Goal: Information Seeking & Learning: Find specific fact

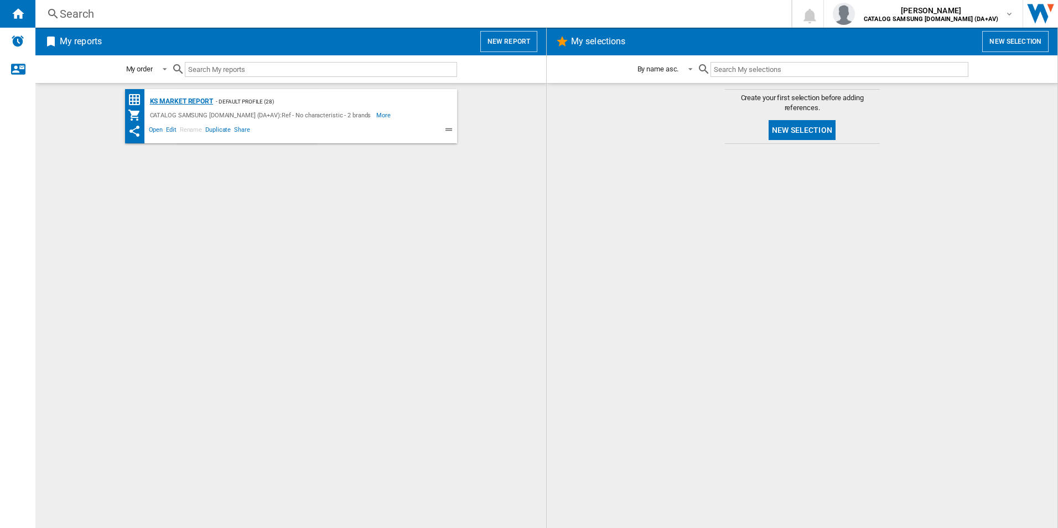
click at [175, 103] on div "KS Market Report" at bounding box center [180, 102] width 66 height 14
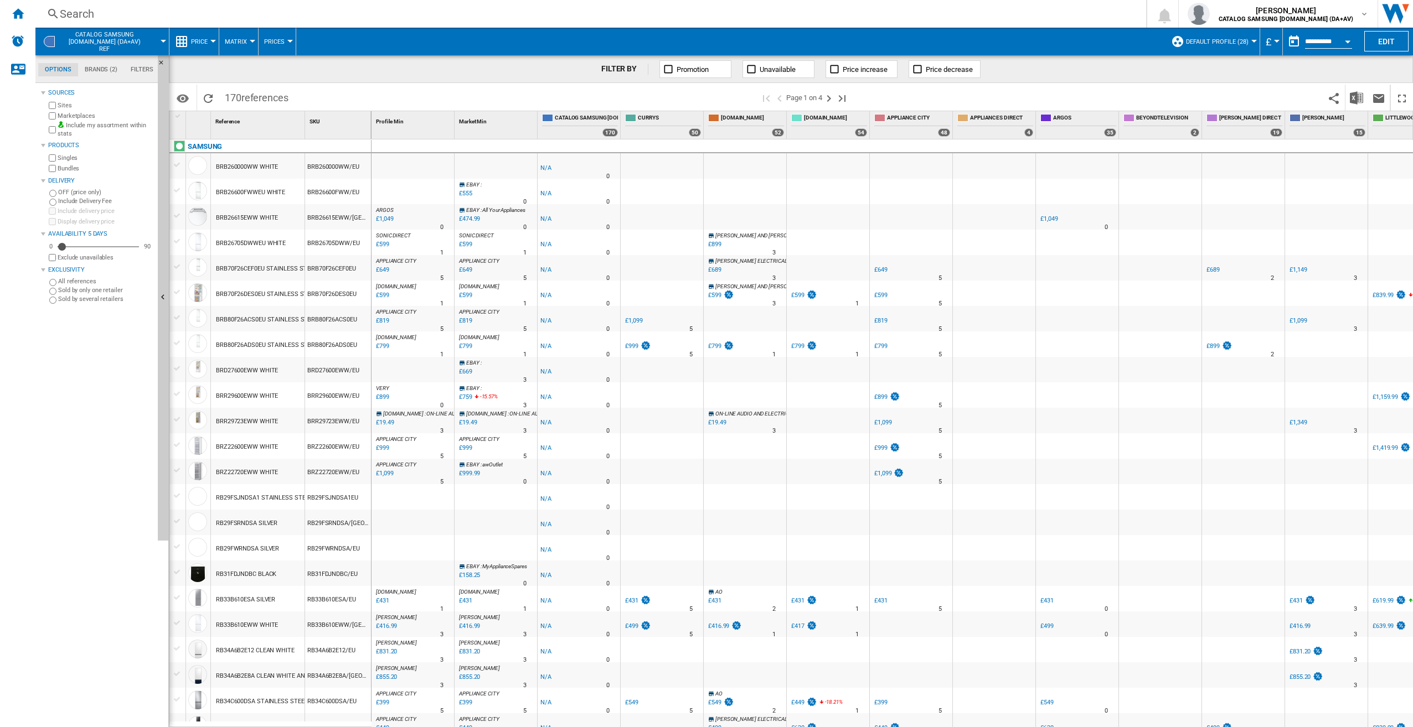
click at [130, 11] on div "Search" at bounding box center [588, 13] width 1057 height 15
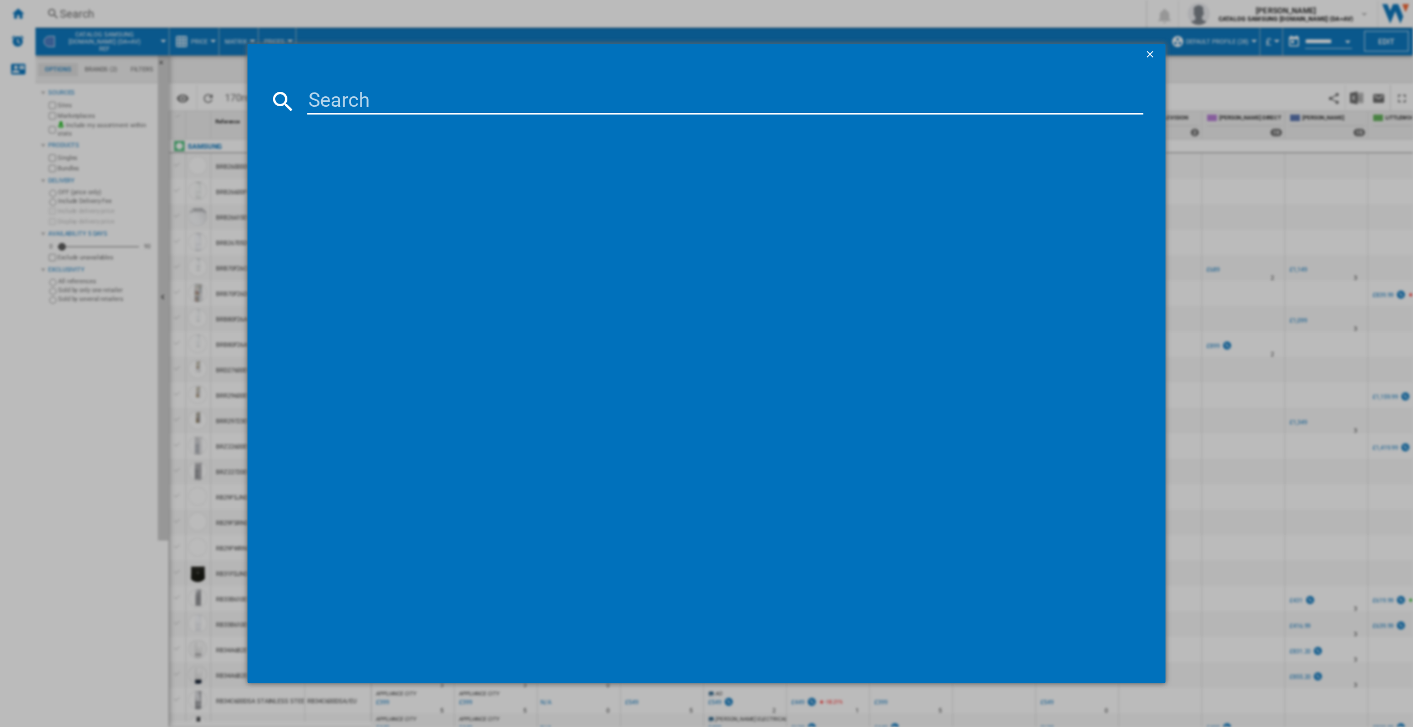
click at [396, 107] on input at bounding box center [725, 101] width 836 height 27
paste input "NZ64B4016FK"
type input "NZ64B4016FK"
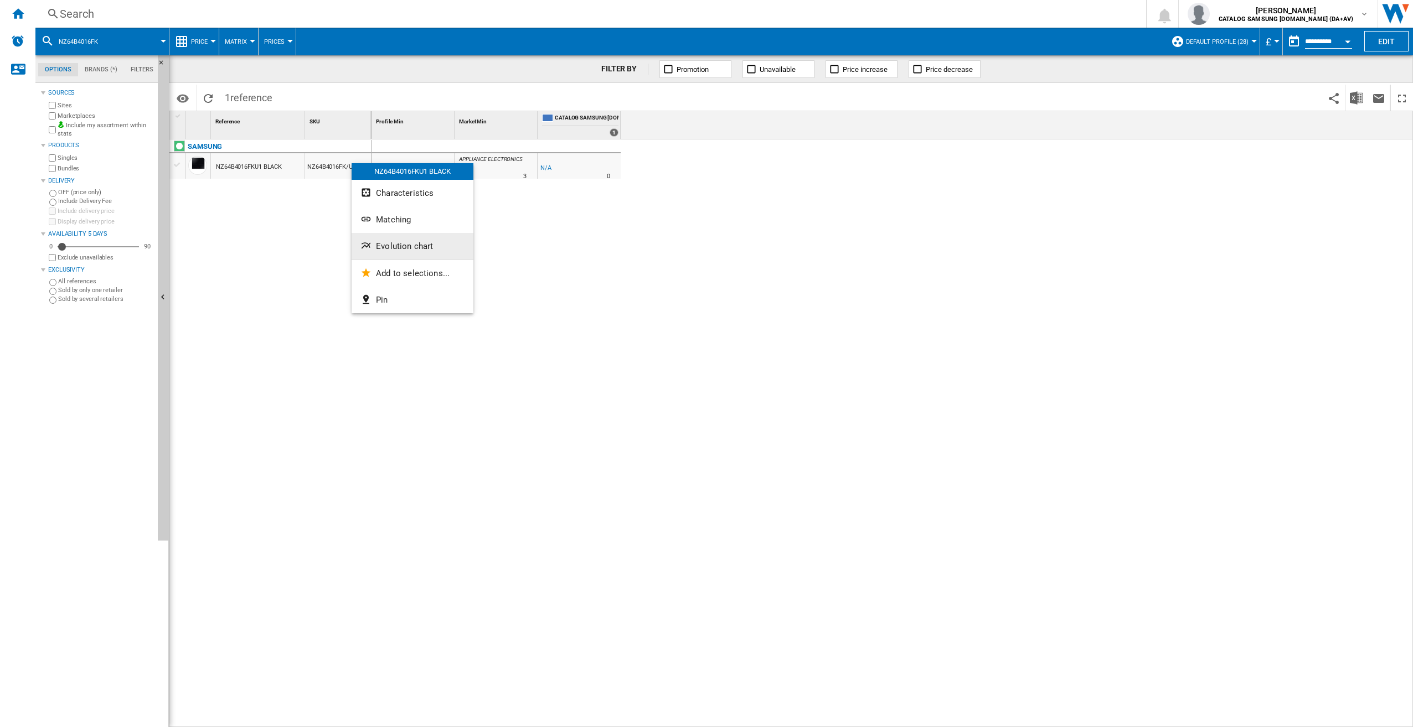
click at [431, 246] on span "Evolution chart" at bounding box center [404, 246] width 57 height 10
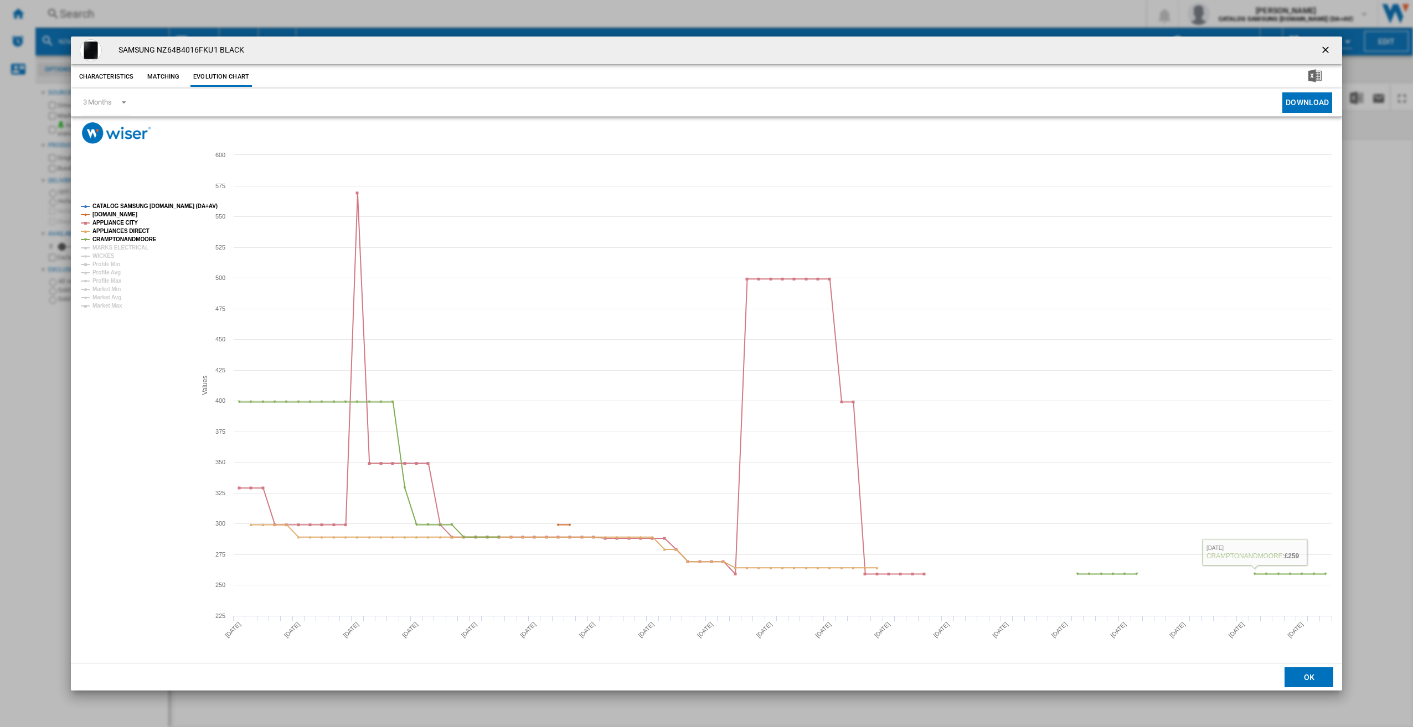
click at [1325, 53] on ng-md-icon "getI18NText('BUTTONS.CLOSE_DIALOG')" at bounding box center [1326, 50] width 13 height 13
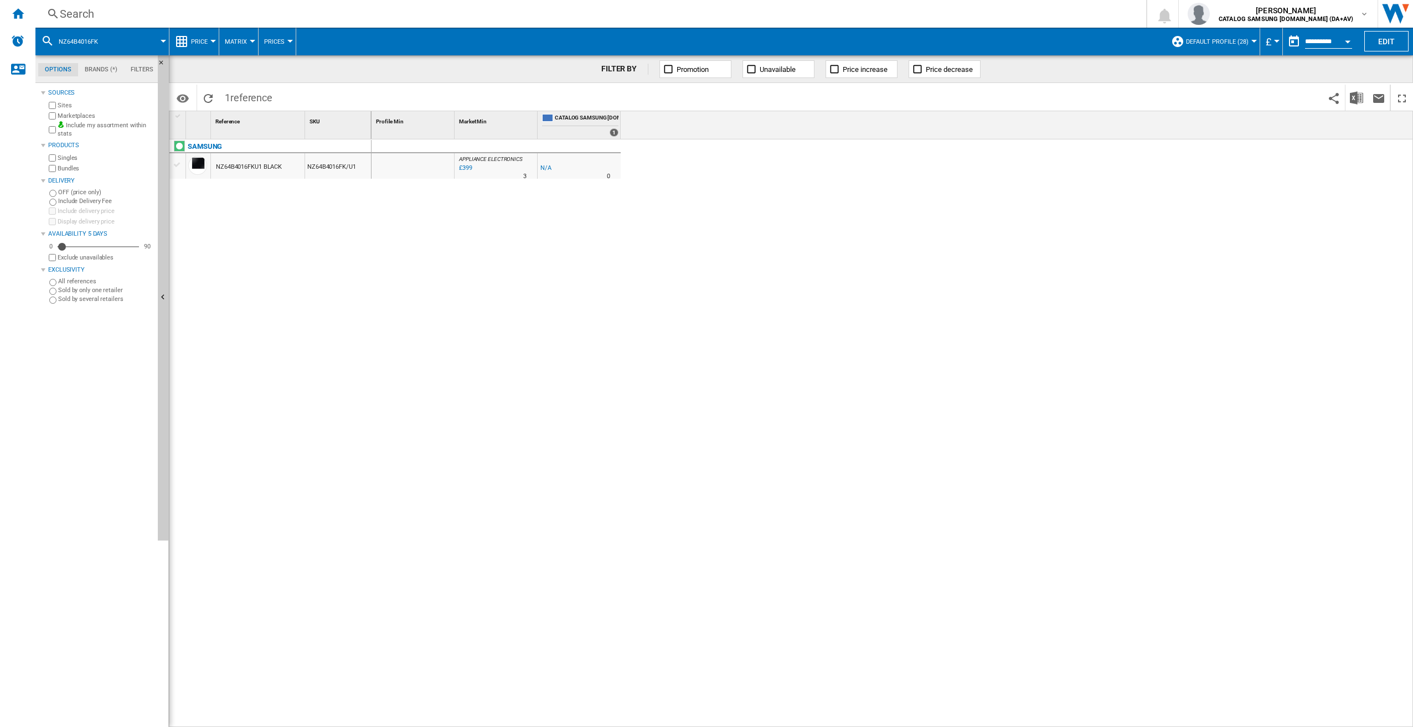
click at [130, 13] on div "Search" at bounding box center [588, 13] width 1057 height 15
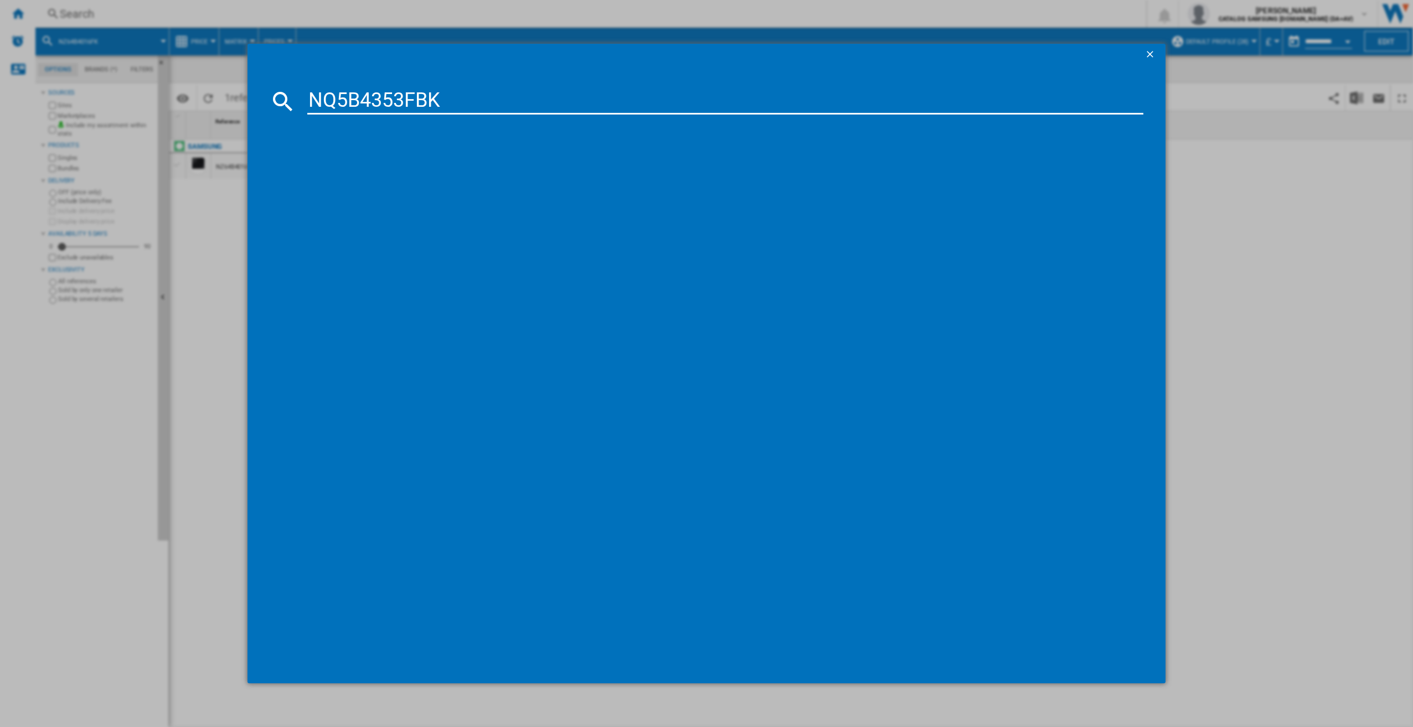
type input "NQ5B4353FBK"
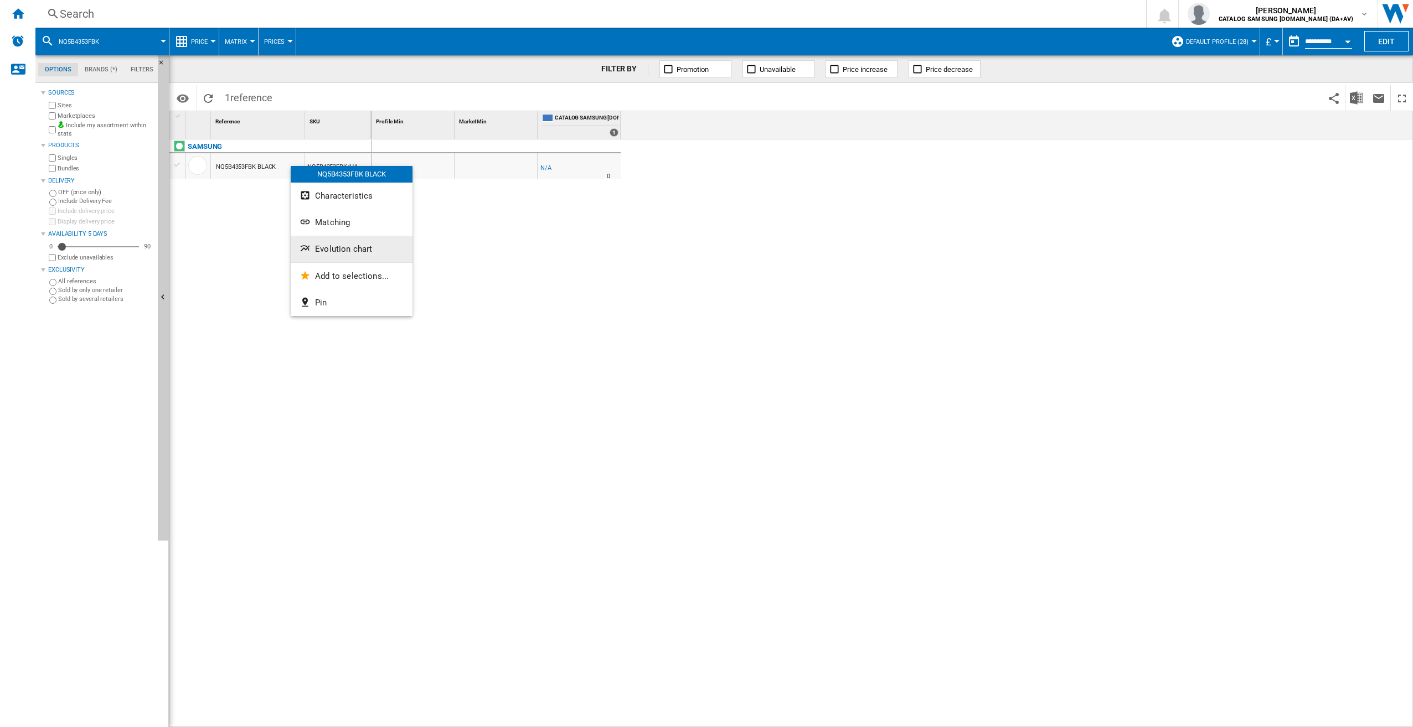
click at [368, 252] on span "Evolution chart" at bounding box center [343, 249] width 57 height 10
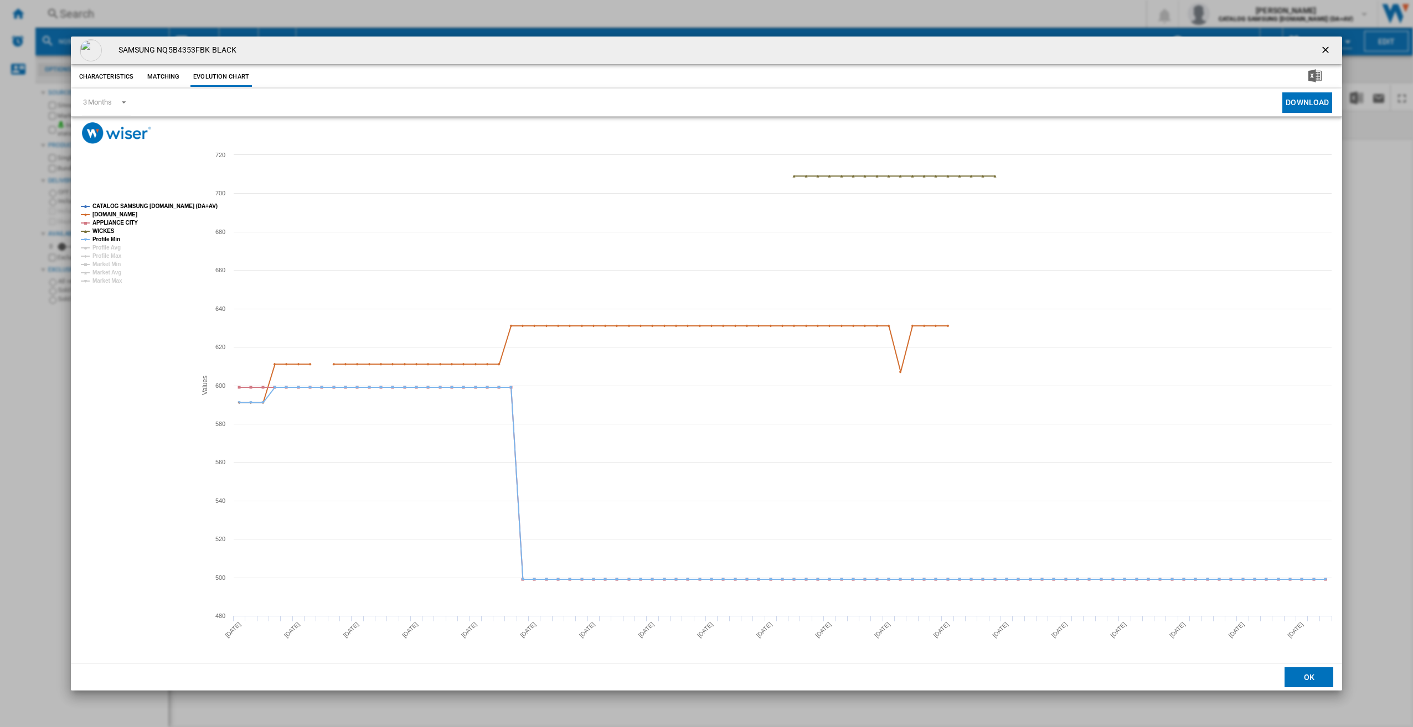
click at [1322, 45] on ng-md-icon "getI18NText('BUTTONS.CLOSE_DIALOG')" at bounding box center [1326, 50] width 13 height 13
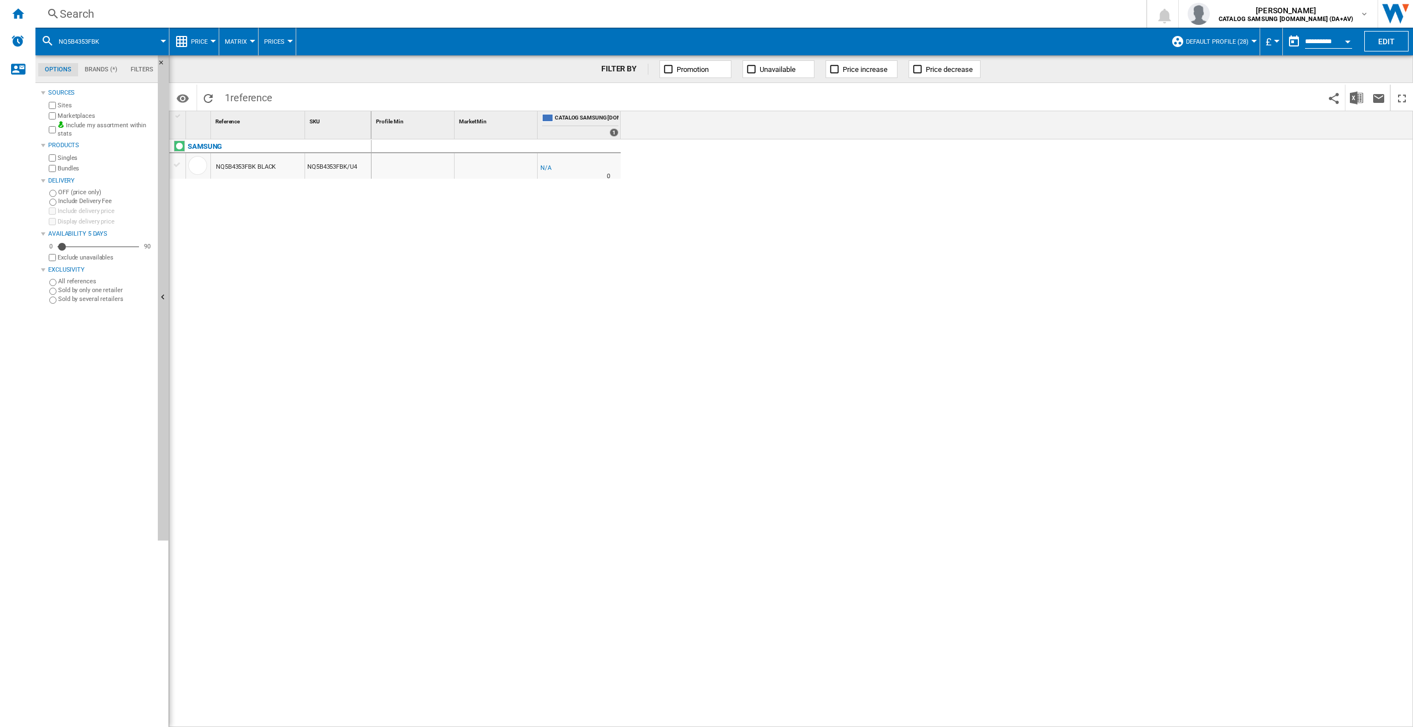
click at [96, 11] on div "Search" at bounding box center [588, 13] width 1057 height 15
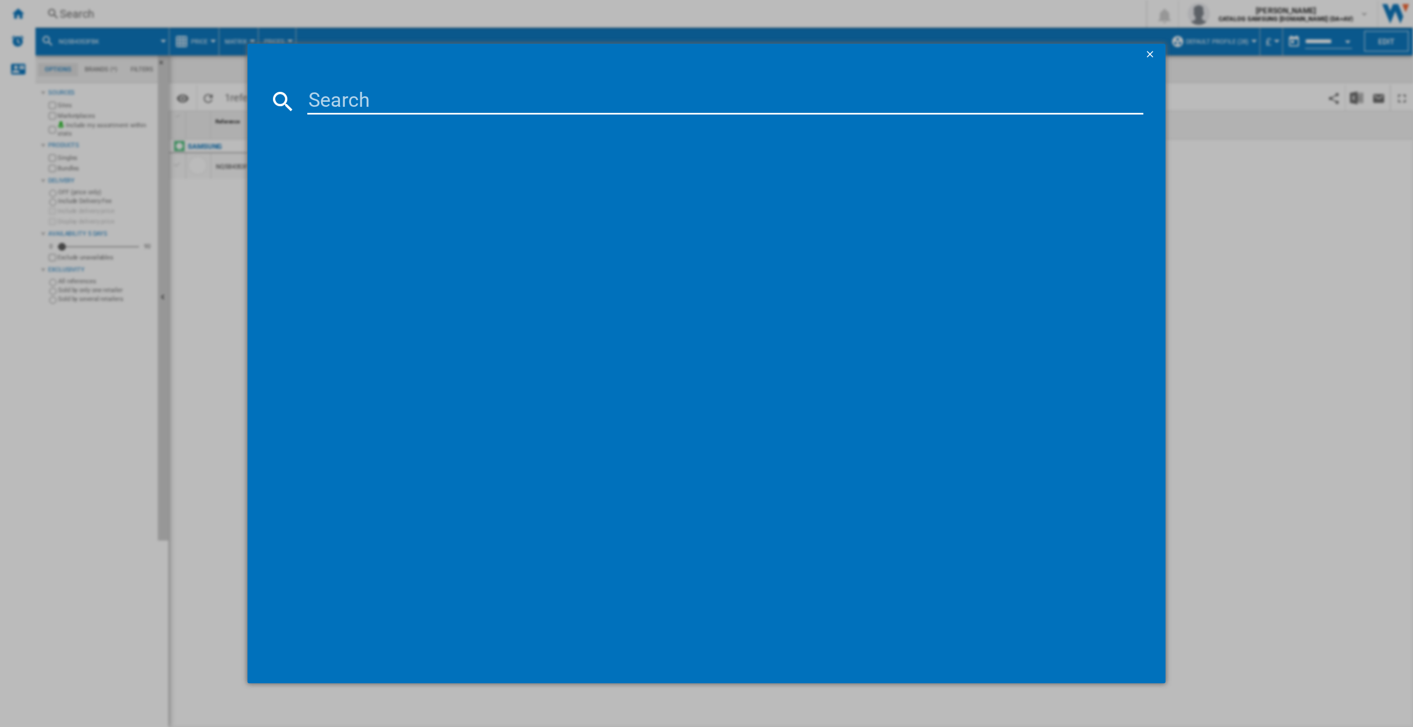
click at [359, 111] on input at bounding box center [725, 101] width 836 height 27
type input "NV7B422205AK"
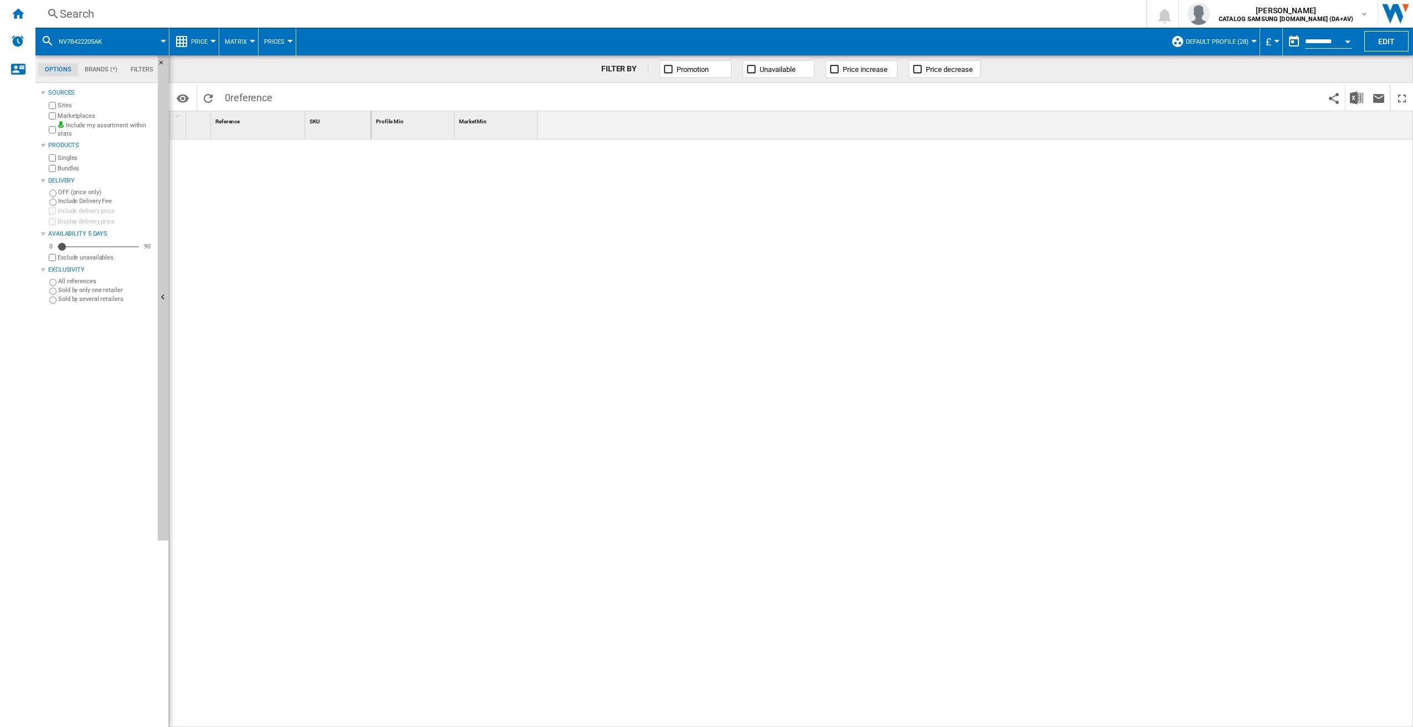
click at [118, 15] on div "Search" at bounding box center [588, 13] width 1057 height 15
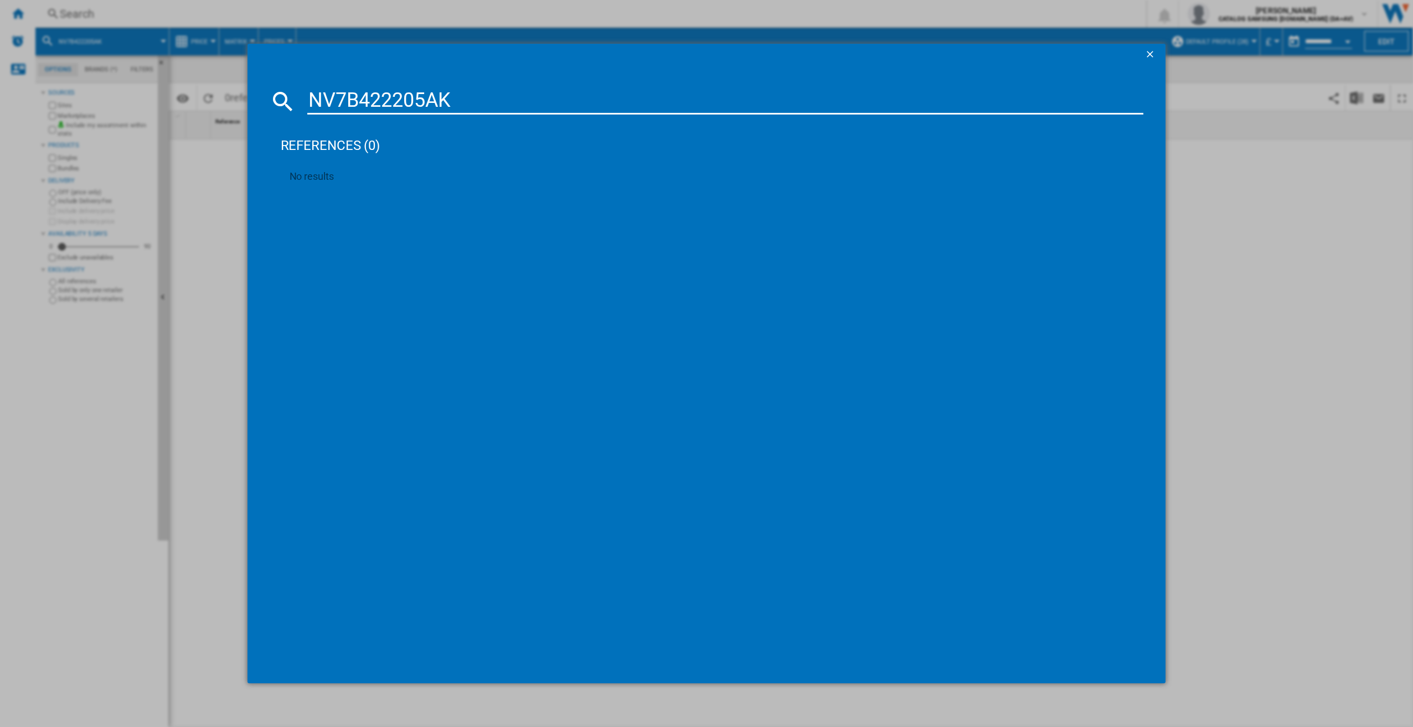
click at [406, 90] on input "NV7B422205AK" at bounding box center [725, 101] width 836 height 27
type input "NV7B42205AK"
click at [991, 107] on input "NV7B42205AK" at bounding box center [725, 101] width 836 height 27
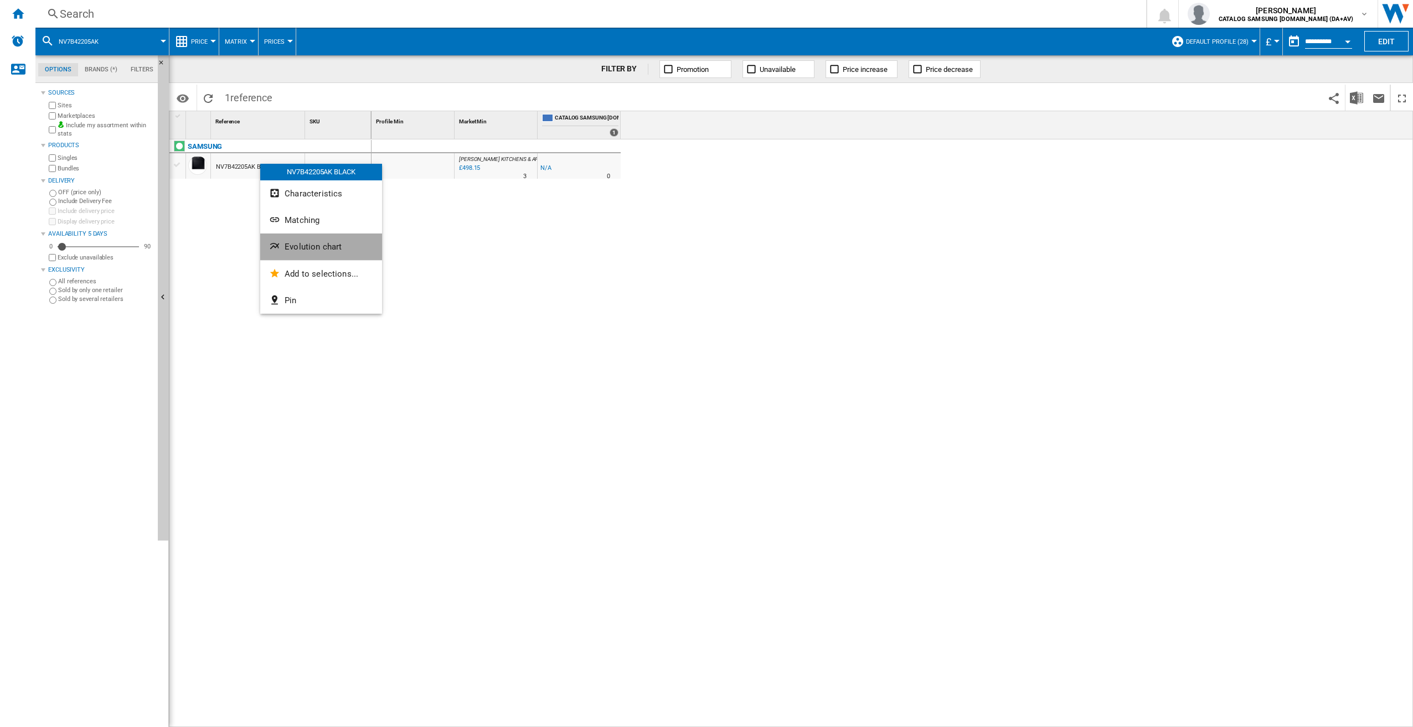
click at [321, 246] on span "Evolution chart" at bounding box center [313, 247] width 57 height 10
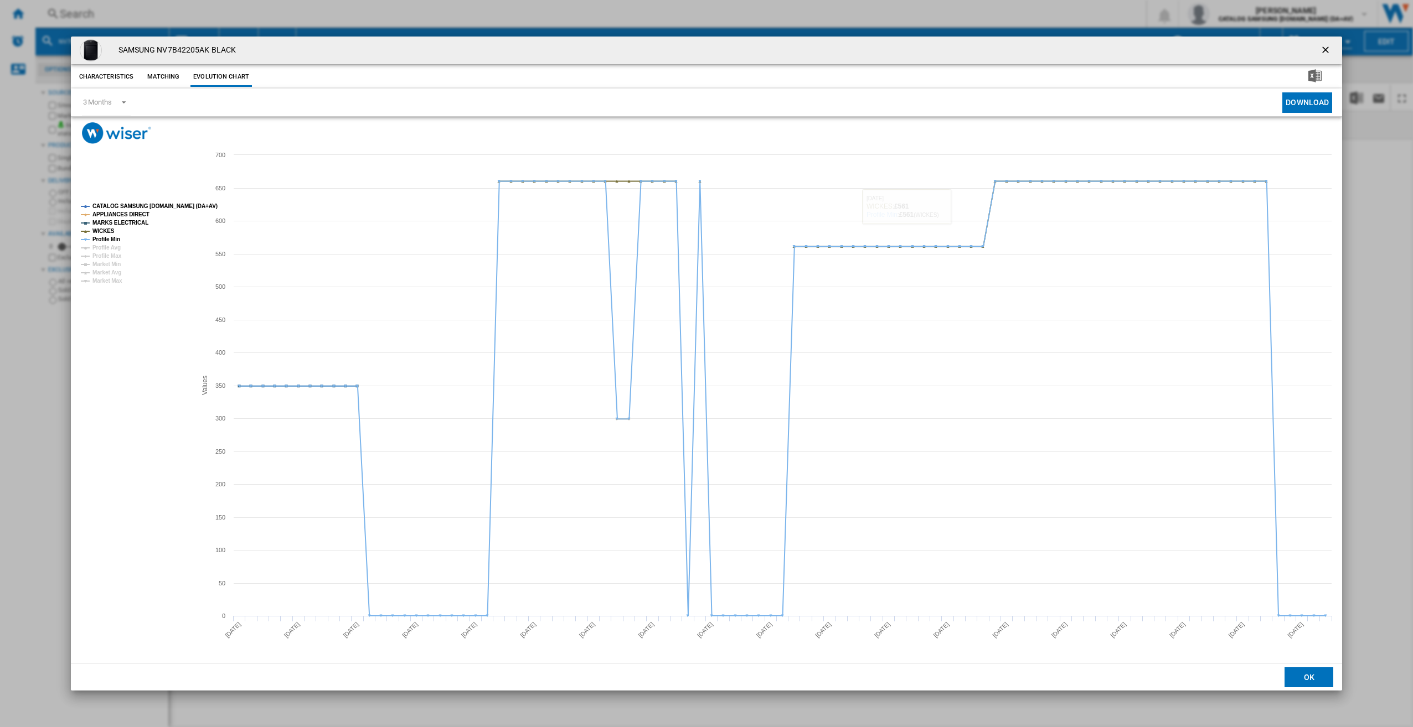
click at [1325, 51] on ng-md-icon "getI18NText('BUTTONS.CLOSE_DIALOG')" at bounding box center [1326, 50] width 13 height 13
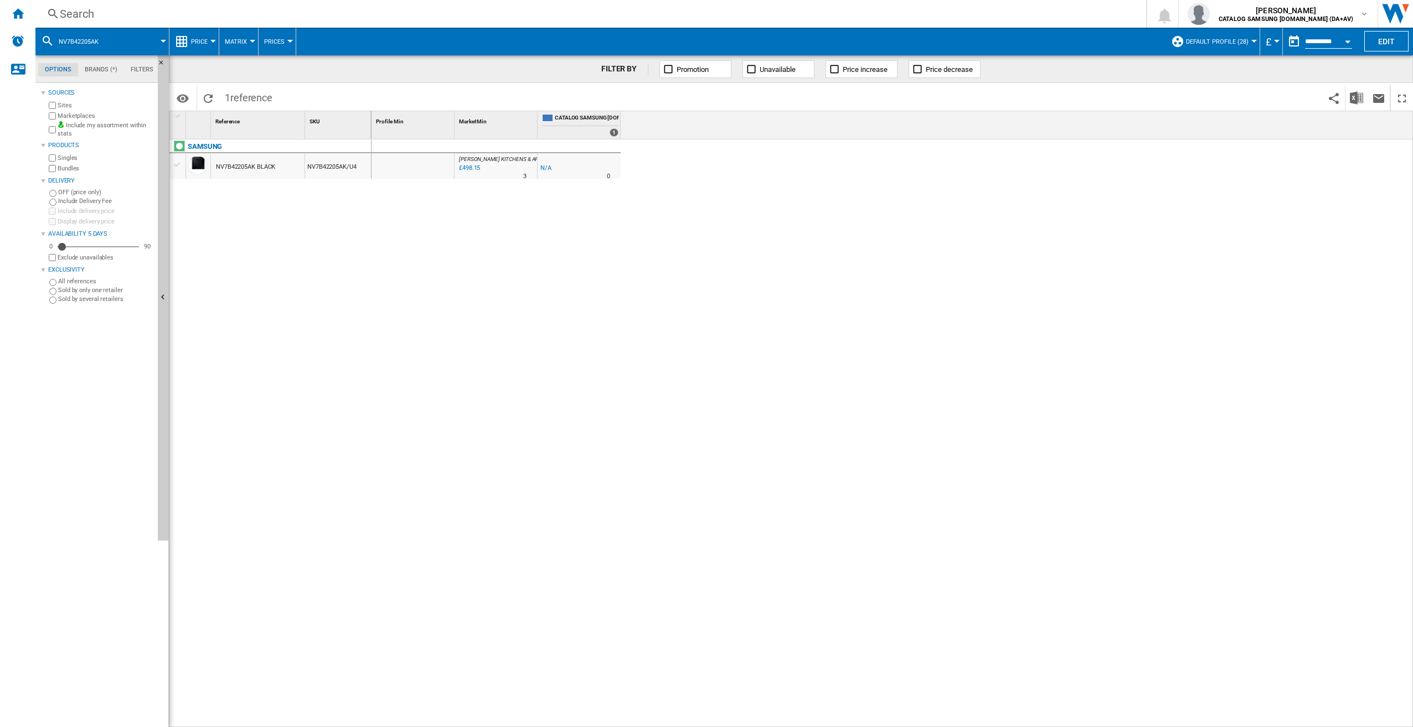
click at [262, 15] on div "Search" at bounding box center [588, 13] width 1057 height 15
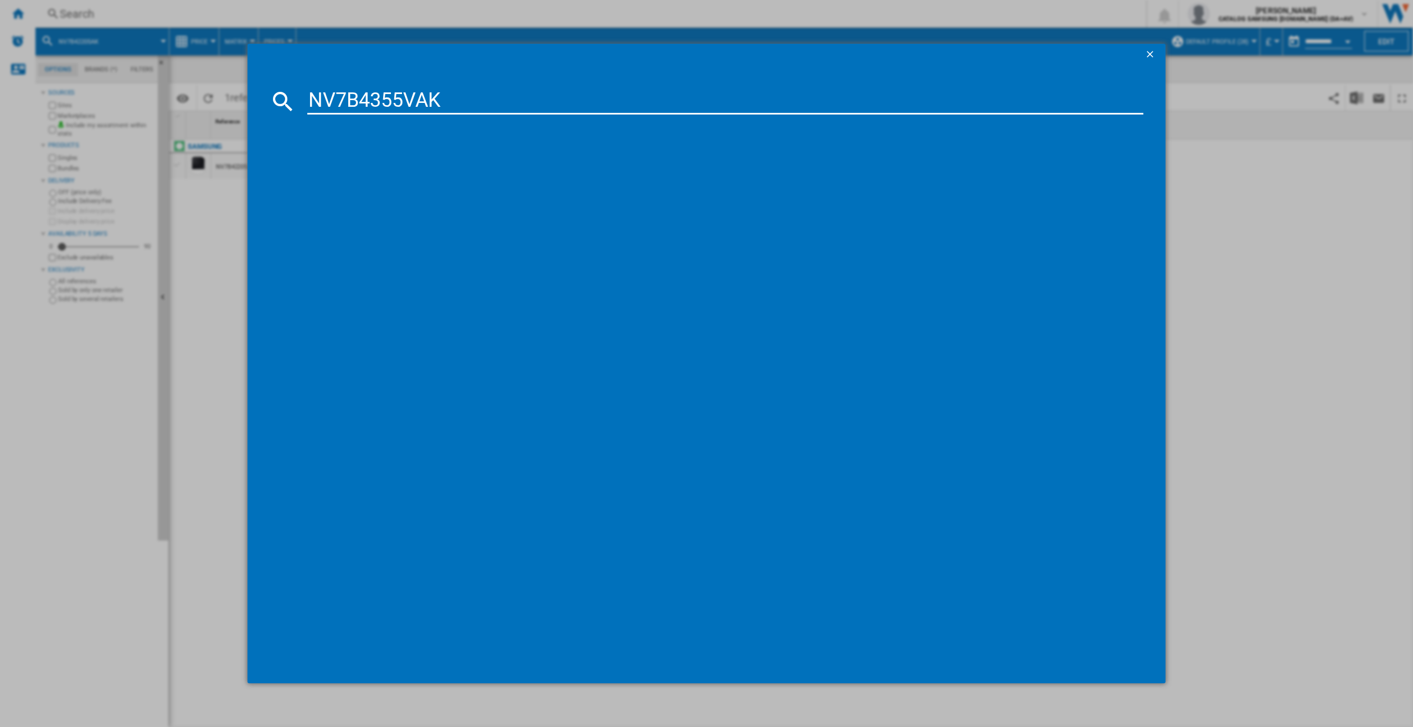
type input "NV7B4355VAK"
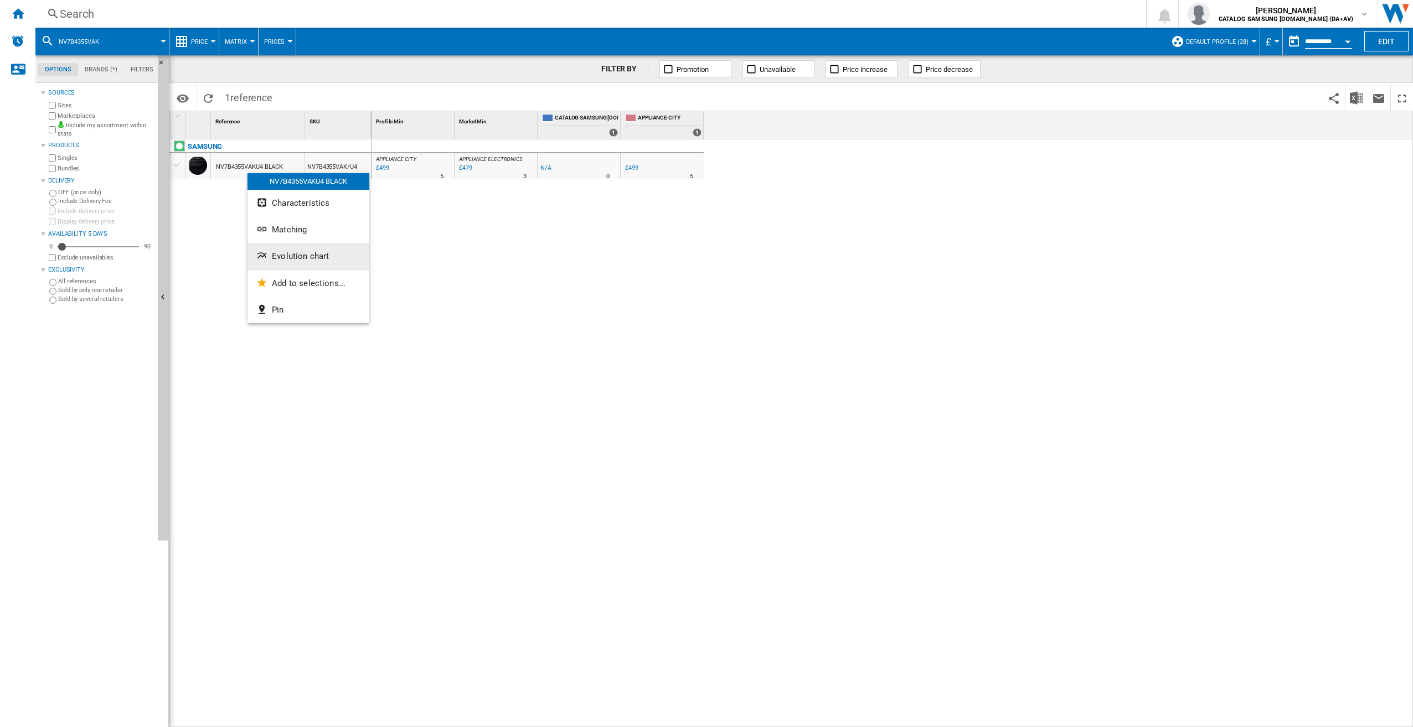
click at [317, 263] on button "Evolution chart" at bounding box center [308, 256] width 122 height 27
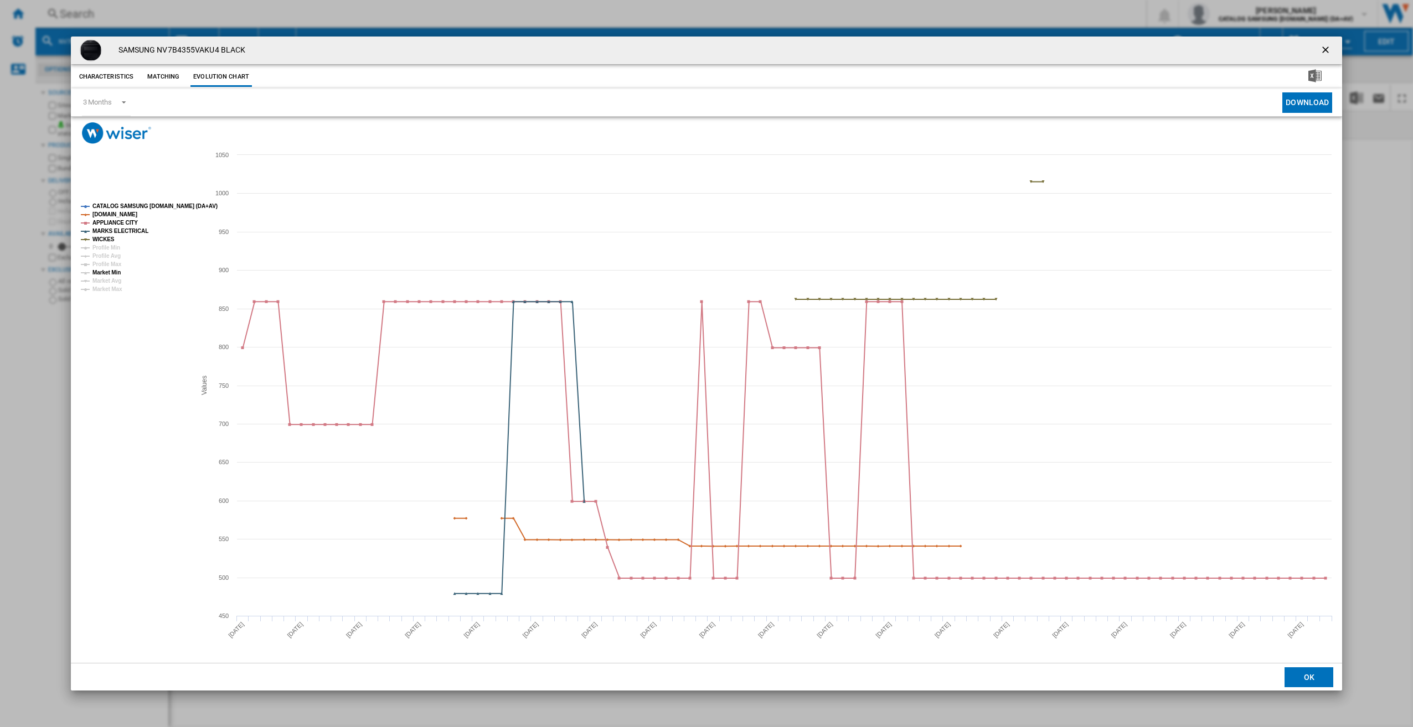
click at [113, 274] on tspan "Market Min" at bounding box center [106, 273] width 28 height 6
drag, startPoint x: 1322, startPoint y: 45, endPoint x: 1232, endPoint y: 51, distance: 90.5
click at [1322, 45] on ng-md-icon "getI18NText('BUTTONS.CLOSE_DIALOG')" at bounding box center [1326, 50] width 13 height 13
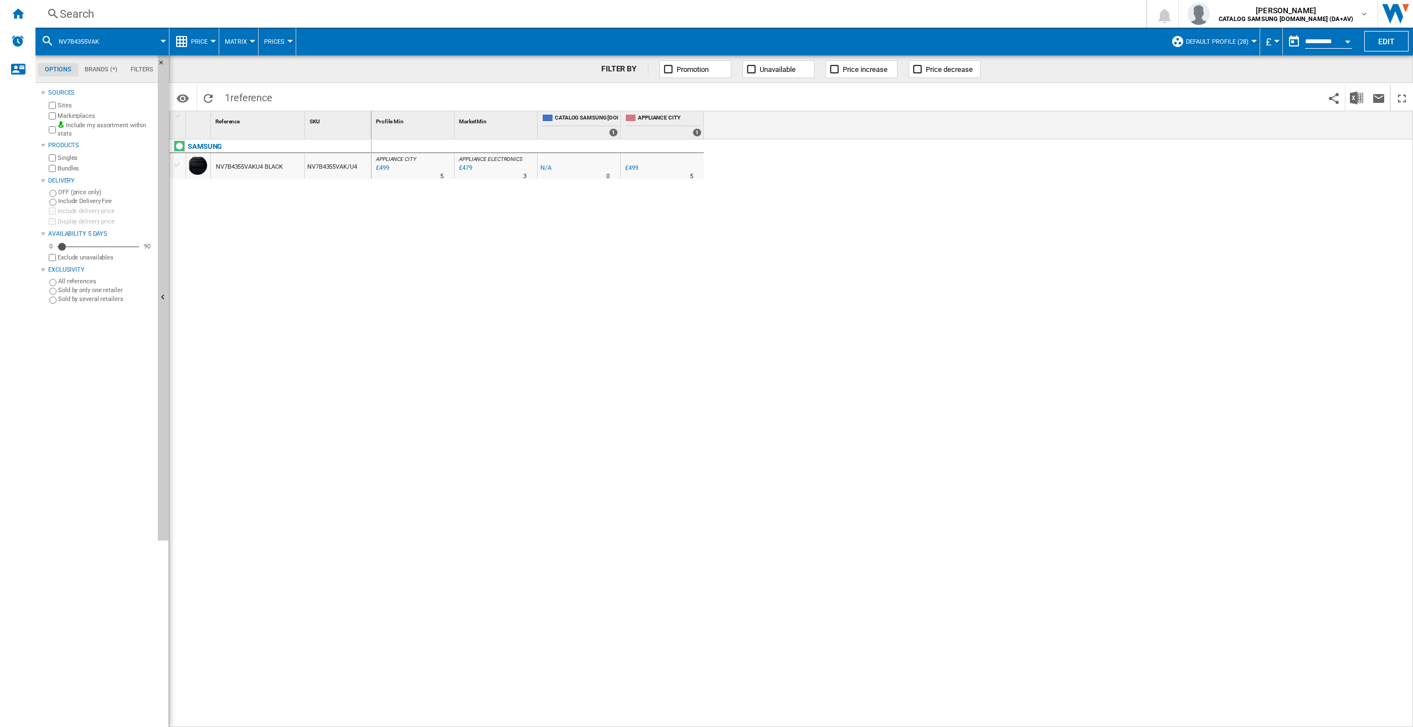
click at [274, 20] on div "Search" at bounding box center [588, 13] width 1057 height 15
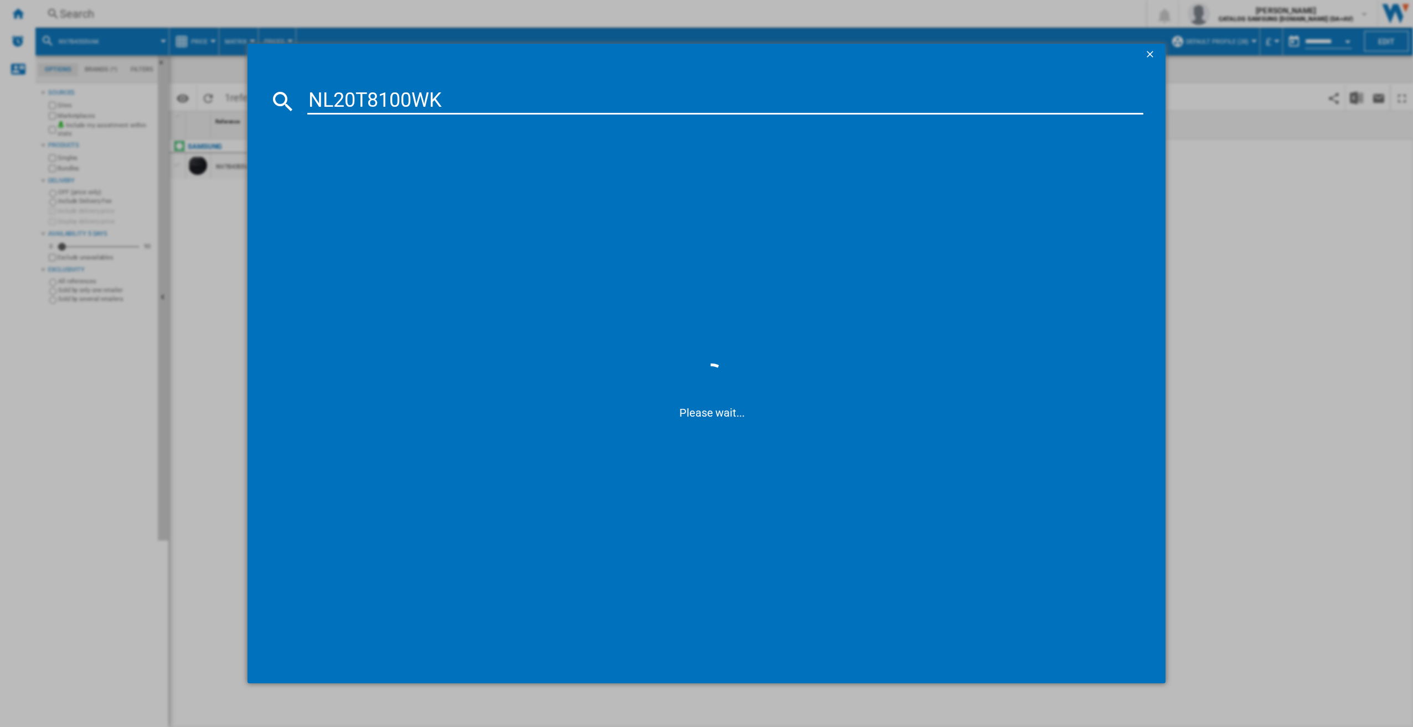
type input "NL20T8100WK"
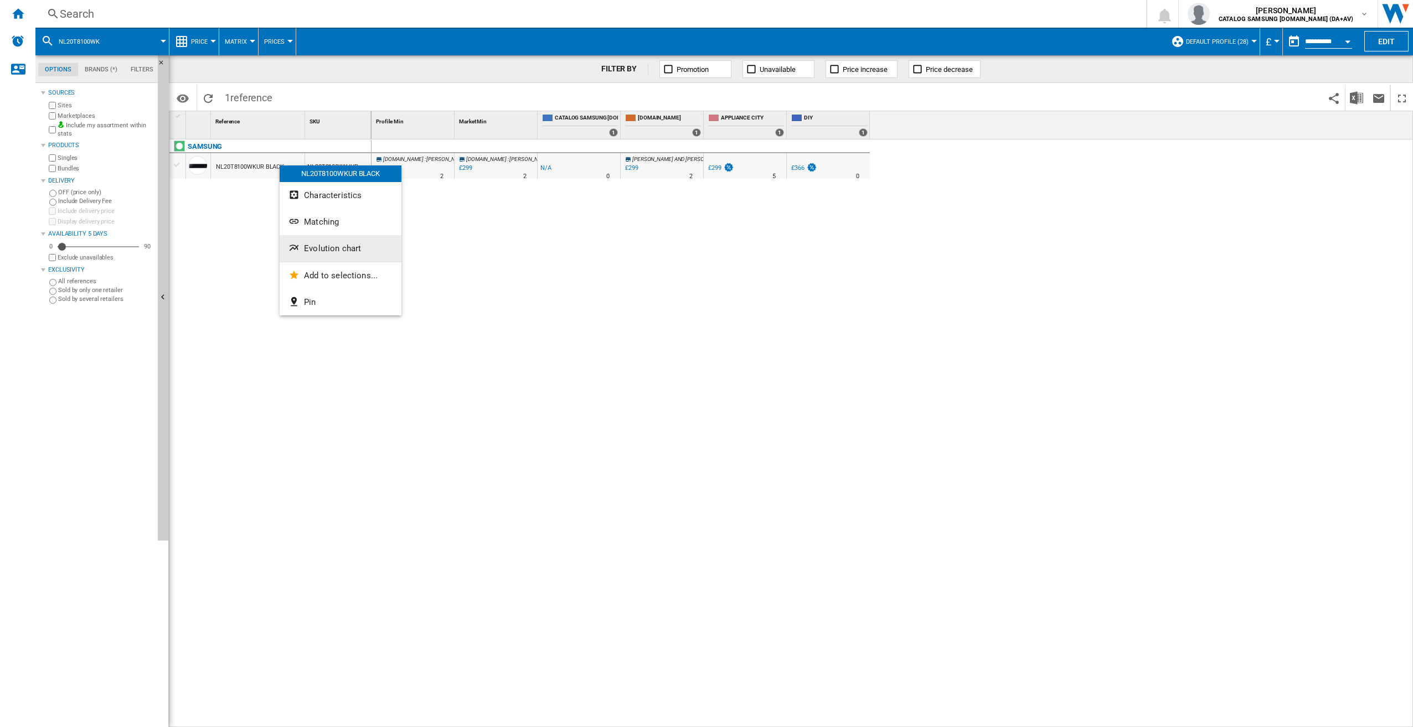
click at [311, 251] on span "Evolution chart" at bounding box center [332, 249] width 57 height 10
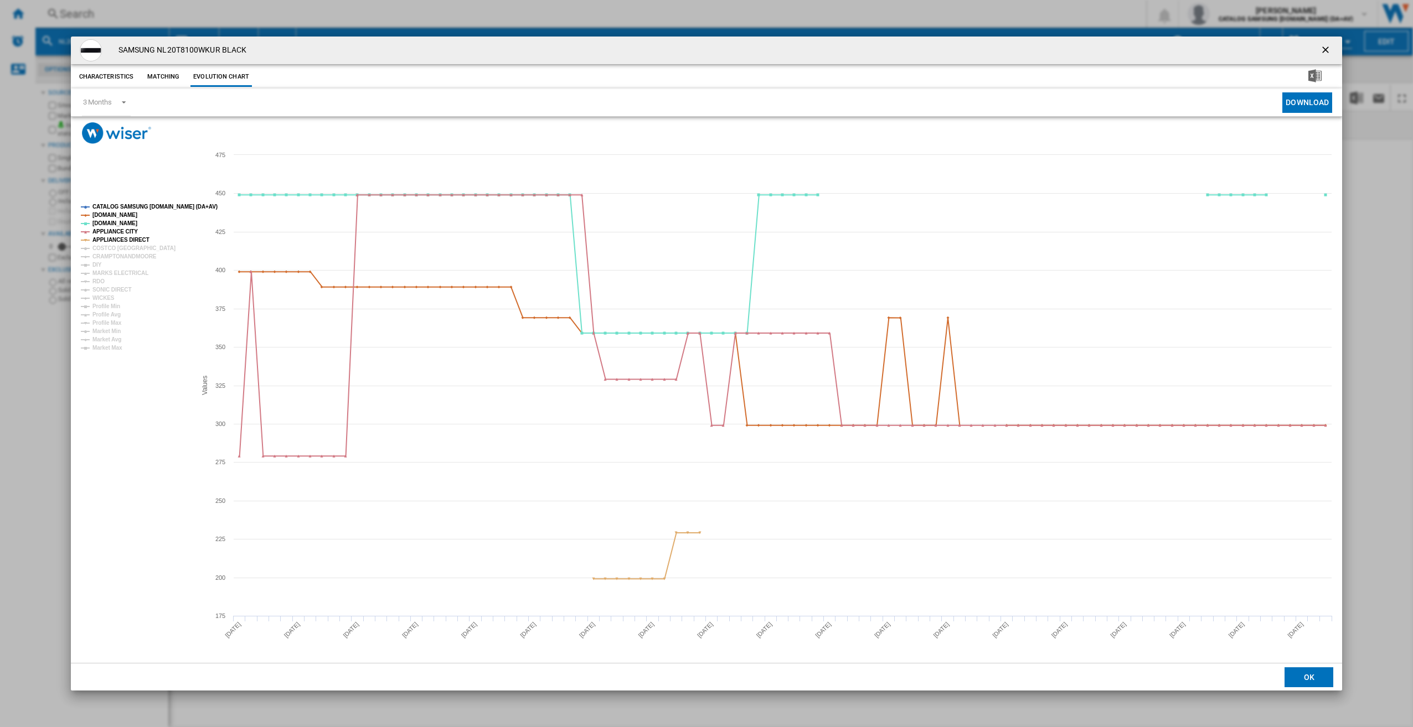
click at [1324, 55] on ng-md-icon "getI18NText('BUTTONS.CLOSE_DIALOG')" at bounding box center [1326, 50] width 13 height 13
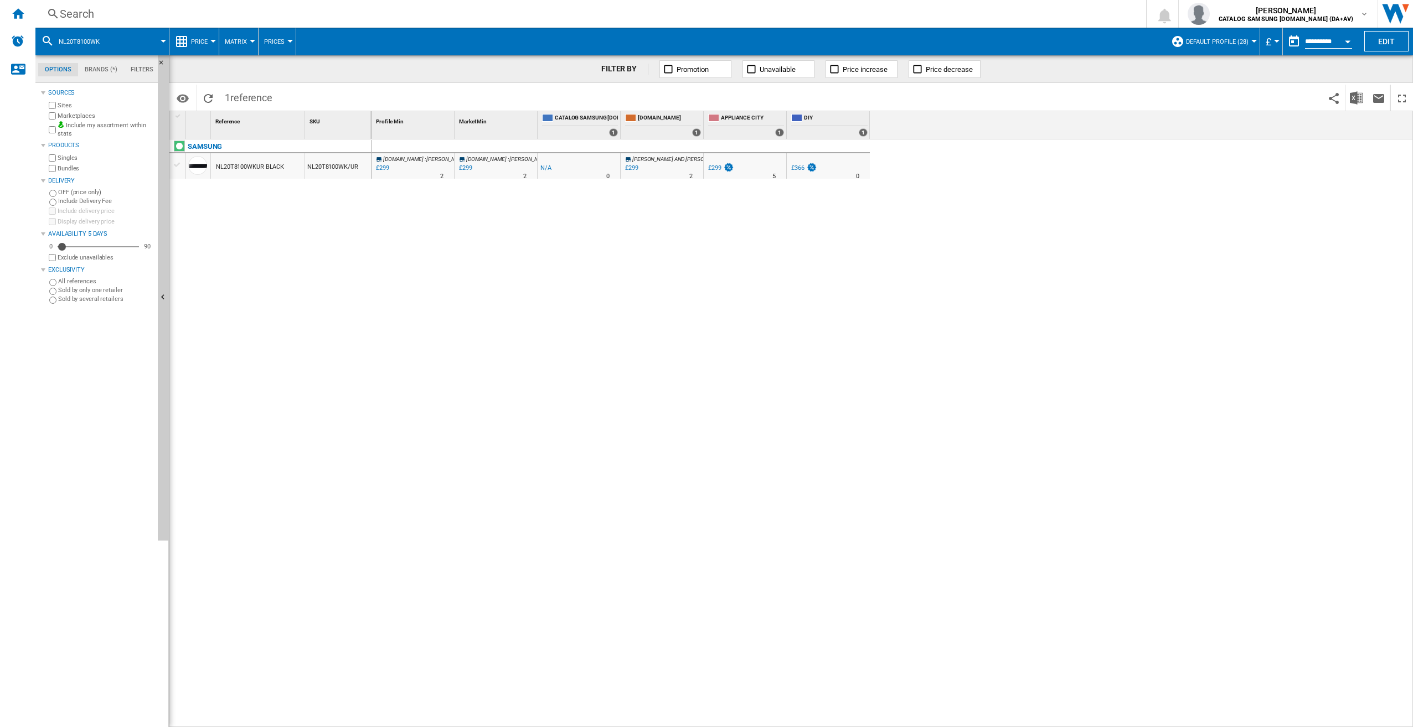
click at [200, 14] on div "Search" at bounding box center [588, 13] width 1057 height 15
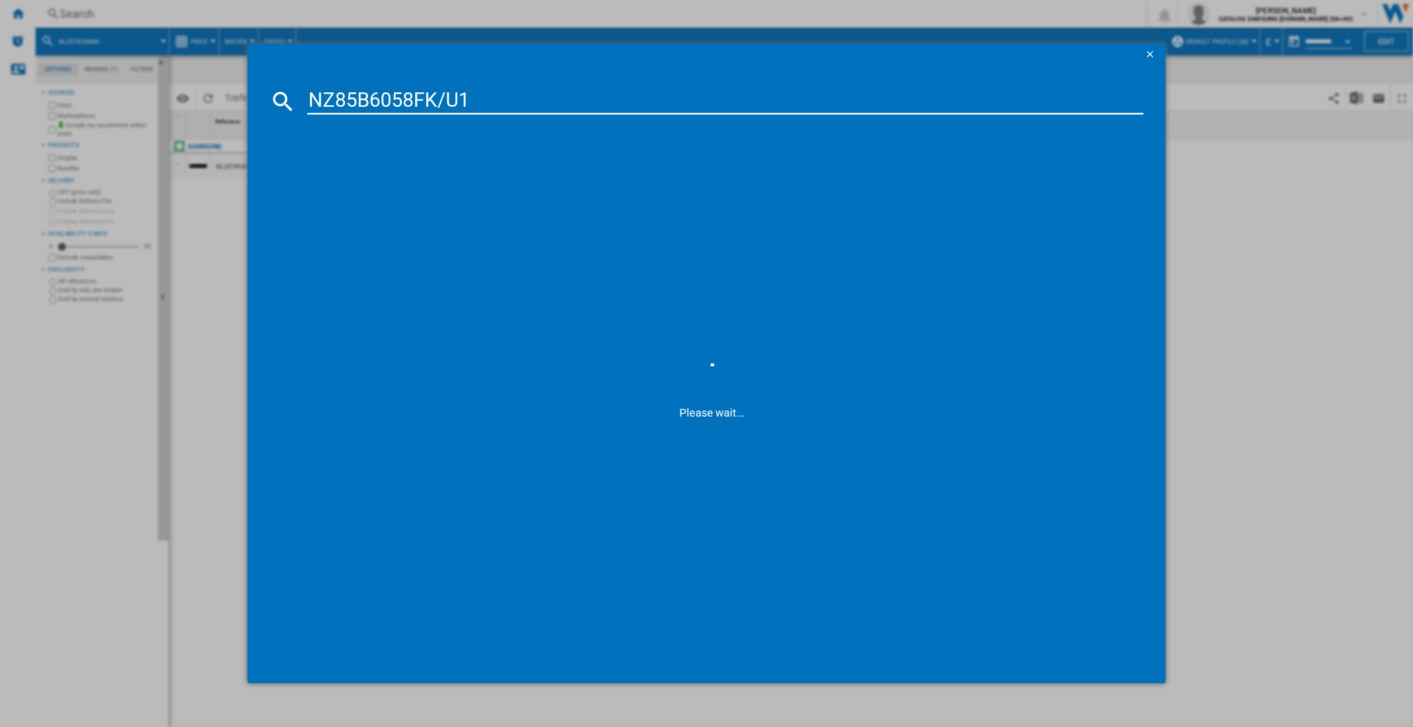
type input "NZ85B6058FK/U1"
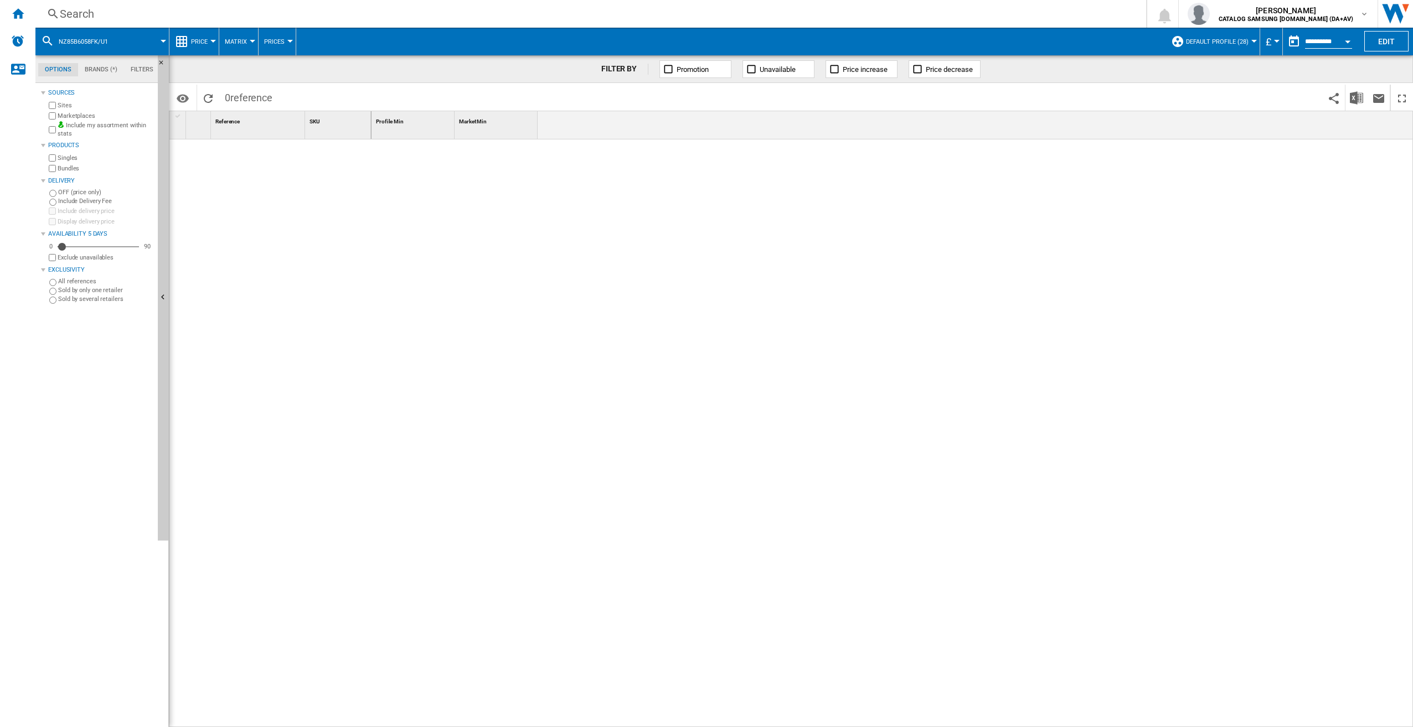
click at [145, 6] on div "Search" at bounding box center [588, 13] width 1057 height 15
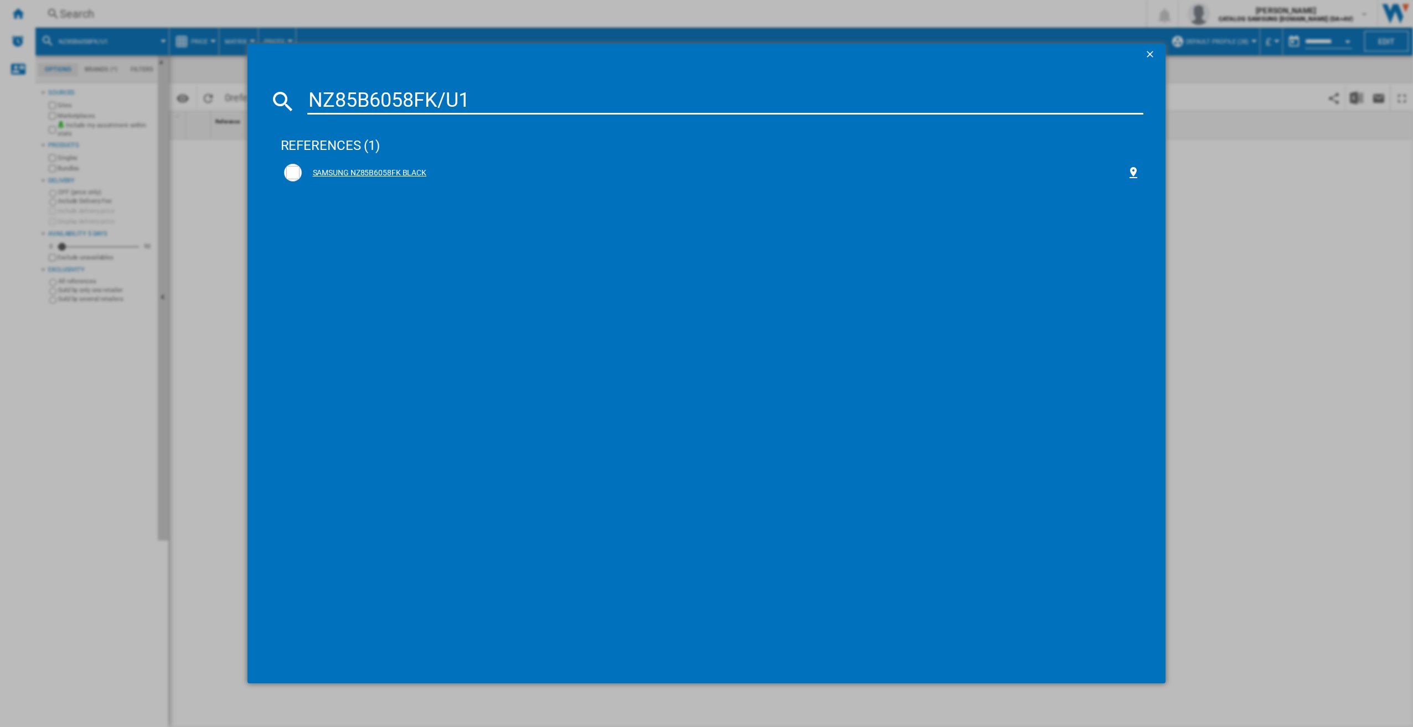
type input "NZ85B6058FK/U1"
click at [471, 178] on div "SAMSUNG NZ85B6058FK BLACK" at bounding box center [714, 173] width 825 height 11
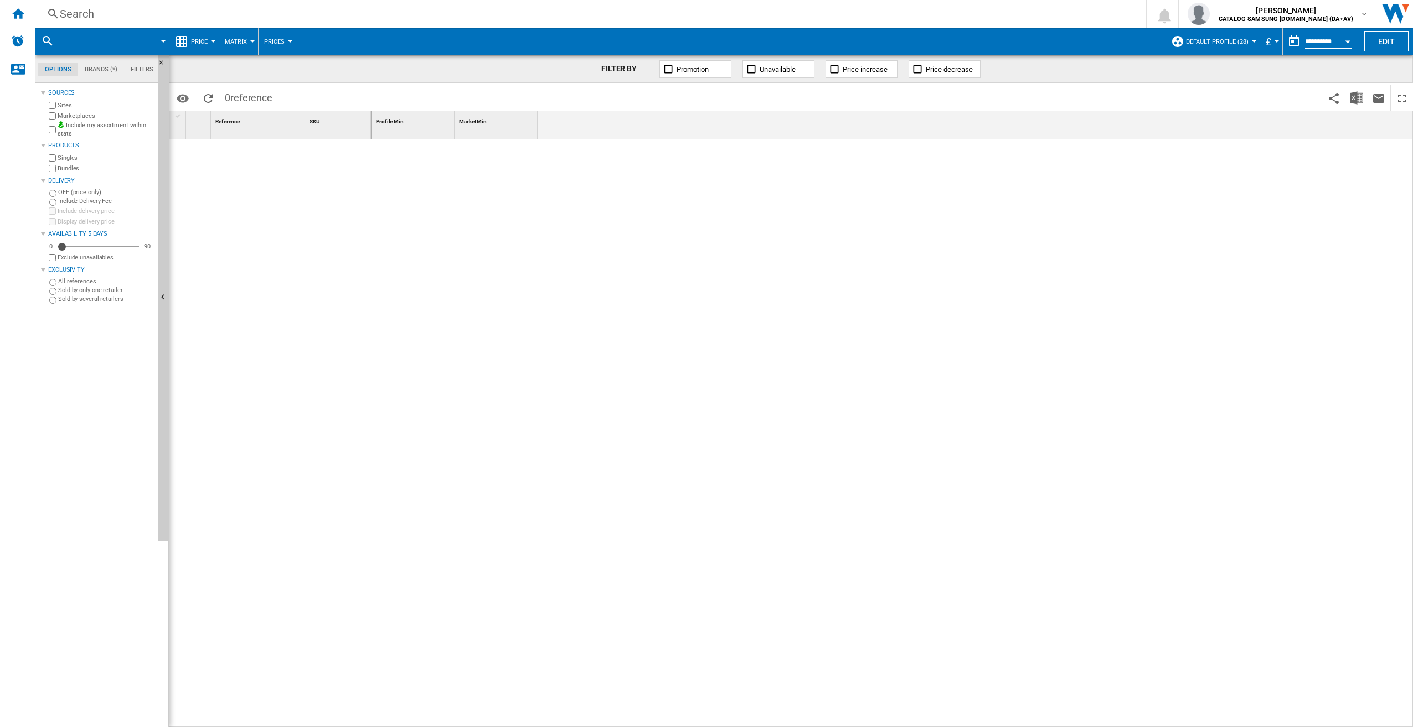
click at [107, 15] on div "Search" at bounding box center [588, 13] width 1057 height 15
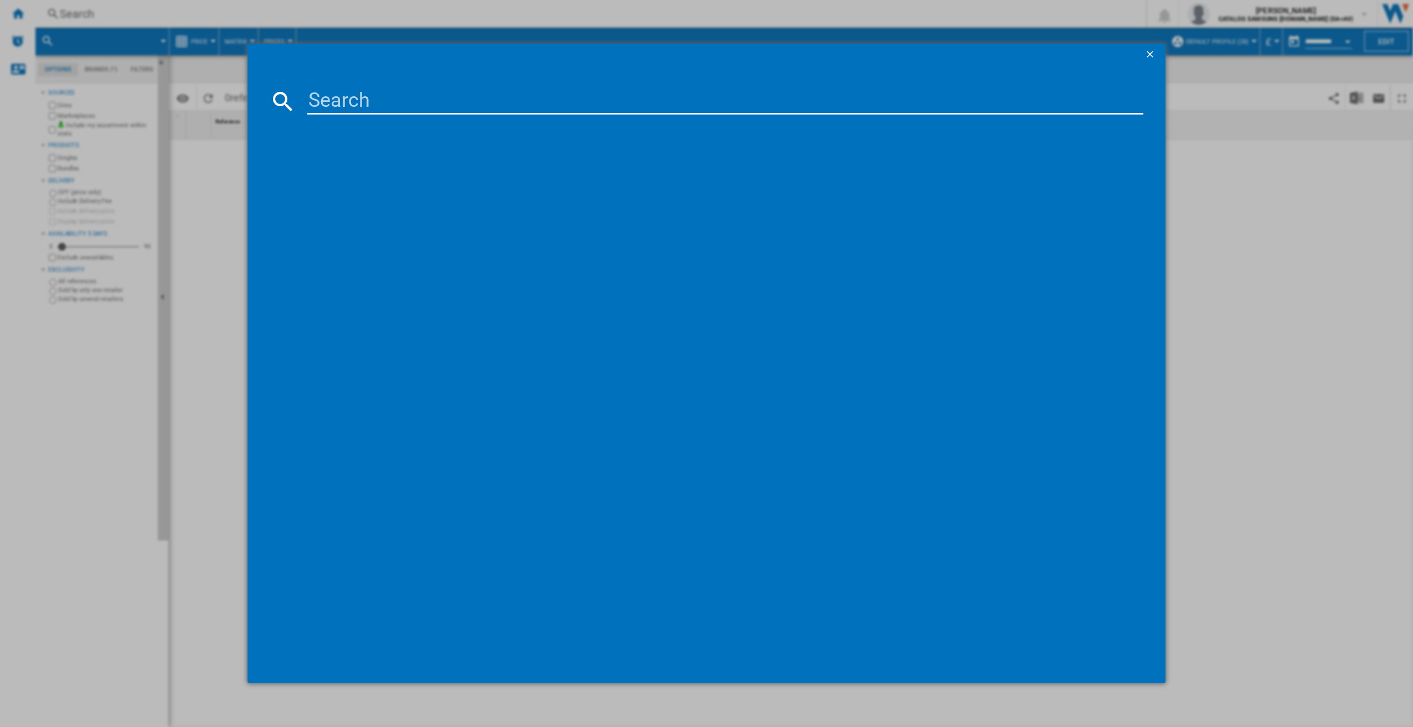
click at [361, 104] on input at bounding box center [725, 101] width 836 height 27
paste input "DW60BG830I00/EU"
type input "DW60BG830I00/EU"
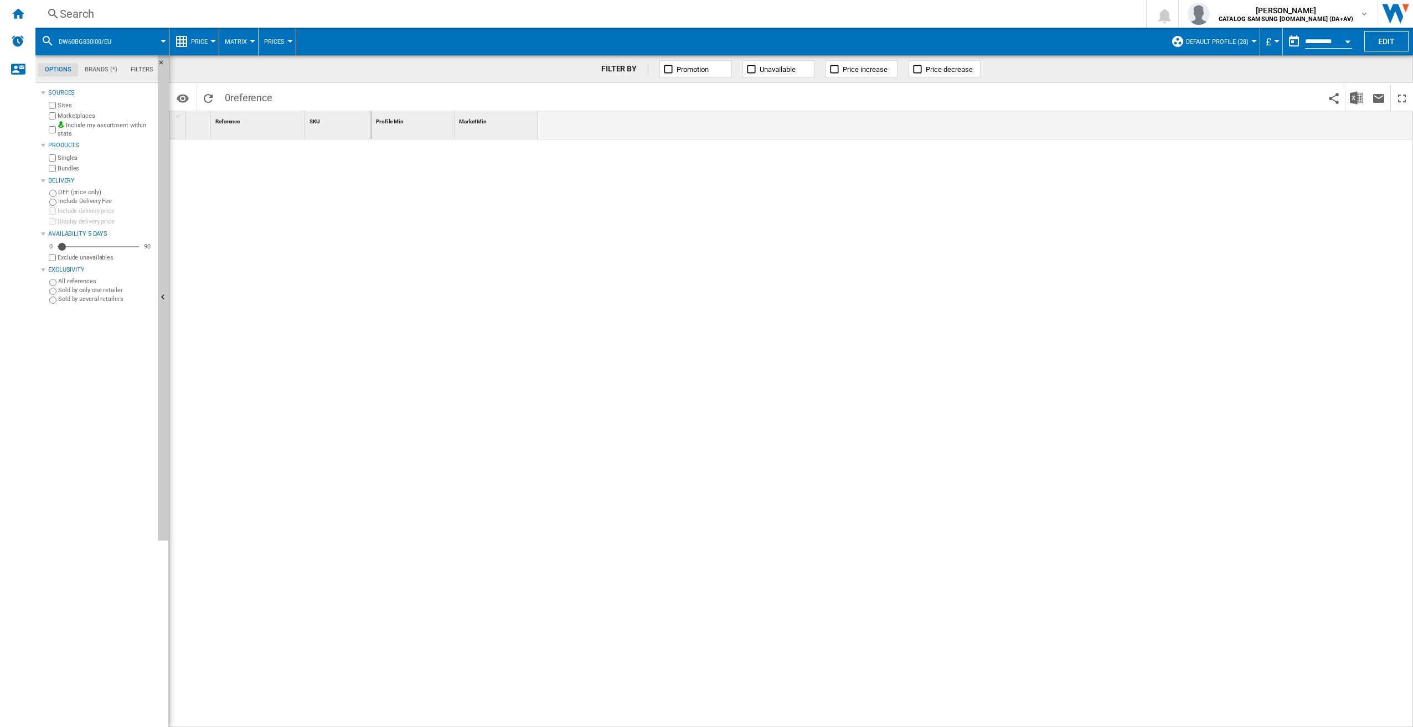
click at [138, 18] on div "Search" at bounding box center [588, 13] width 1057 height 15
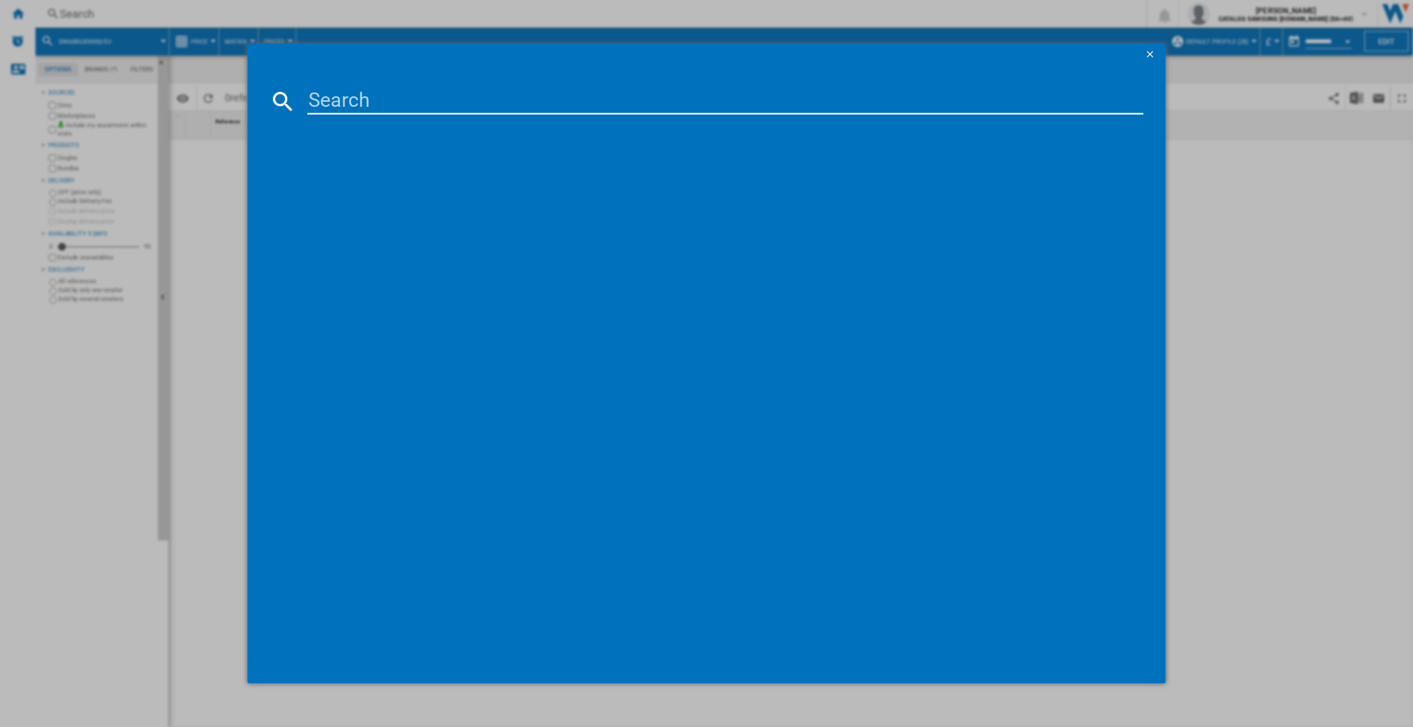
click at [358, 97] on input at bounding box center [725, 101] width 836 height 27
paste input "DW60BG830I00/EU"
type input "DW60BG830I00"
click at [480, 163] on div "SAMSUNG DW60BG830I00EU WHITE" at bounding box center [712, 173] width 863 height 24
click at [448, 170] on div "SAMSUNG DW60BG830I00EU WHITE" at bounding box center [714, 173] width 825 height 11
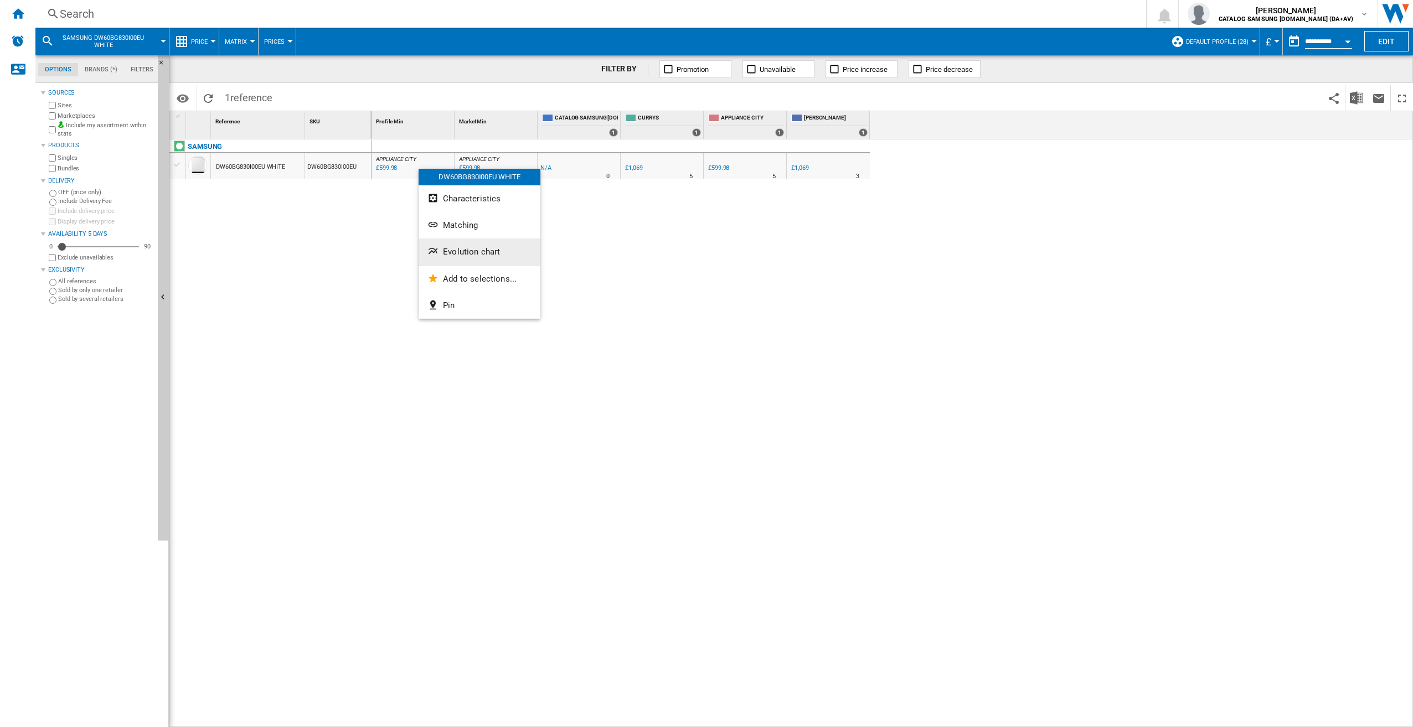
click at [470, 255] on span "Evolution chart" at bounding box center [471, 252] width 57 height 10
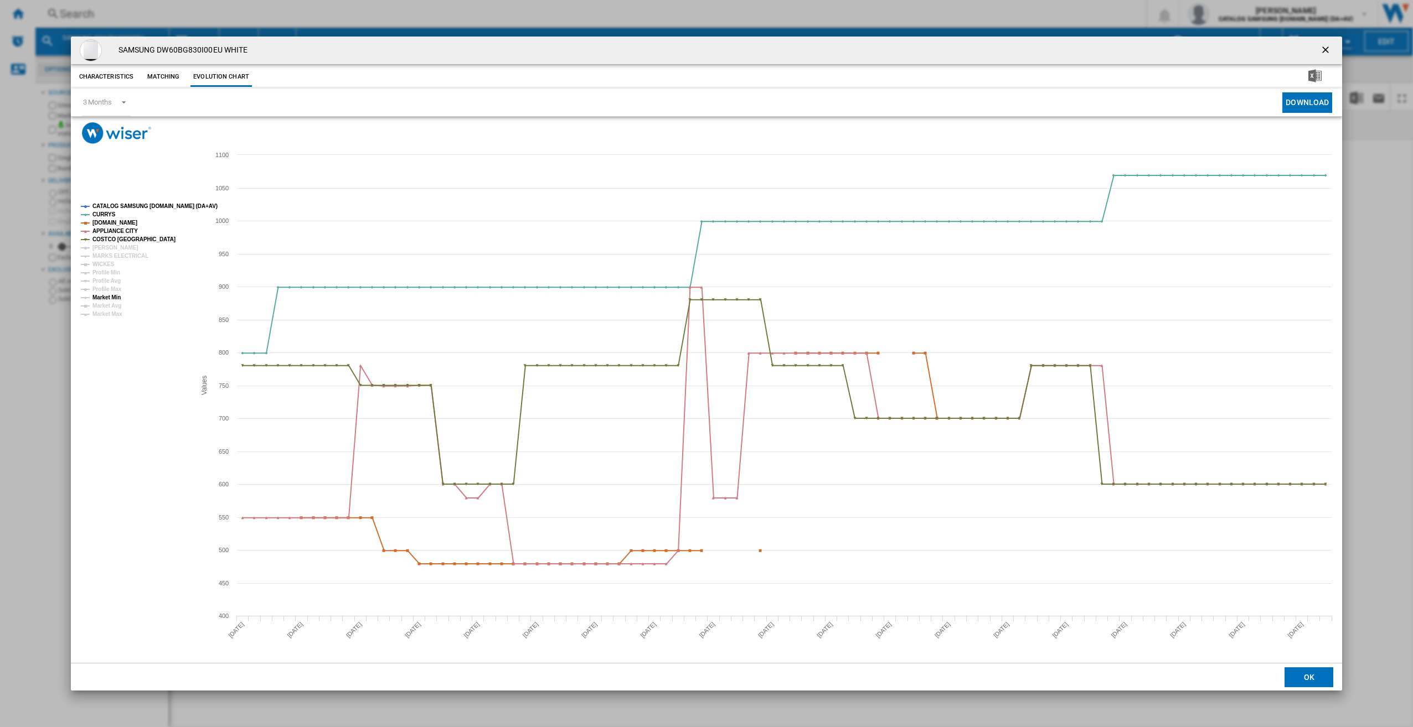
click at [120, 297] on tspan "Market Min" at bounding box center [106, 297] width 28 height 6
click at [1326, 45] on ng-md-icon "getI18NText('BUTTONS.CLOSE_DIALOG')" at bounding box center [1326, 50] width 13 height 13
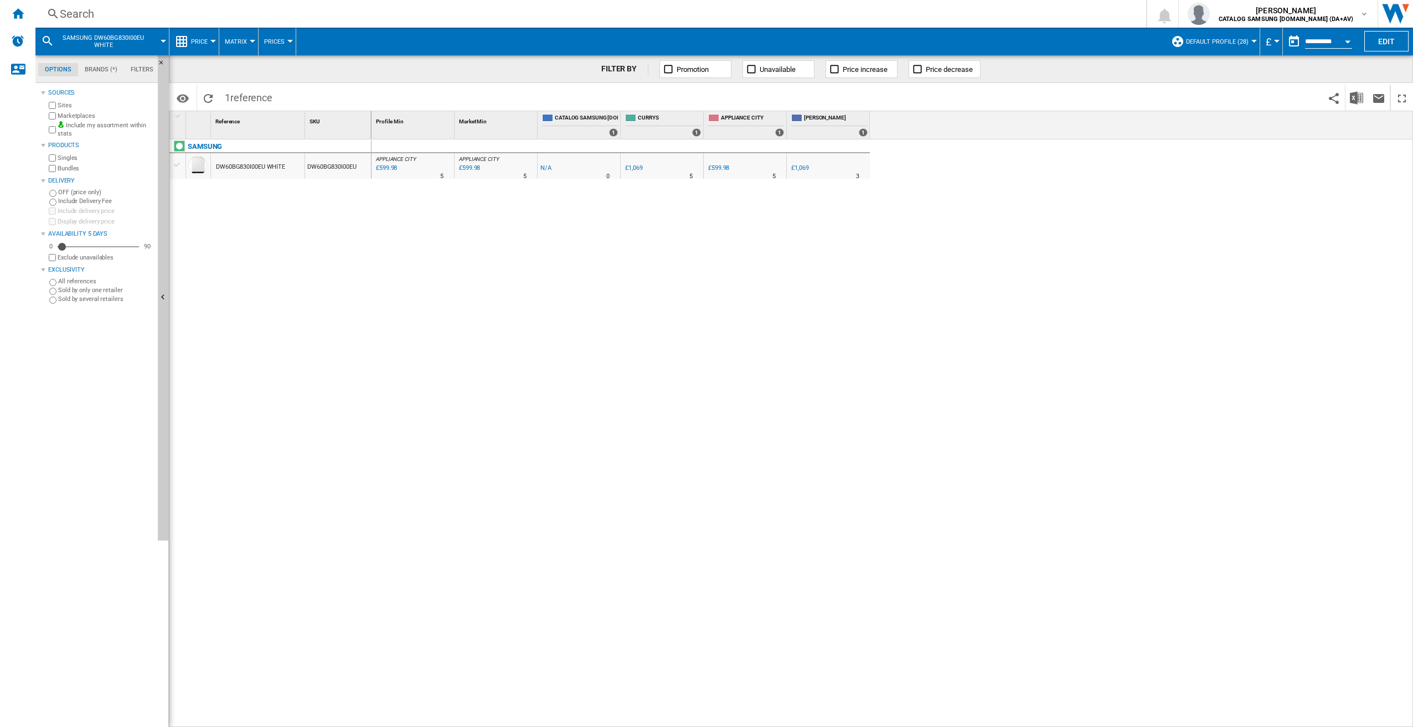
click at [156, 15] on div "Search" at bounding box center [588, 13] width 1057 height 15
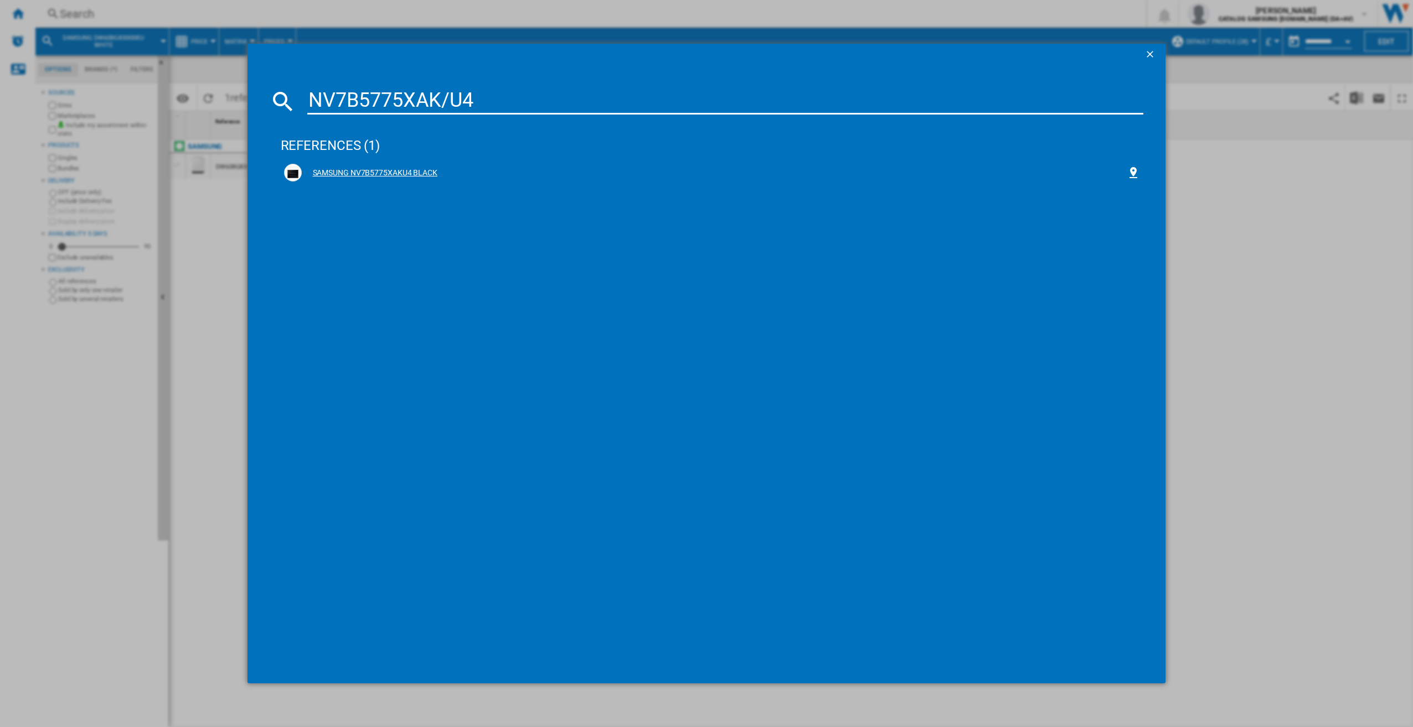
type input "NV7B5775XAK/U4"
click at [555, 167] on div "SAMSUNG NV7B5775XAKU4 BLACK" at bounding box center [712, 173] width 856 height 18
click at [514, 179] on div "SAMSUNG NV7B5775XAKU4 BLACK" at bounding box center [712, 173] width 856 height 18
click at [348, 173] on div "SAMSUNG NV7B5775XAKU4 BLACK" at bounding box center [714, 173] width 825 height 11
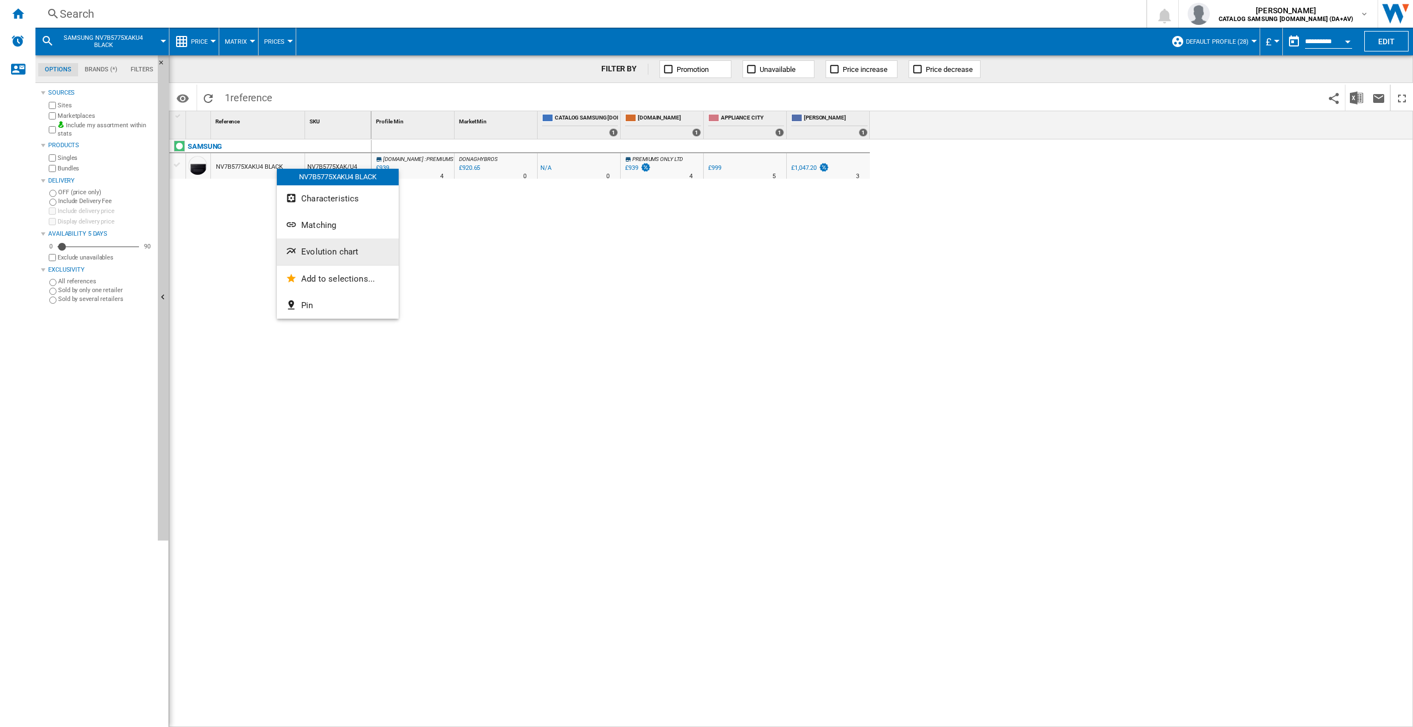
click at [348, 249] on span "Evolution chart" at bounding box center [329, 252] width 57 height 10
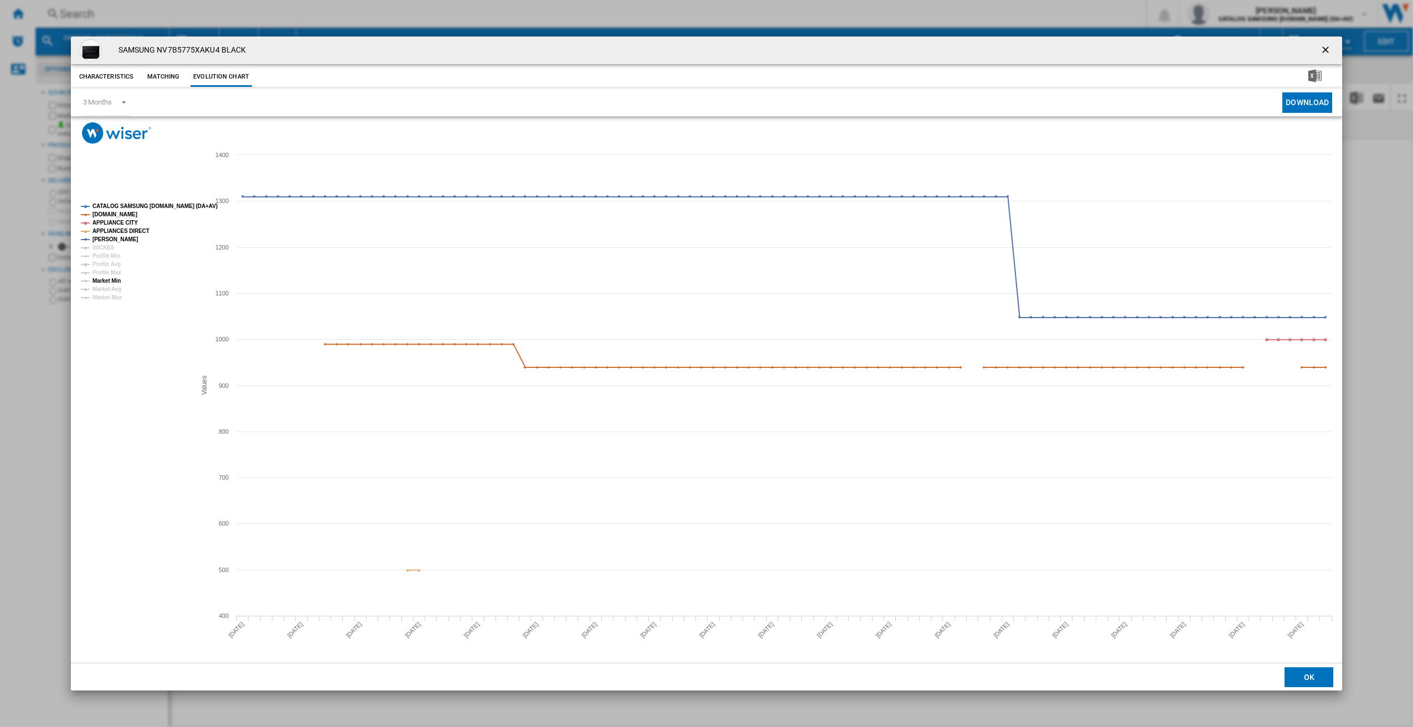
click at [116, 280] on tspan "Market Min" at bounding box center [106, 281] width 28 height 6
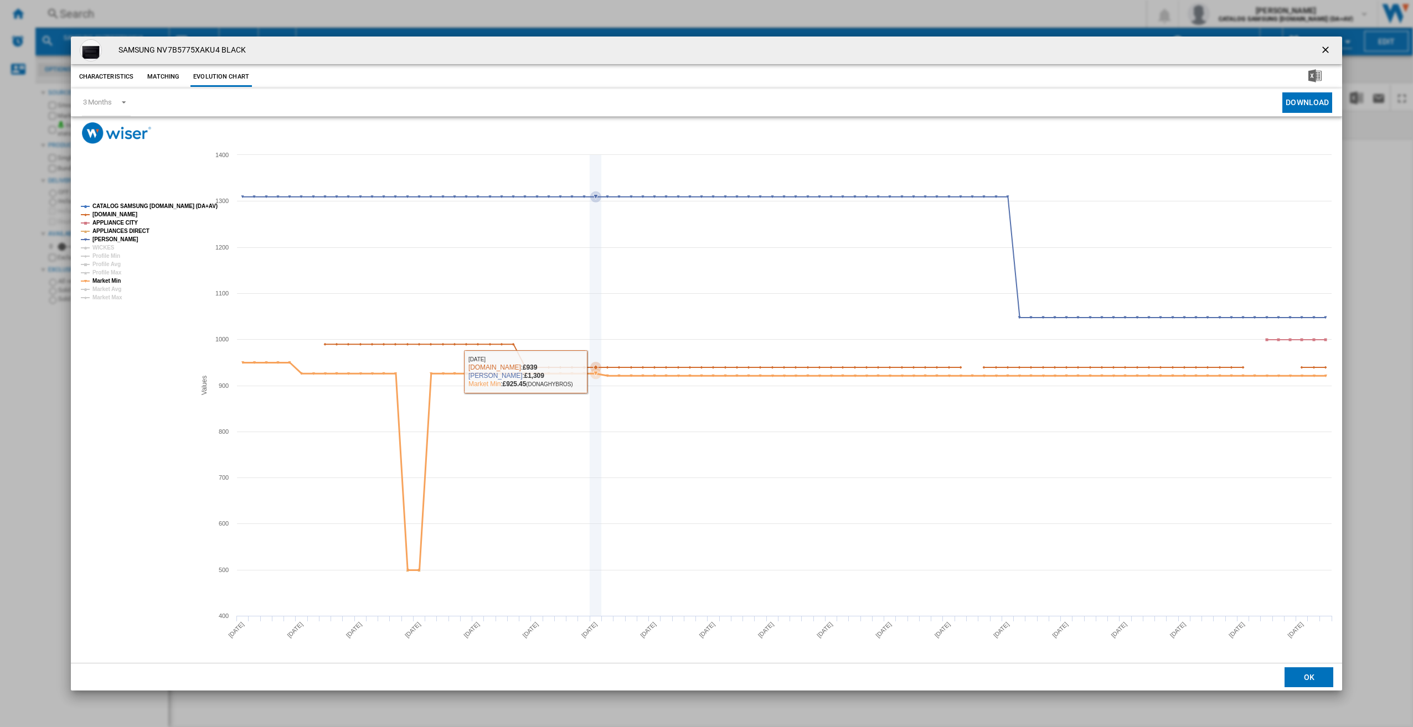
click at [601, 375] on icon "Product popup" at bounding box center [595, 373] width 11 height 11
click at [1322, 45] on ng-md-icon "getI18NText('BUTTONS.CLOSE_DIALOG')" at bounding box center [1326, 50] width 13 height 13
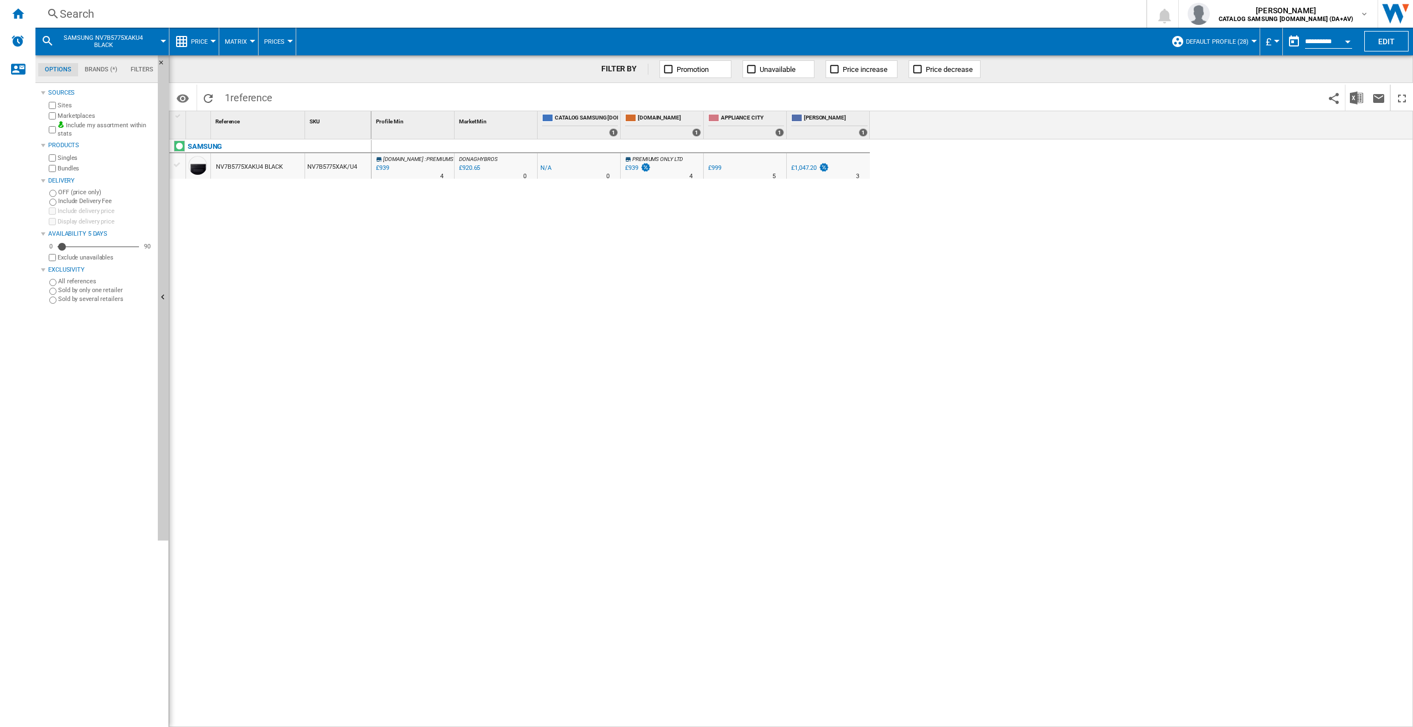
click at [150, 16] on div "Search" at bounding box center [588, 13] width 1057 height 15
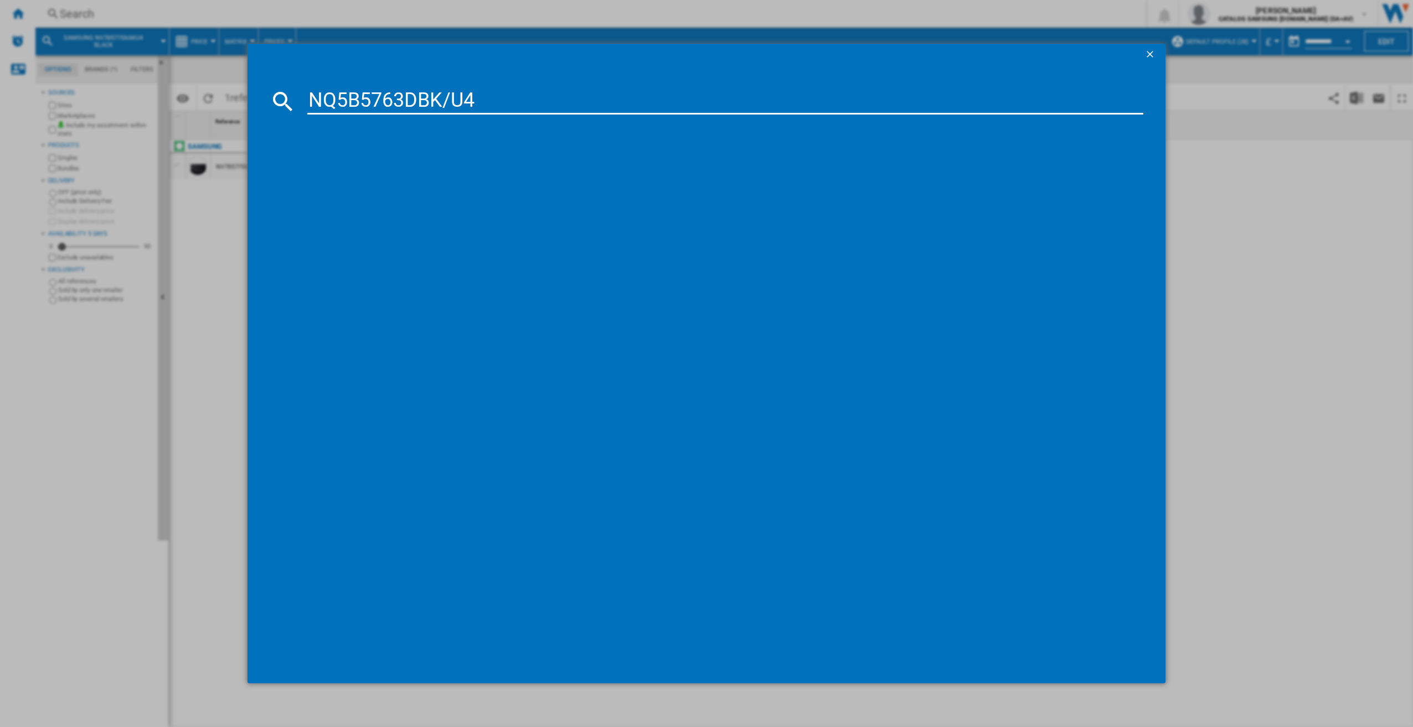
type input "NQ5B5763DBK/U4"
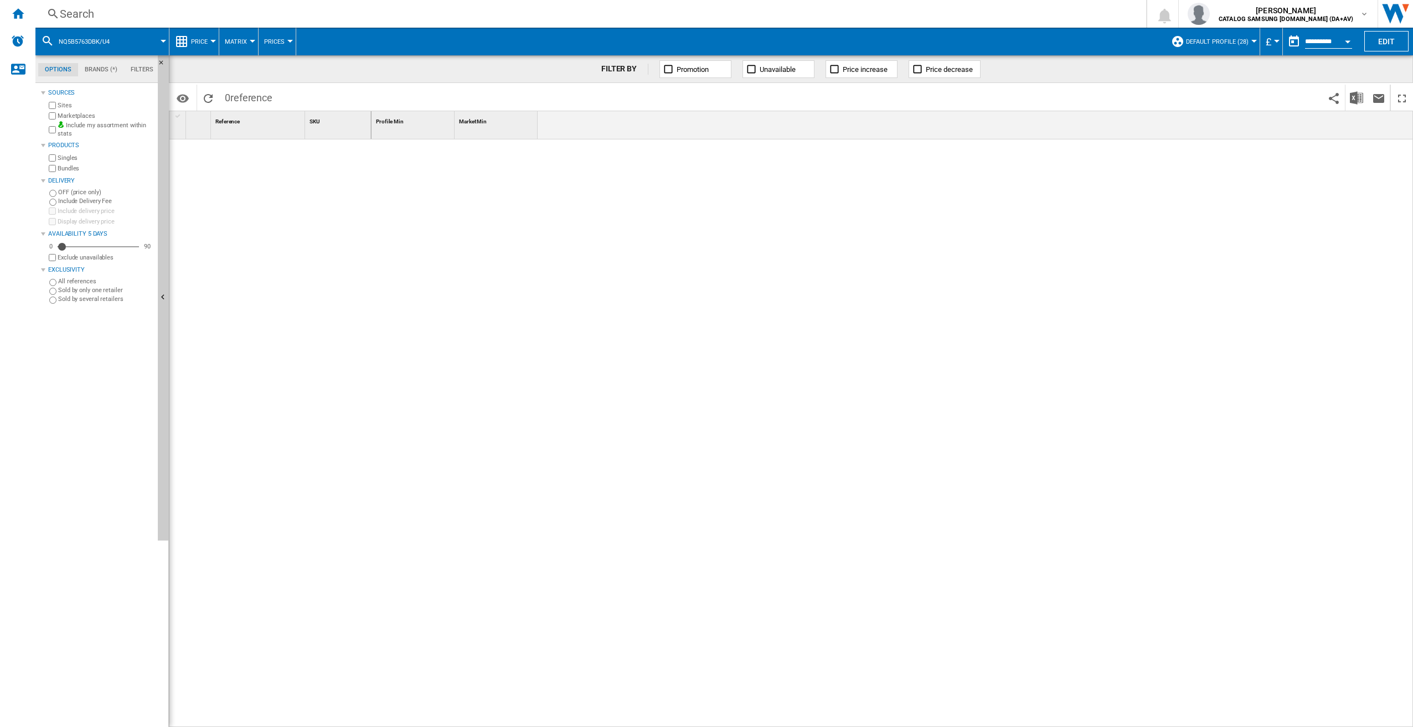
click at [414, 254] on div at bounding box center [892, 433] width 1042 height 588
click at [157, 7] on div "Search" at bounding box center [588, 13] width 1057 height 15
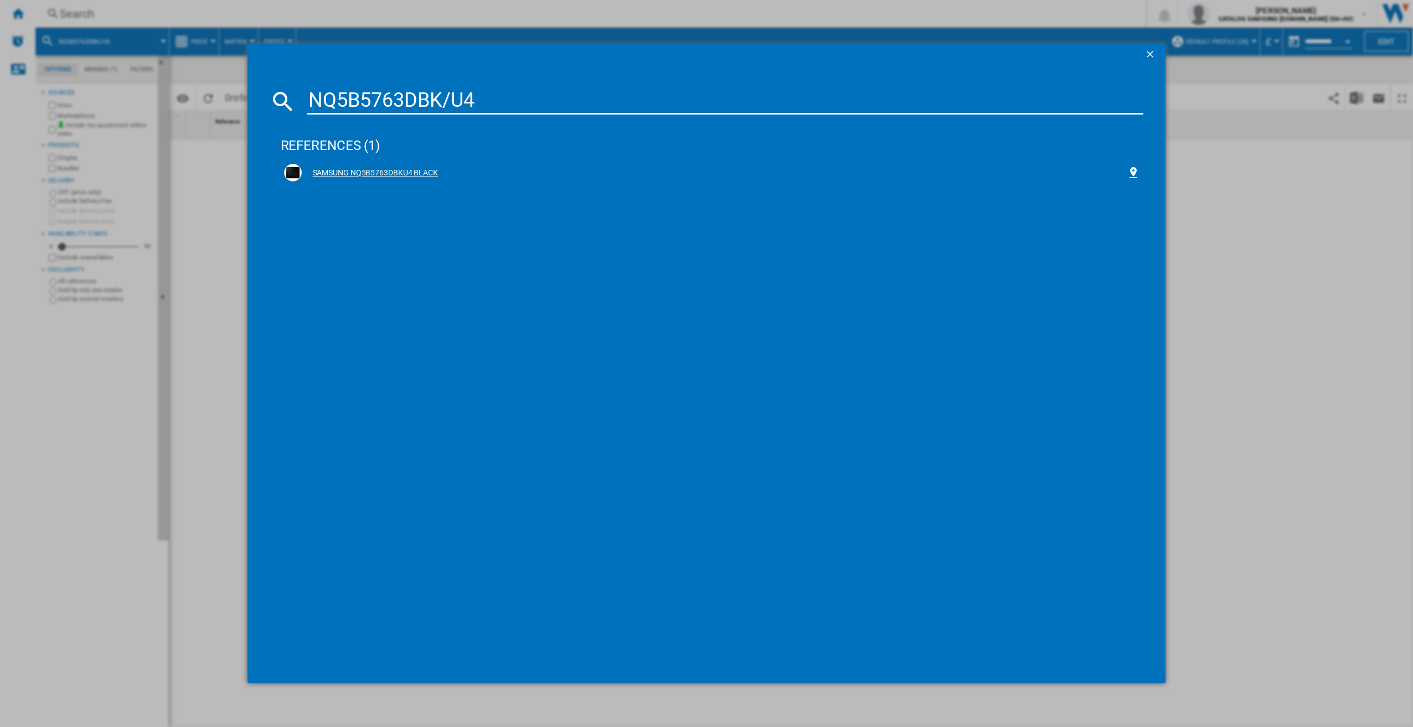
type input "NQ5B5763DBK/U4"
click at [531, 168] on div "SAMSUNG NQ5B5763DBKU4 BLACK" at bounding box center [714, 173] width 825 height 11
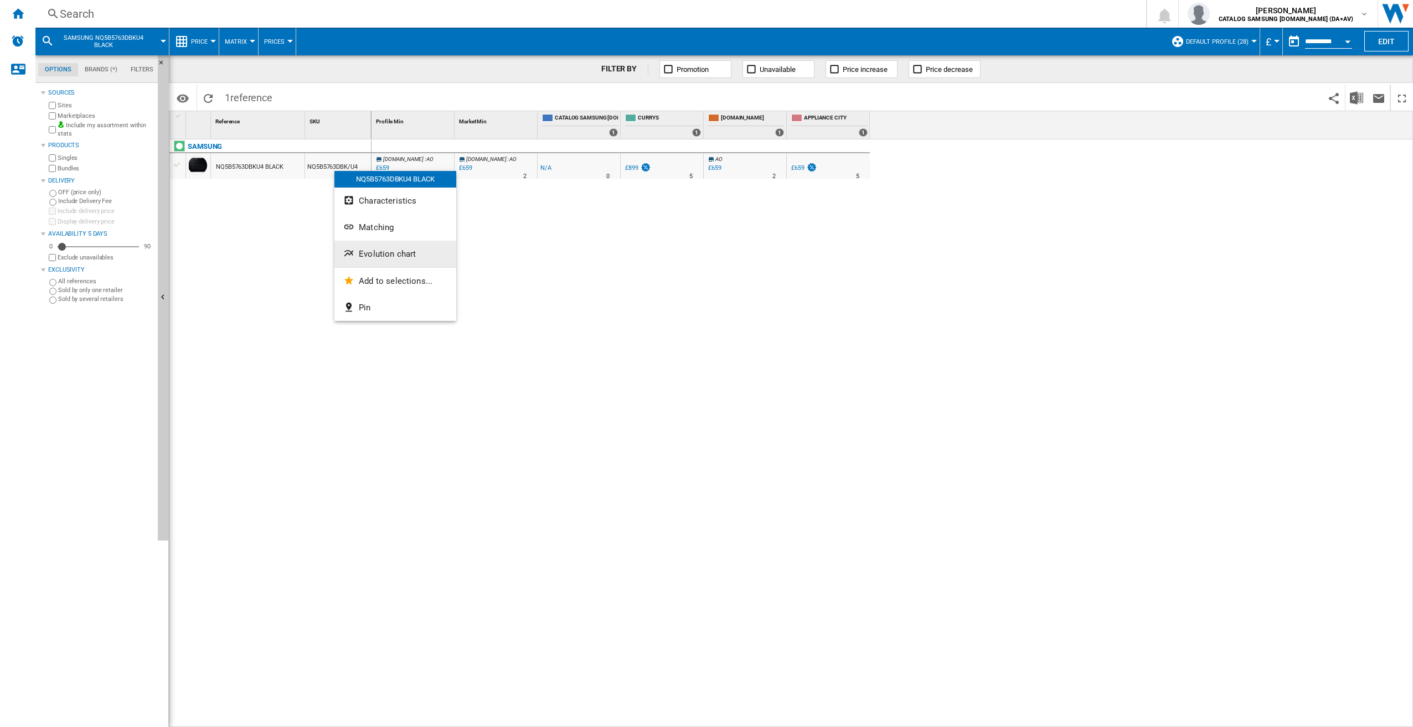
click at [374, 248] on button "Evolution chart" at bounding box center [395, 254] width 122 height 27
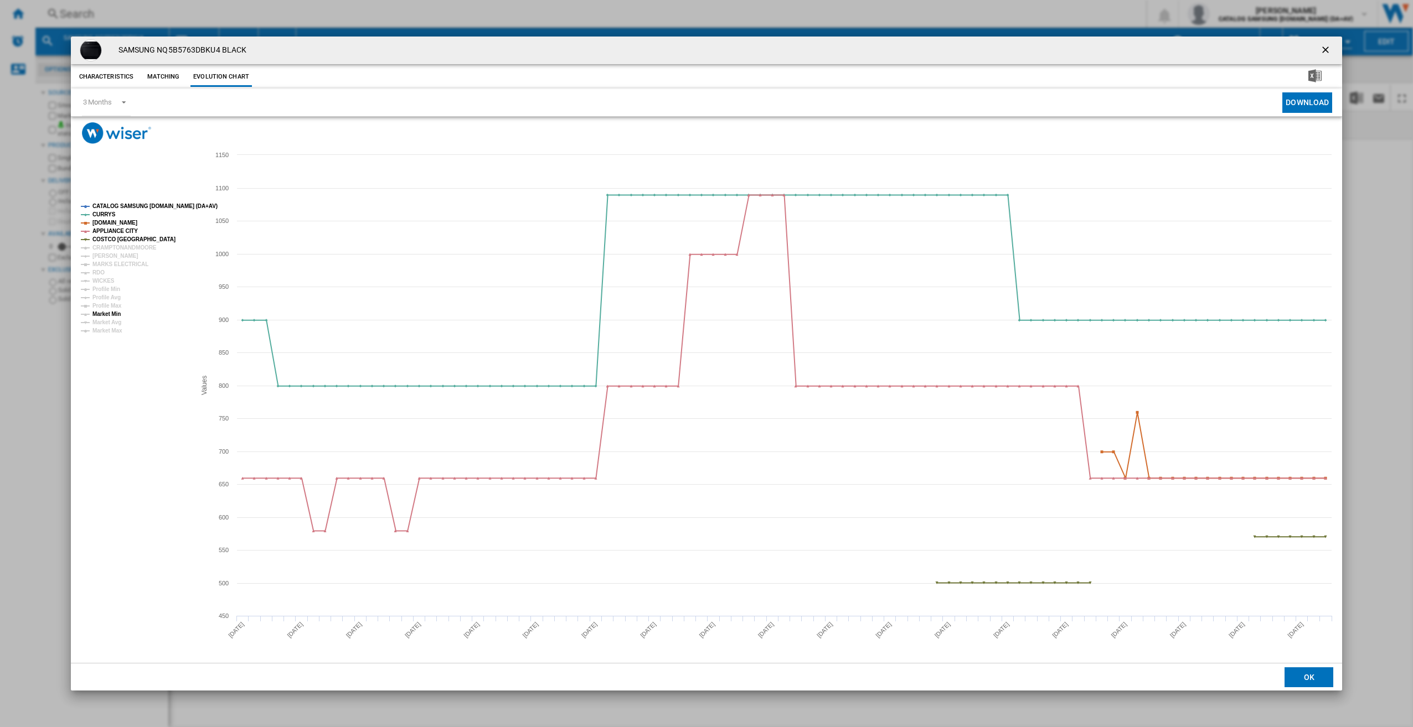
click at [112, 314] on tspan "Market Min" at bounding box center [106, 314] width 28 height 6
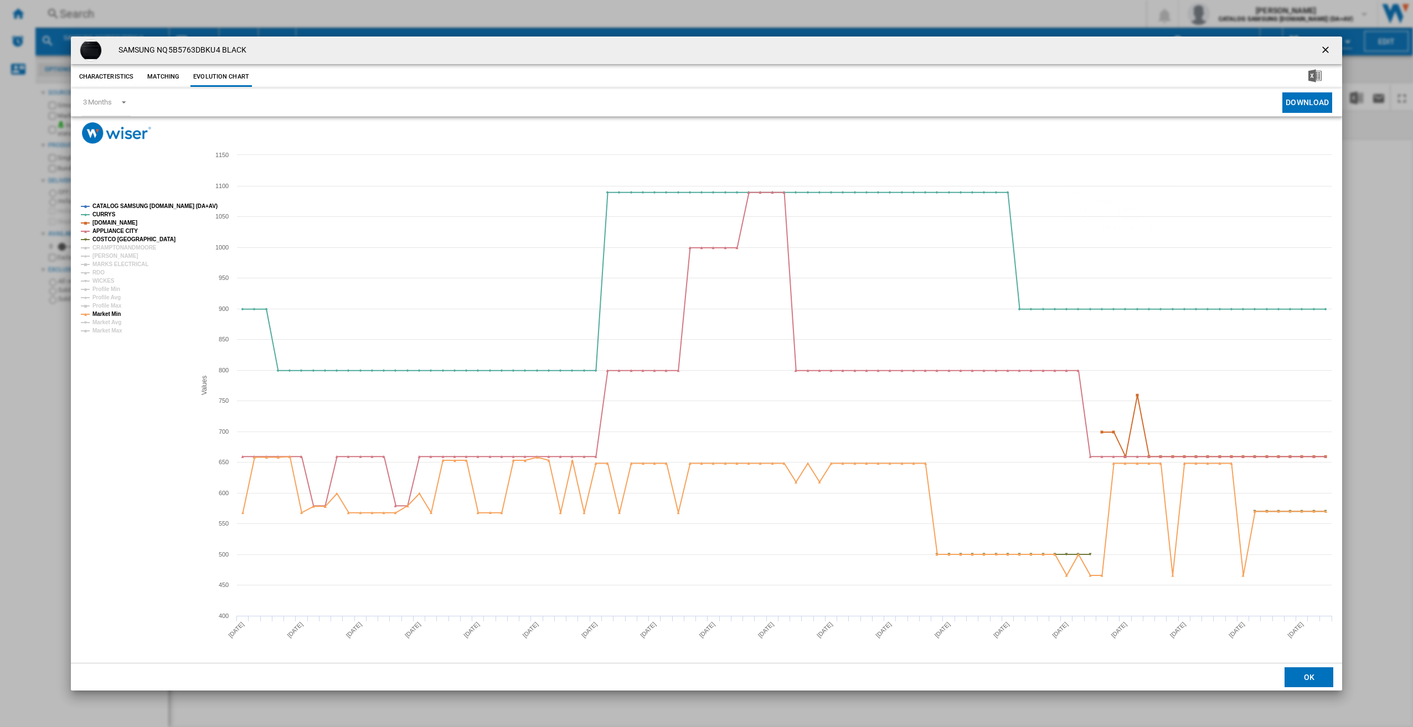
drag, startPoint x: 1327, startPoint y: 49, endPoint x: 1181, endPoint y: 44, distance: 146.8
click at [1327, 49] on ng-md-icon "getI18NText('BUTTONS.CLOSE_DIALOG')" at bounding box center [1326, 50] width 13 height 13
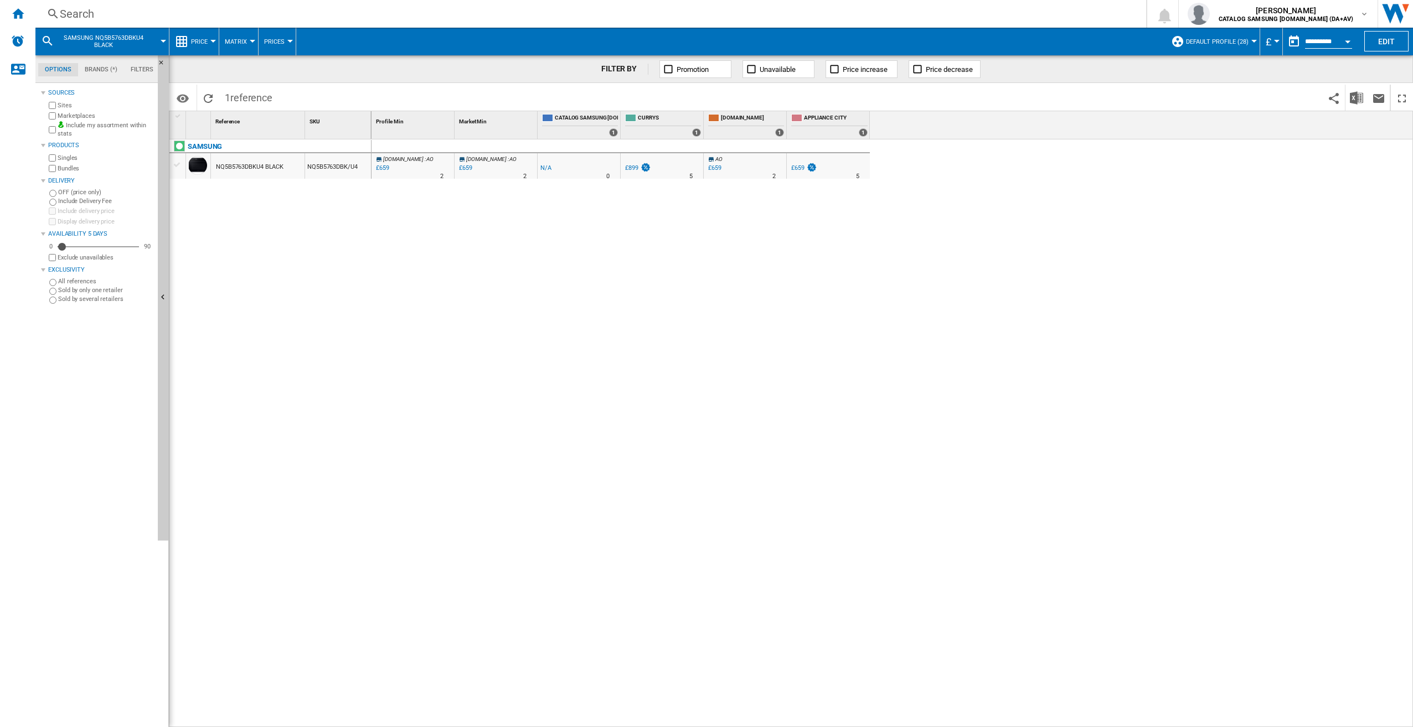
click at [366, 13] on div "Search" at bounding box center [588, 13] width 1057 height 15
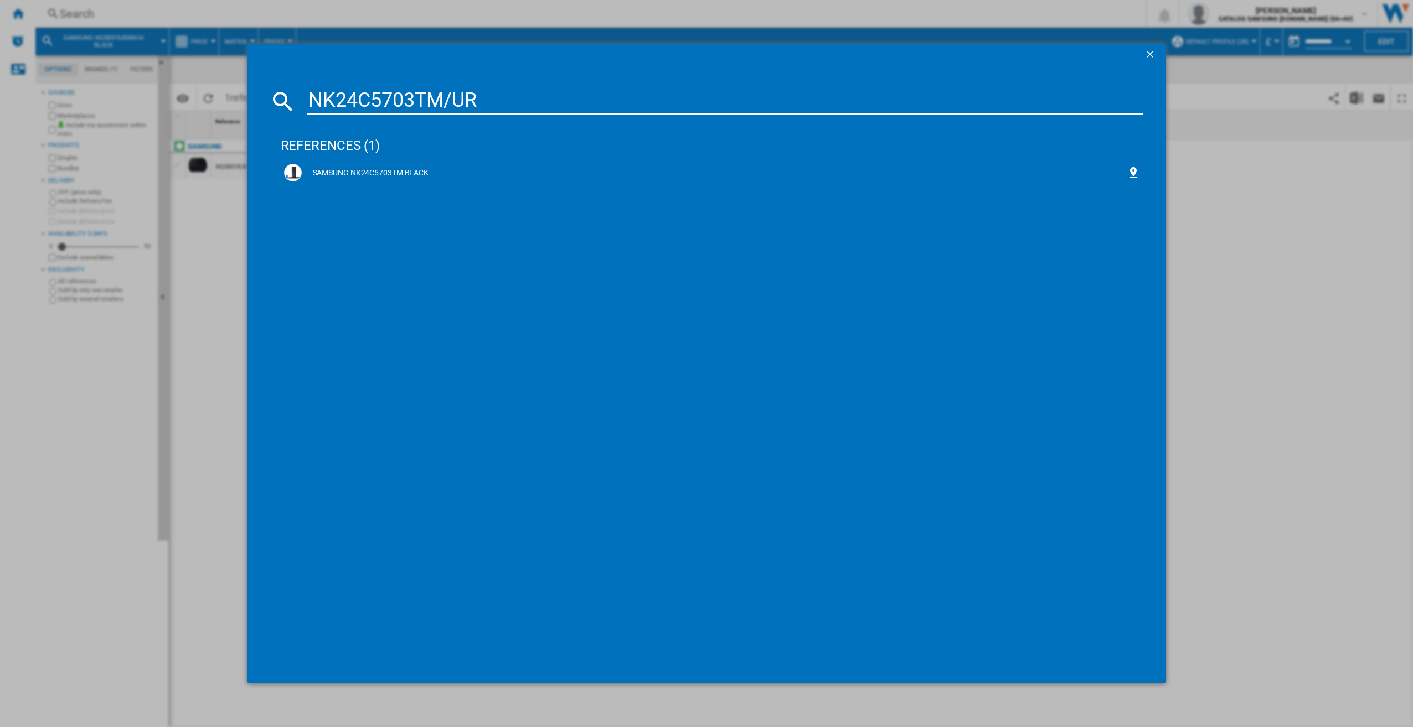
type input "NK24C5703TM/UR"
click at [509, 174] on div "SAMSUNG NK24C5703TM BLACK" at bounding box center [714, 173] width 825 height 11
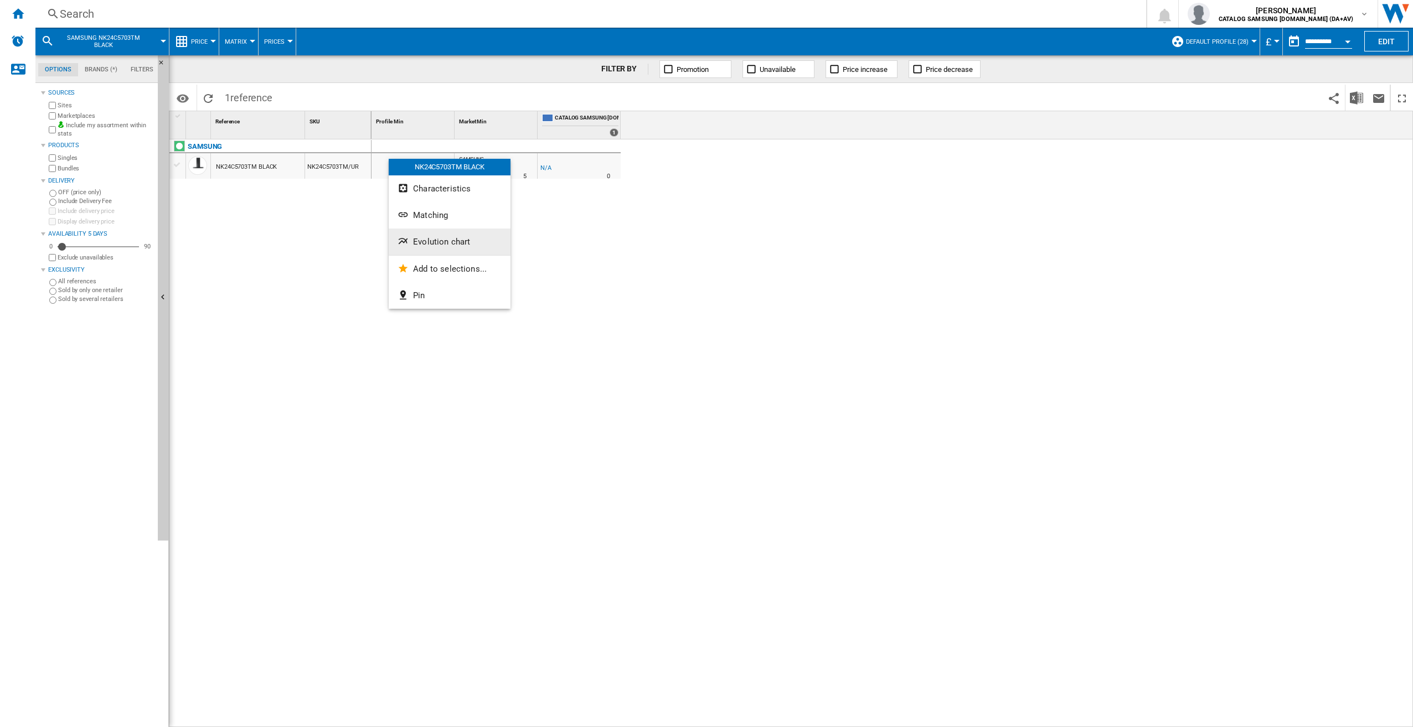
click at [463, 245] on span "Evolution chart" at bounding box center [441, 242] width 57 height 10
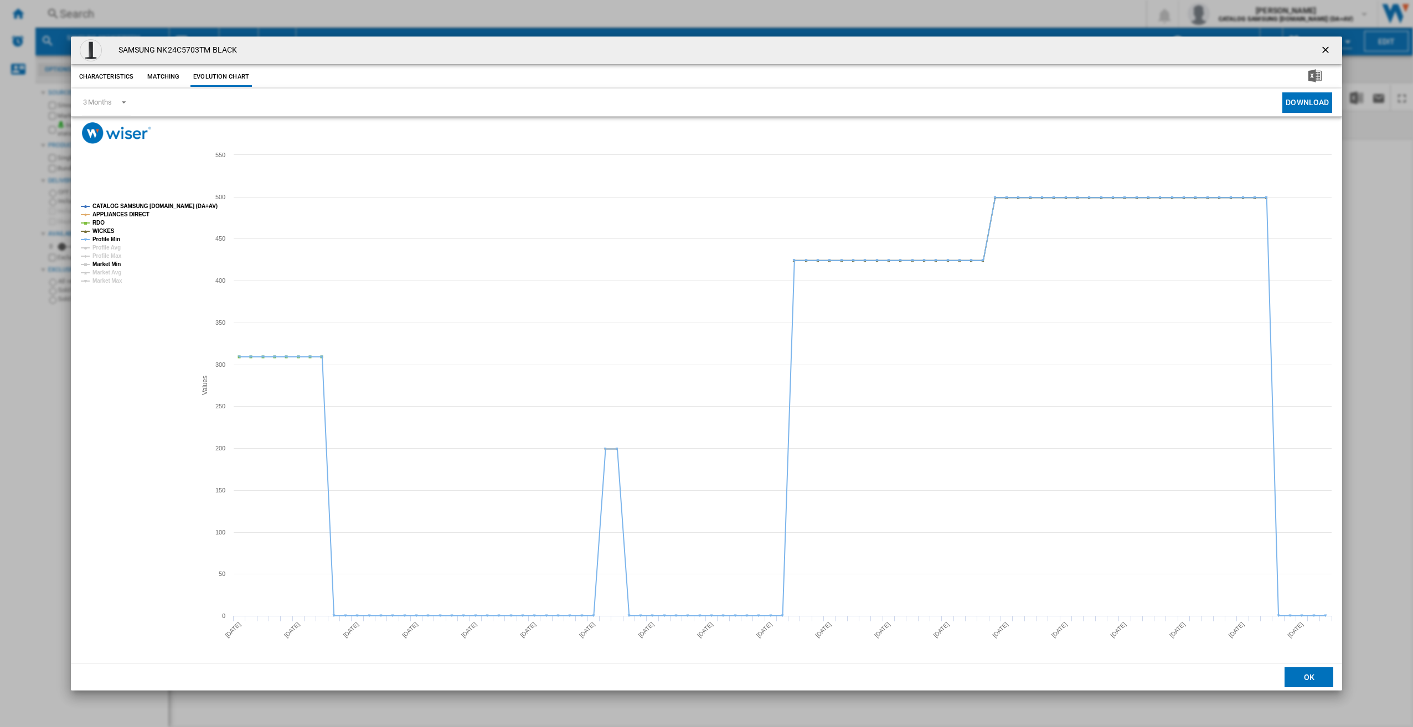
click at [103, 262] on tspan "Market Min" at bounding box center [106, 264] width 28 height 6
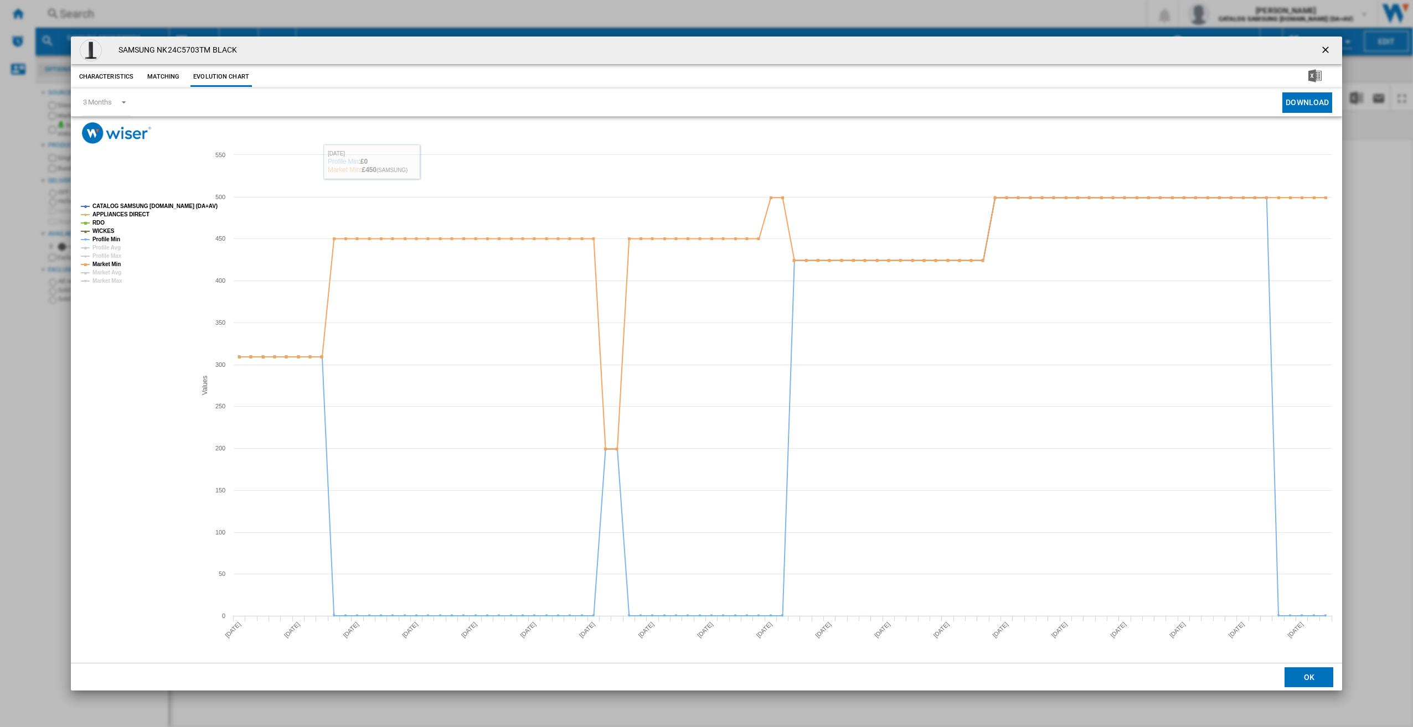
click at [432, 16] on div "SAMSUNG NK24C5703TM BLACK Characteristics Matching Evolution chart price -£1 de…" at bounding box center [706, 363] width 1413 height 727
drag, startPoint x: 1327, startPoint y: 48, endPoint x: 1271, endPoint y: 66, distance: 59.5
click at [1327, 48] on ng-md-icon "getI18NText('BUTTONS.CLOSE_DIALOG')" at bounding box center [1326, 50] width 13 height 13
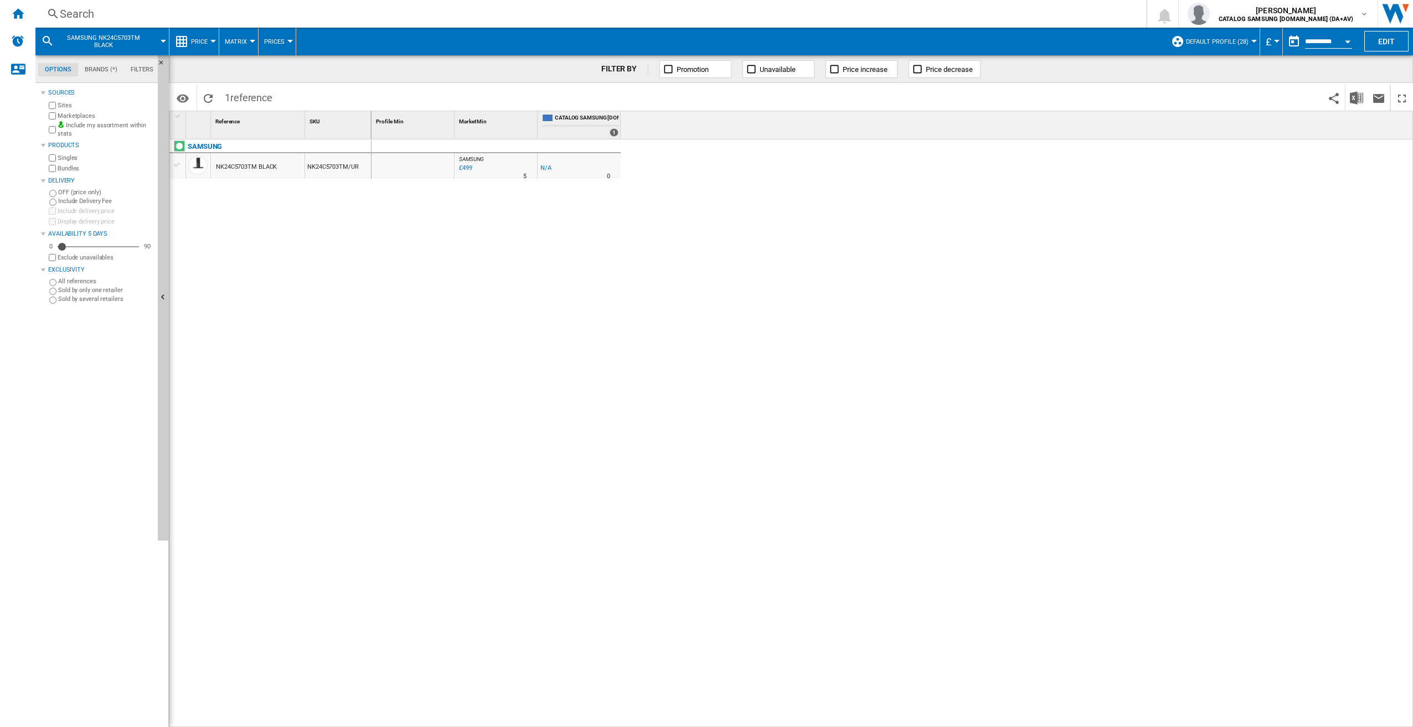
click at [91, 6] on div "Search Search 0 sulayman warraich CATALOG SAMSUNG UK.IE (DA+AV) CATALOG SAMSUNG…" at bounding box center [723, 14] width 1377 height 28
click at [94, 16] on div "Search" at bounding box center [588, 13] width 1057 height 15
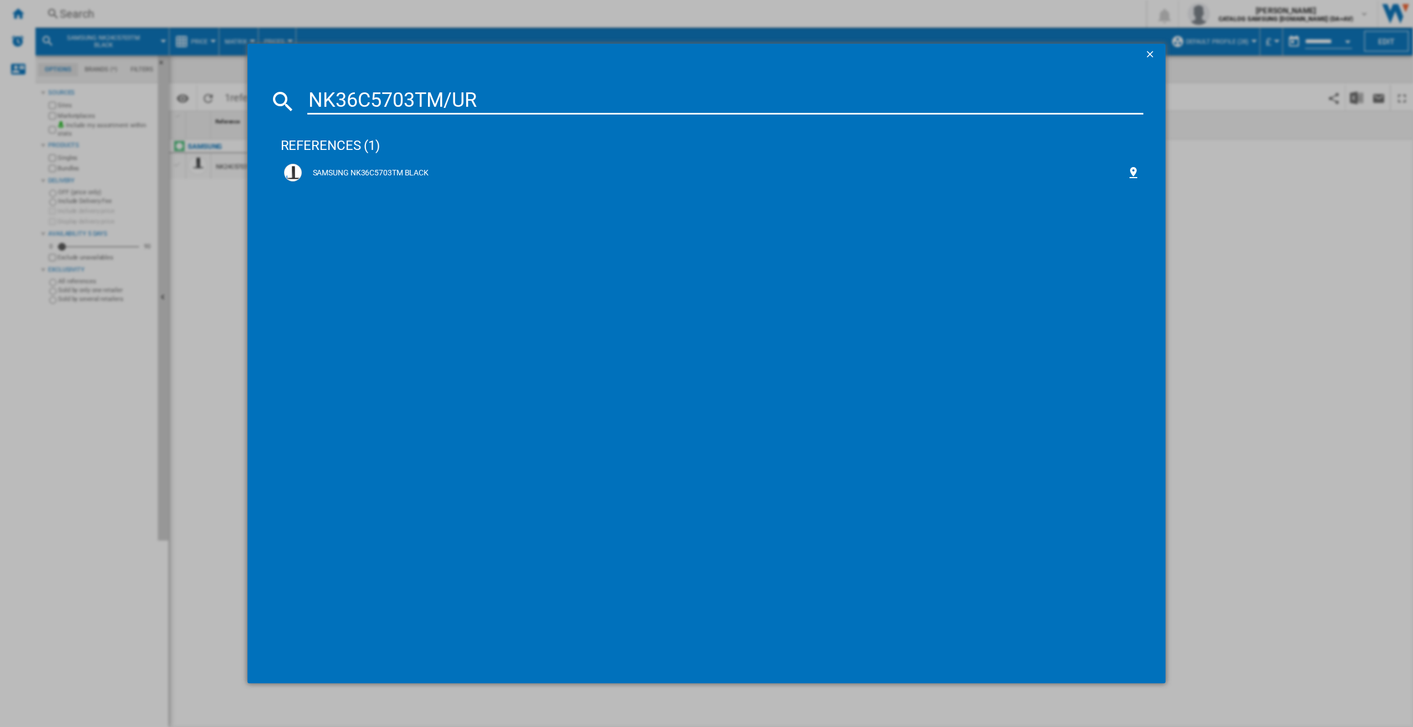
type input "NK36C5703TM/UR"
click at [815, 182] on div "SAMSUNG NK36C5703TM BLACK" at bounding box center [712, 173] width 856 height 18
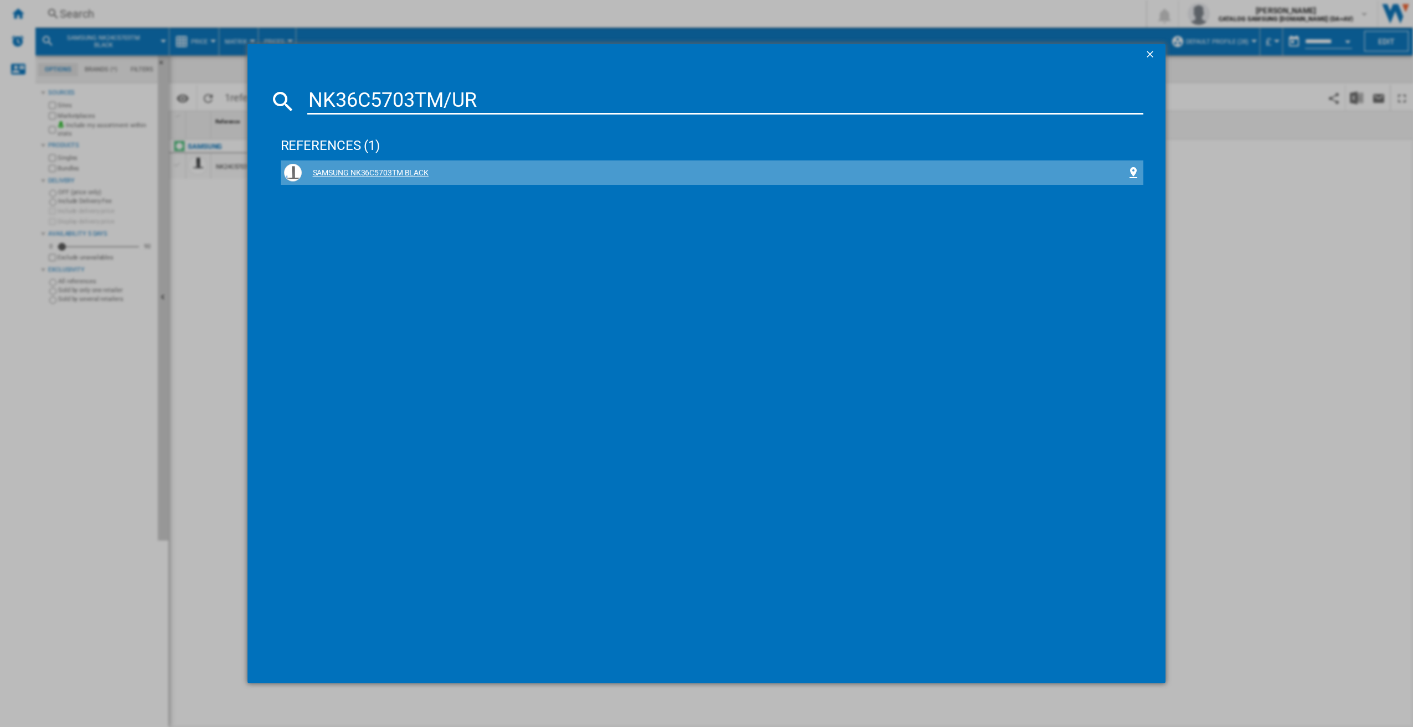
click at [540, 169] on div "SAMSUNG NK36C5703TM BLACK" at bounding box center [714, 173] width 825 height 11
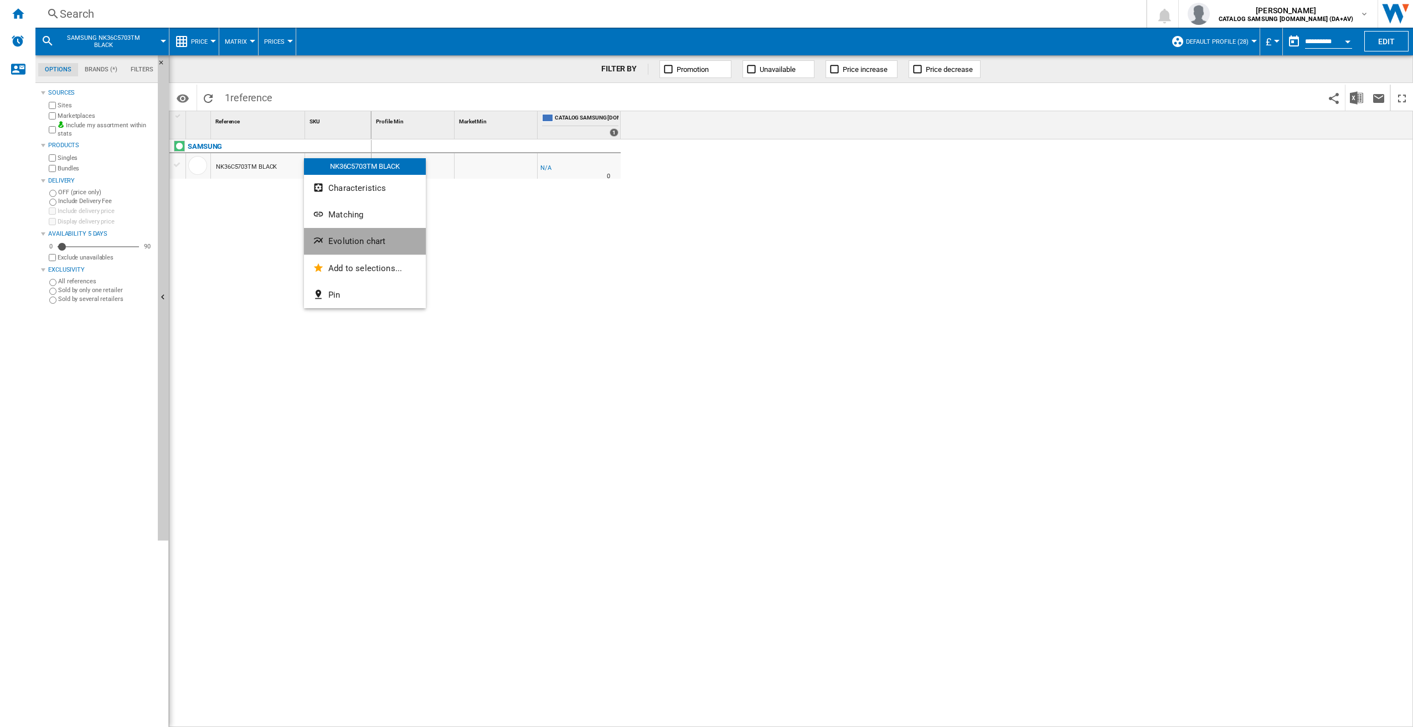
click at [363, 246] on span "Evolution chart" at bounding box center [356, 241] width 57 height 10
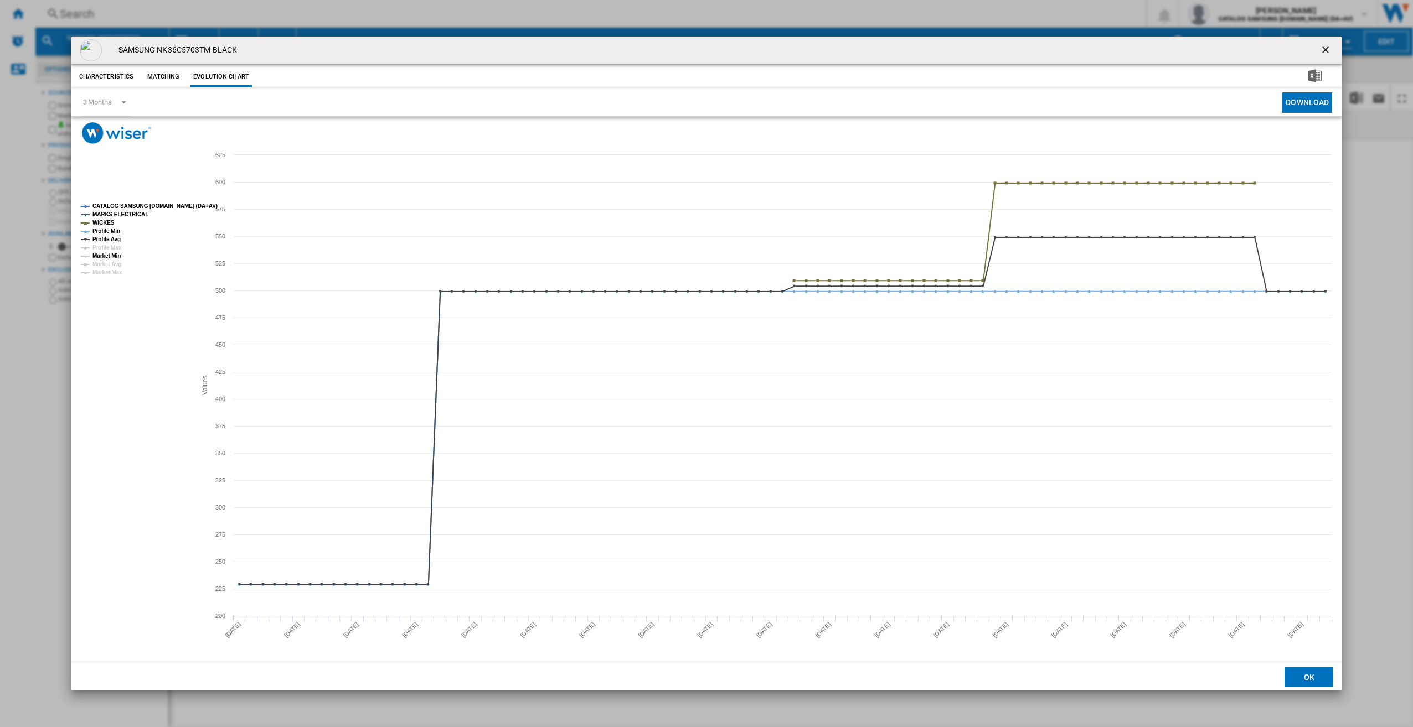
click at [115, 258] on tspan "Market Min" at bounding box center [106, 256] width 28 height 6
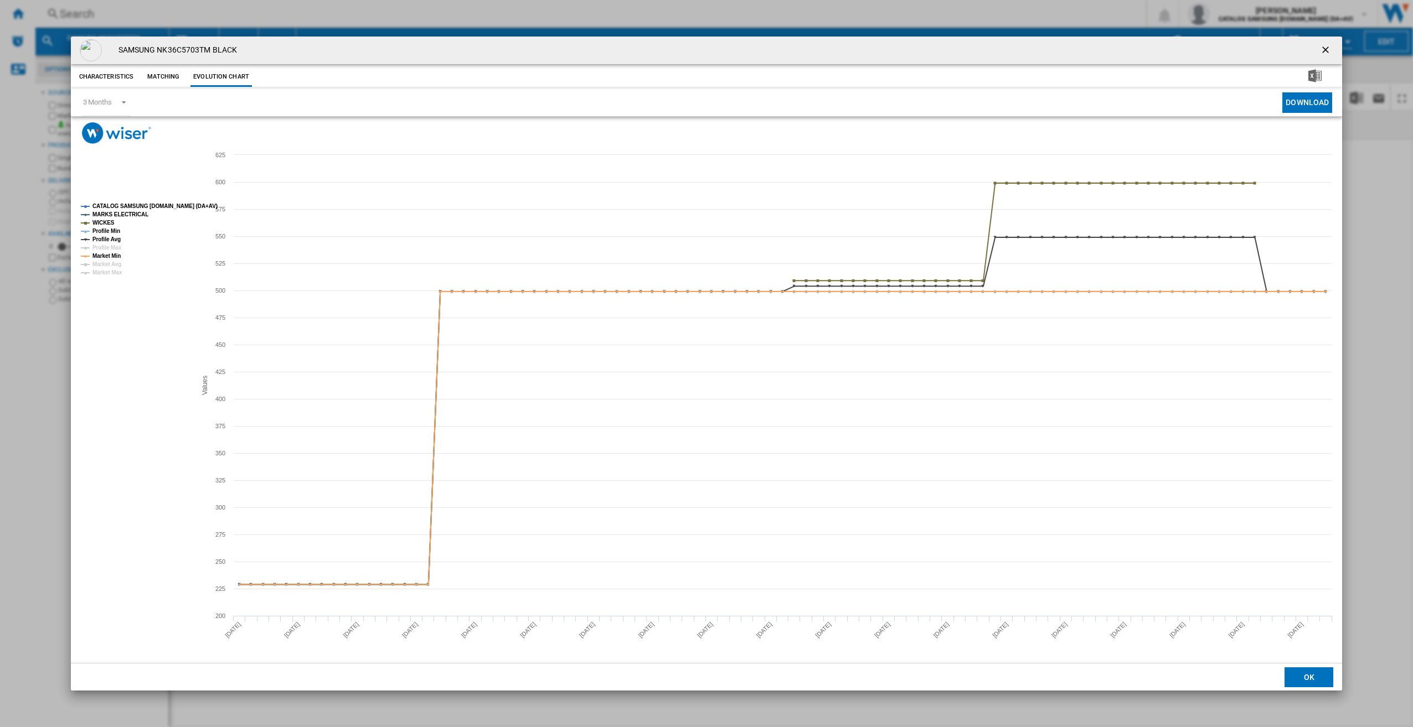
click at [1326, 51] on ng-md-icon "getI18NText('BUTTONS.CLOSE_DIALOG')" at bounding box center [1326, 50] width 13 height 13
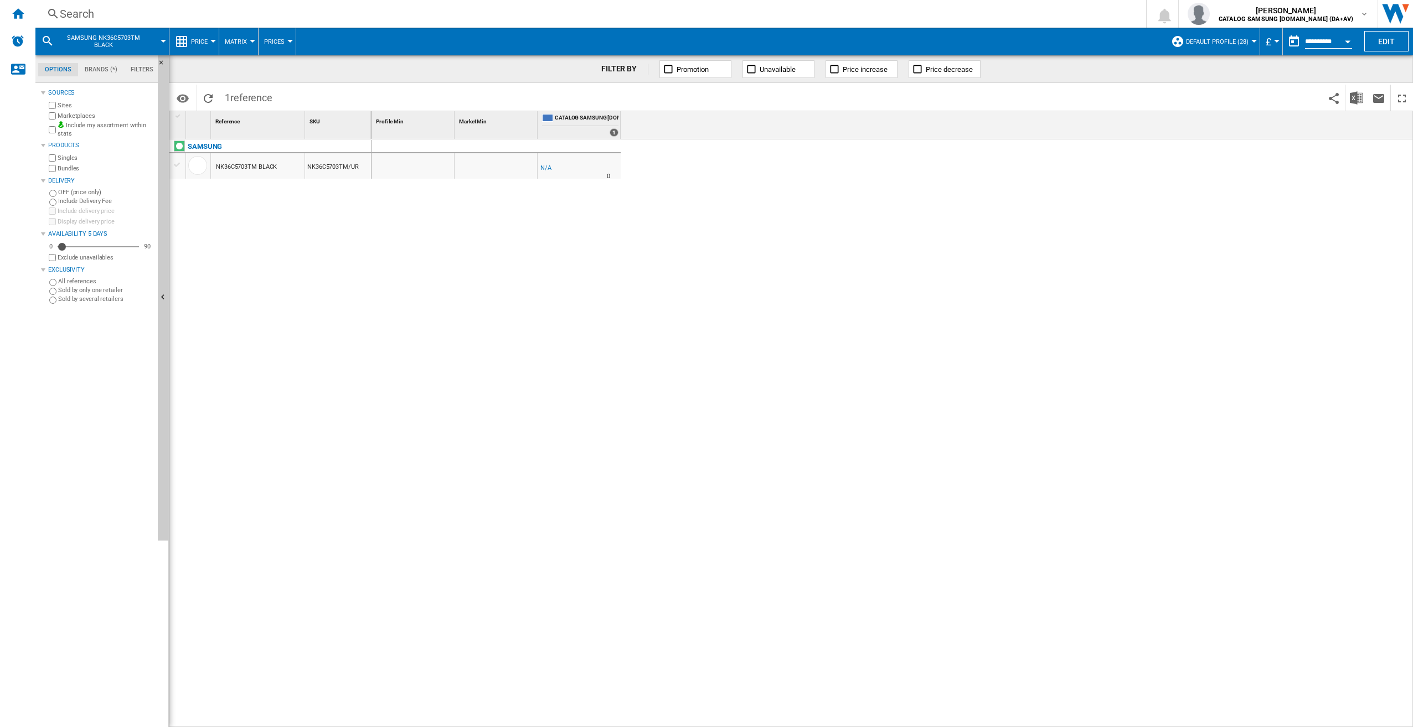
click at [220, 10] on div "Search" at bounding box center [588, 13] width 1057 height 15
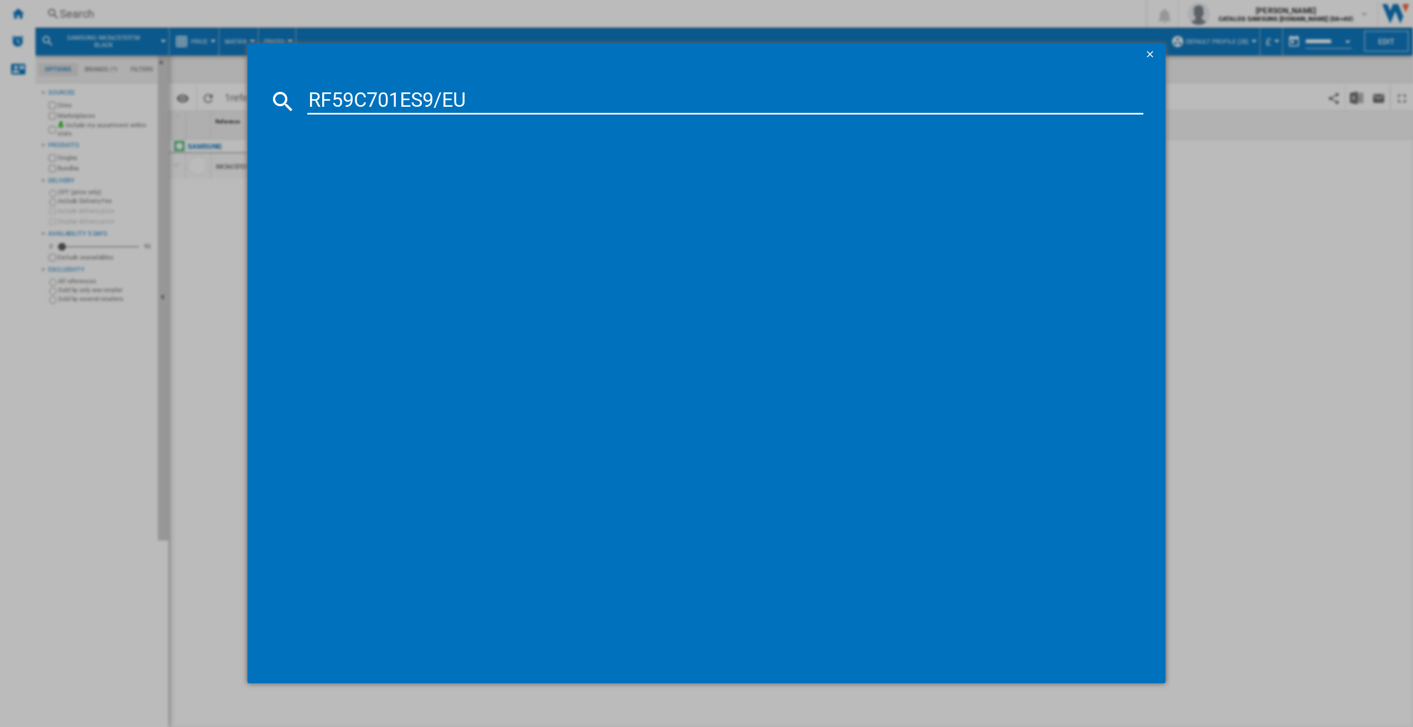
type input "RF59C701ES9/EU"
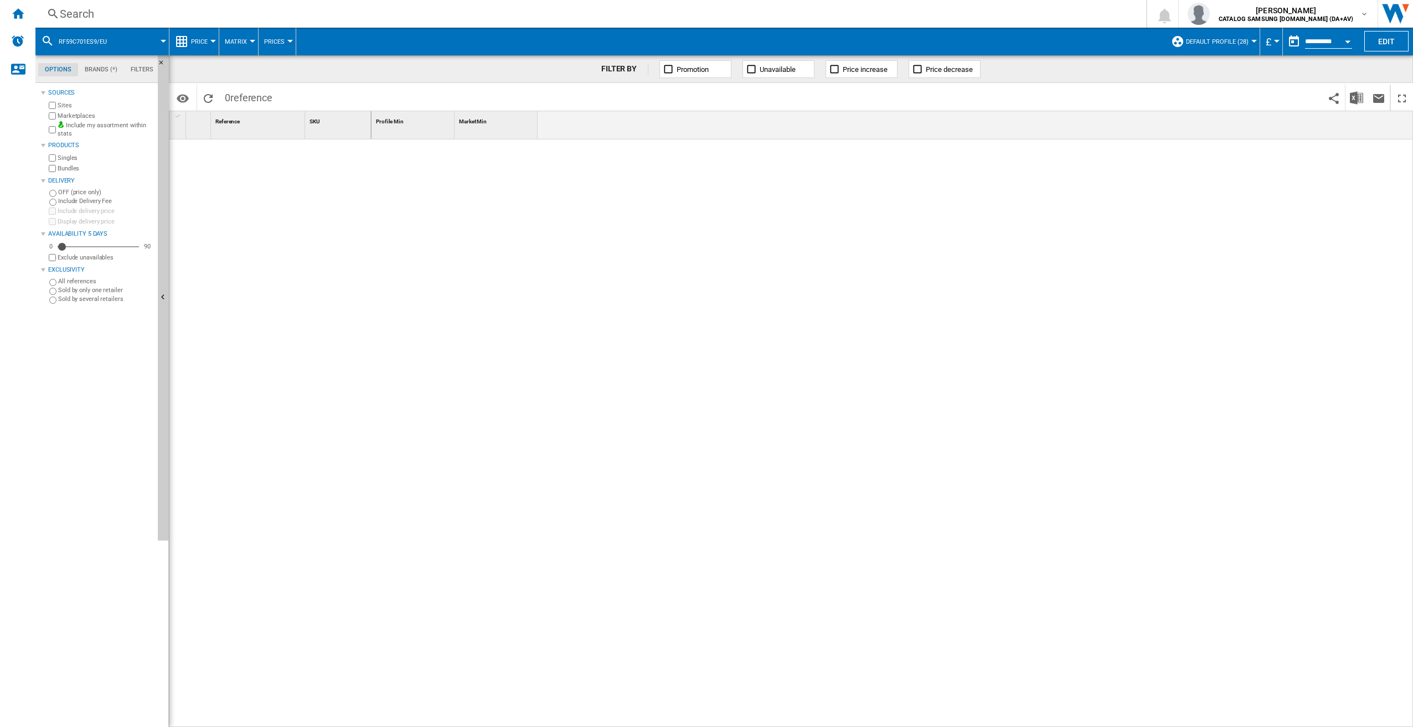
click at [80, 18] on div "Search" at bounding box center [588, 13] width 1057 height 15
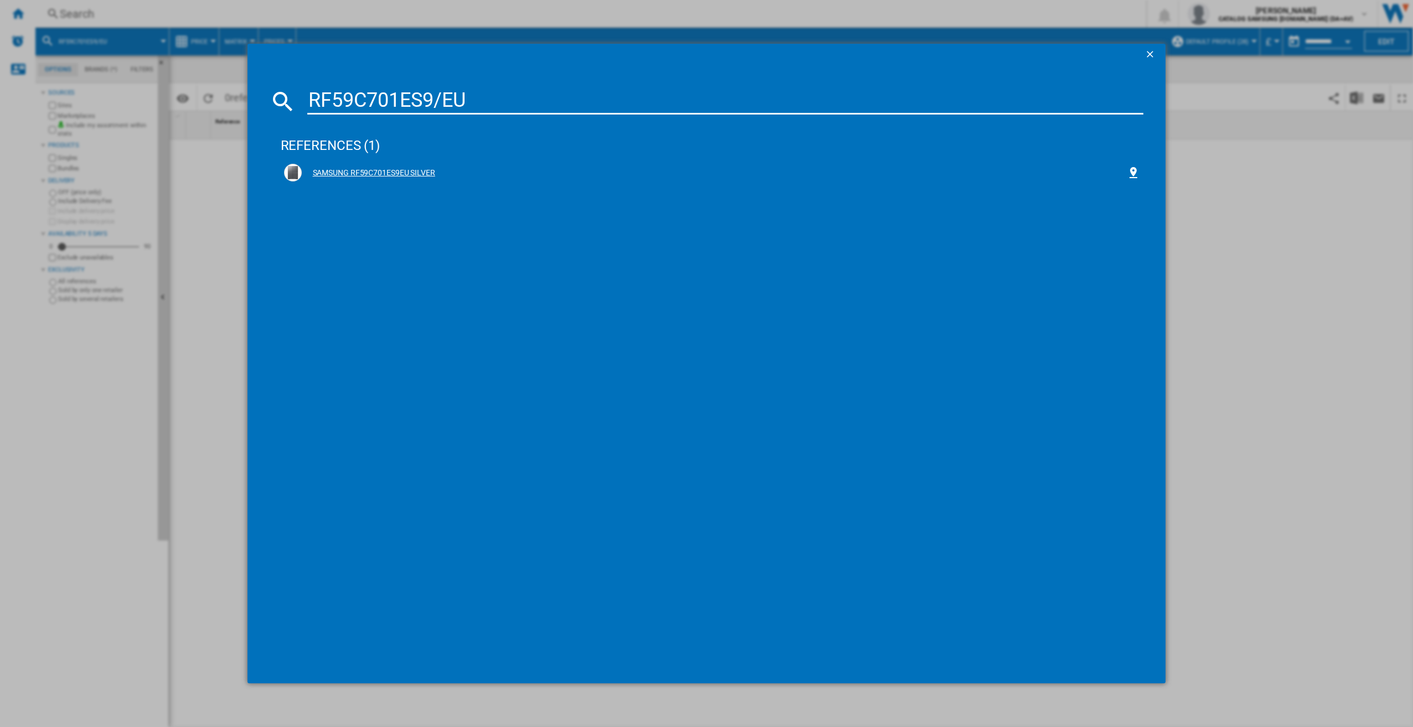
type input "RF59C701ES9/EU"
click at [484, 177] on div "SAMSUNG RF59C701ES9EU SILVER" at bounding box center [714, 173] width 825 height 11
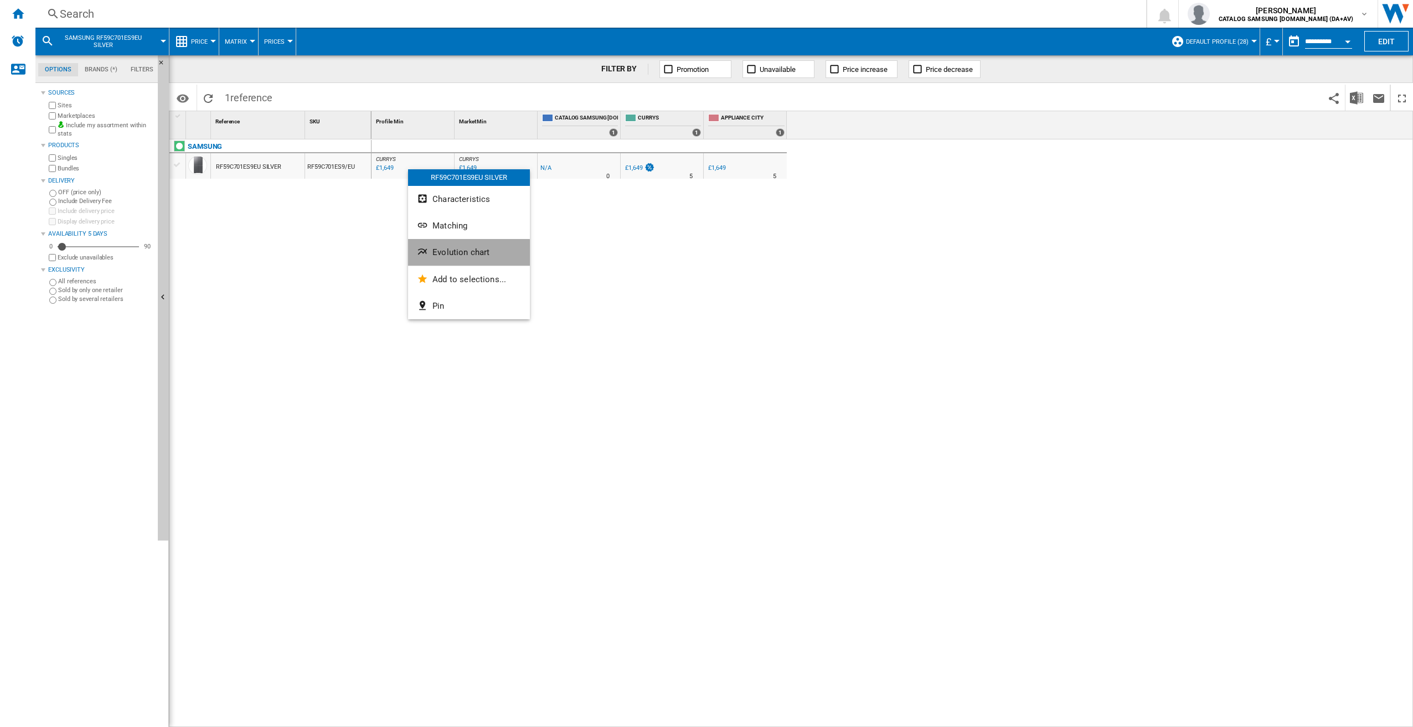
click at [468, 256] on span "Evolution chart" at bounding box center [460, 252] width 57 height 10
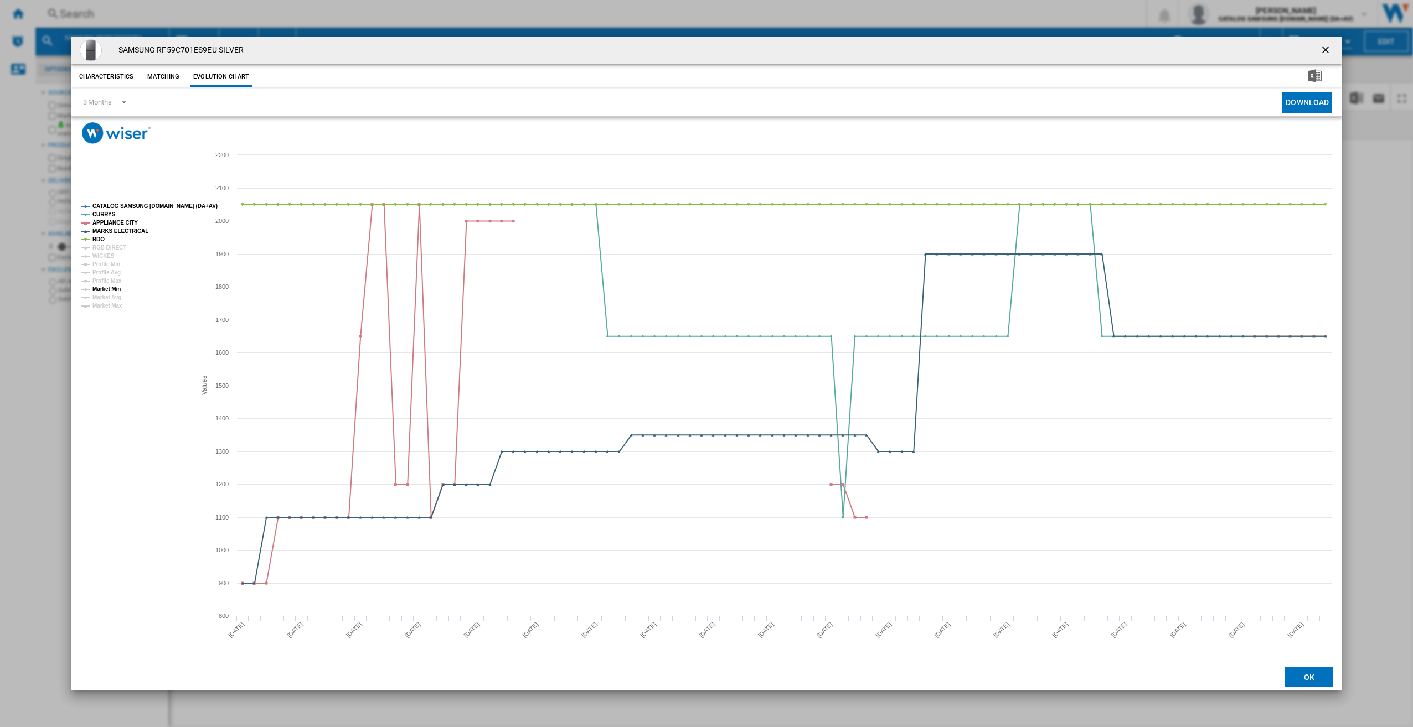
click at [111, 287] on tspan "Market Min" at bounding box center [106, 289] width 28 height 6
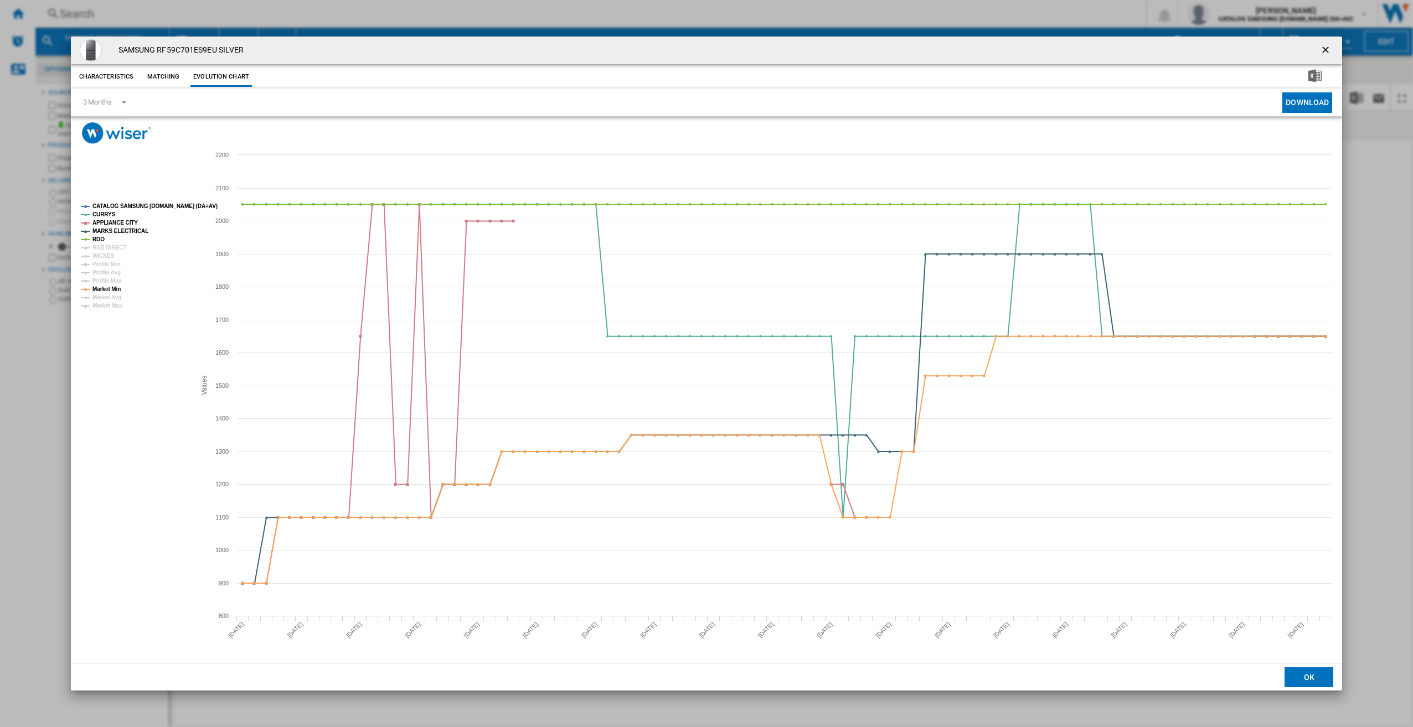
click at [1329, 48] on ng-md-icon "getI18NText('BUTTONS.CLOSE_DIALOG')" at bounding box center [1326, 50] width 13 height 13
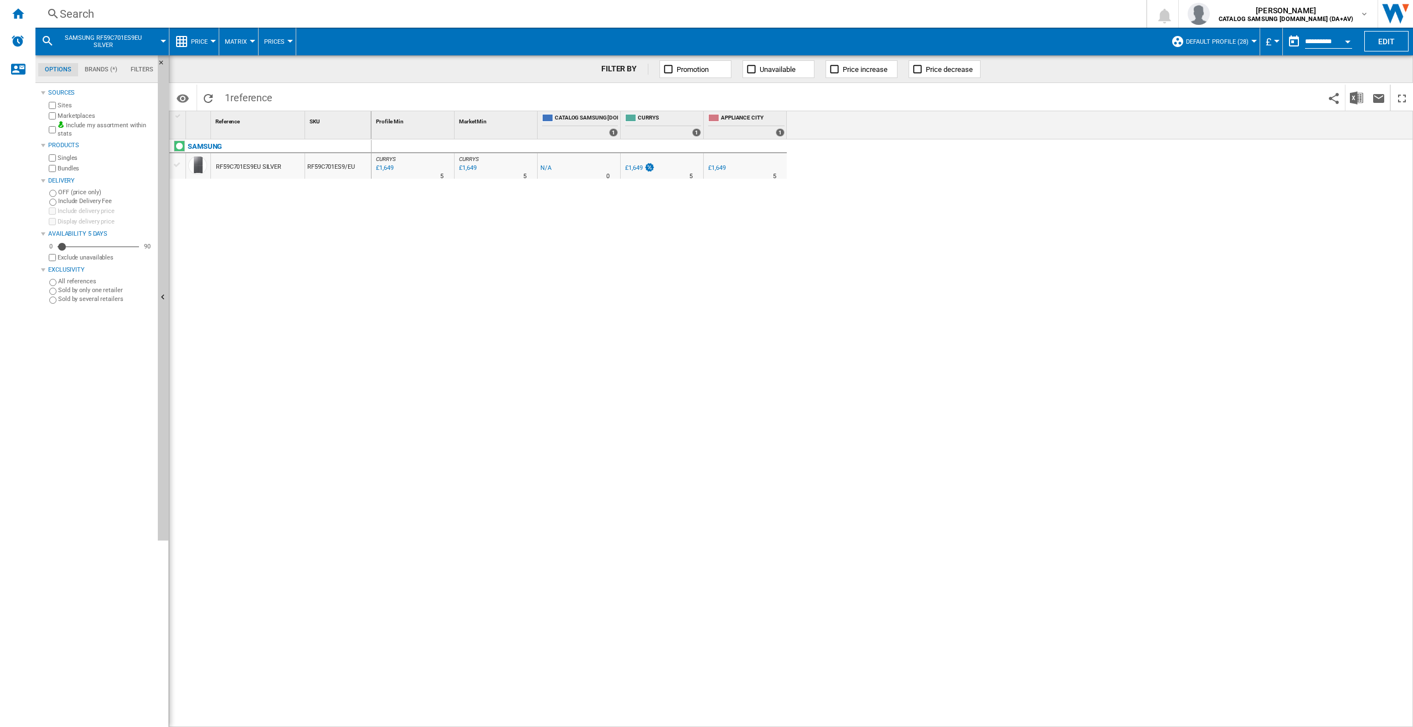
click at [169, 7] on div "Search" at bounding box center [588, 13] width 1057 height 15
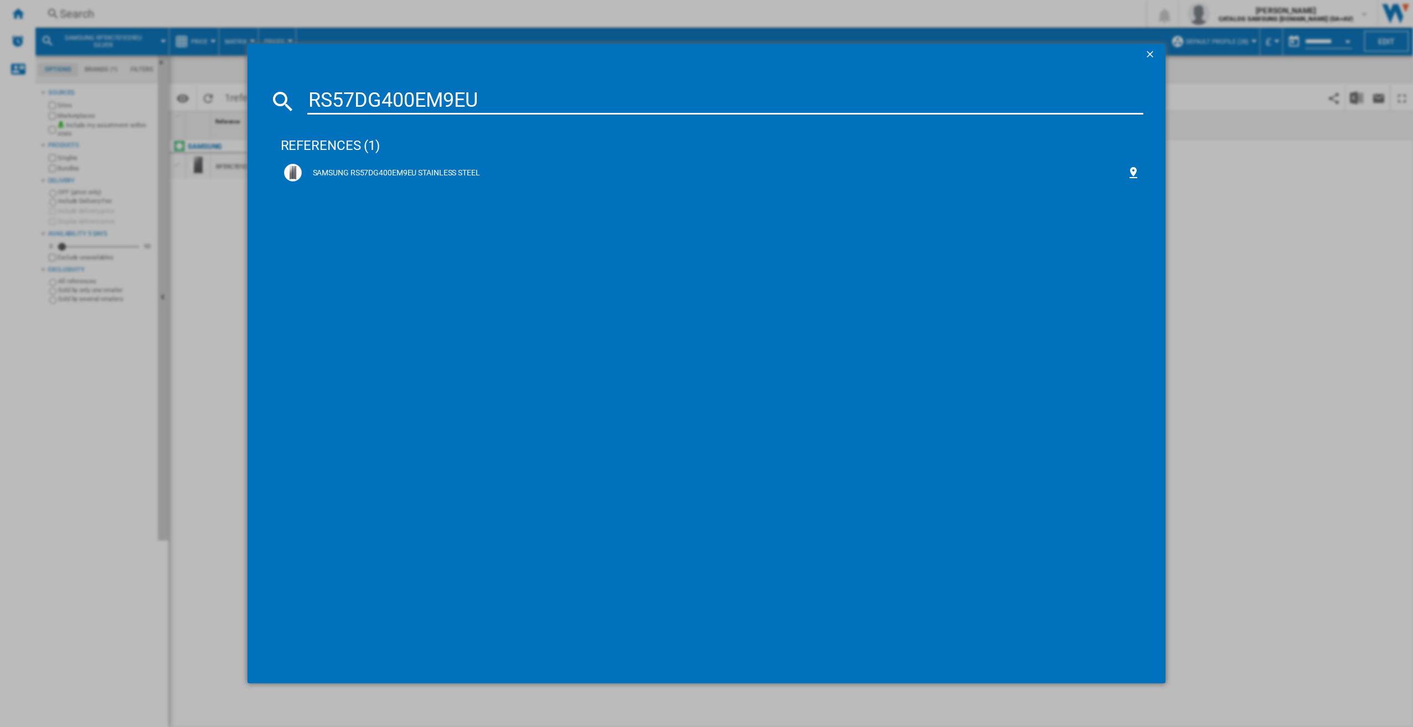
type input "RS57DG400EM9EU"
click at [612, 177] on div "SAMSUNG RS57DG400EM9EU STAINLESS STEEL" at bounding box center [714, 173] width 825 height 11
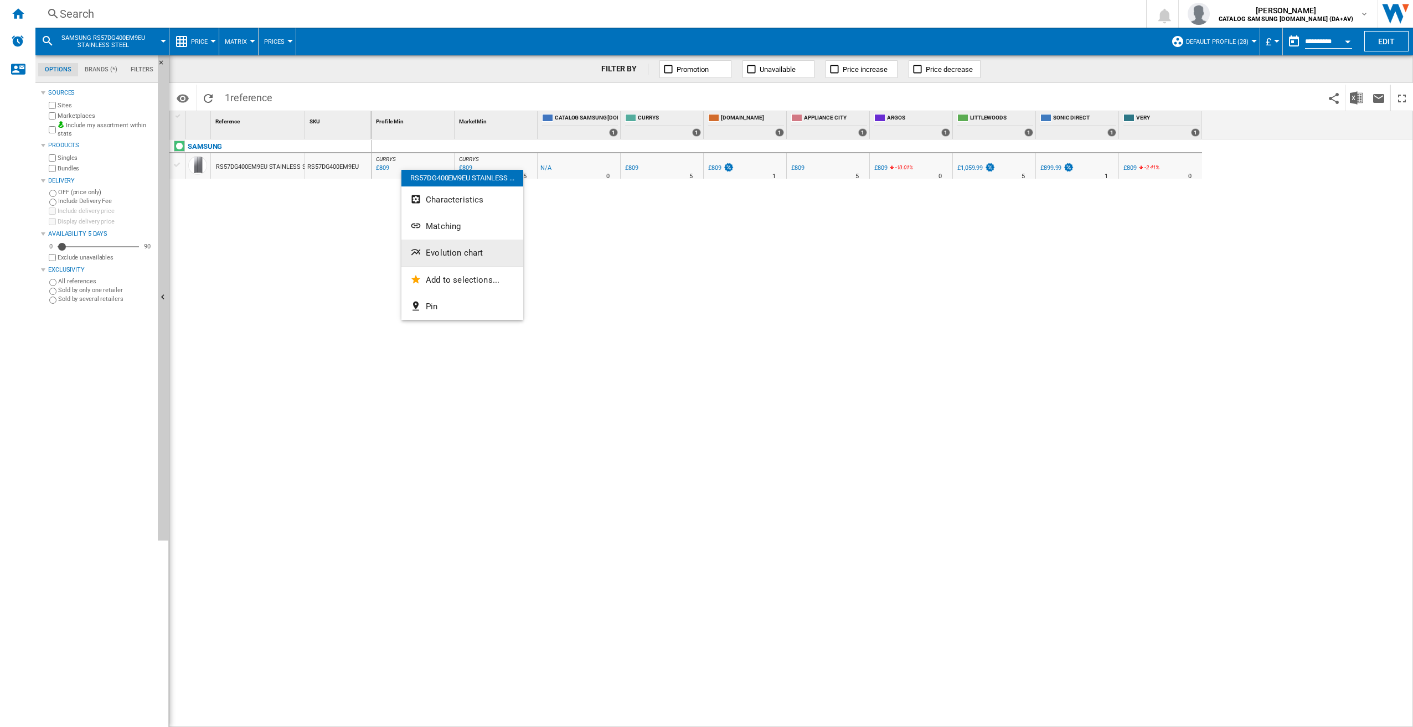
click at [459, 254] on span "Evolution chart" at bounding box center [454, 253] width 57 height 10
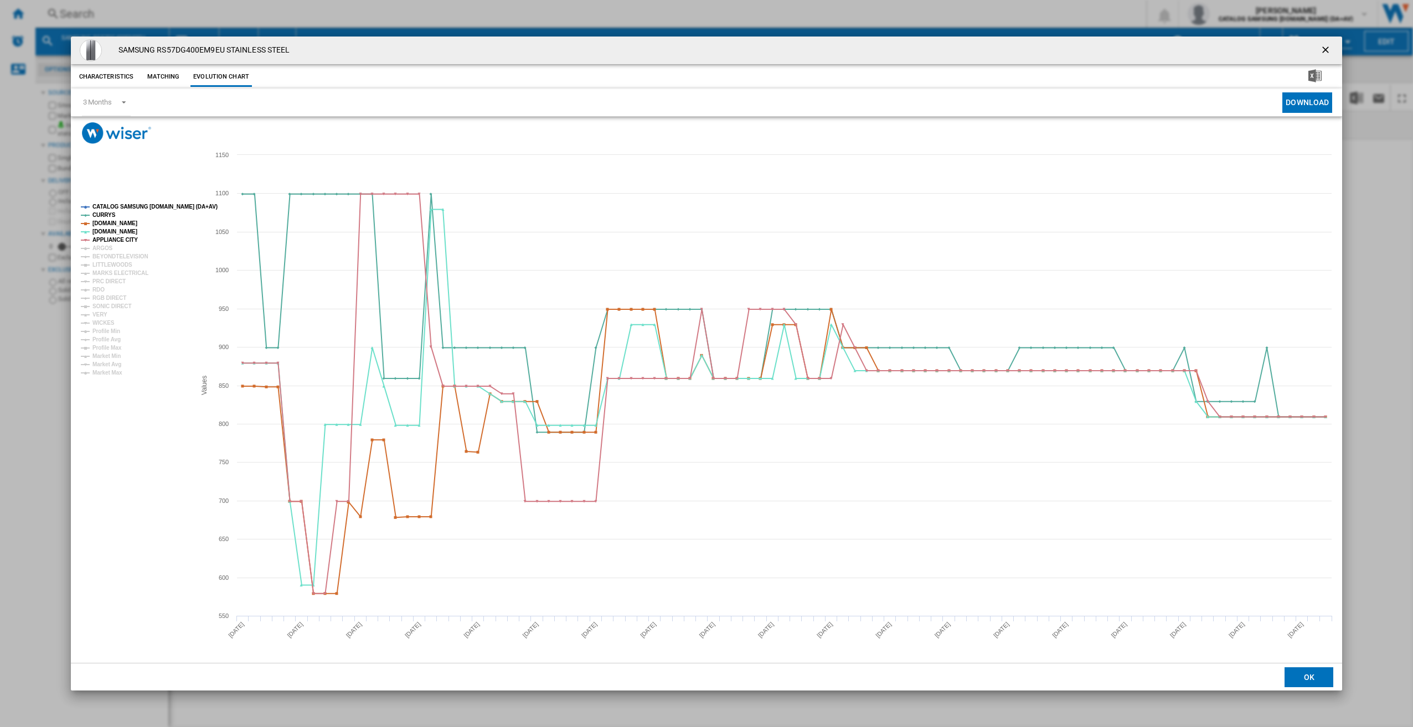
click at [1332, 46] on ng-md-icon "getI18NText('BUTTONS.CLOSE_DIALOG')" at bounding box center [1326, 50] width 13 height 13
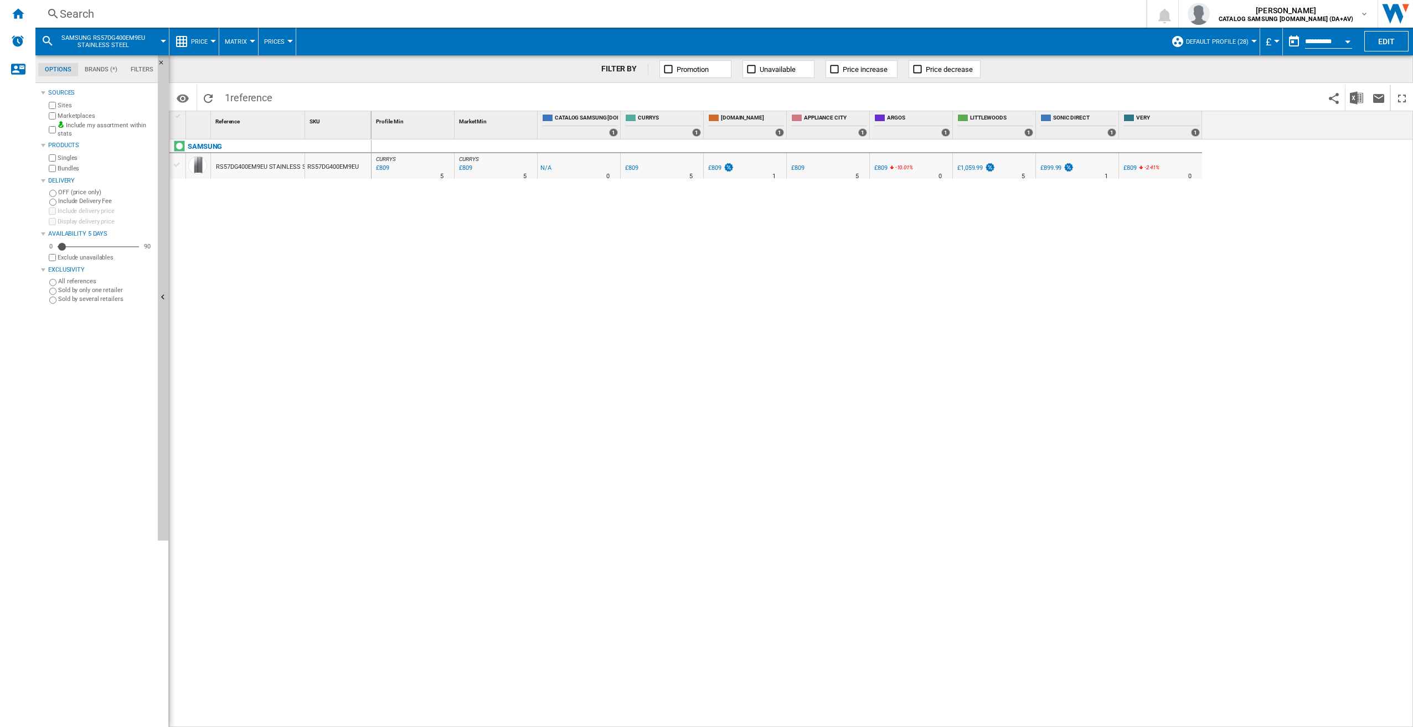
click at [294, 17] on div "Search" at bounding box center [588, 13] width 1057 height 15
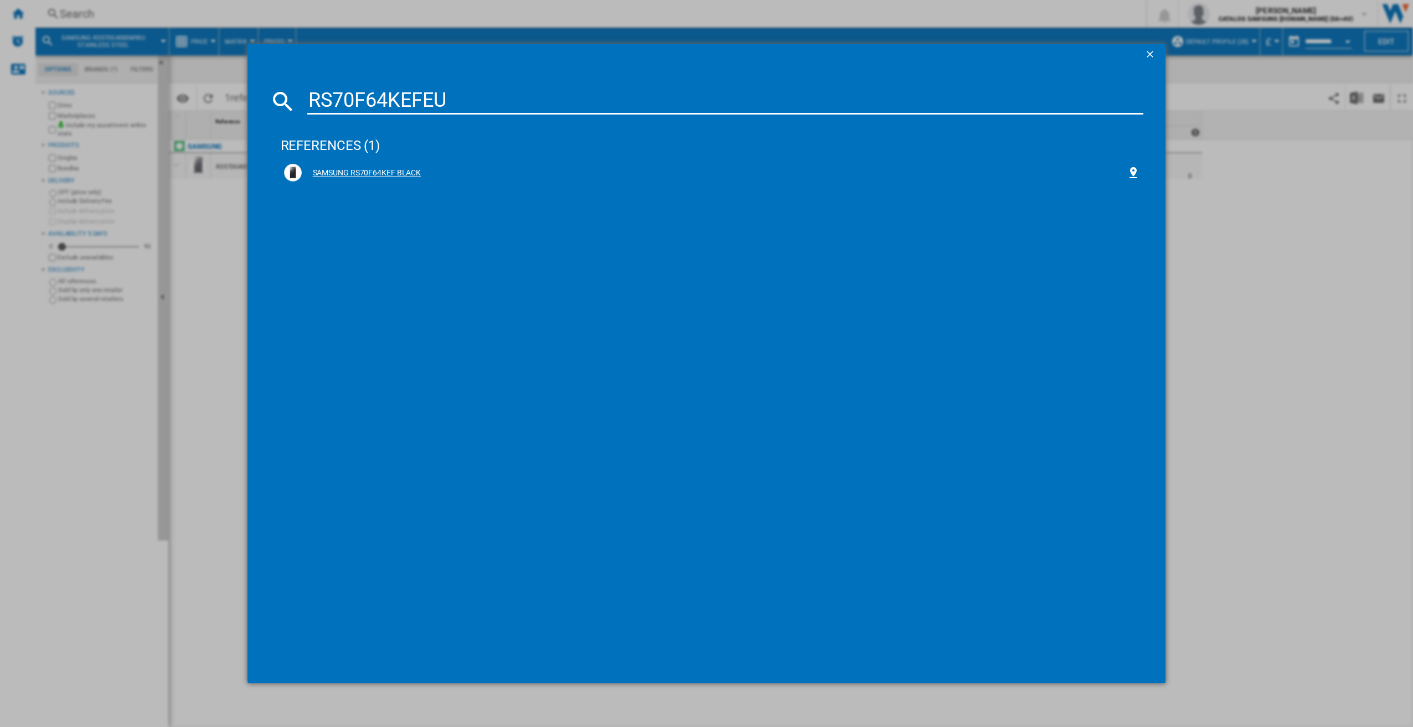
type input "RS70F64KEFEU"
click at [495, 173] on div "SAMSUNG RS70F64KEF BLACK" at bounding box center [714, 173] width 825 height 11
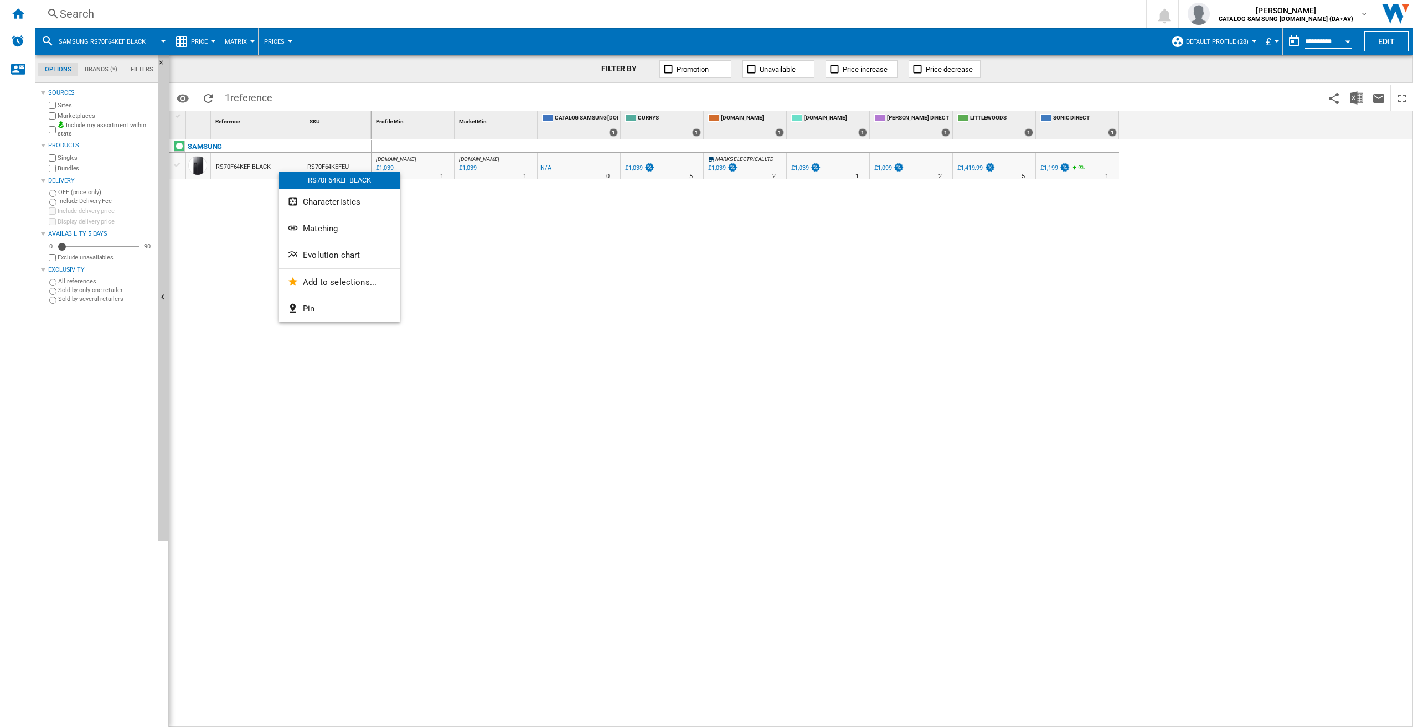
click at [332, 255] on span "Evolution chart" at bounding box center [331, 255] width 57 height 10
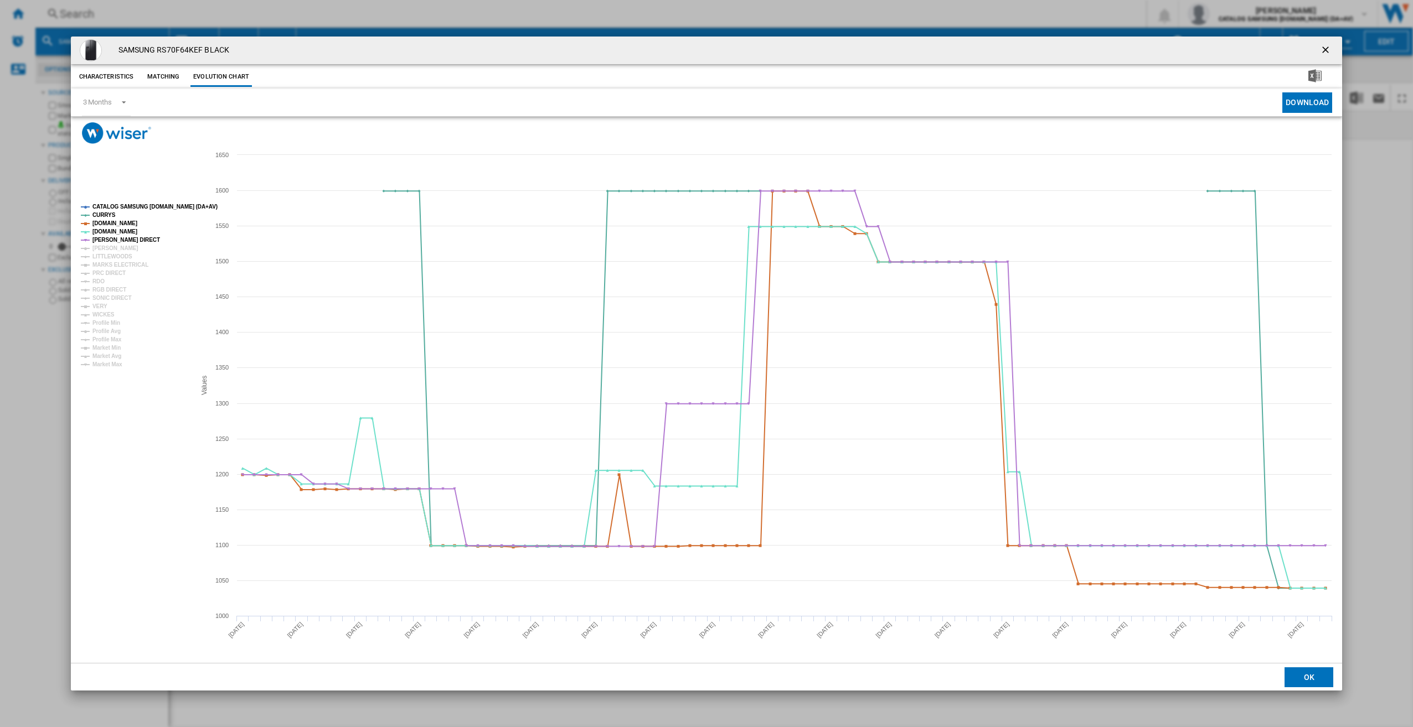
click at [1325, 45] on ng-md-icon "getI18NText('BUTTONS.CLOSE_DIALOG')" at bounding box center [1326, 50] width 13 height 13
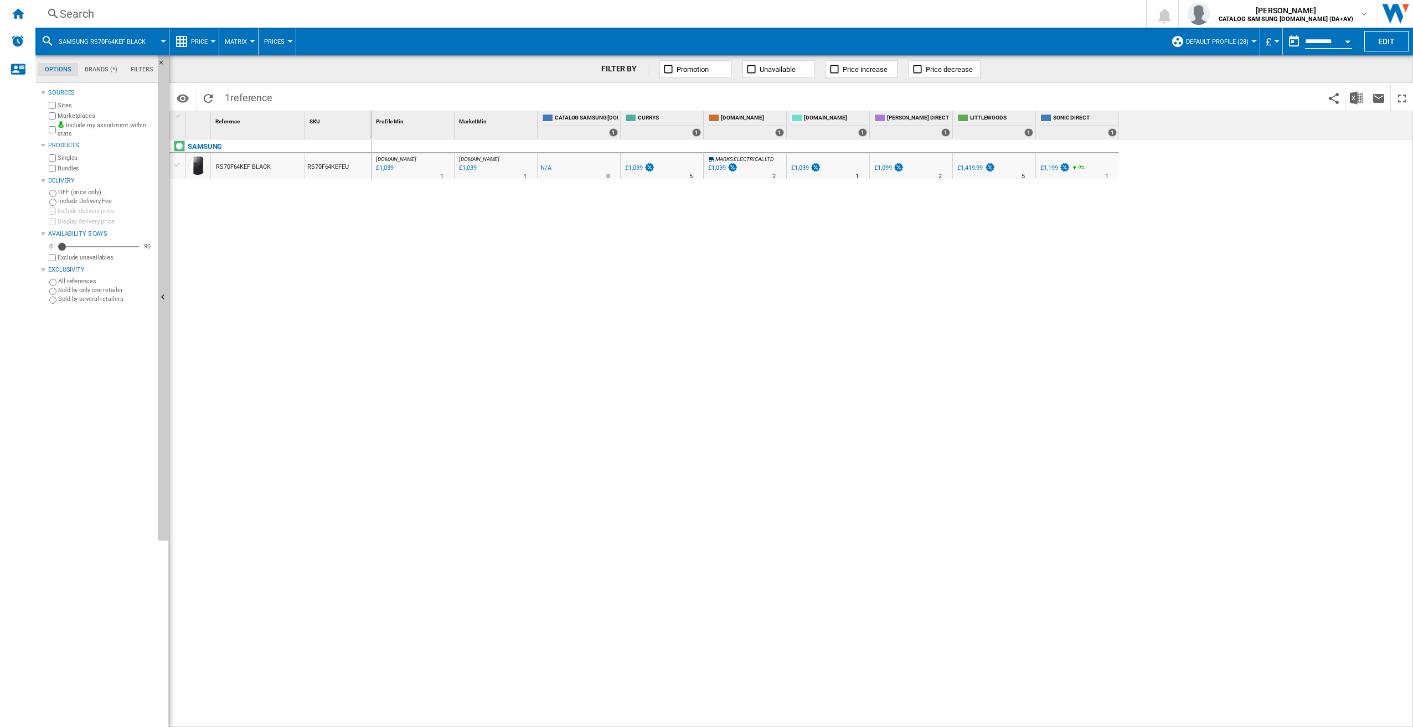
click at [154, 9] on div "Search" at bounding box center [588, 13] width 1057 height 15
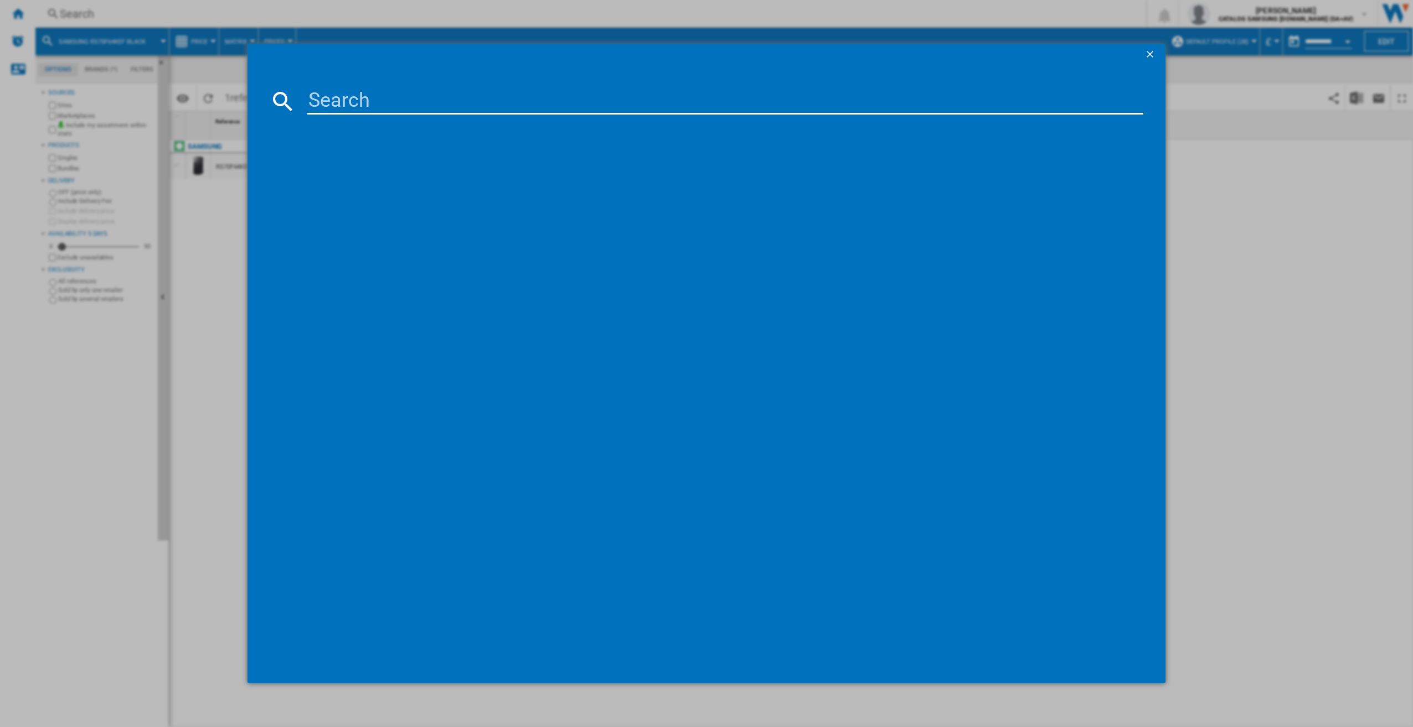
click at [421, 105] on input at bounding box center [725, 101] width 836 height 27
type input "RS90F66BEFEU"
click at [485, 177] on div "SAMSUNG RS90F66BEFEU BLACK" at bounding box center [714, 173] width 825 height 11
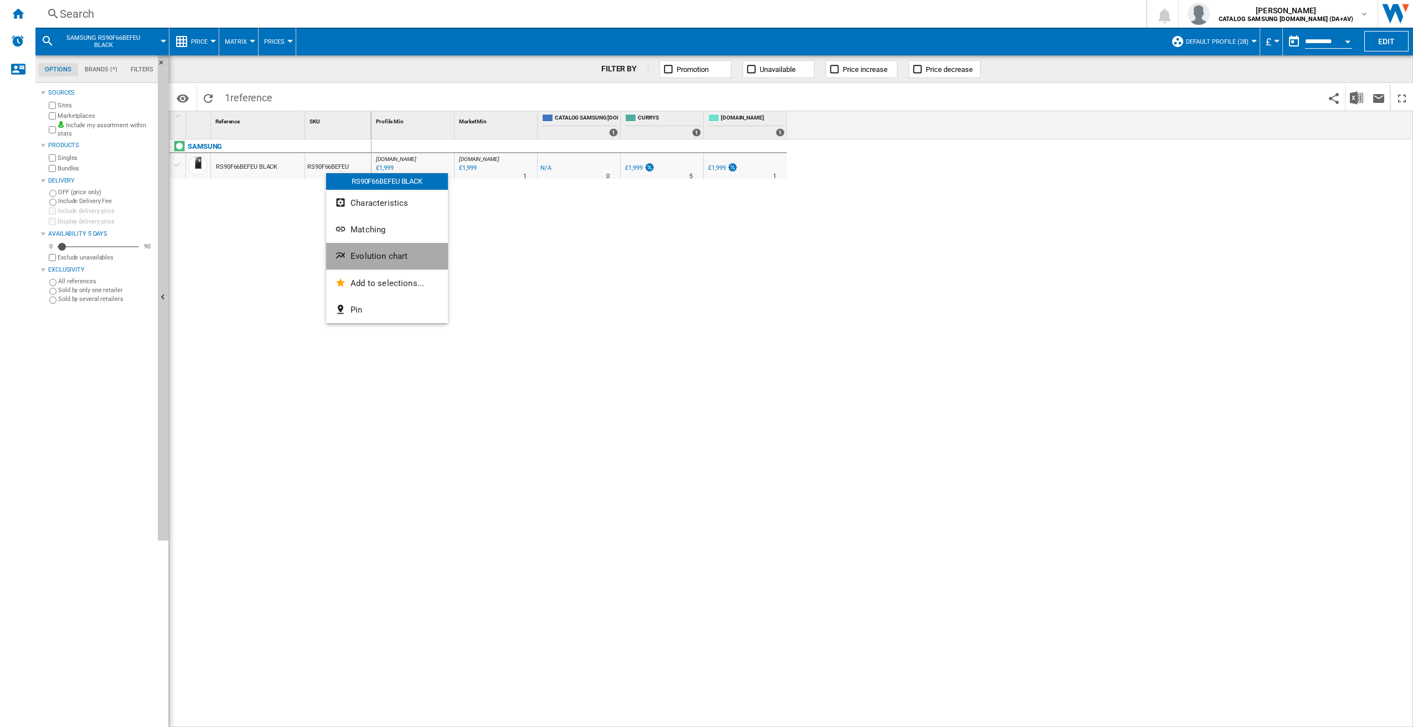
click at [391, 252] on span "Evolution chart" at bounding box center [378, 256] width 57 height 10
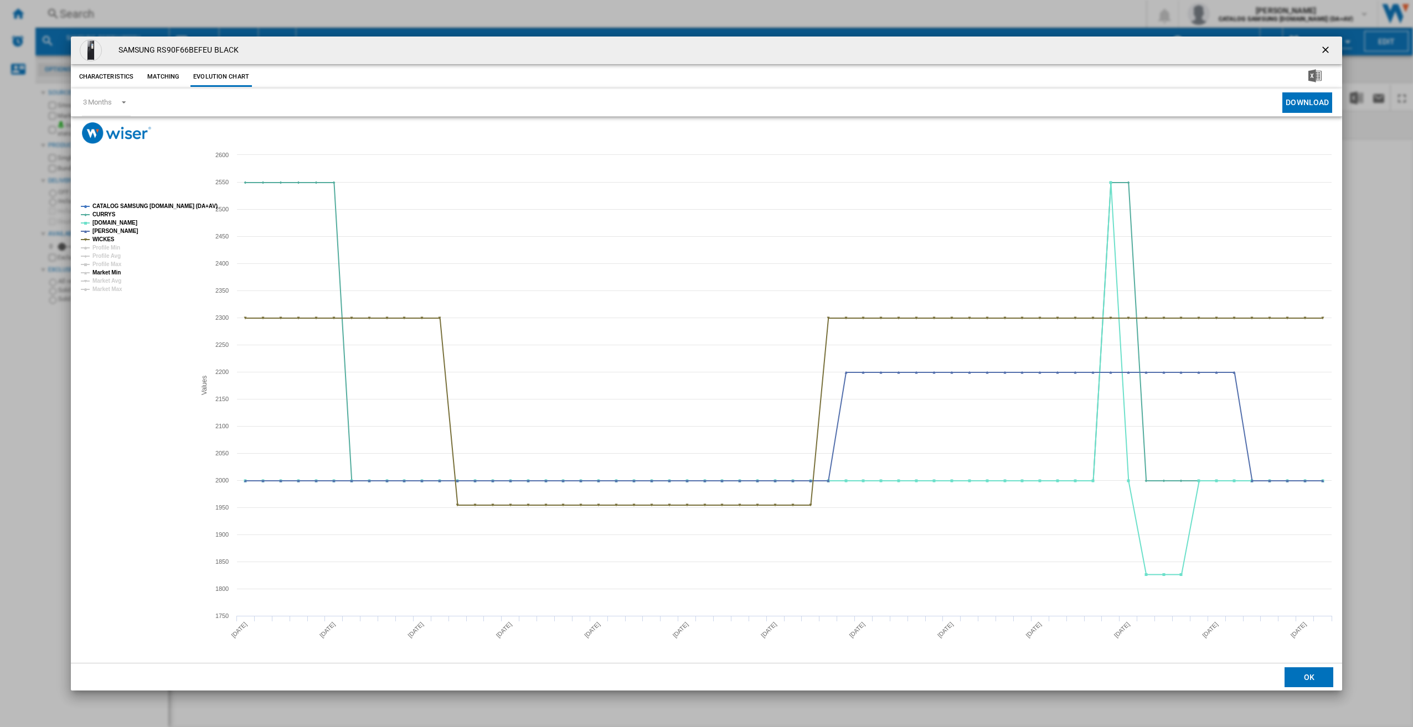
click at [104, 273] on tspan "Market Min" at bounding box center [106, 273] width 28 height 6
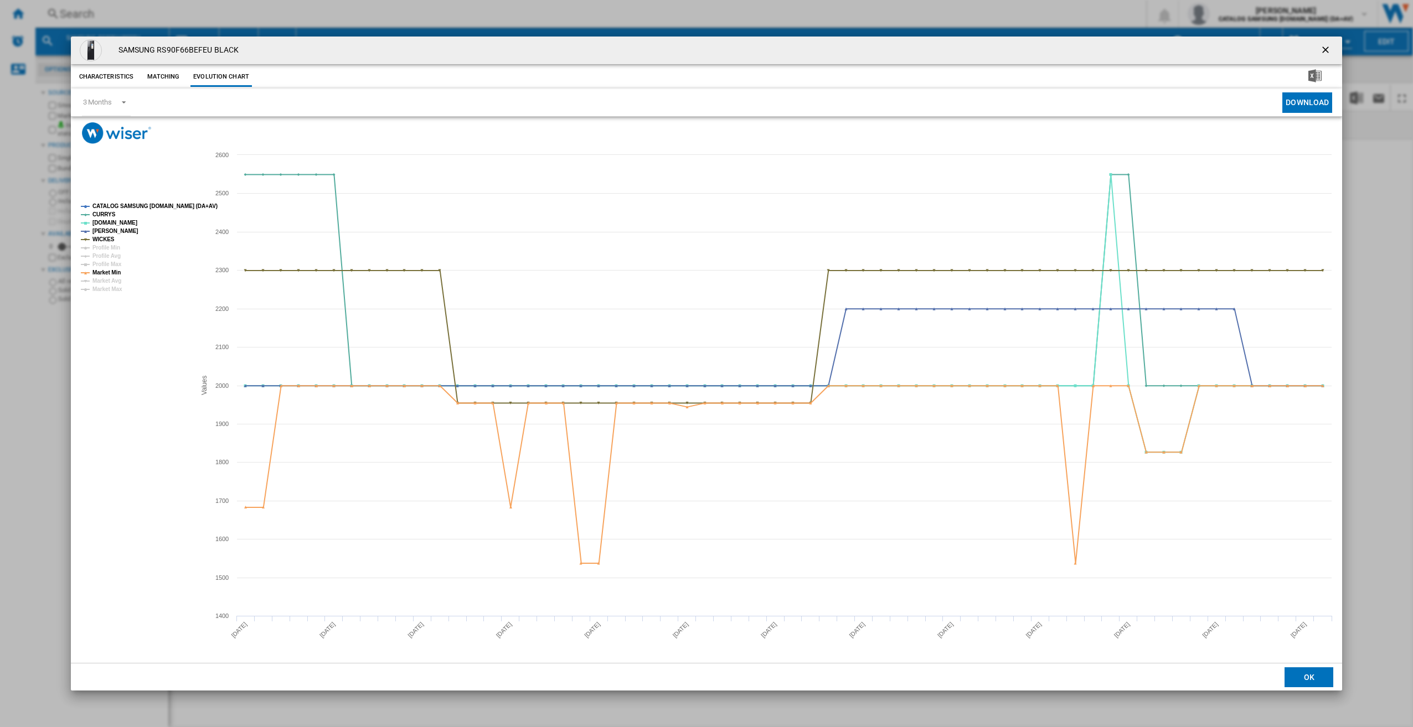
drag, startPoint x: 1320, startPoint y: 50, endPoint x: 1306, endPoint y: 50, distance: 13.8
click at [1320, 50] on ng-md-icon "getI18NText('BUTTONS.CLOSE_DIALOG')" at bounding box center [1326, 50] width 13 height 13
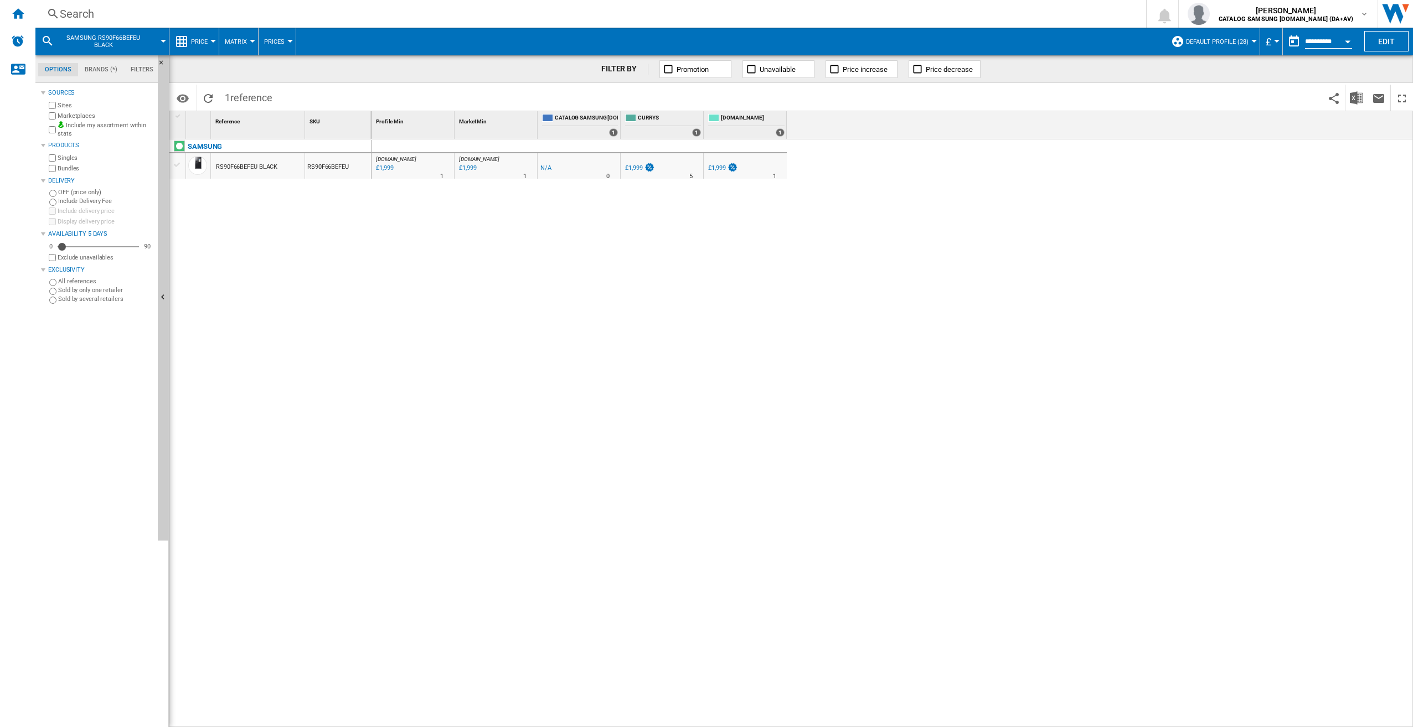
click at [94, 11] on div "Search" at bounding box center [588, 13] width 1057 height 15
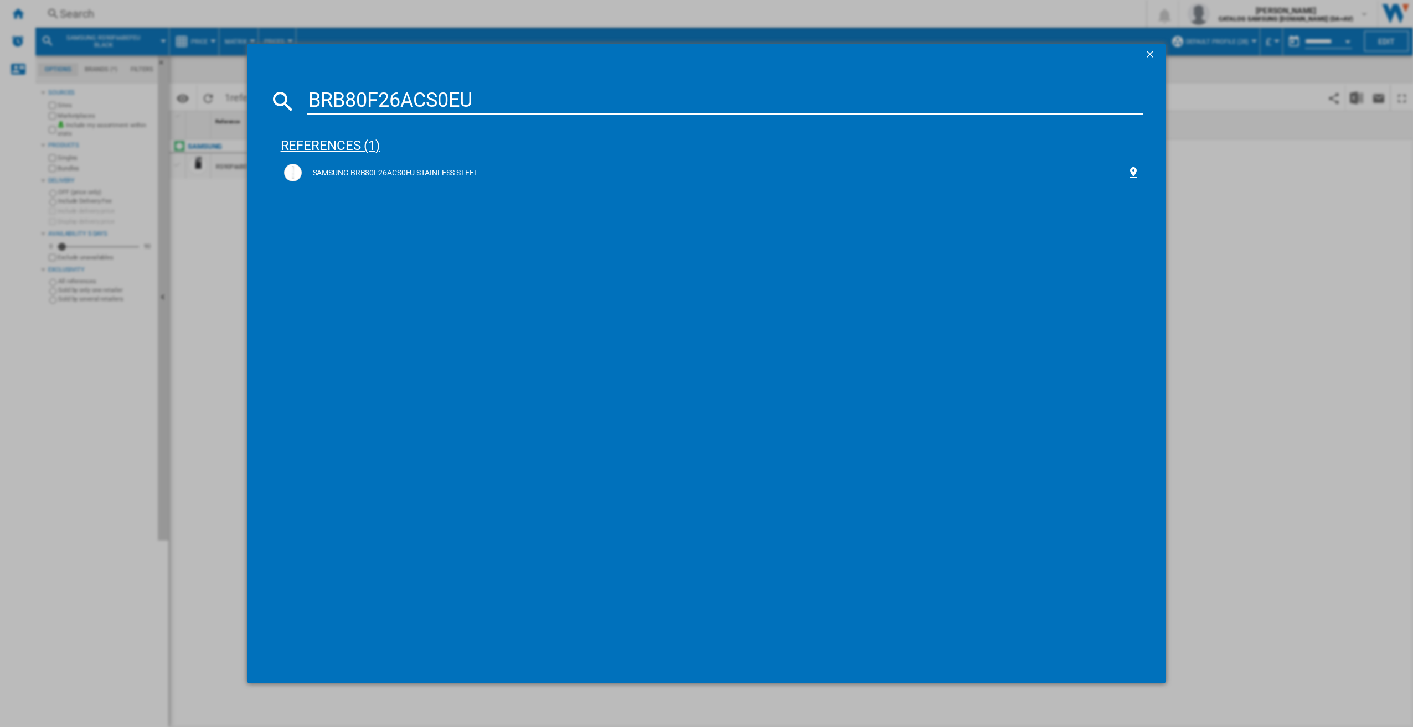
type input "BRB80F26ACS0EU"
click at [488, 158] on div "references (1)" at bounding box center [712, 140] width 863 height 41
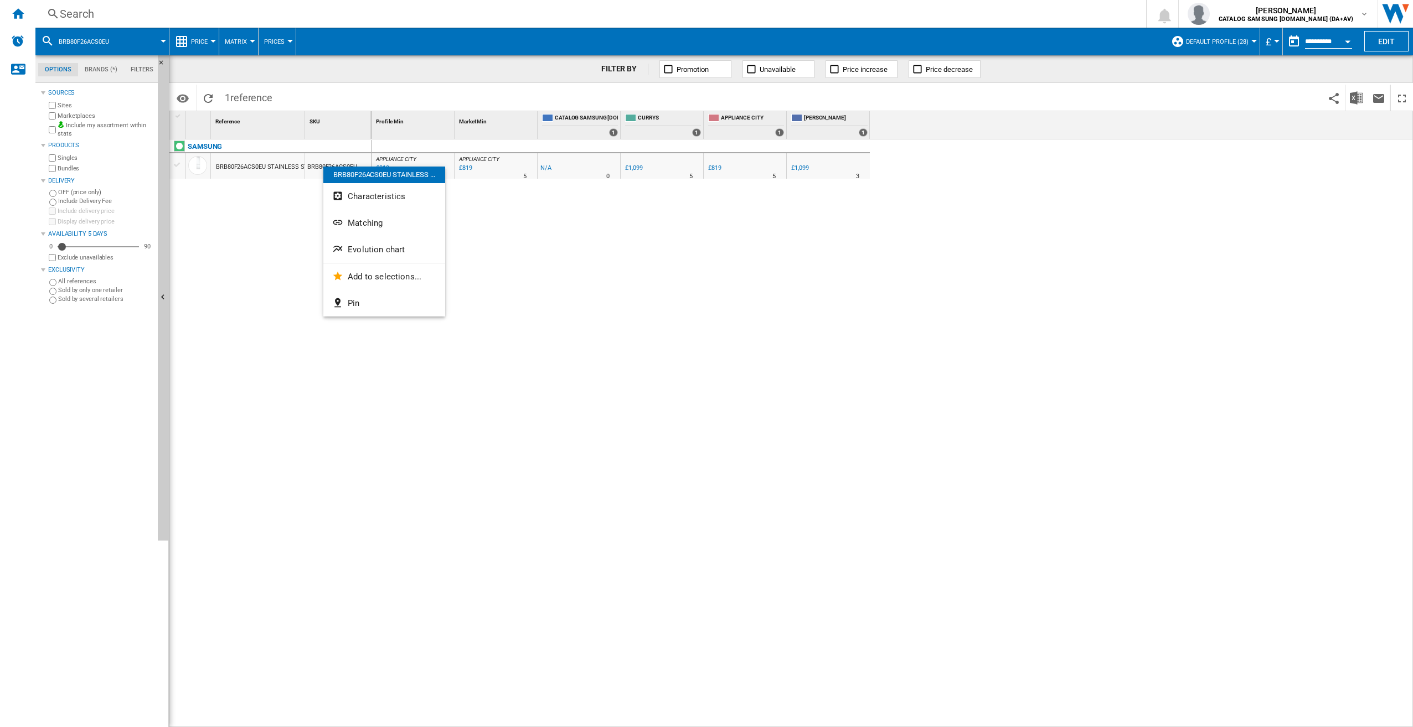
click at [356, 251] on span "Evolution chart" at bounding box center [376, 250] width 57 height 10
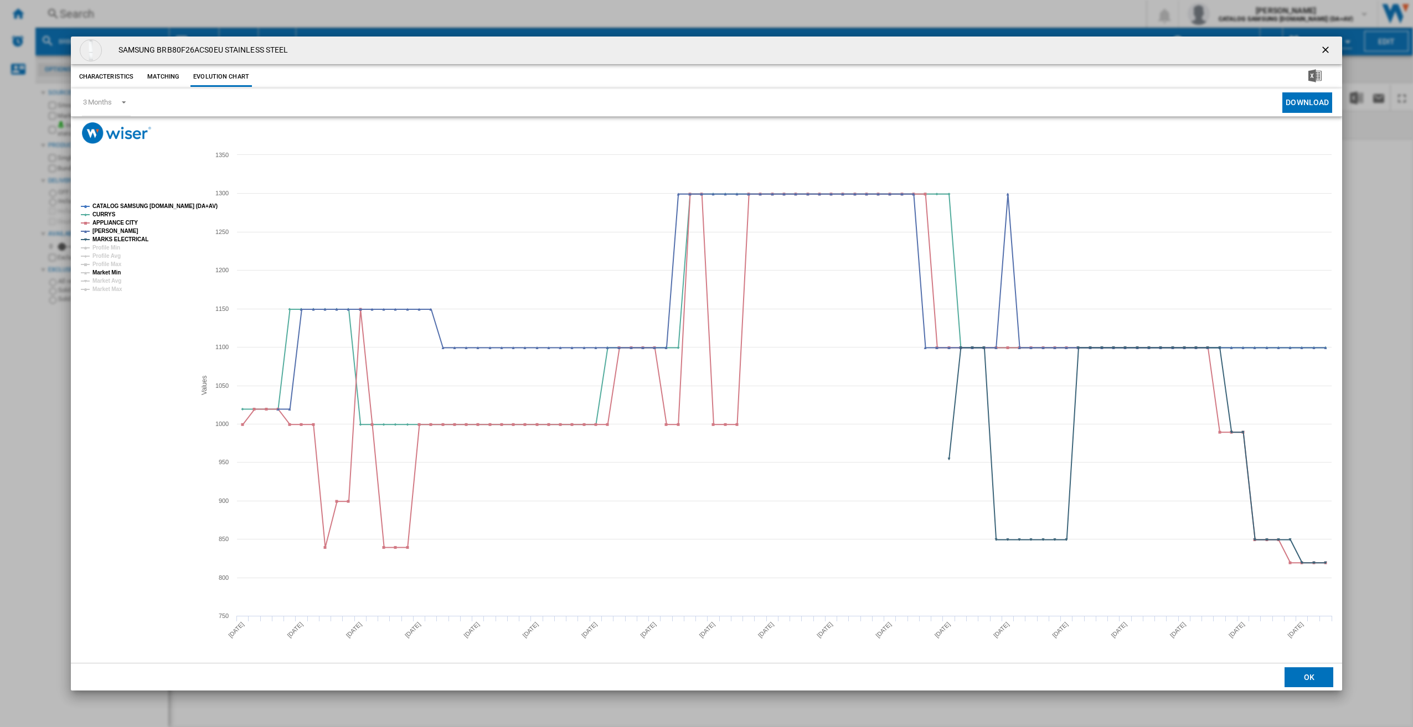
click at [117, 274] on tspan "Market Min" at bounding box center [106, 273] width 28 height 6
drag, startPoint x: 1321, startPoint y: 51, endPoint x: 1145, endPoint y: 46, distance: 176.1
click at [1321, 51] on ng-md-icon "getI18NText('BUTTONS.CLOSE_DIALOG')" at bounding box center [1326, 50] width 13 height 13
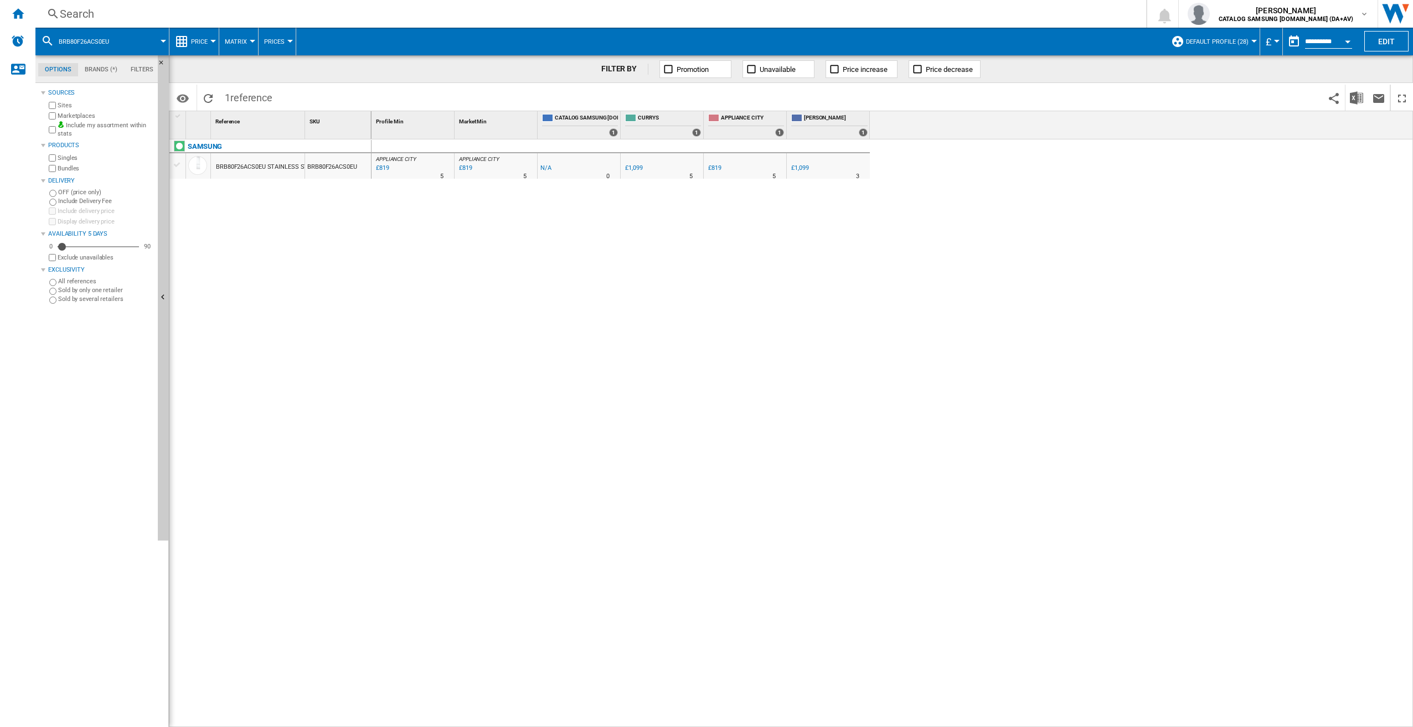
click at [92, 15] on div "Search" at bounding box center [588, 13] width 1057 height 15
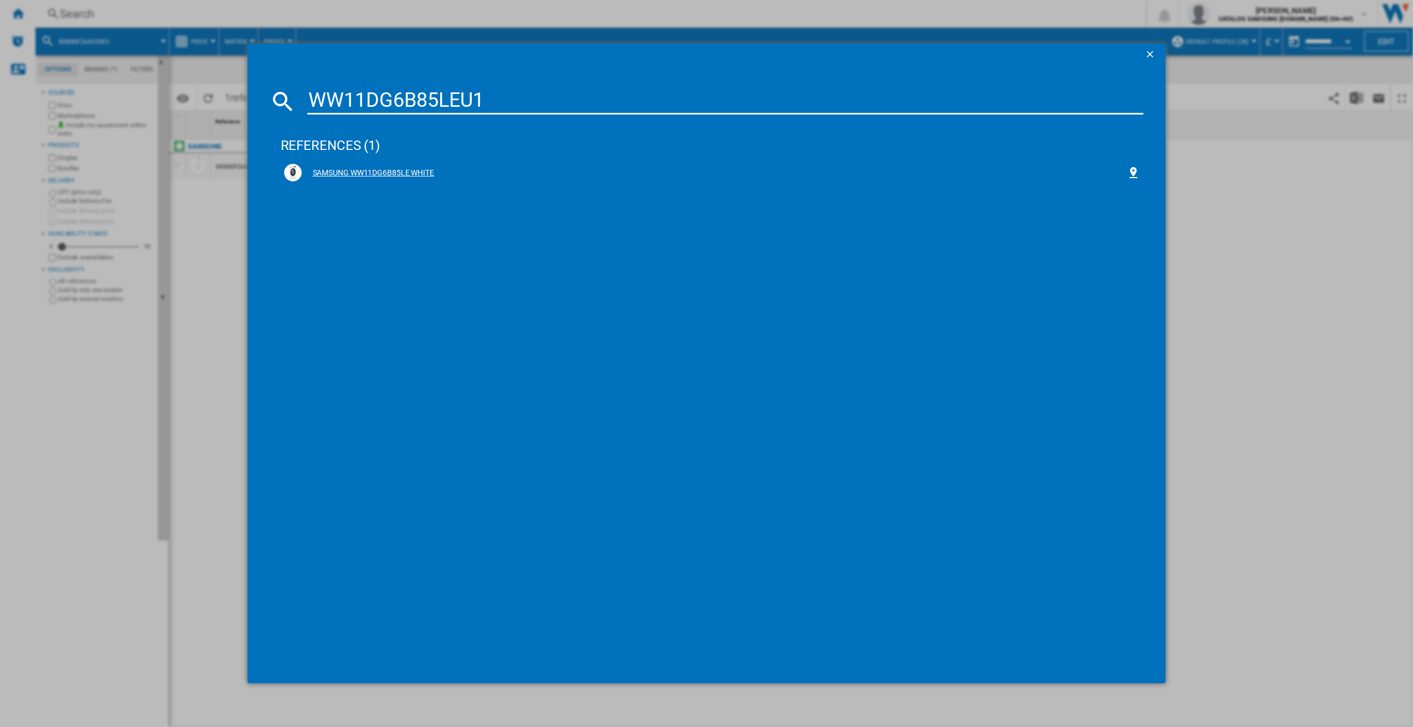
type input "WW11DG6B85LEU1"
click at [463, 182] on div "SAMSUNG WW11DG6B85LE WHITE" at bounding box center [712, 173] width 863 height 24
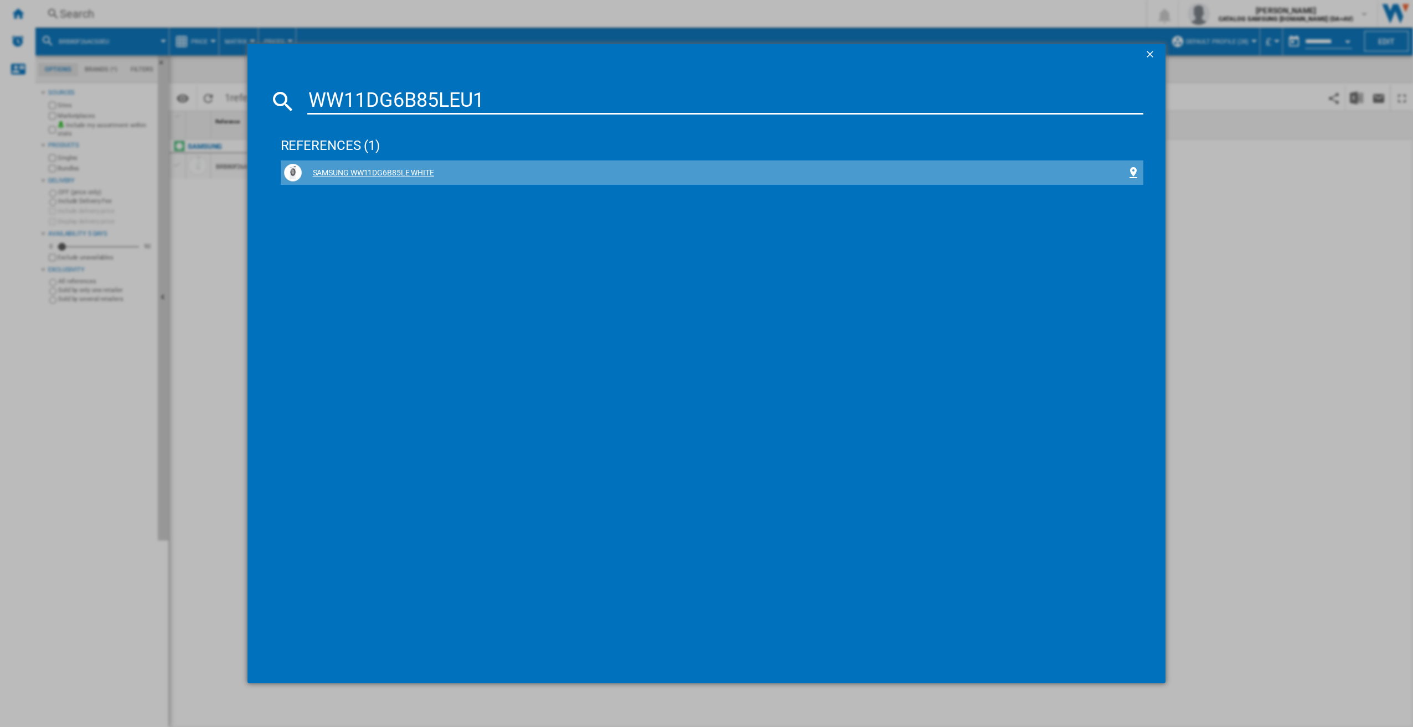
click at [420, 174] on div "SAMSUNG WW11DG6B85LE WHITE" at bounding box center [714, 173] width 825 height 11
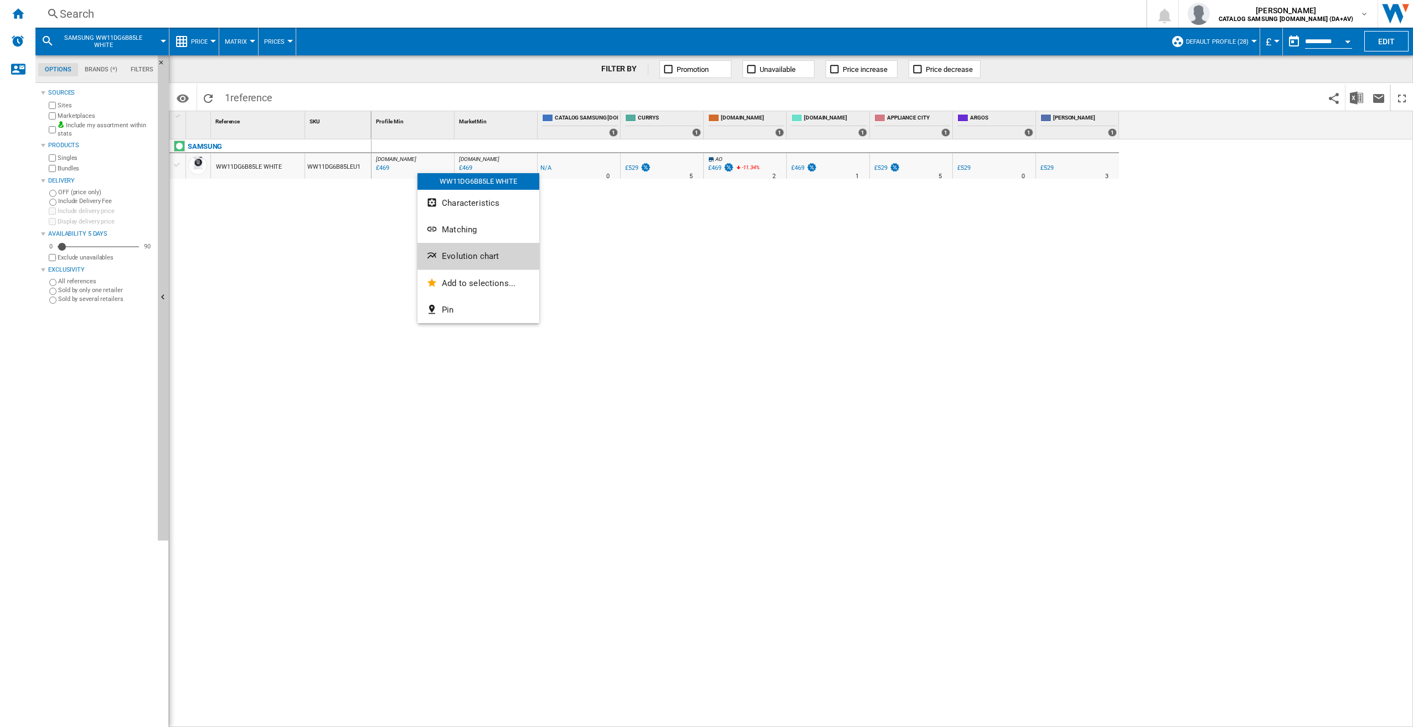
click at [461, 255] on span "Evolution chart" at bounding box center [470, 256] width 57 height 10
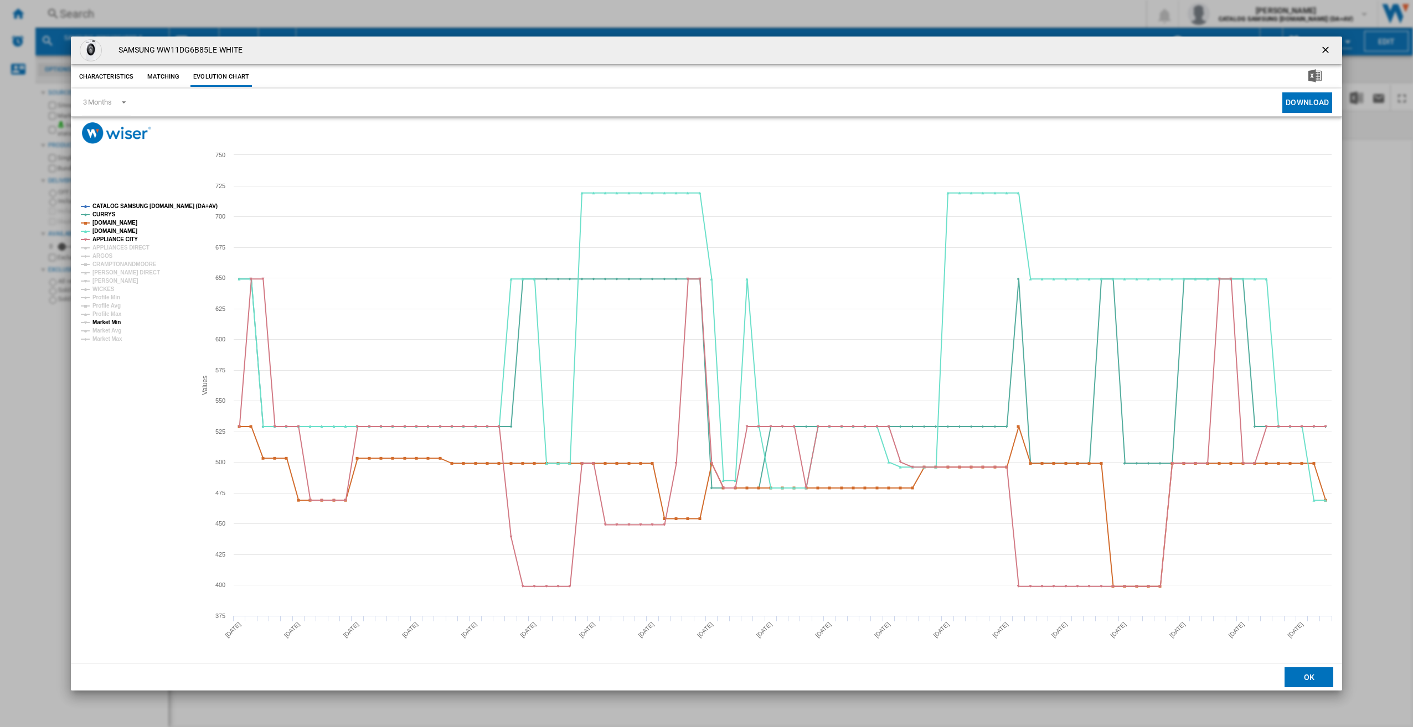
click at [118, 322] on tspan "Market Min" at bounding box center [106, 322] width 28 height 6
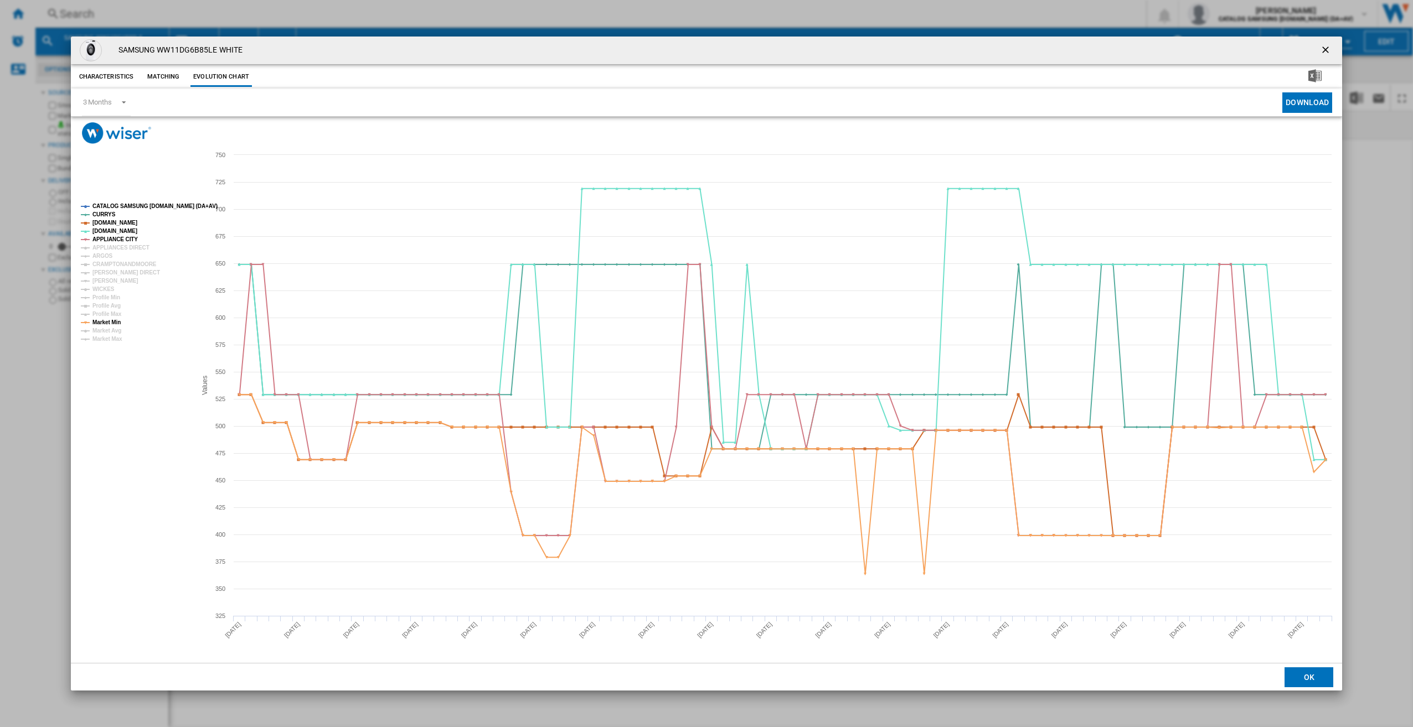
drag, startPoint x: 1326, startPoint y: 46, endPoint x: 1321, endPoint y: 49, distance: 6.2
click at [1326, 46] on ng-md-icon "getI18NText('BUTTONS.CLOSE_DIALOG')" at bounding box center [1326, 50] width 13 height 13
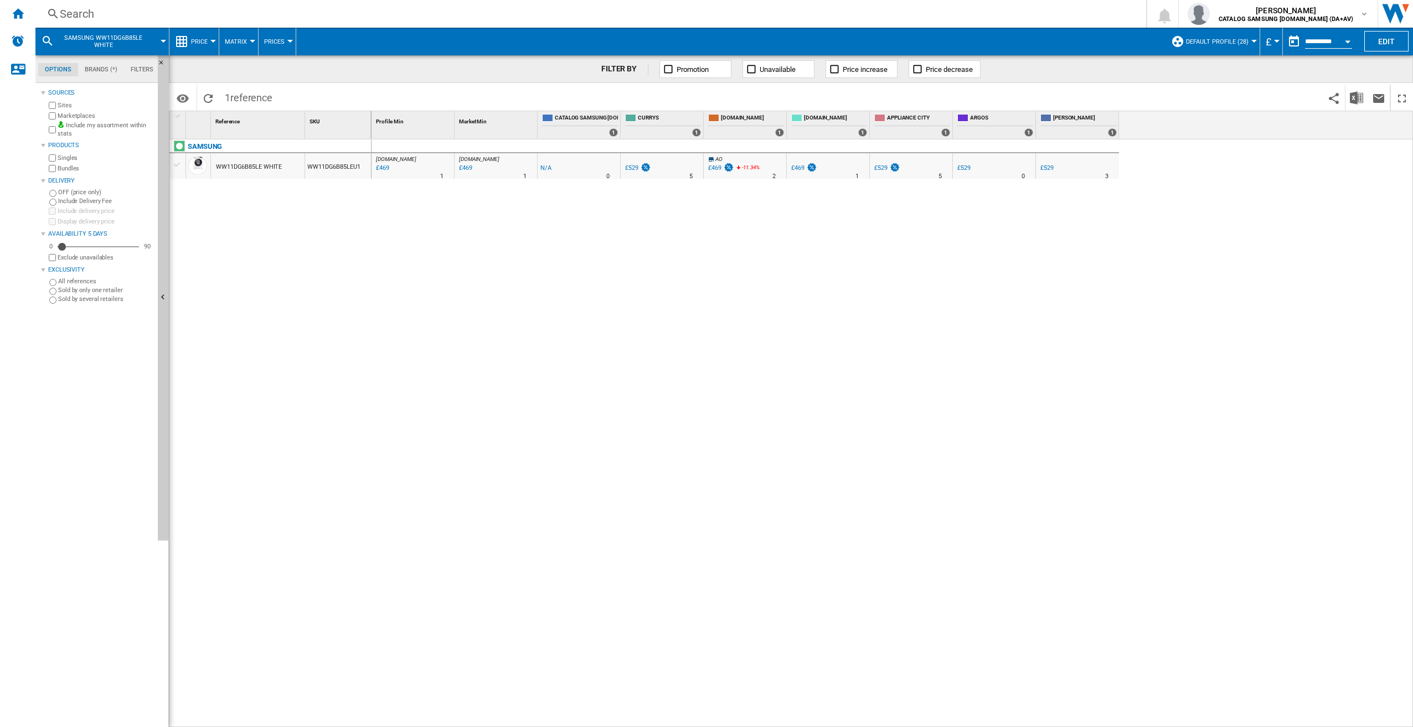
click at [123, 1] on div "Search Search 0 sulayman warraich CATALOG SAMSUNG UK.IE (DA+AV) CATALOG SAMSUNG…" at bounding box center [723, 14] width 1377 height 28
click at [116, 13] on div "Search" at bounding box center [588, 13] width 1057 height 15
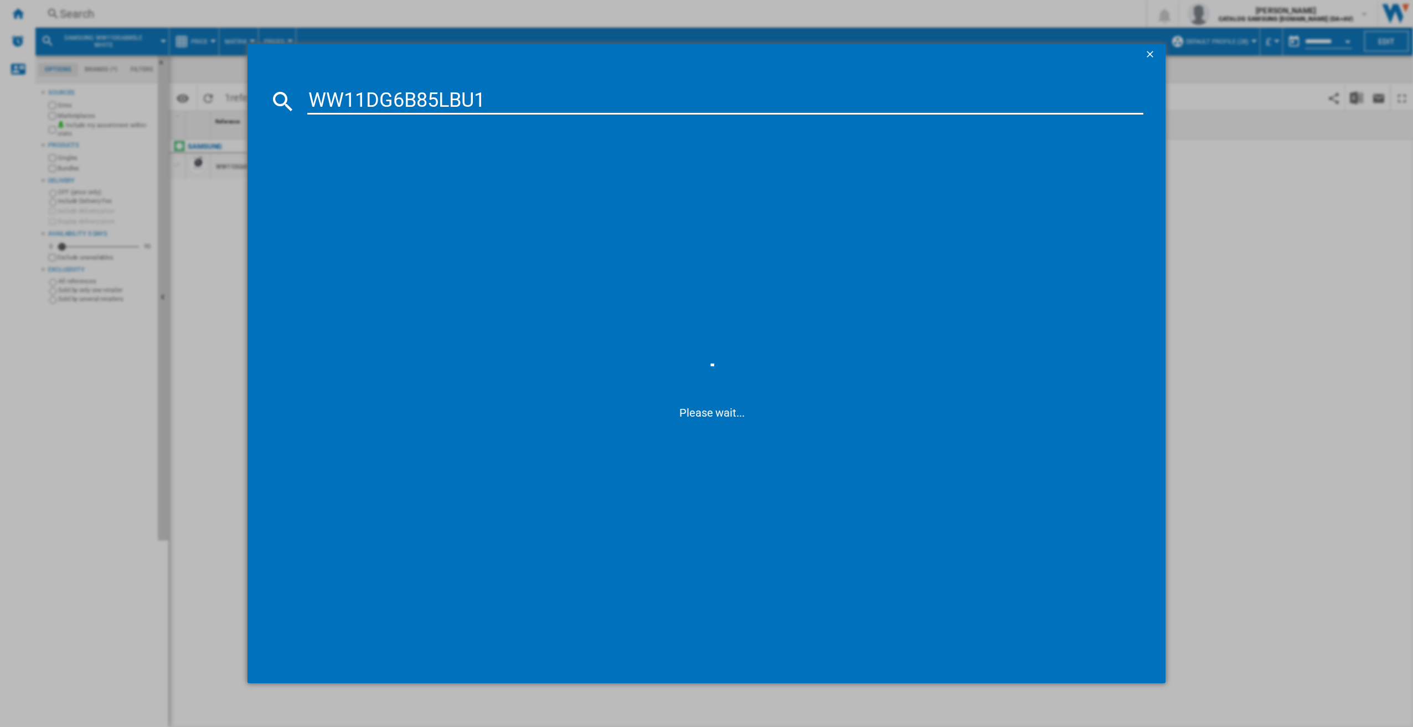
type input "WW11DG6B85LBU1"
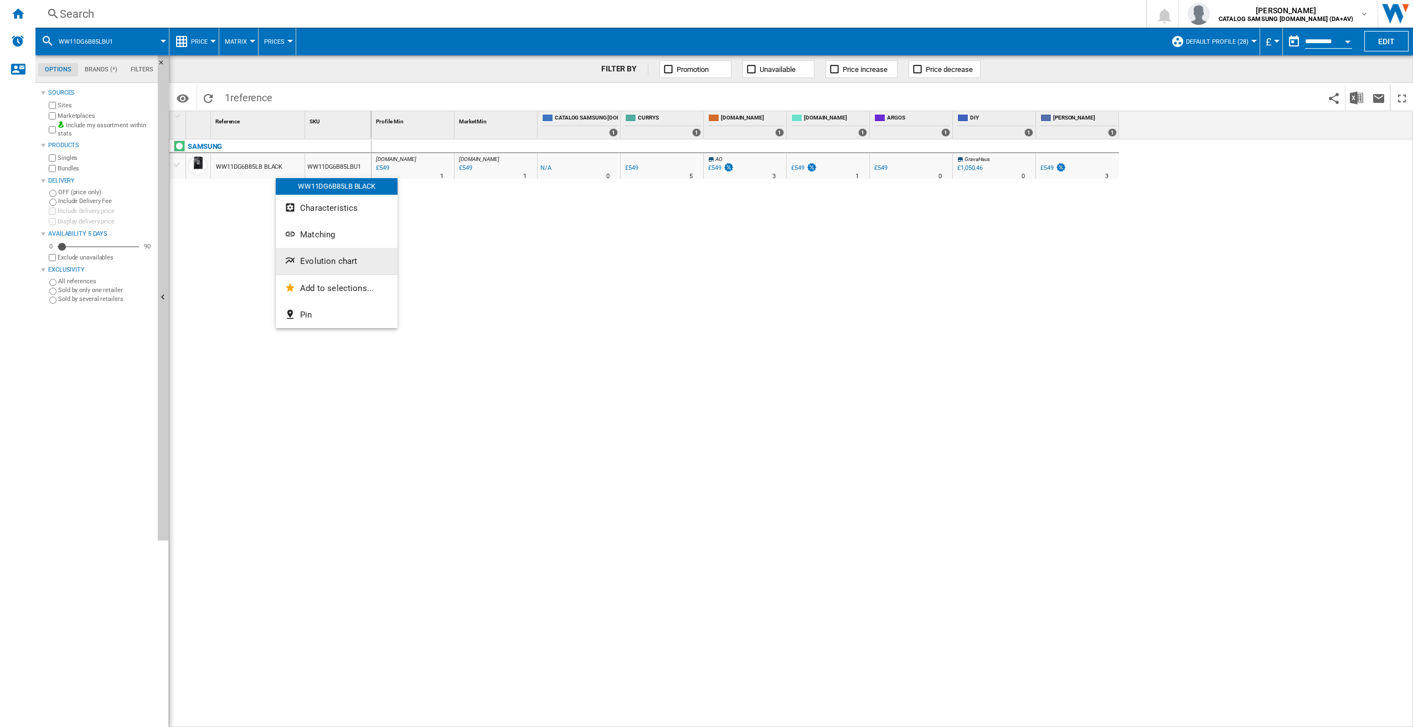
click at [332, 258] on span "Evolution chart" at bounding box center [328, 261] width 57 height 10
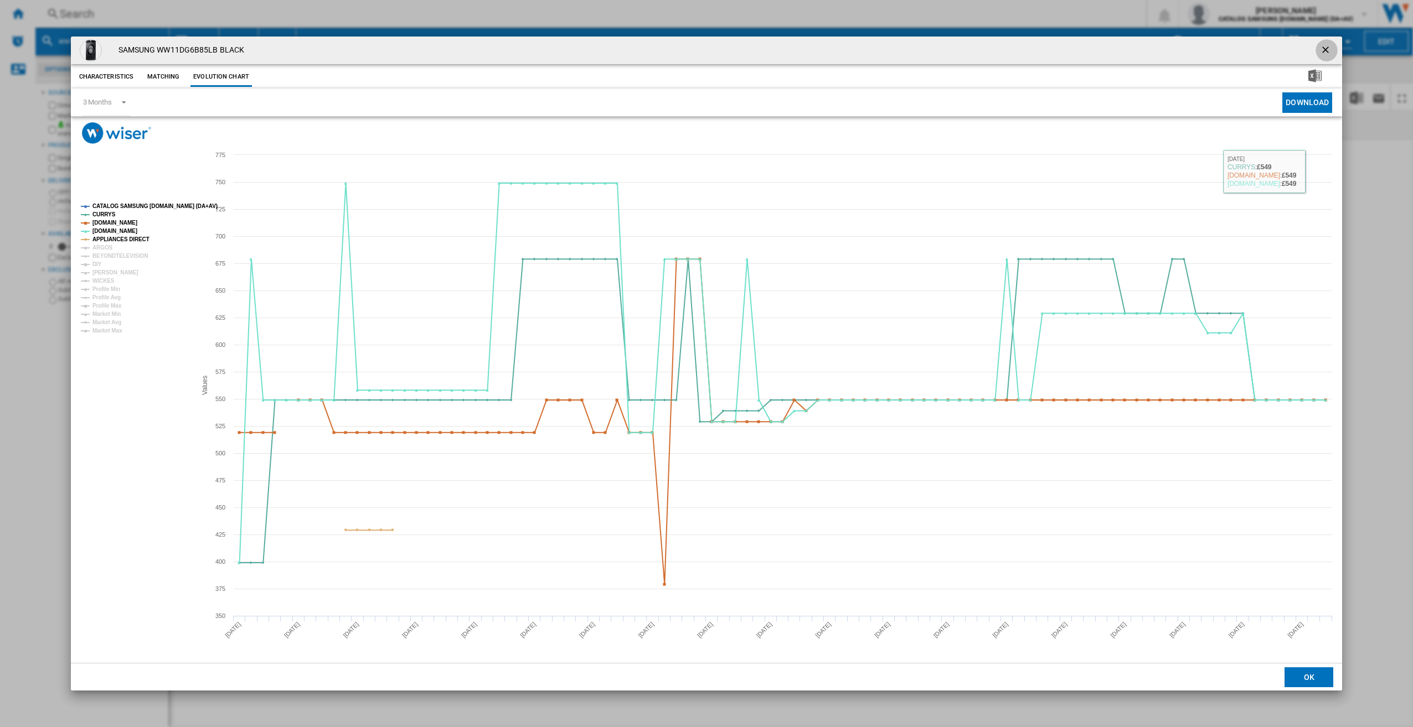
click at [1329, 48] on ng-md-icon "getI18NText('BUTTONS.CLOSE_DIALOG')" at bounding box center [1326, 50] width 13 height 13
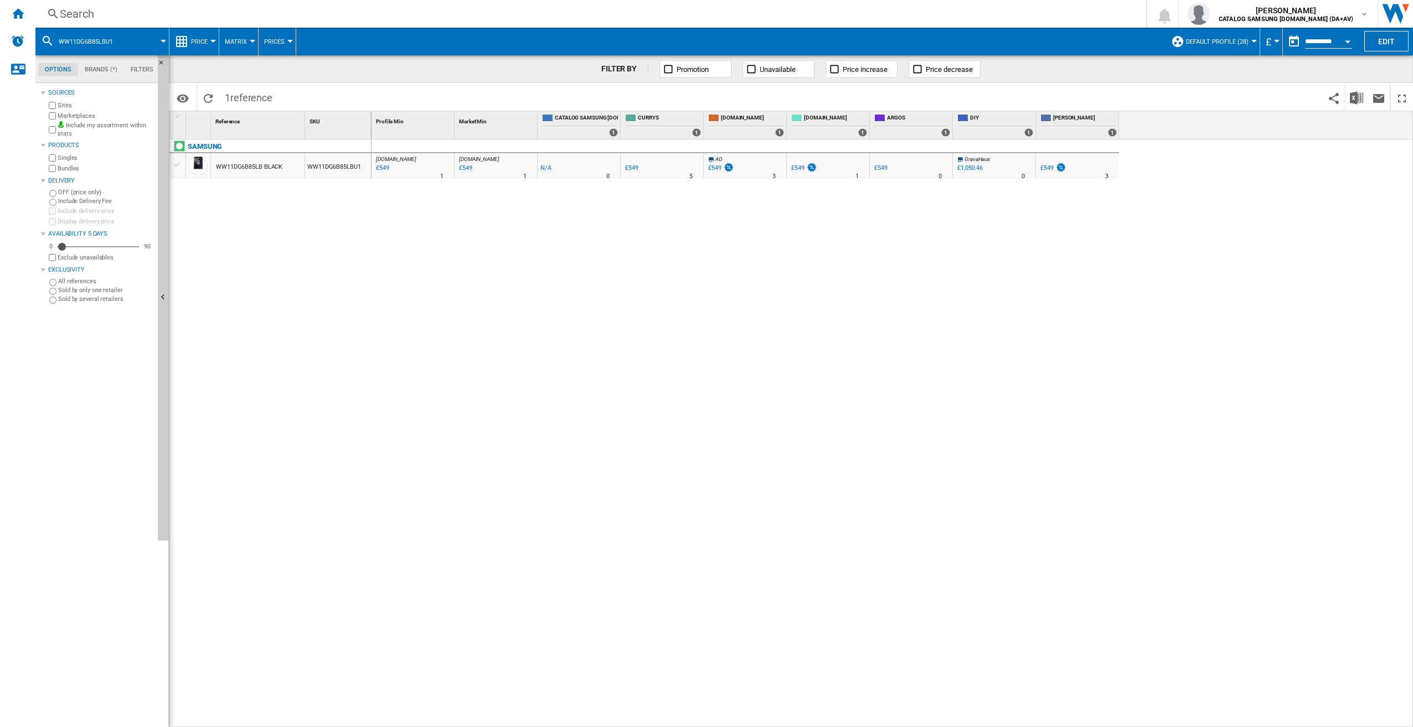
click at [73, 11] on div "Search" at bounding box center [588, 13] width 1057 height 15
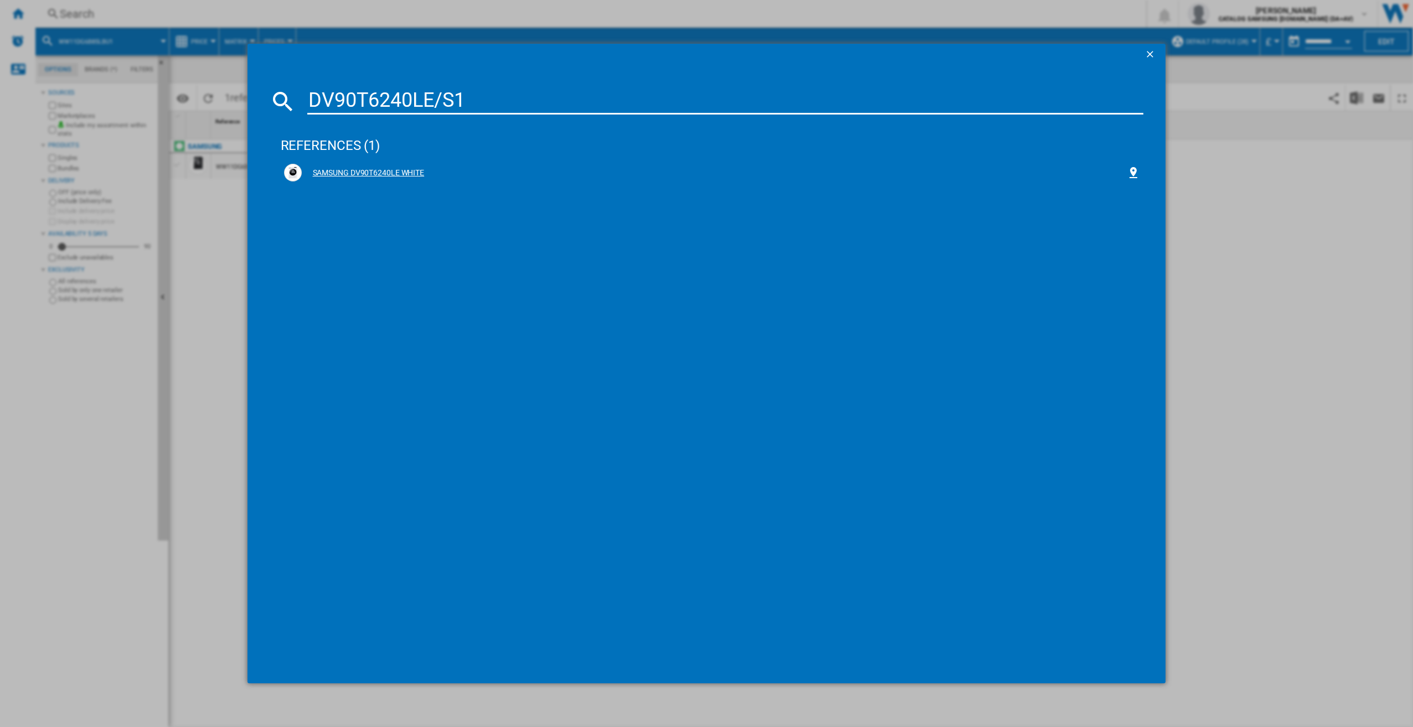
type input "DV90T6240LE/S1"
drag, startPoint x: 348, startPoint y: 173, endPoint x: 357, endPoint y: 180, distance: 11.8
click at [349, 173] on div "SAMSUNG DV90T6240LE WHITE" at bounding box center [714, 173] width 825 height 11
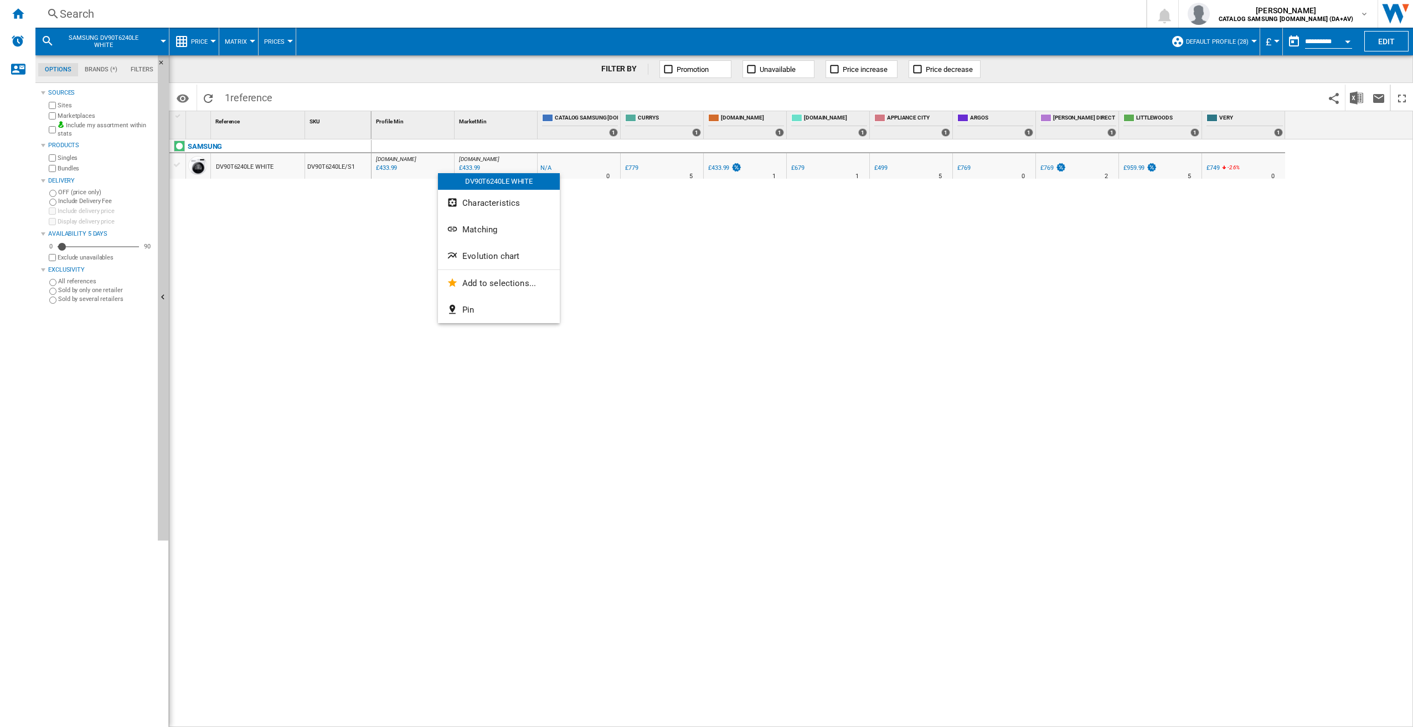
click at [511, 255] on span "Evolution chart" at bounding box center [490, 256] width 57 height 10
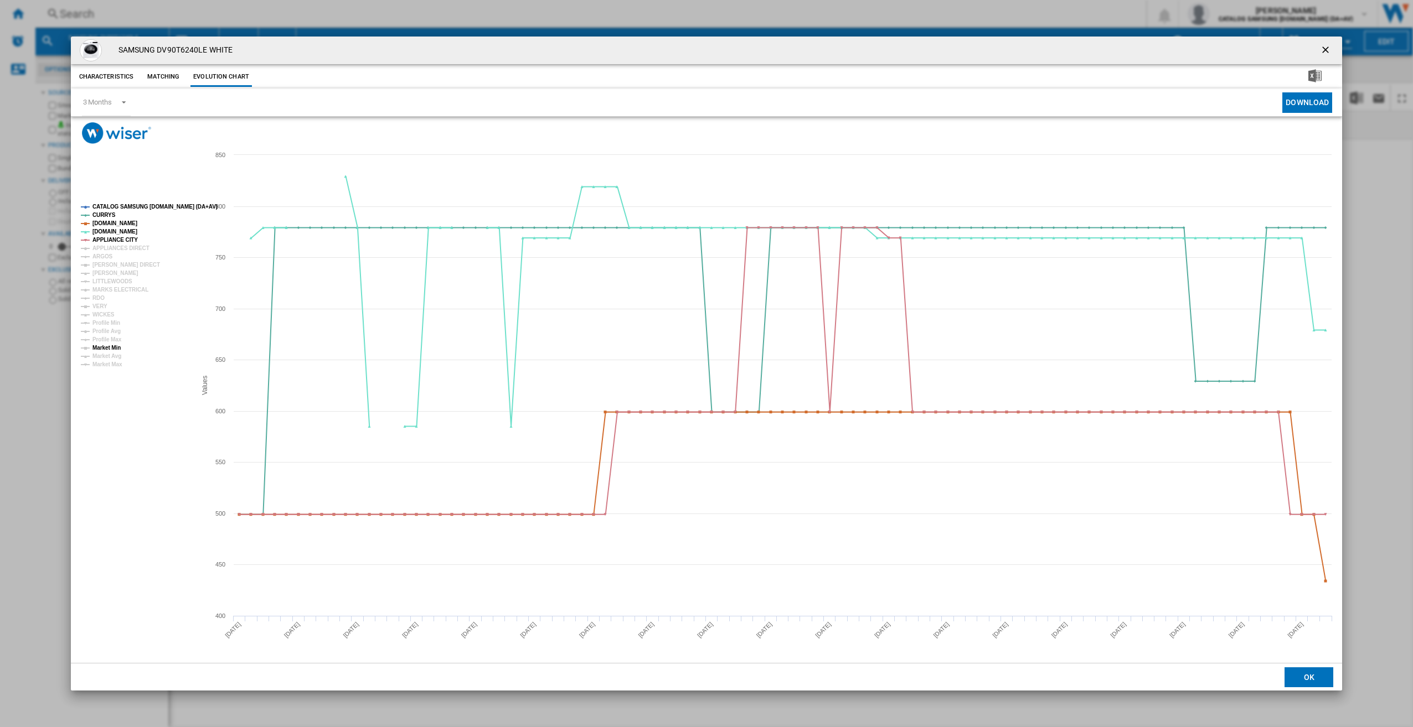
click at [110, 348] on tspan "Market Min" at bounding box center [106, 348] width 28 height 6
click at [1323, 49] on ng-md-icon "getI18NText('BUTTONS.CLOSE_DIALOG')" at bounding box center [1326, 50] width 13 height 13
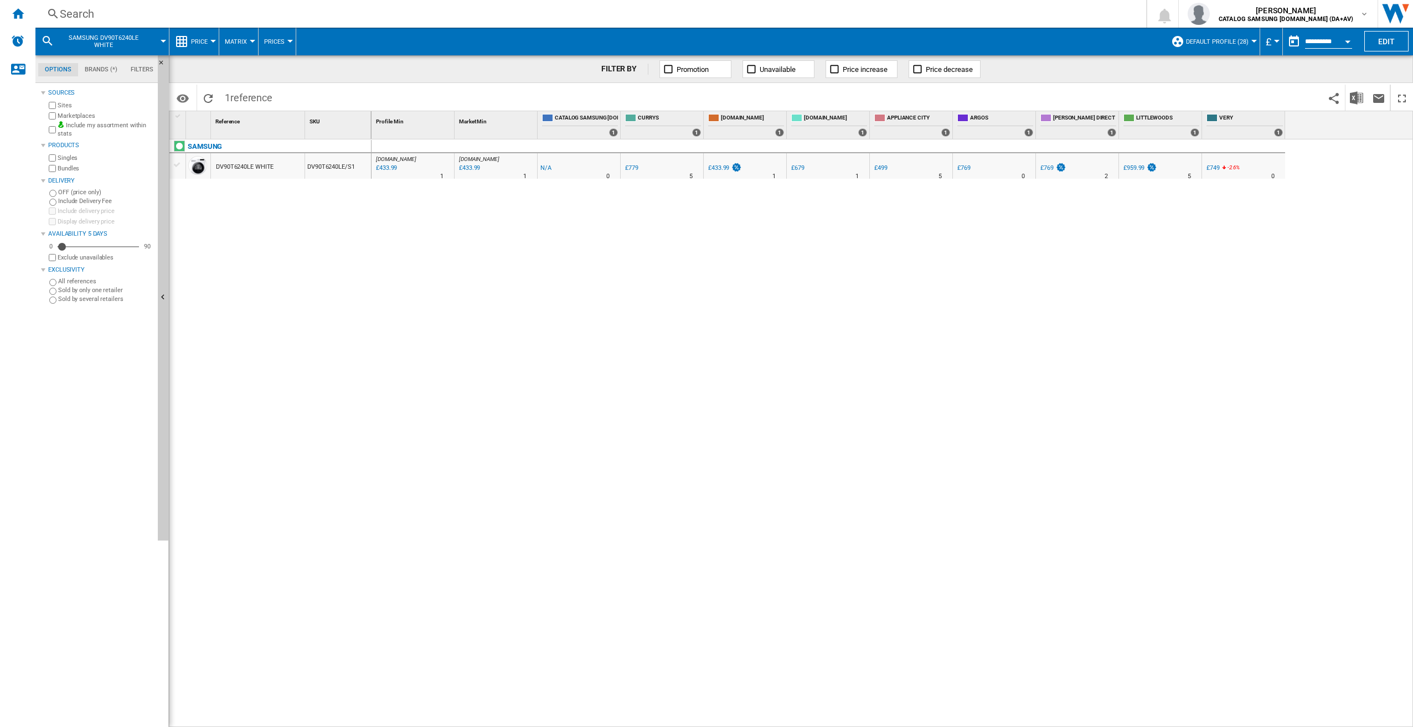
click at [145, 16] on div "Search" at bounding box center [588, 13] width 1057 height 15
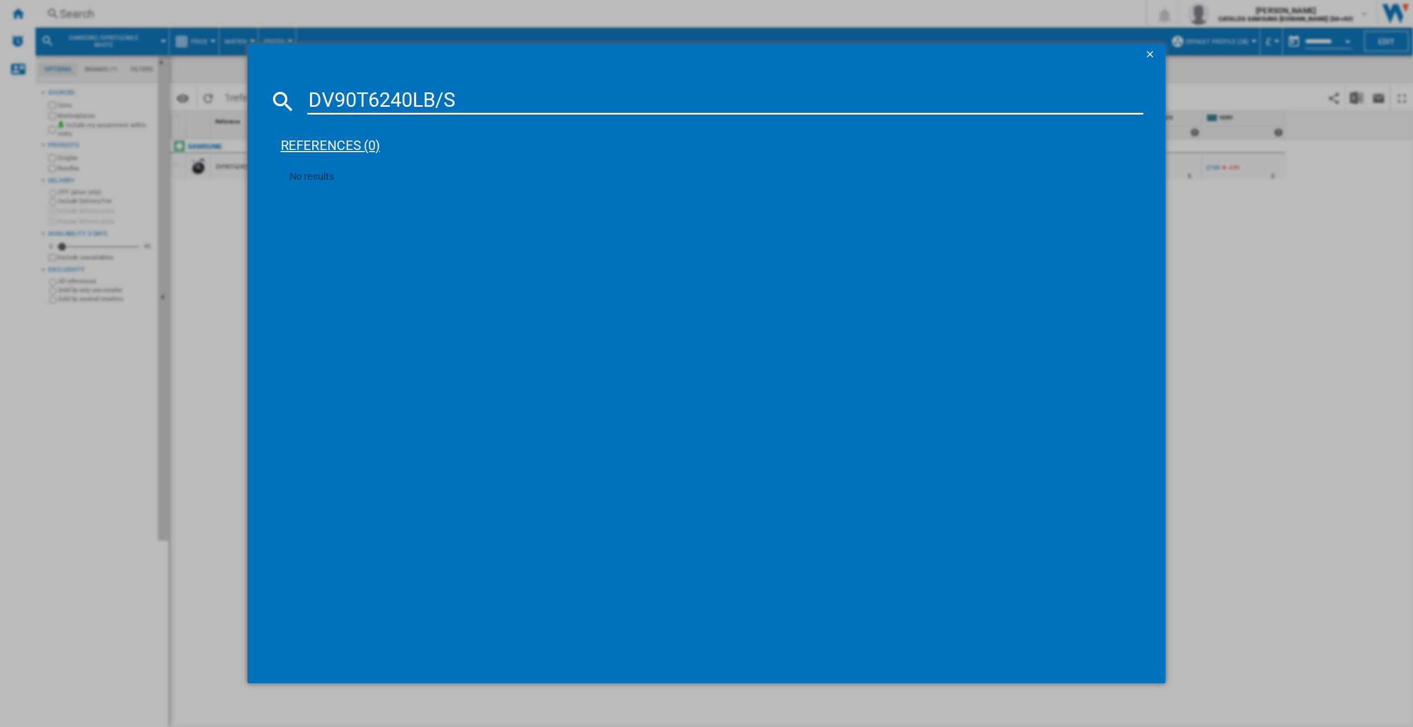
type input "DV90T6240LB/S1"
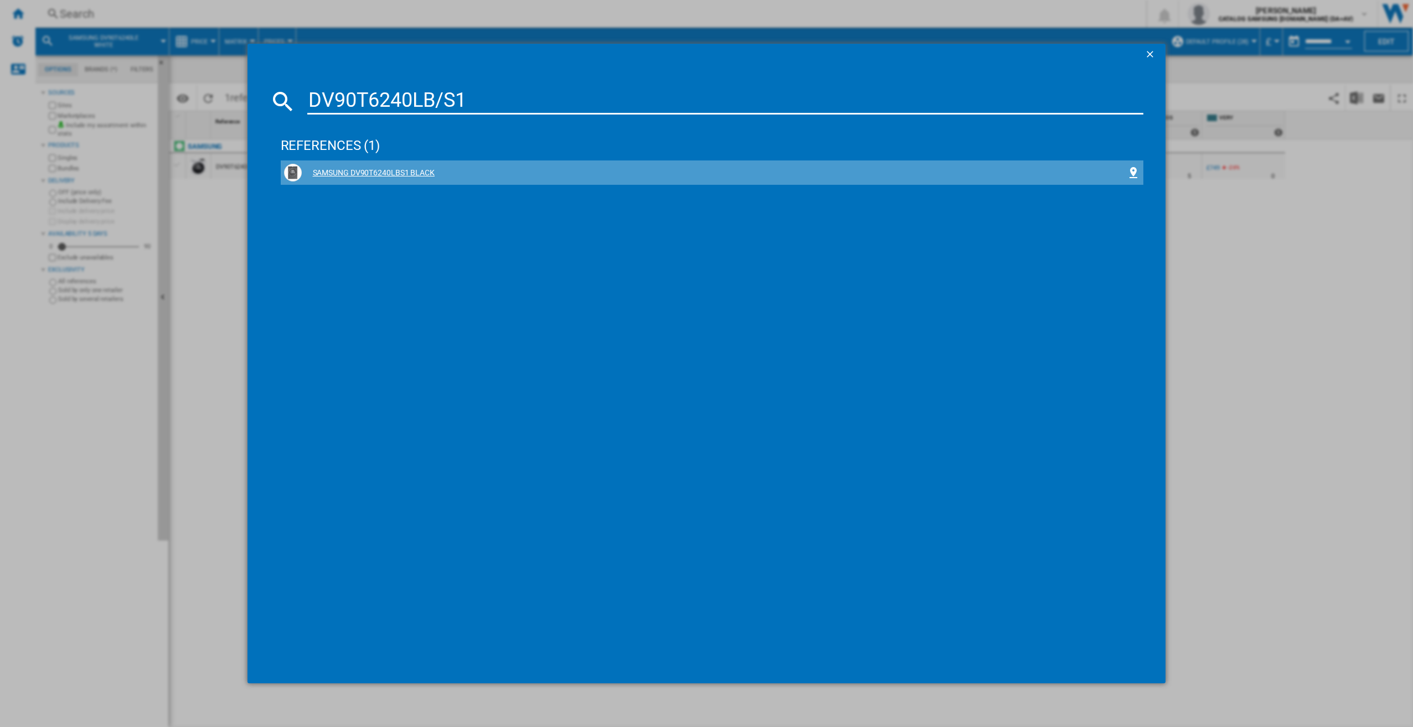
click at [482, 181] on div "SAMSUNG DV90T6240LBS1 BLACK" at bounding box center [712, 173] width 856 height 18
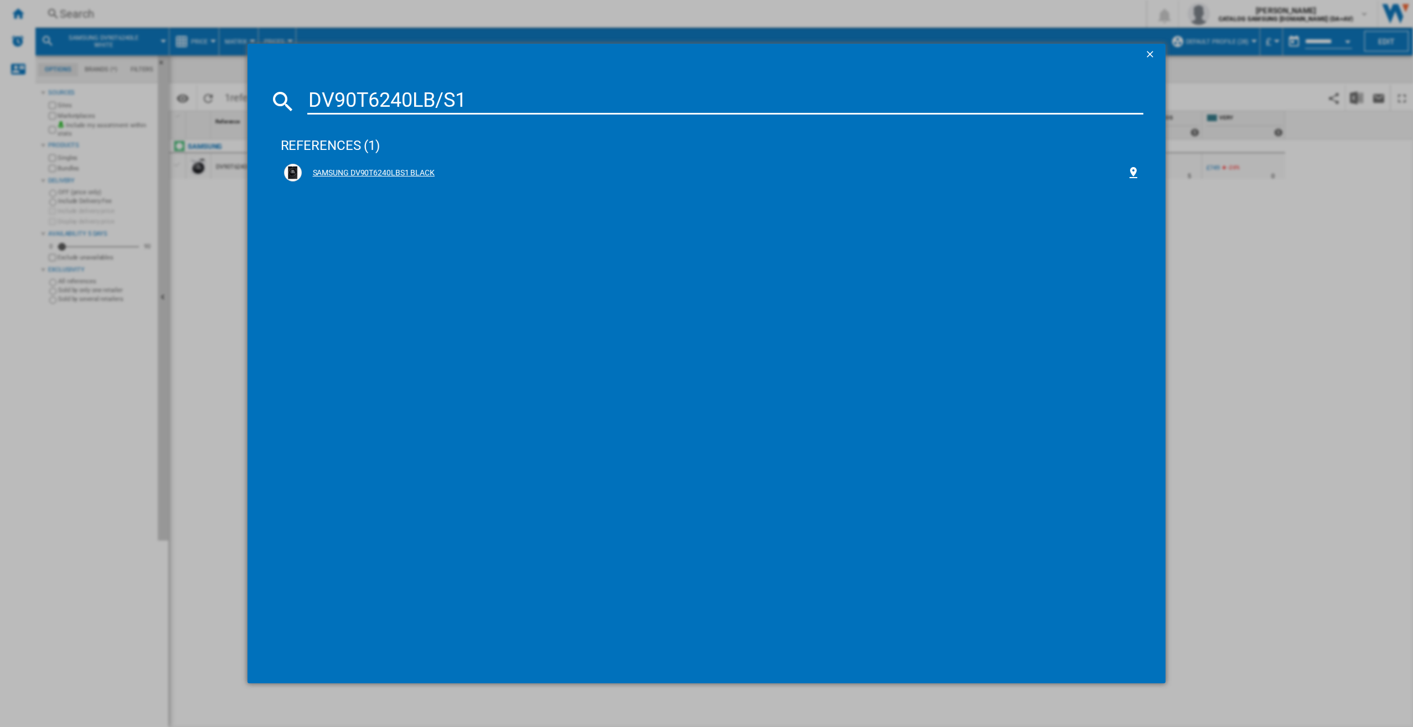
click at [385, 169] on div "SAMSUNG DV90T6240LBS1 BLACK" at bounding box center [714, 173] width 825 height 11
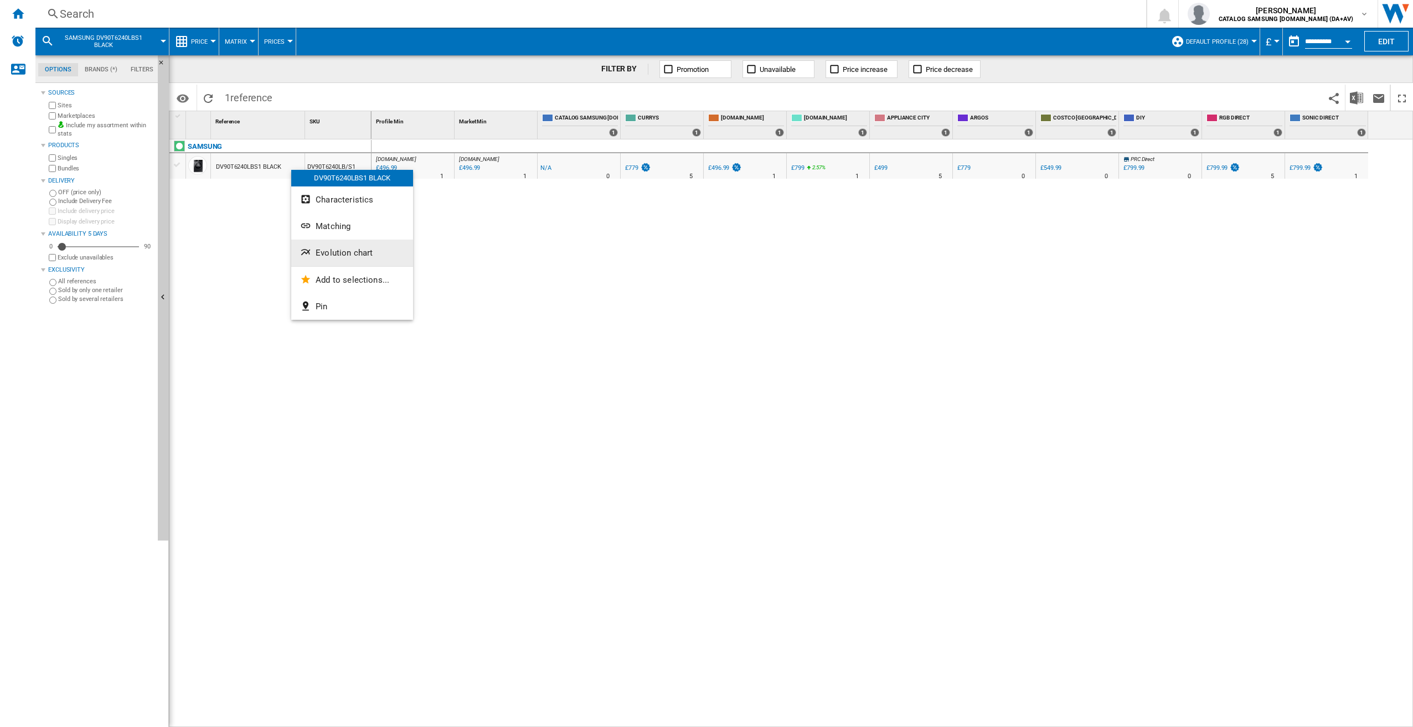
click at [334, 250] on span "Evolution chart" at bounding box center [344, 253] width 57 height 10
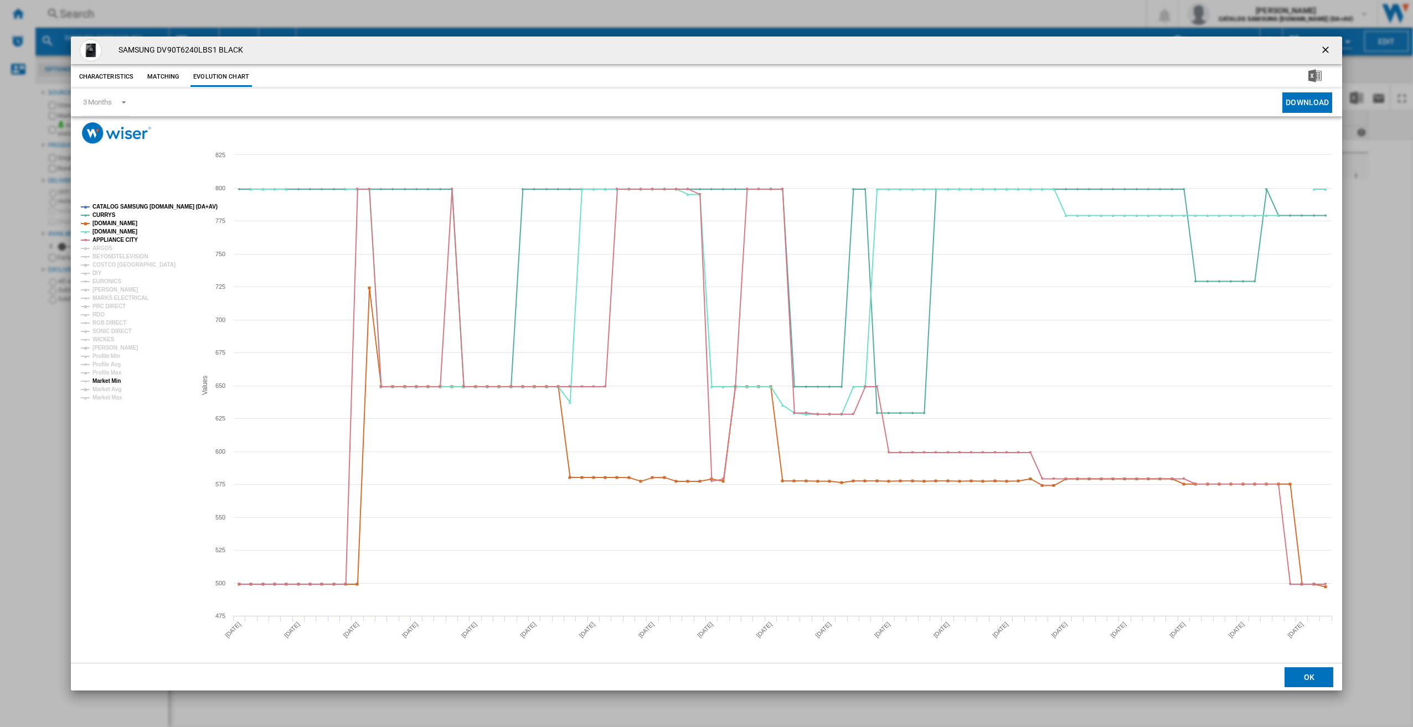
click at [115, 382] on tspan "Market Min" at bounding box center [106, 381] width 28 height 6
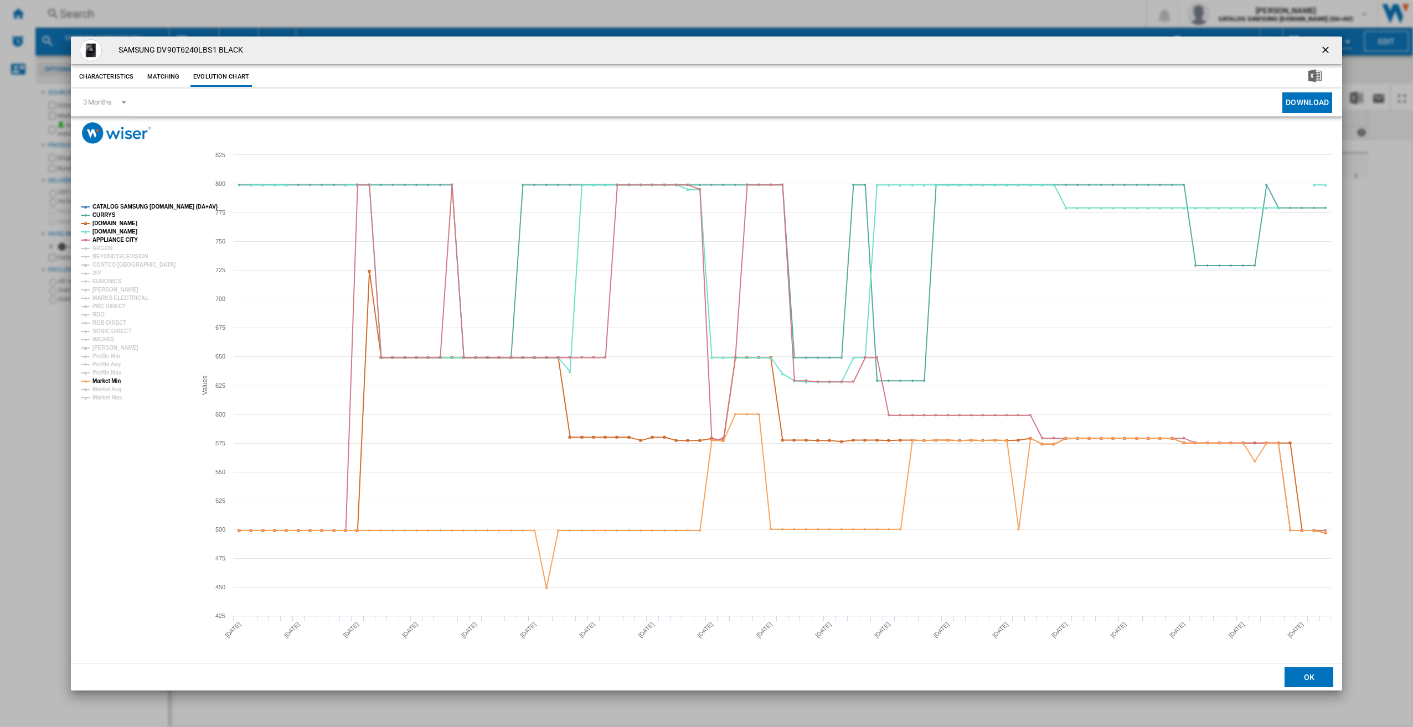
click at [1327, 45] on ng-md-icon "getI18NText('BUTTONS.CLOSE_DIALOG')" at bounding box center [1326, 50] width 13 height 13
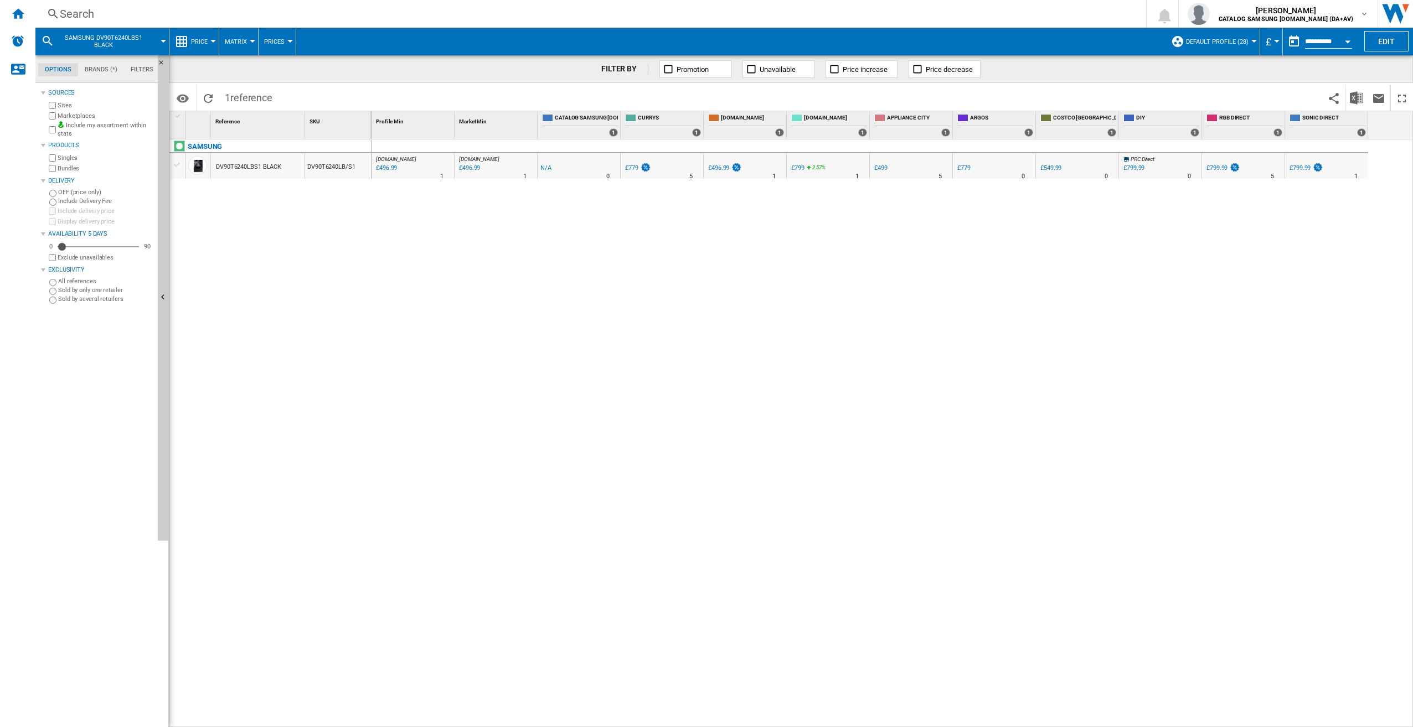
click at [131, 6] on div "Search" at bounding box center [588, 13] width 1057 height 15
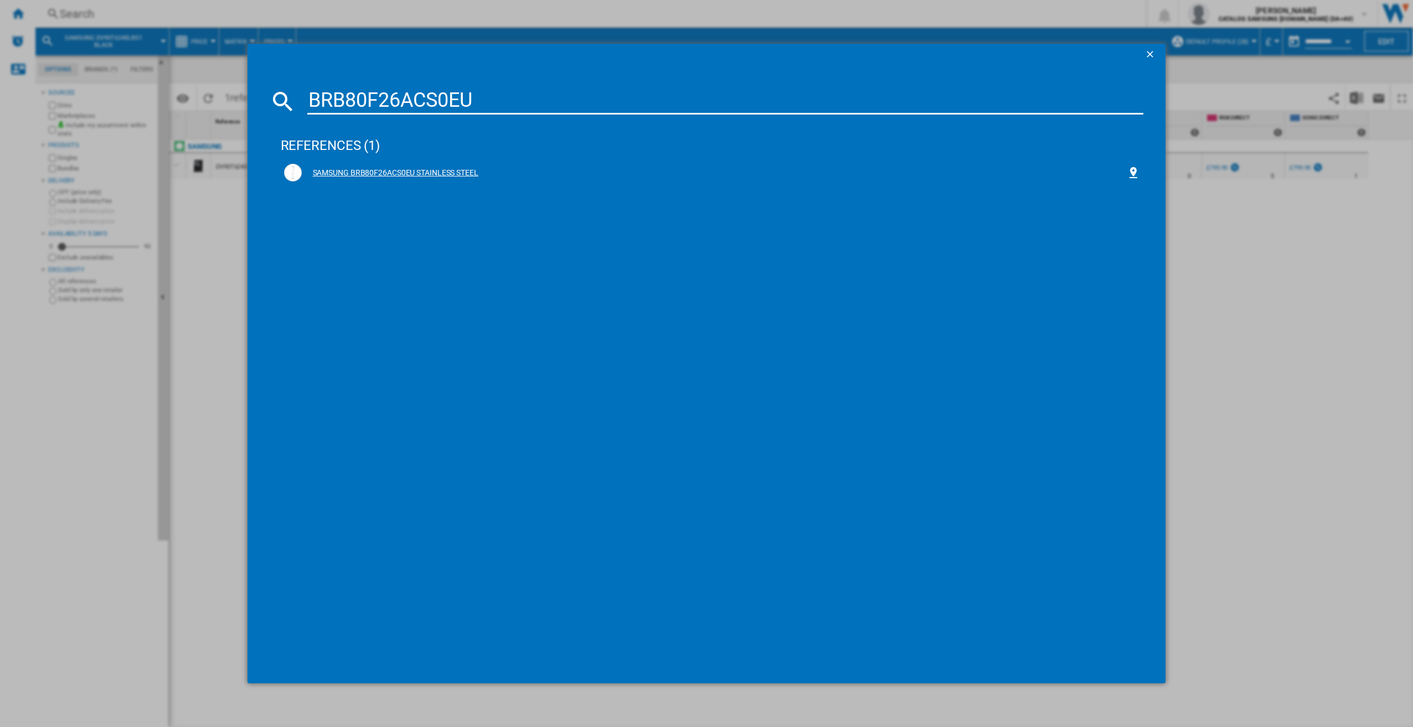
type input "BRB80F26ACS0EU"
click at [528, 163] on div "SAMSUNG BRB80F26ACS0EU STAINLESS STEEL" at bounding box center [712, 173] width 863 height 24
click at [406, 174] on div "SAMSUNG BRB80F26ACS0EU STAINLESS STEEL" at bounding box center [714, 173] width 825 height 11
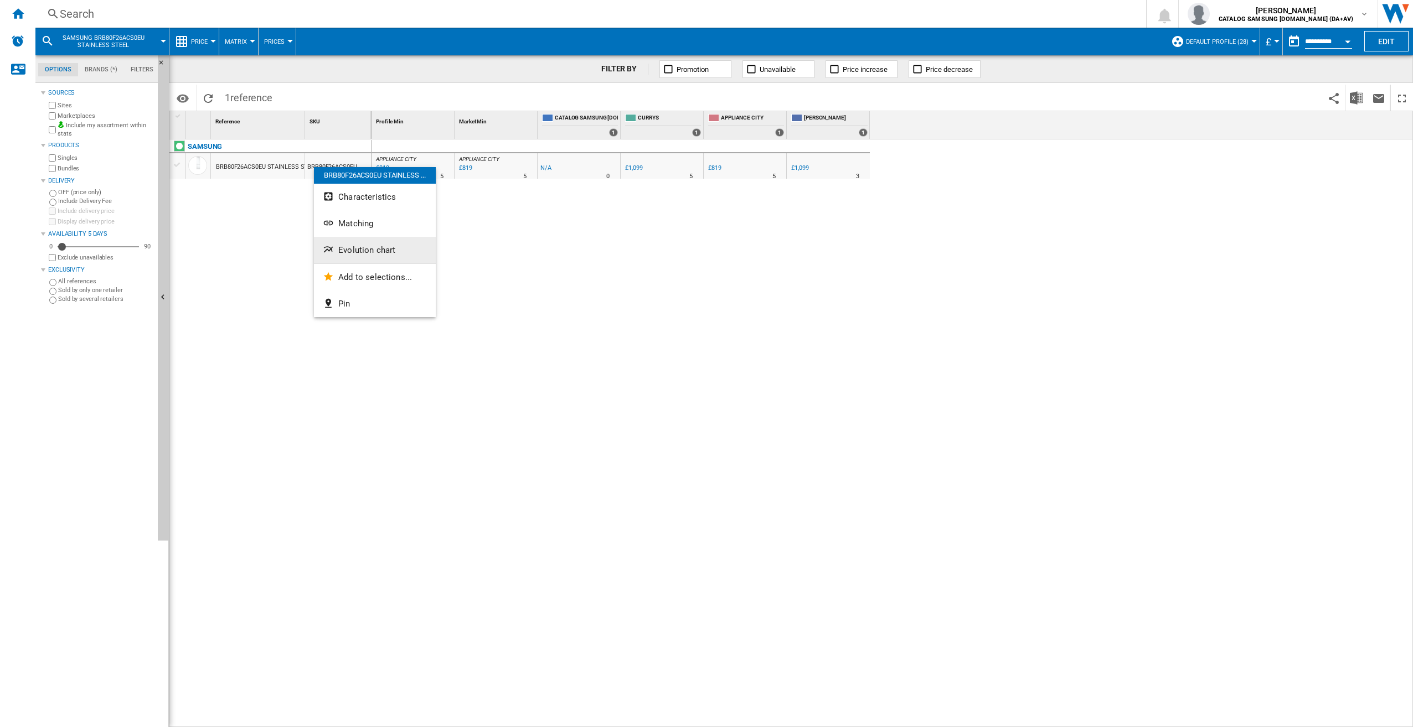
click at [357, 242] on button "Evolution chart" at bounding box center [375, 250] width 122 height 27
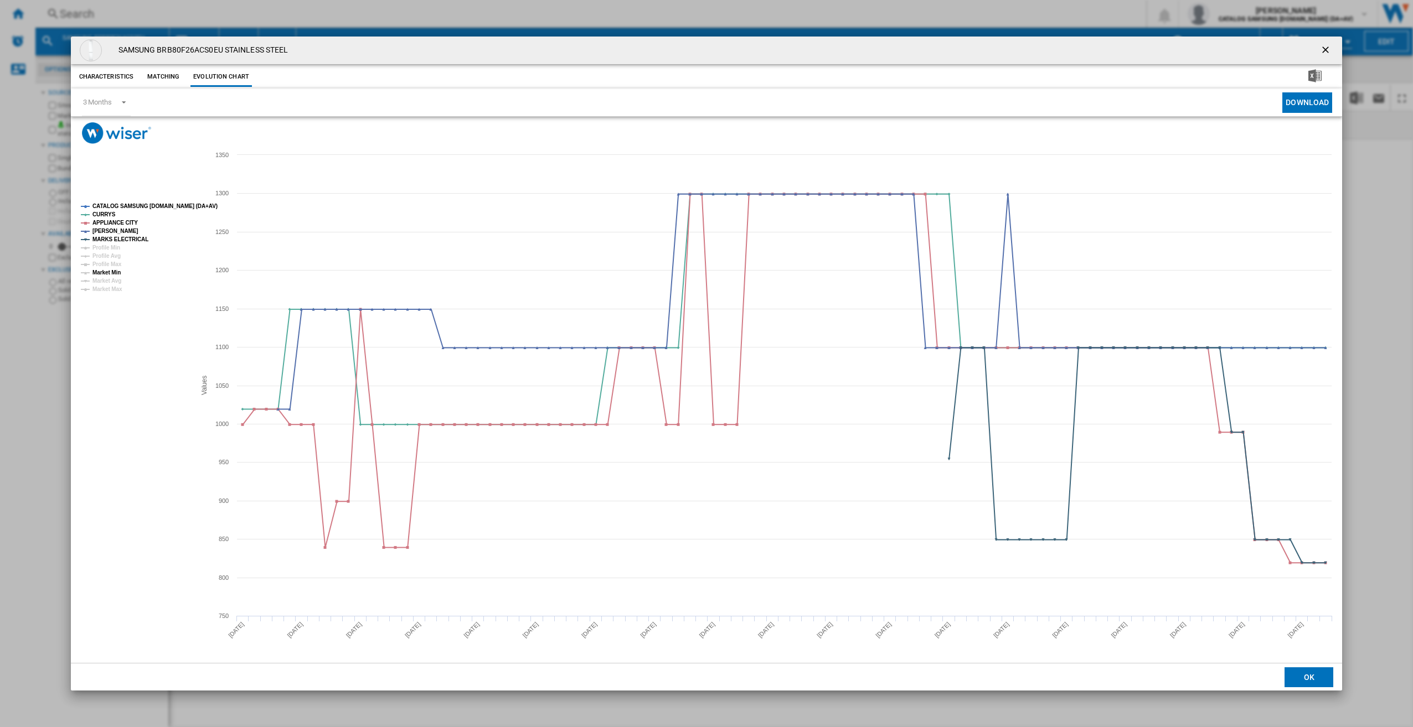
click at [119, 272] on tspan "Market Min" at bounding box center [106, 273] width 28 height 6
click at [1325, 53] on ng-md-icon "getI18NText('BUTTONS.CLOSE_DIALOG')" at bounding box center [1326, 50] width 13 height 13
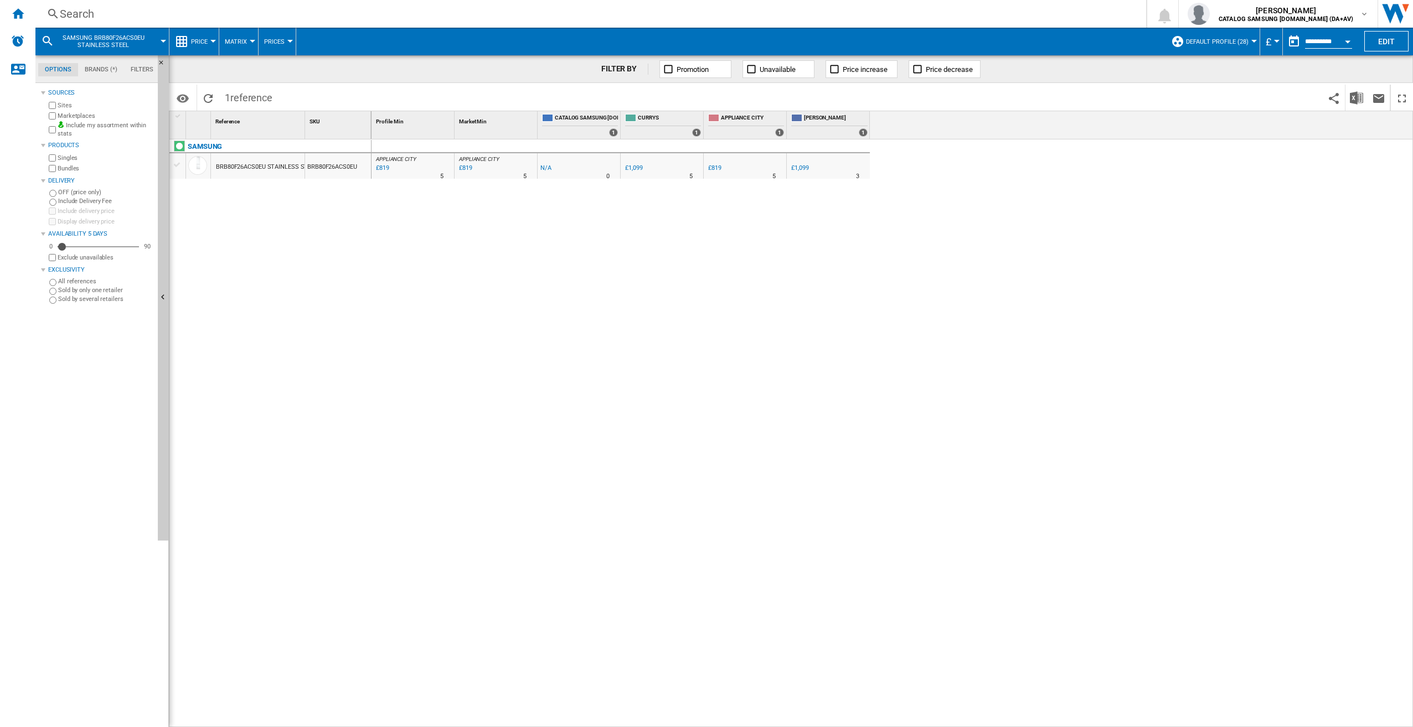
click at [104, 12] on div "Search" at bounding box center [588, 13] width 1057 height 15
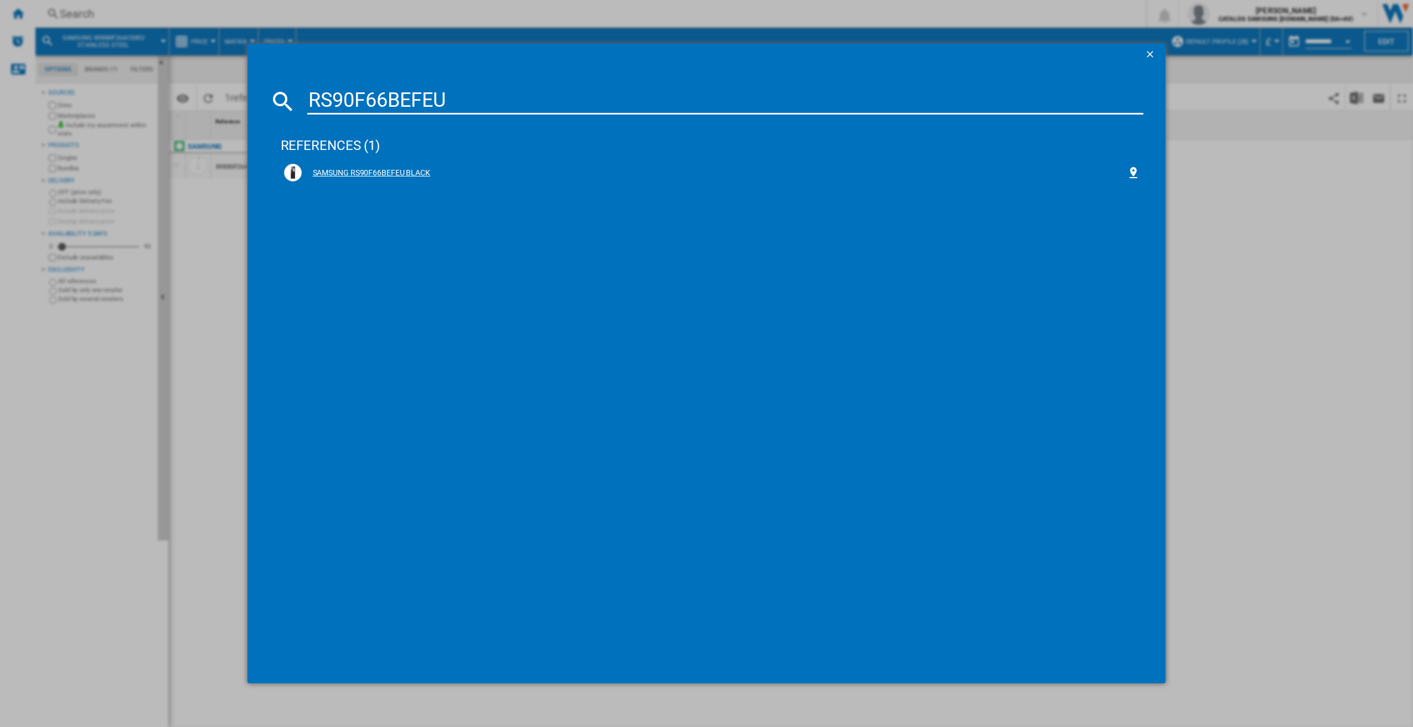
type input "RS90F66BEFEU"
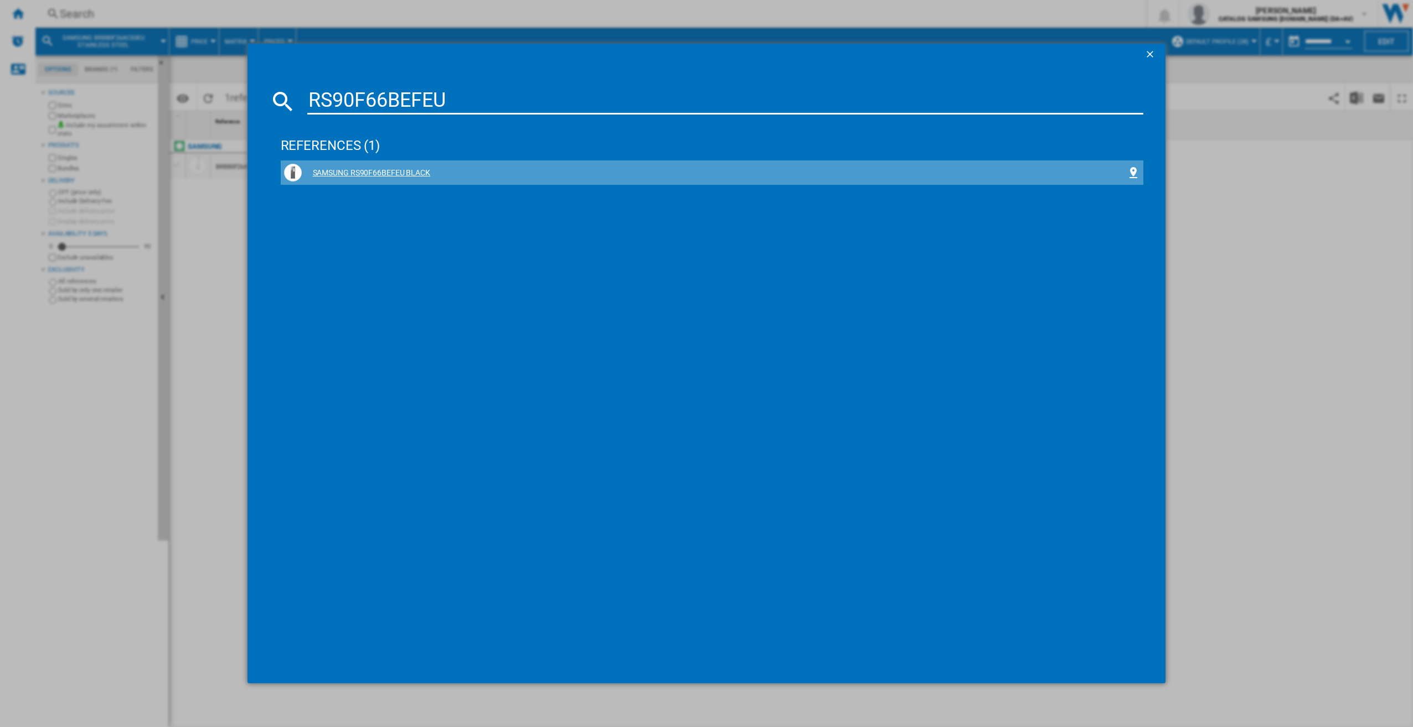
click at [419, 178] on div "SAMSUNG RS90F66BEFEU BLACK" at bounding box center [714, 173] width 825 height 11
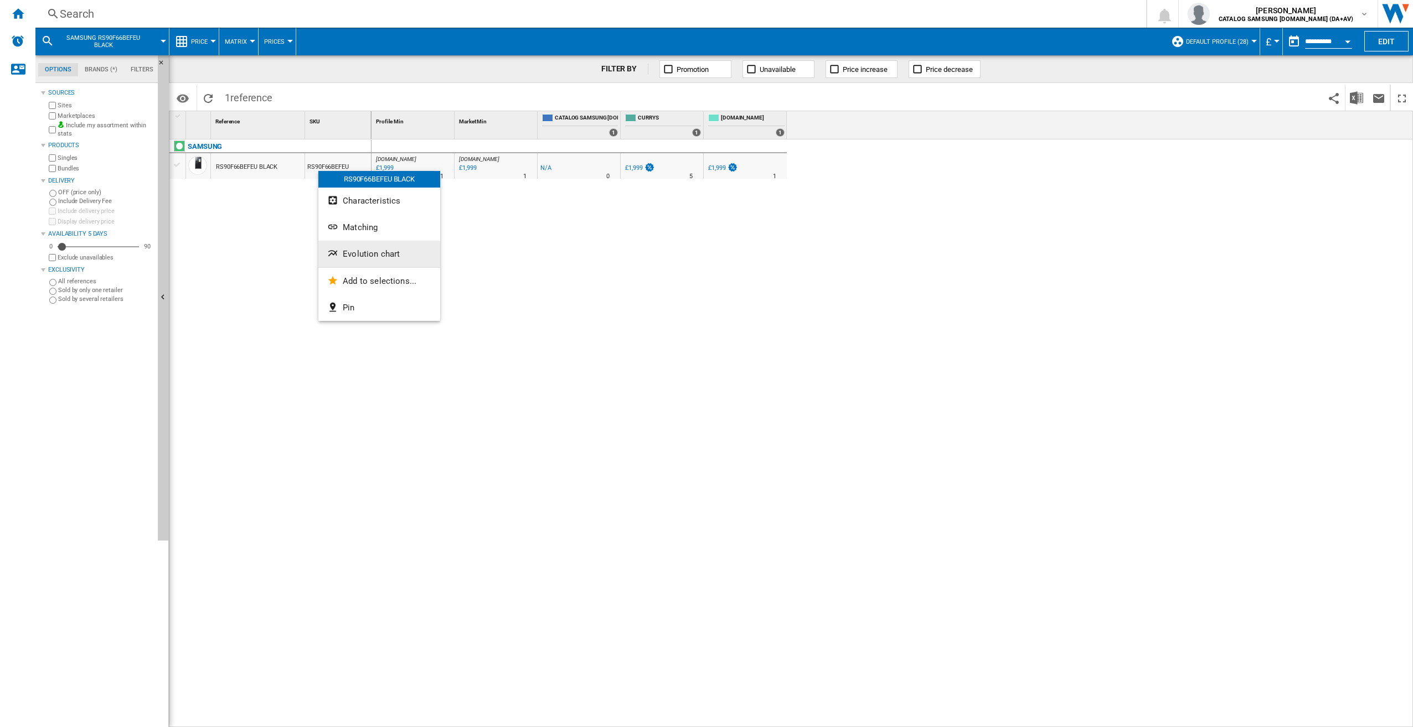
click at [363, 249] on button "Evolution chart" at bounding box center [379, 254] width 122 height 27
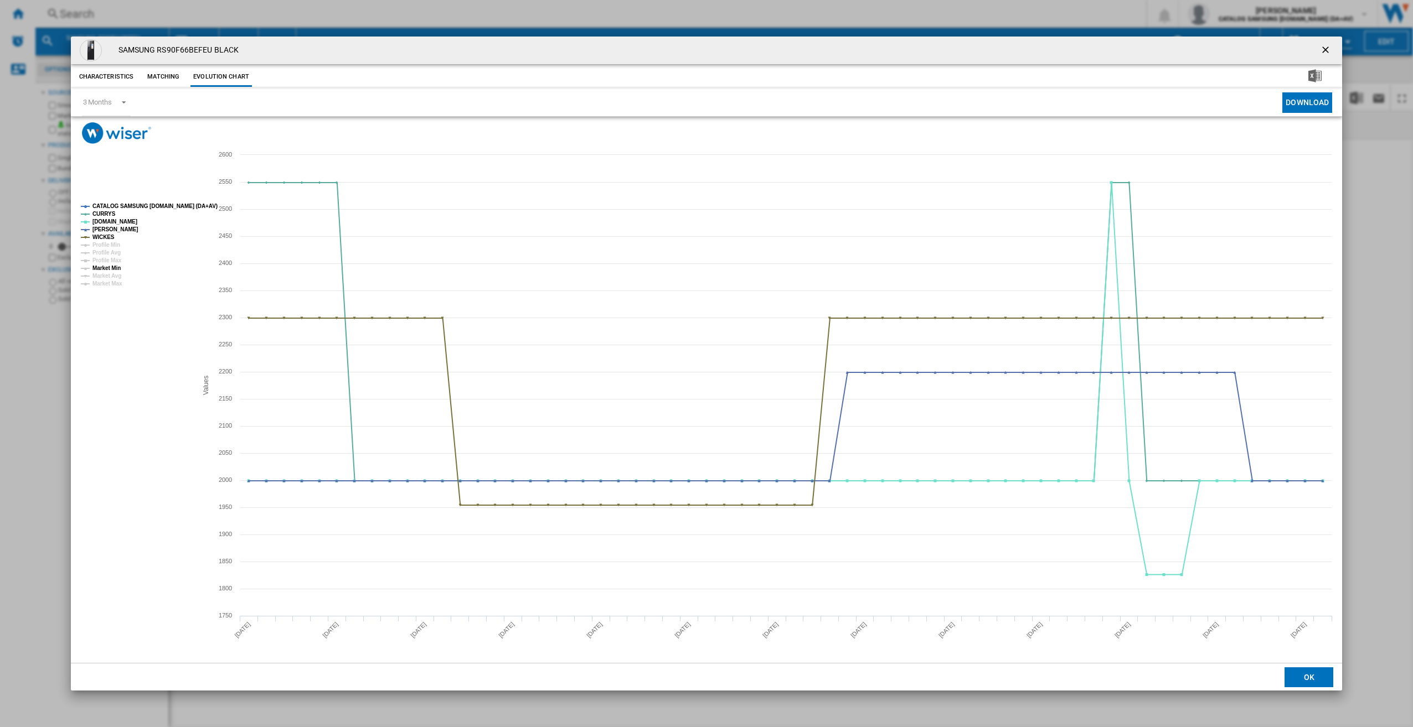
click at [120, 270] on tspan "Market Min" at bounding box center [106, 268] width 28 height 6
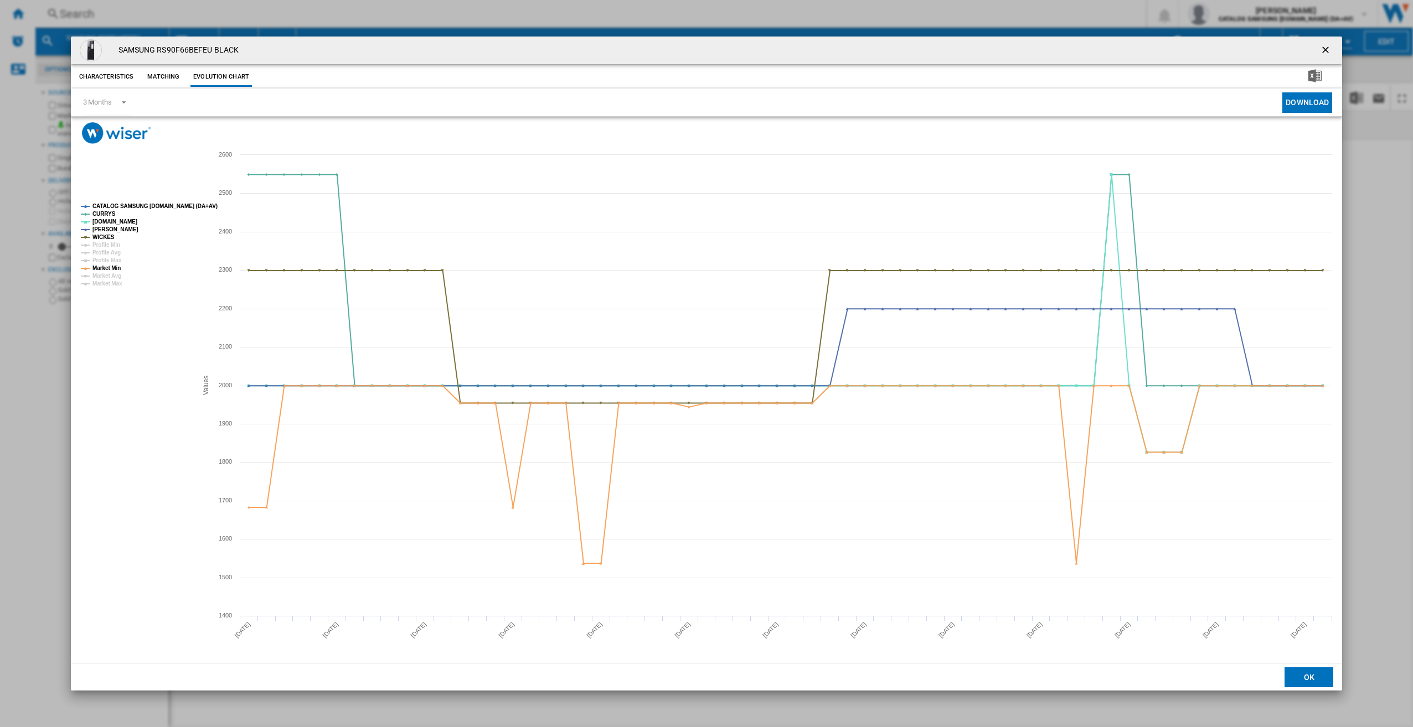
click at [1332, 48] on ng-md-icon "getI18NText('BUTTONS.CLOSE_DIALOG')" at bounding box center [1326, 50] width 13 height 13
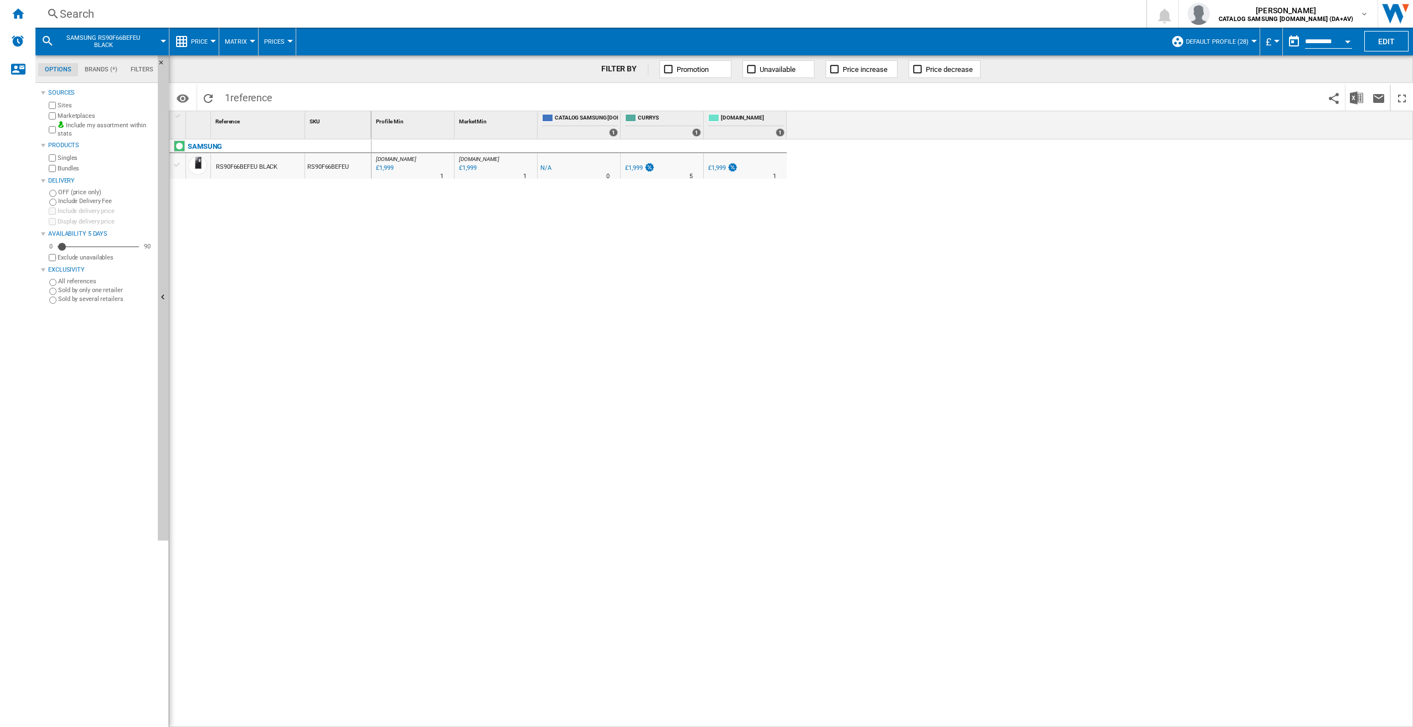
click at [104, 12] on div "Search" at bounding box center [588, 13] width 1057 height 15
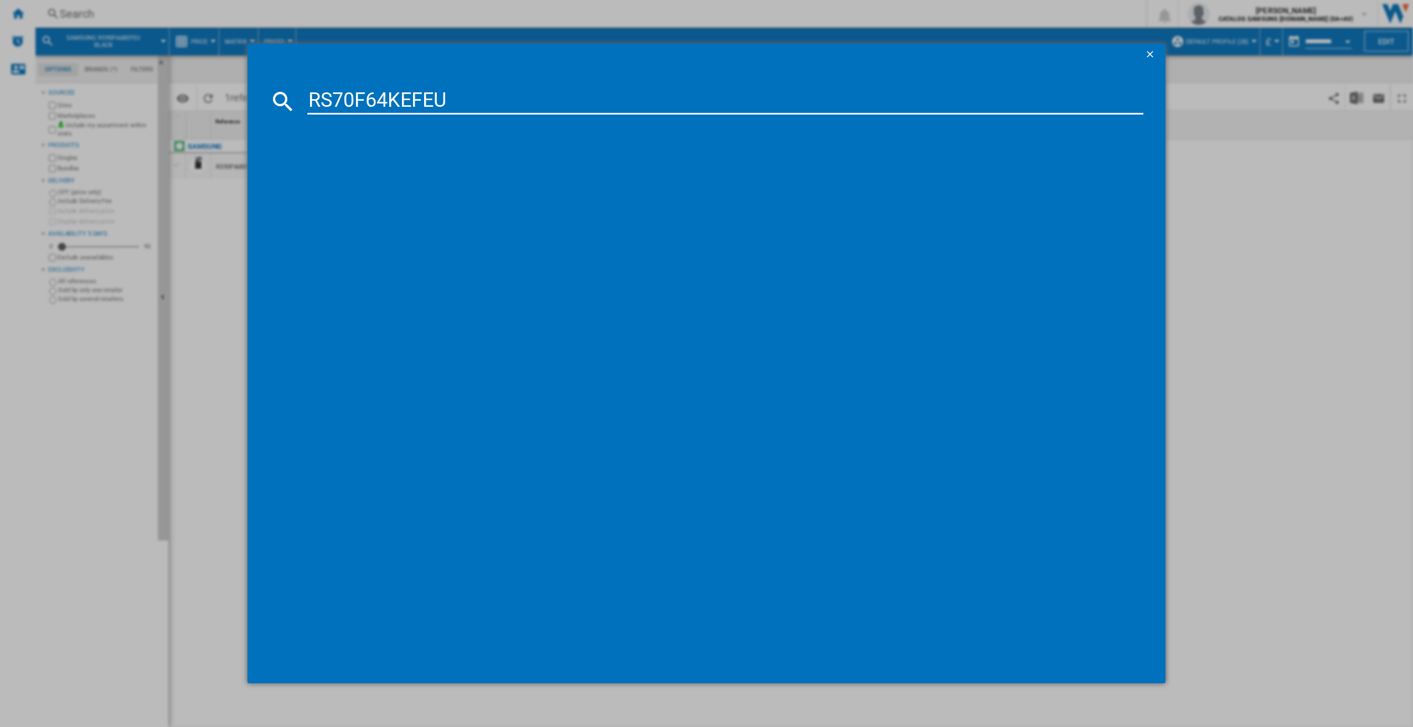
type input "RS70F64KEFEU"
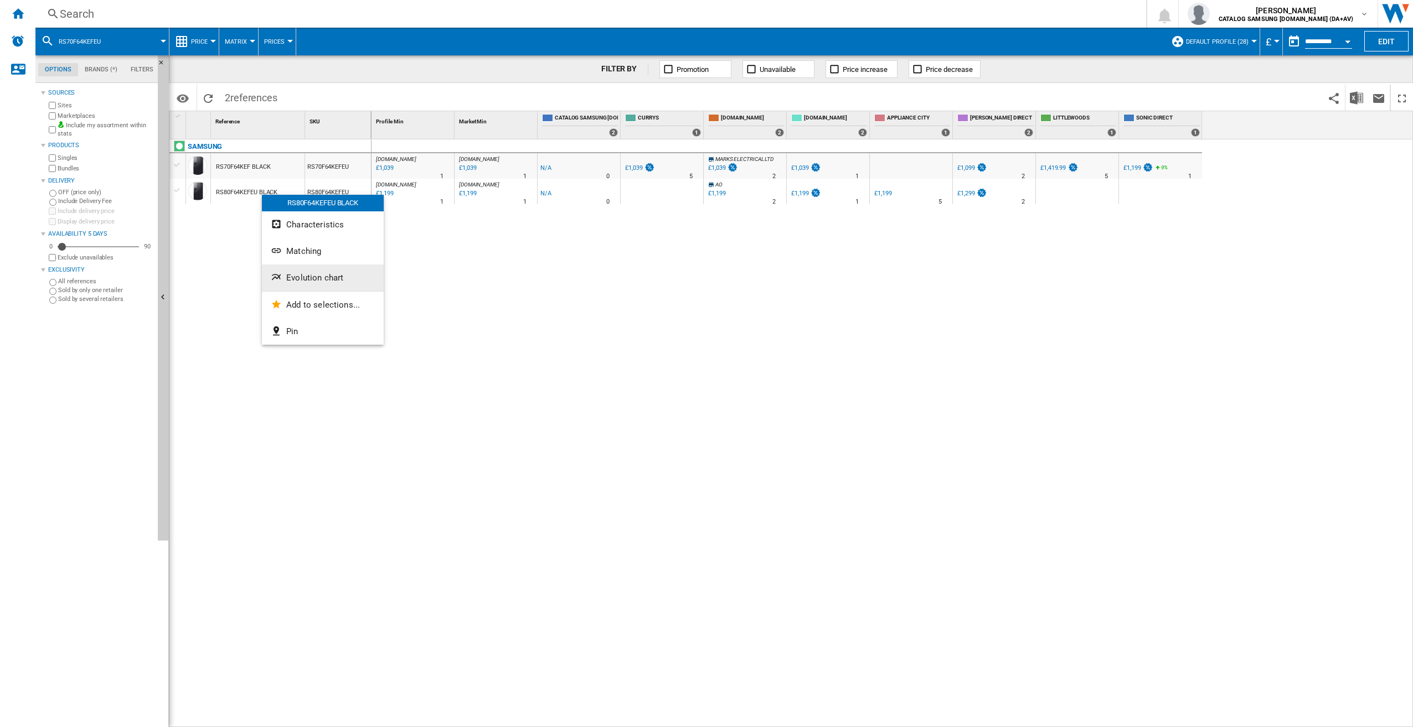
click at [326, 272] on button "Evolution chart" at bounding box center [323, 278] width 122 height 27
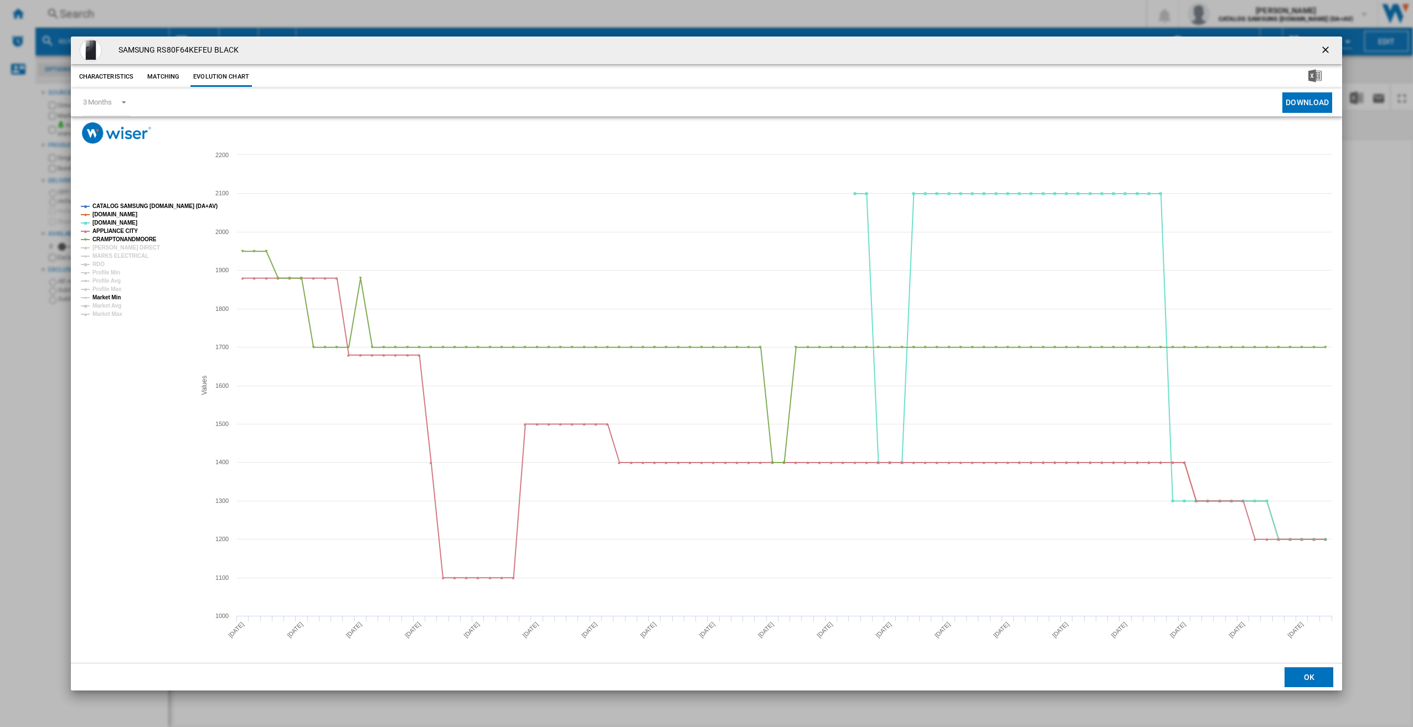
click at [119, 296] on tspan "Market Min" at bounding box center [106, 297] width 28 height 6
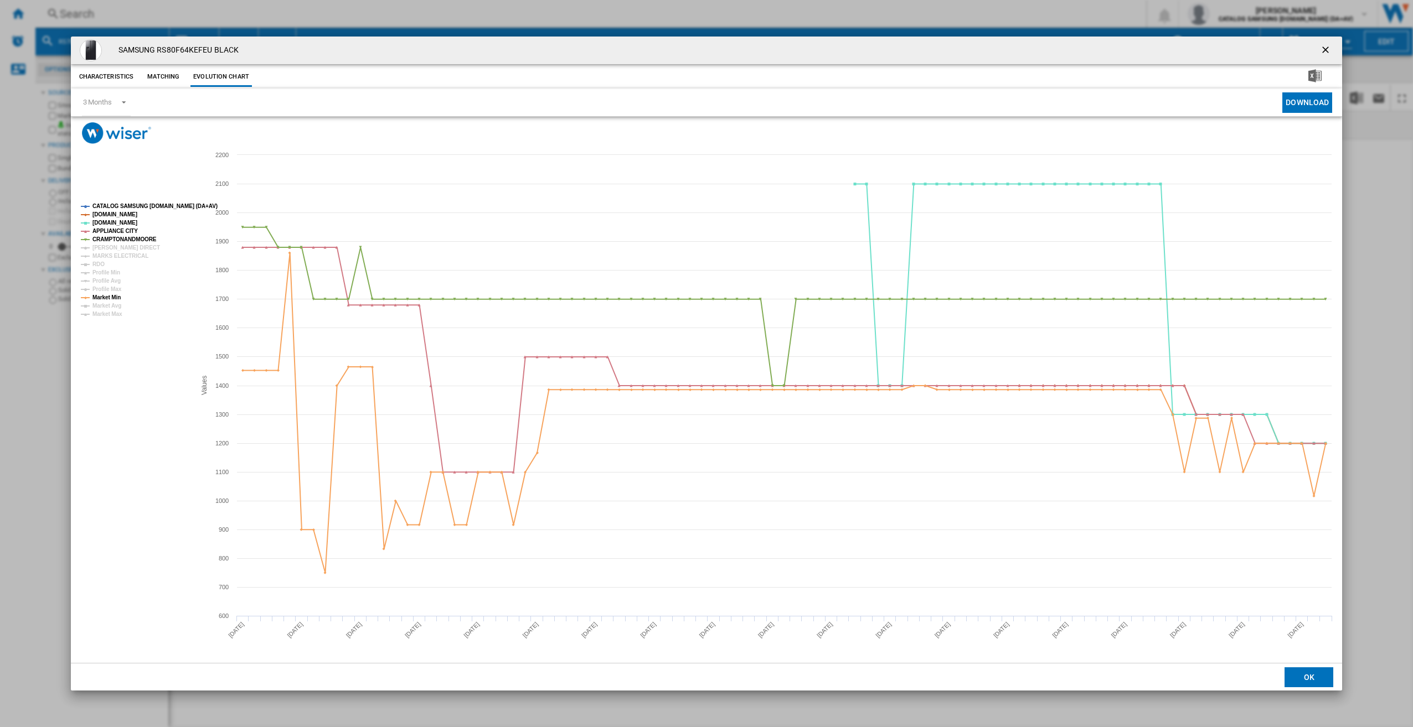
click at [1321, 46] on button "Product popup" at bounding box center [1326, 50] width 22 height 22
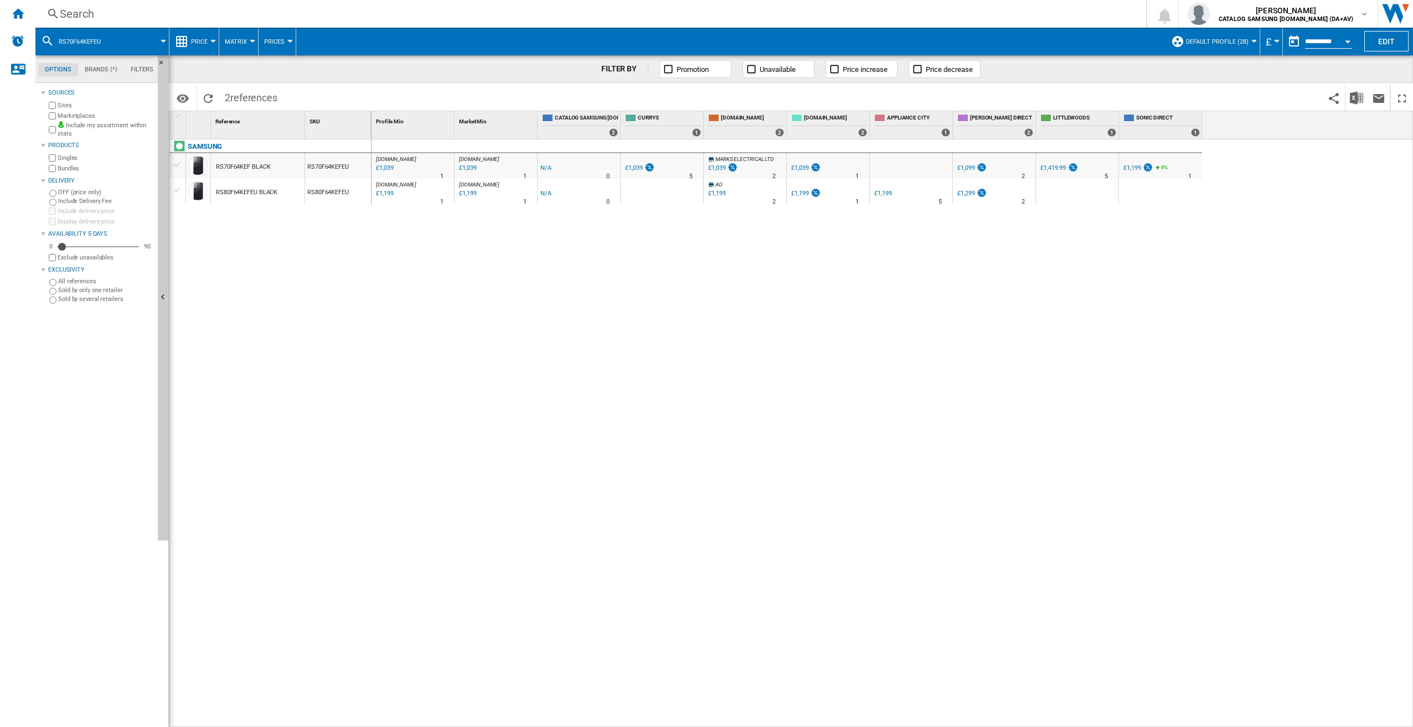
click at [126, 13] on div "Search" at bounding box center [588, 13] width 1057 height 15
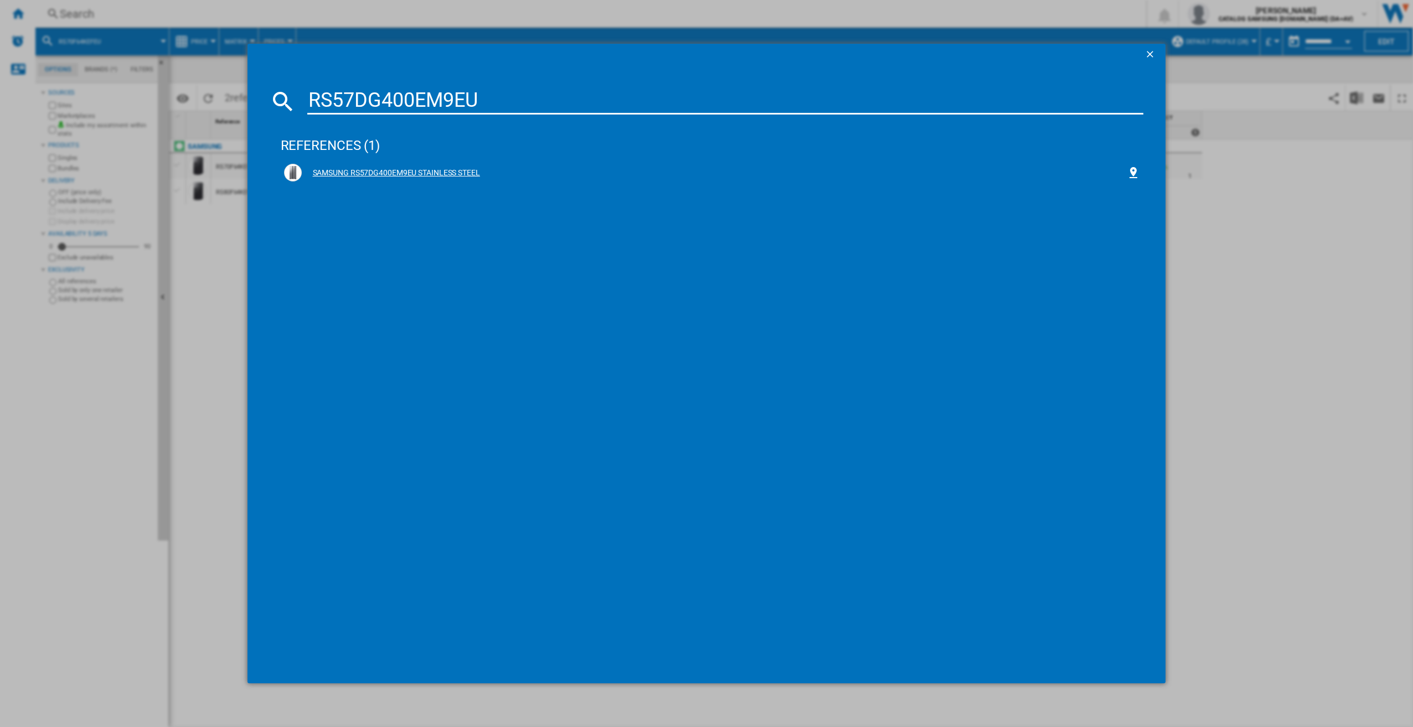
type input "RS57DG400EM9EU"
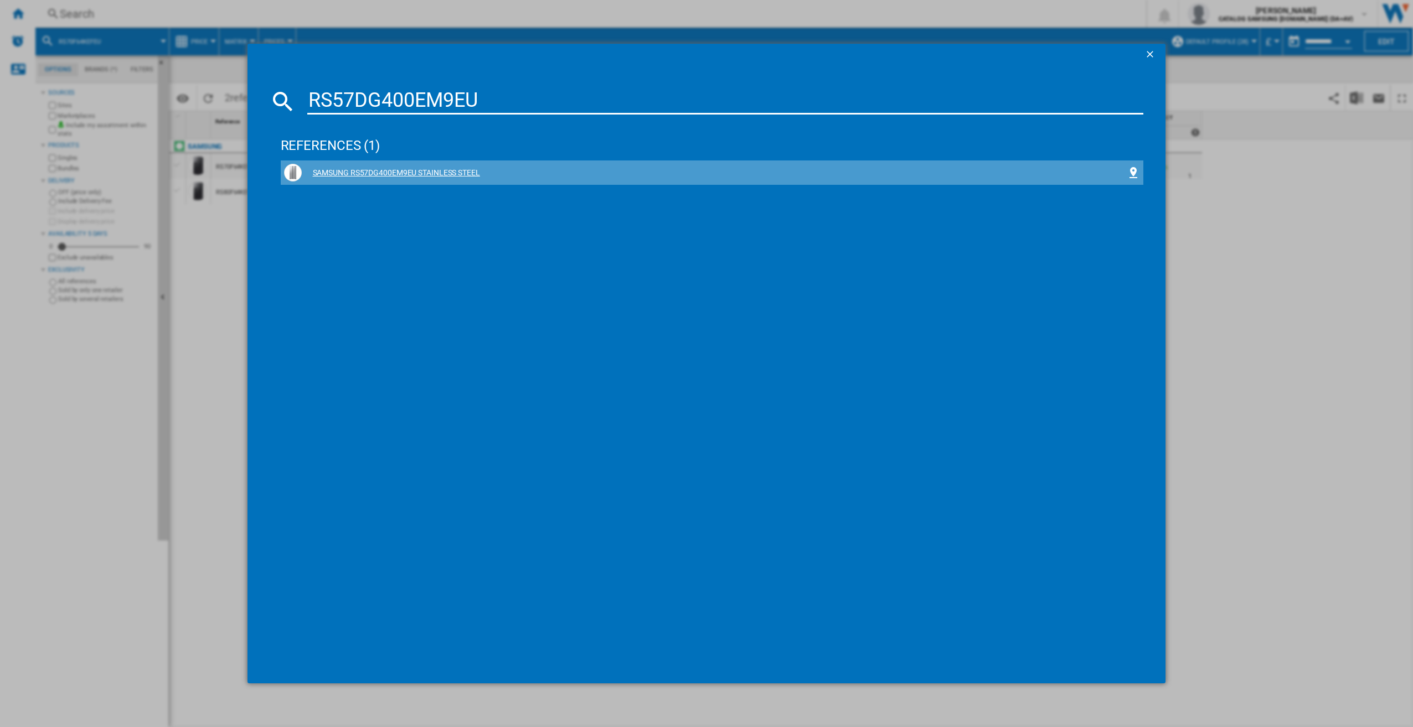
drag, startPoint x: 515, startPoint y: 176, endPoint x: 509, endPoint y: 180, distance: 7.5
click at [516, 177] on div "SAMSUNG RS57DG400EM9EU STAINLESS STEEL" at bounding box center [714, 173] width 825 height 11
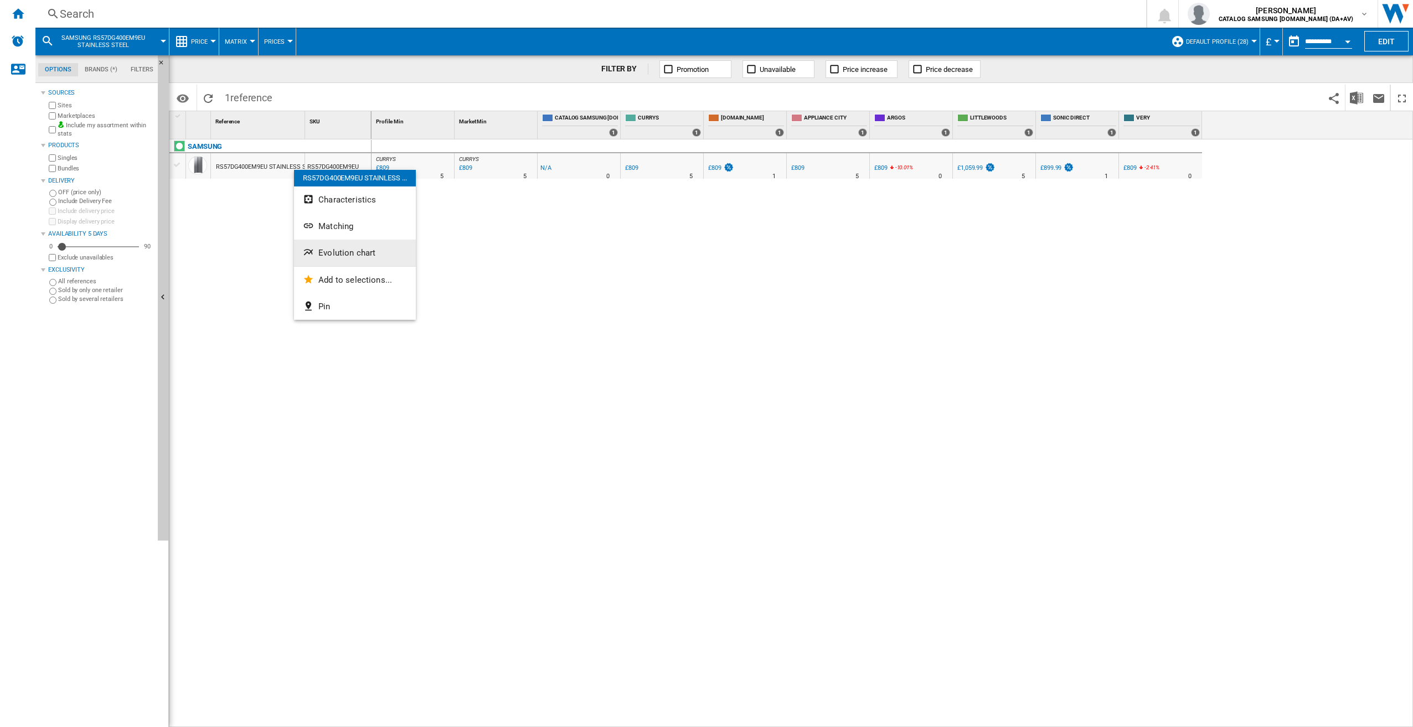
click at [344, 258] on button "Evolution chart" at bounding box center [355, 253] width 122 height 27
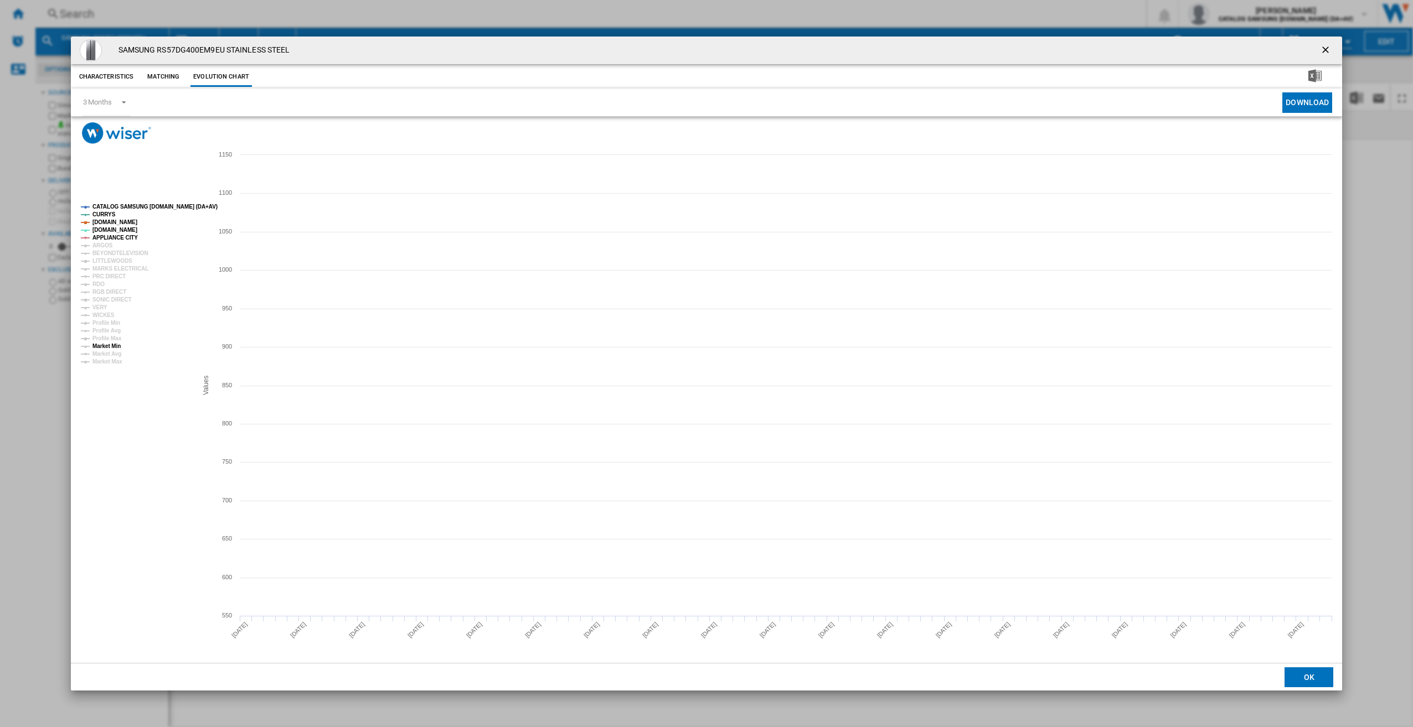
click at [119, 348] on tspan "Market Min" at bounding box center [106, 346] width 28 height 6
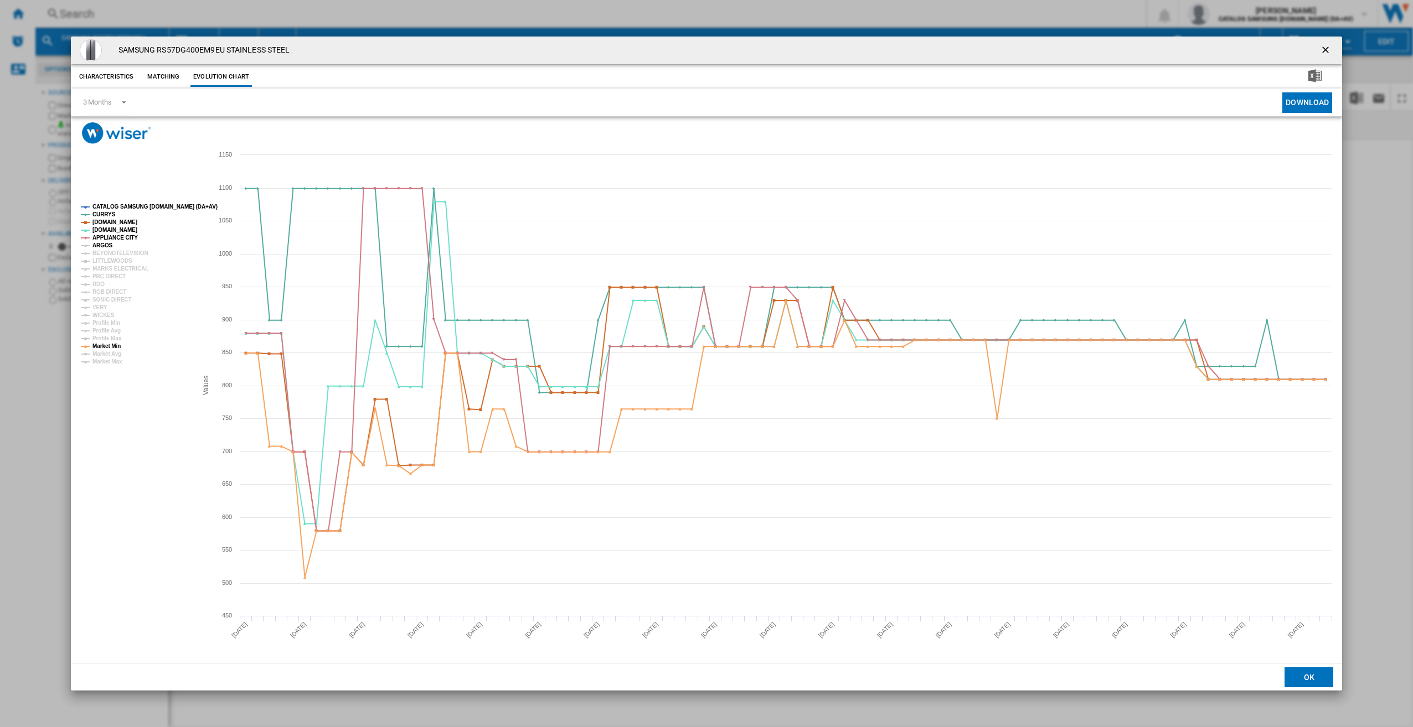
click at [104, 244] on tspan "ARGOS" at bounding box center [102, 245] width 20 height 6
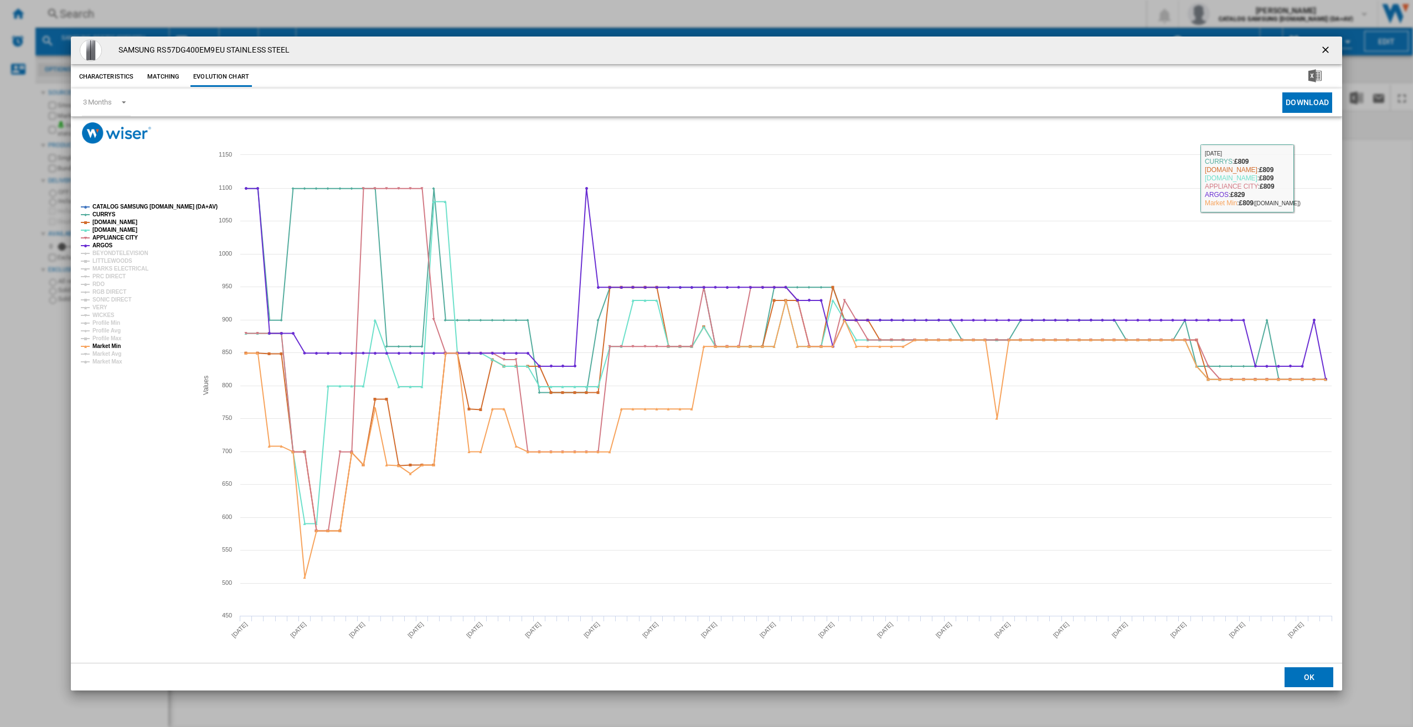
drag, startPoint x: 1320, startPoint y: 45, endPoint x: 1285, endPoint y: 52, distance: 35.5
click at [1320, 45] on ng-md-icon "getI18NText('BUTTONS.CLOSE_DIALOG')" at bounding box center [1326, 50] width 13 height 13
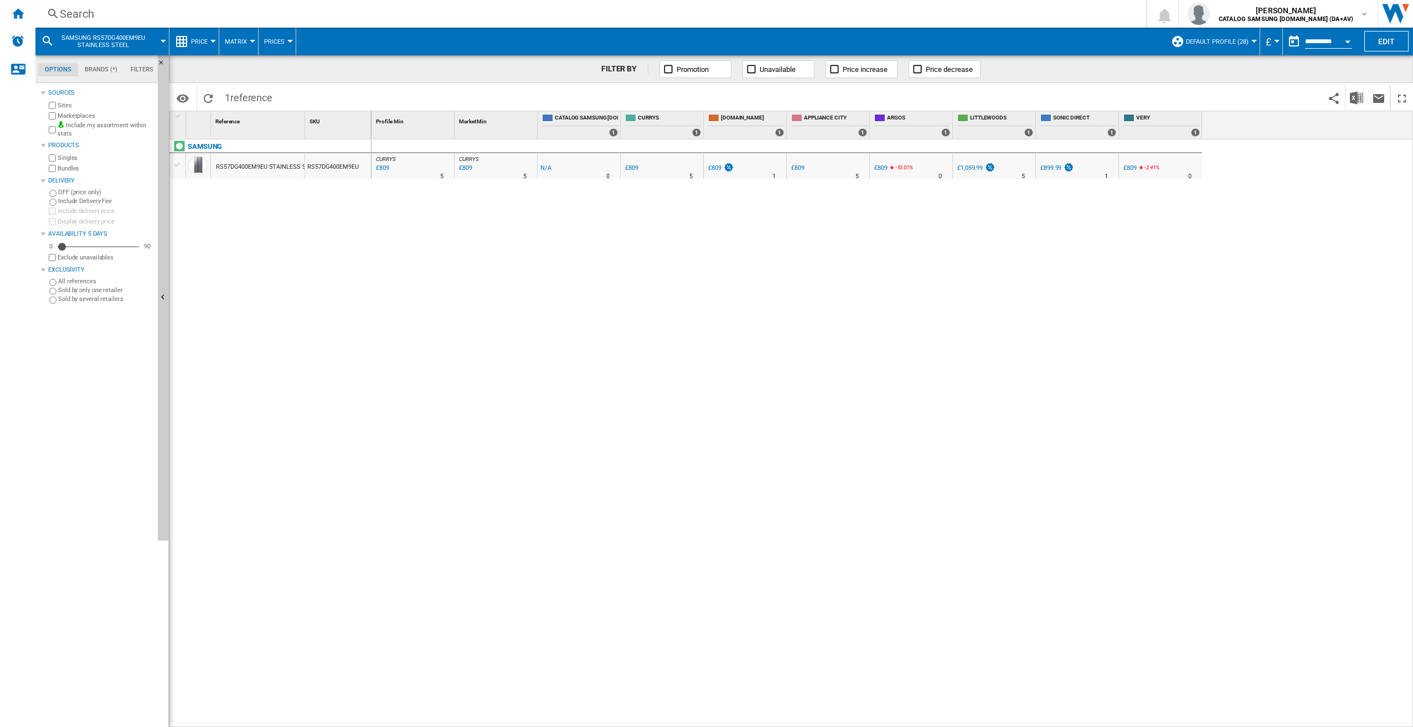
click at [147, 16] on div "Search" at bounding box center [588, 13] width 1057 height 15
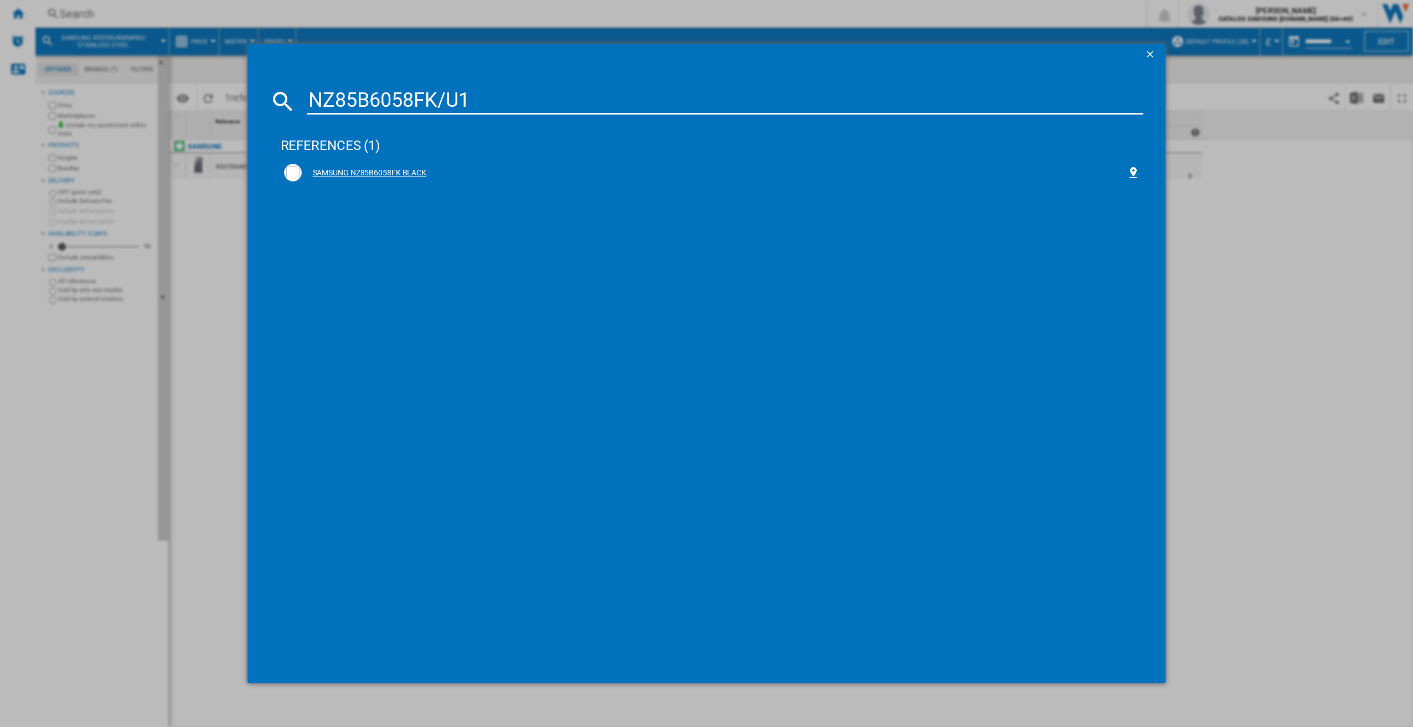
type input "NZ85B6058FK/U1"
click at [556, 166] on div "SAMSUNG NZ85B6058FK BLACK" at bounding box center [712, 173] width 856 height 18
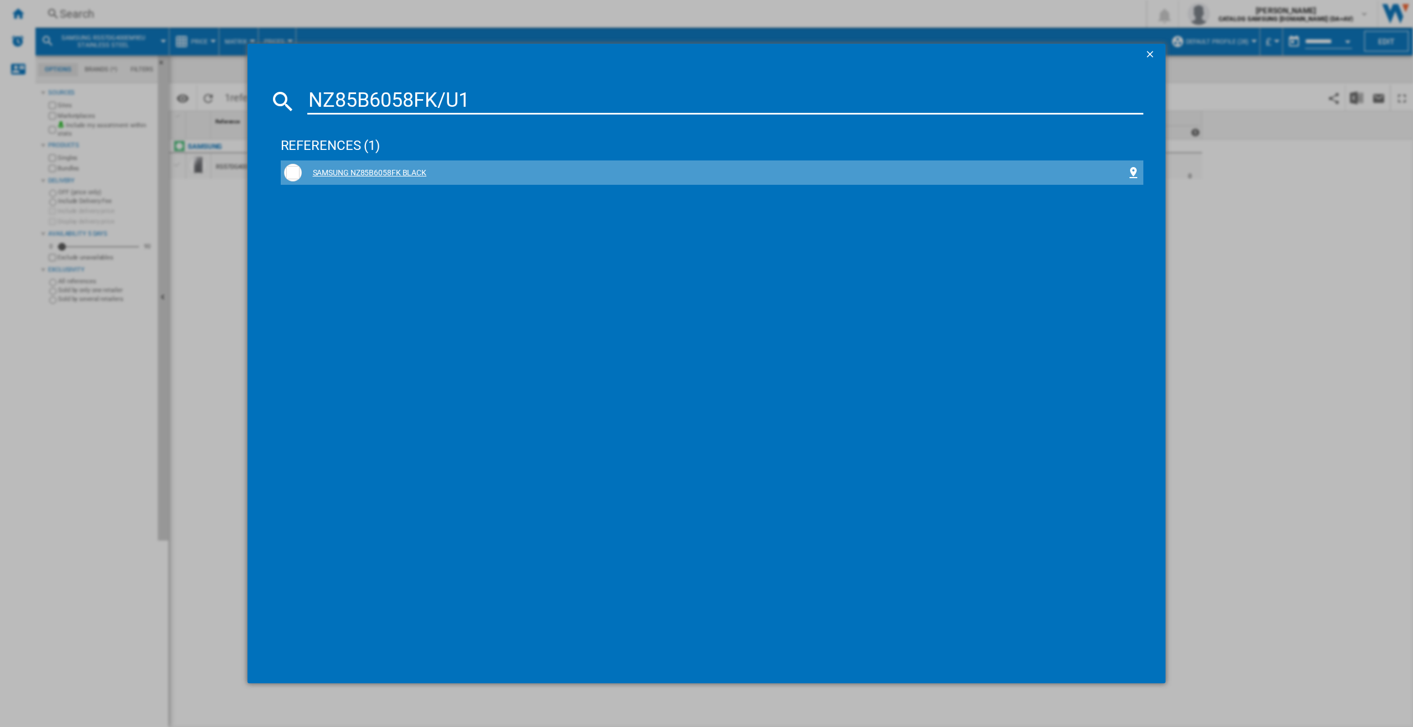
click at [409, 171] on div "SAMSUNG NZ85B6058FK BLACK" at bounding box center [714, 173] width 825 height 11
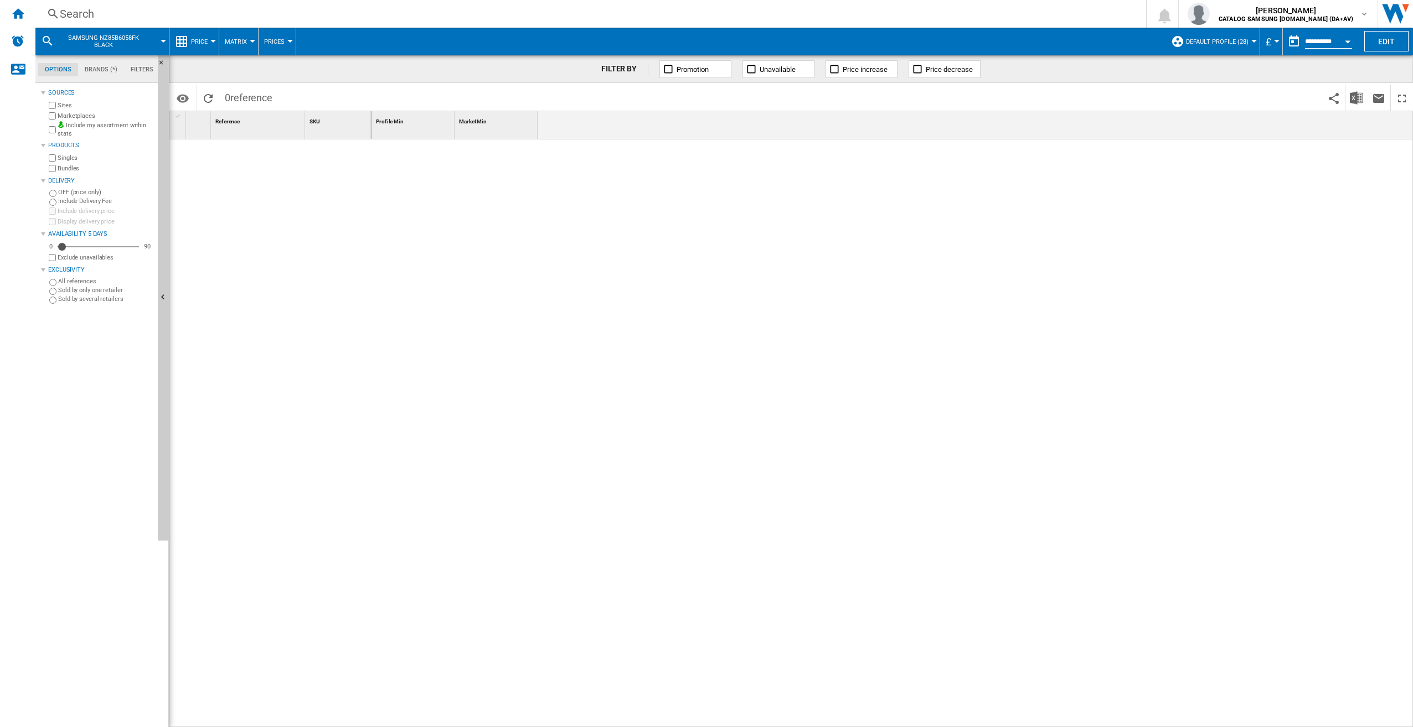
click at [117, 19] on div "Search" at bounding box center [588, 13] width 1057 height 15
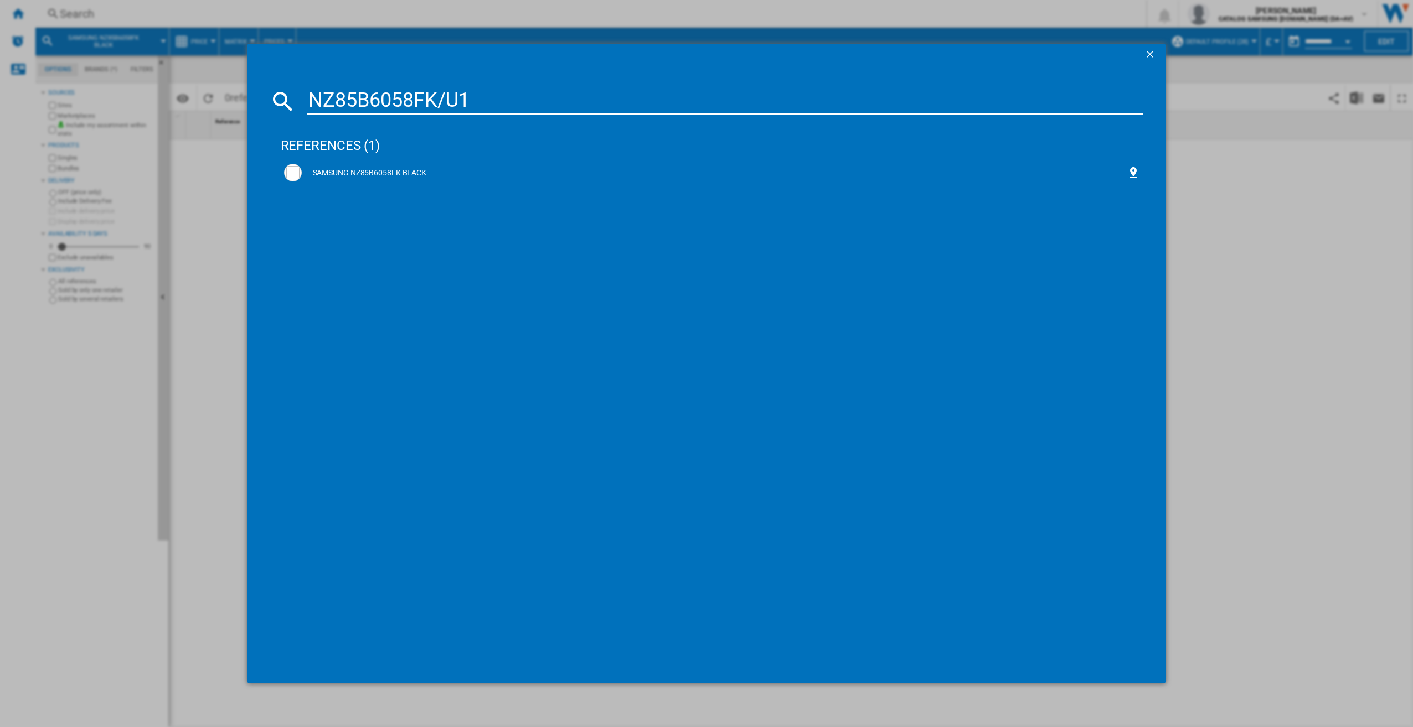
click at [457, 176] on div "SAMSUNG NZ85B6058FK BLACK" at bounding box center [714, 173] width 825 height 11
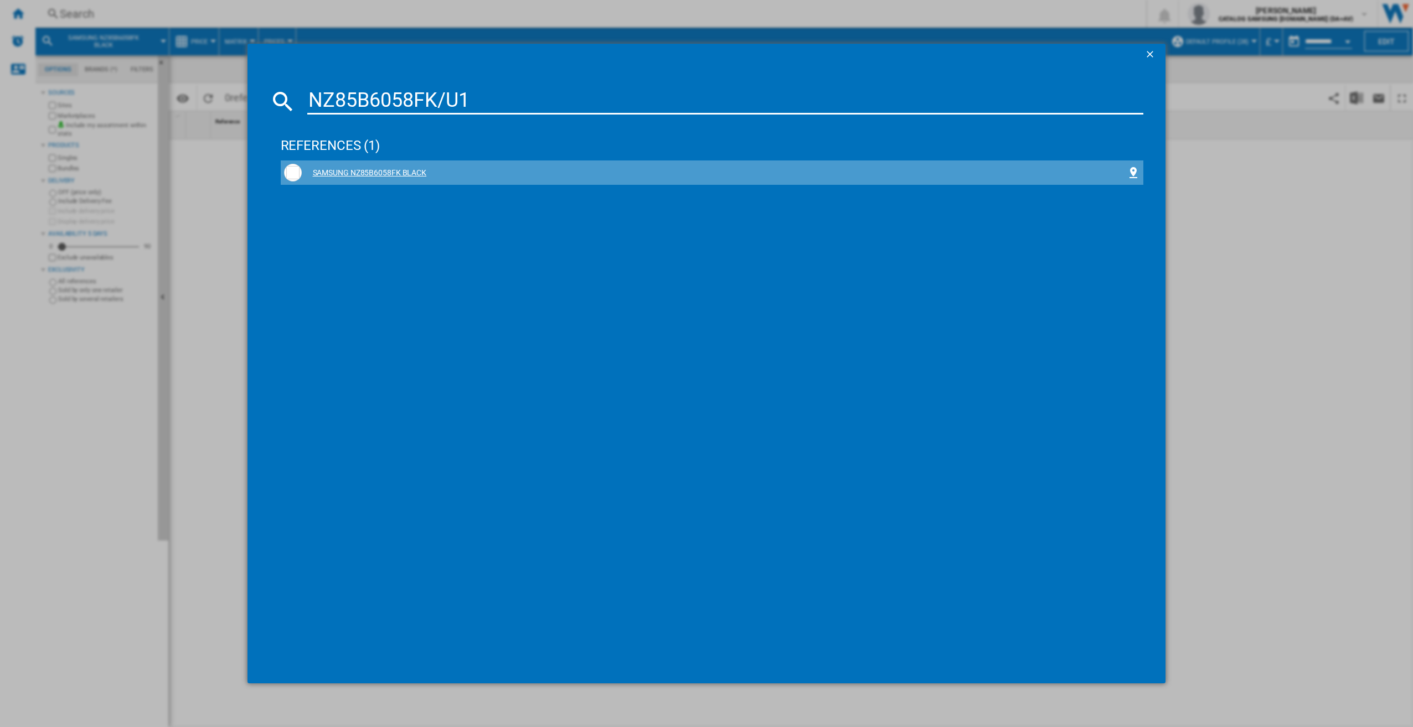
click at [528, 172] on div "SAMSUNG NZ85B6058FK BLACK" at bounding box center [714, 173] width 825 height 11
click at [409, 174] on div "SAMSUNG NZ85B6058FK BLACK" at bounding box center [714, 173] width 825 height 11
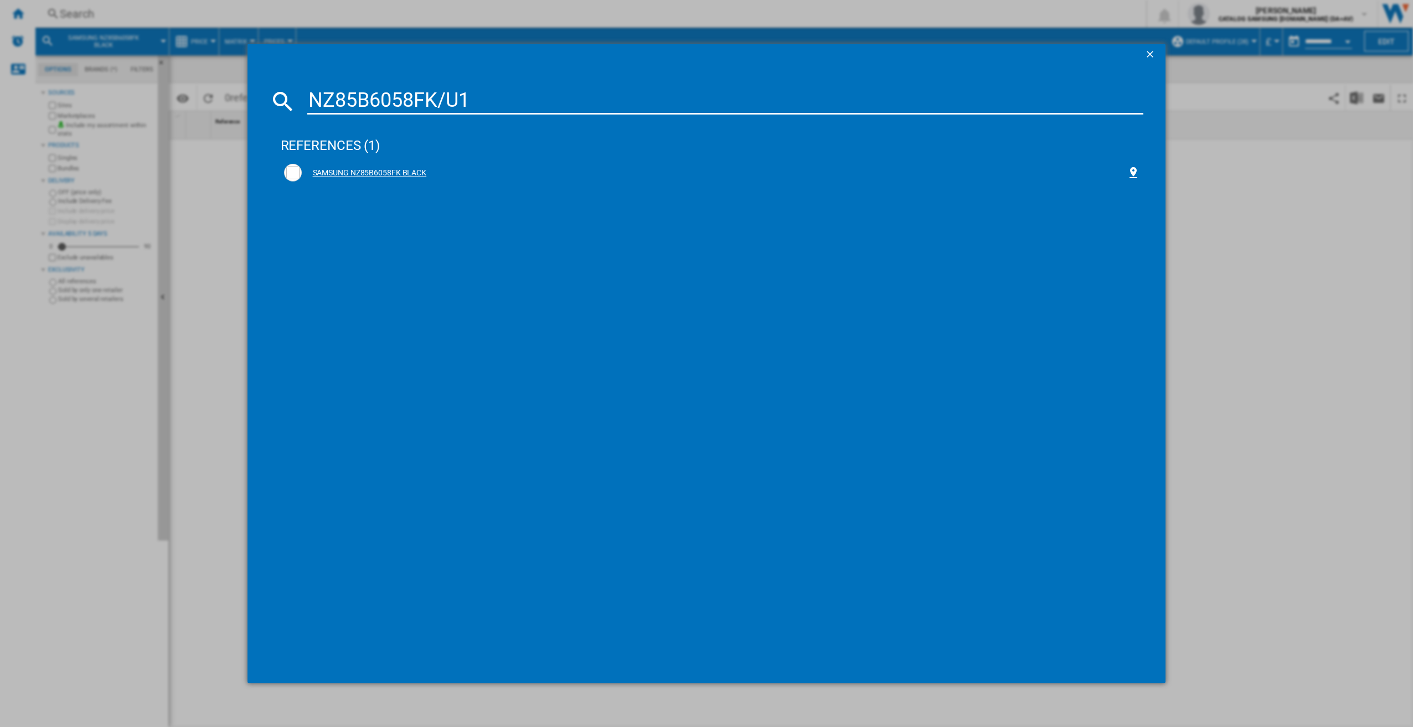
click at [447, 171] on div "SAMSUNG NZ85B6058FK BLACK" at bounding box center [714, 173] width 825 height 11
click at [395, 179] on div "SAMSUNG NZ85B6058FK BLACK" at bounding box center [712, 173] width 856 height 18
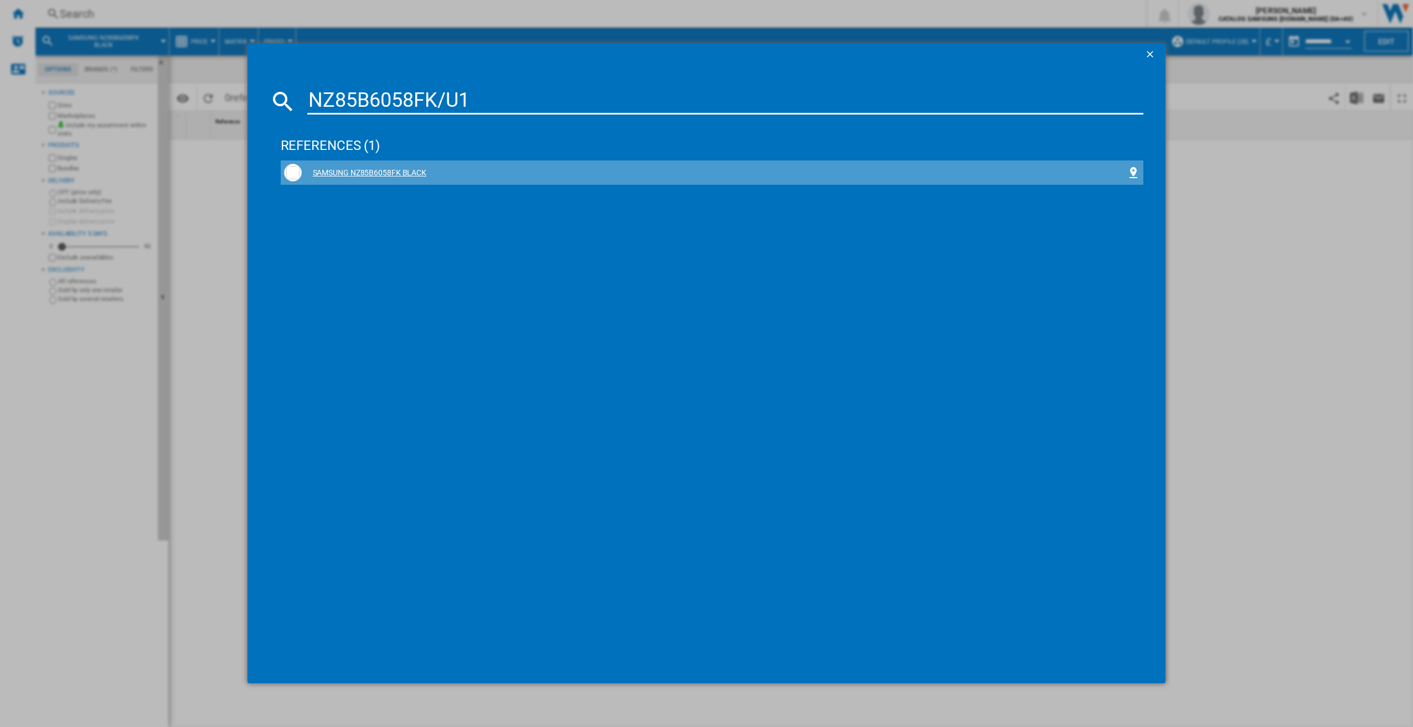
click at [392, 178] on div "SAMSUNG NZ85B6058FK BLACK" at bounding box center [714, 173] width 825 height 11
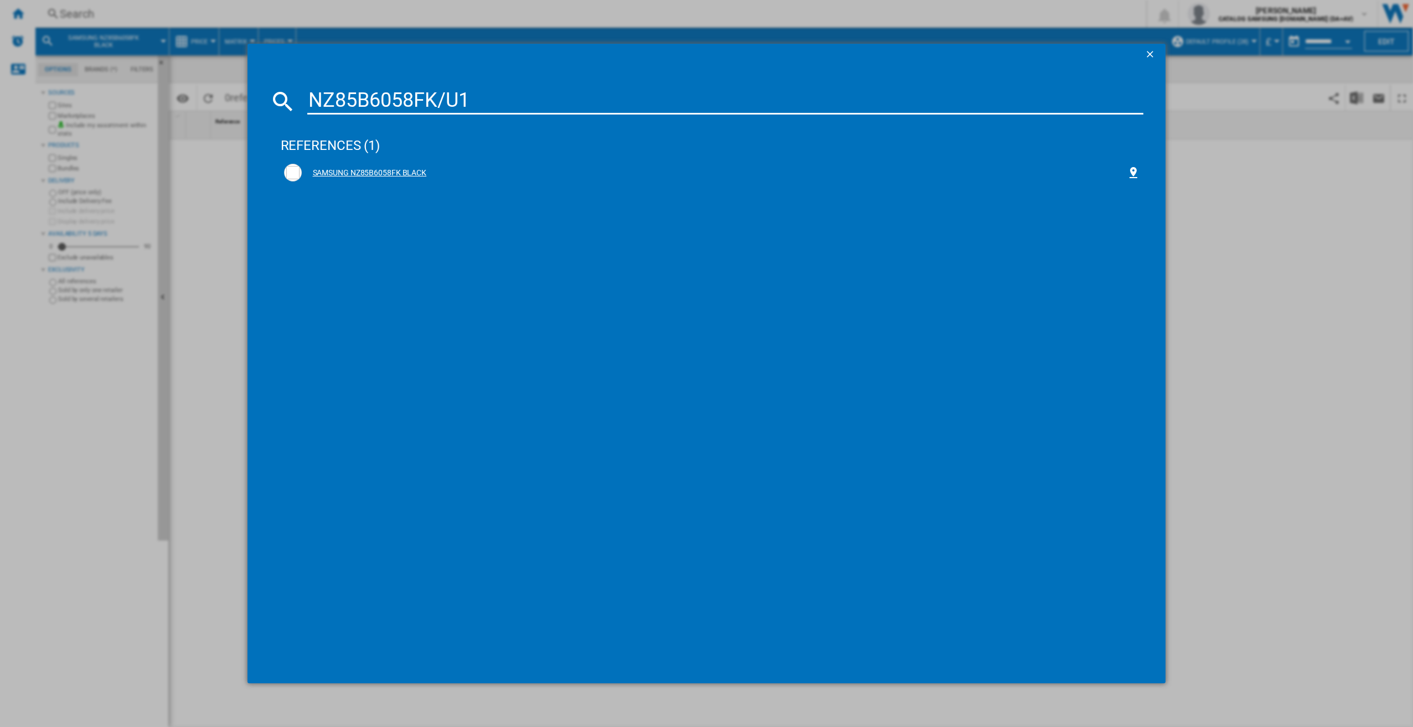
click at [392, 178] on div "SAMSUNG NZ85B6058FK BLACK" at bounding box center [714, 173] width 825 height 11
click at [589, 415] on div "references (1) SAMSUNG NZ85B6058FK BLACK" at bounding box center [712, 390] width 863 height 541
click at [494, 177] on div "SAMSUNG NZ85B6058FK BLACK" at bounding box center [714, 173] width 825 height 11
click at [502, 95] on input "NZ85B6058FK/U1" at bounding box center [725, 101] width 836 height 27
type input "N"
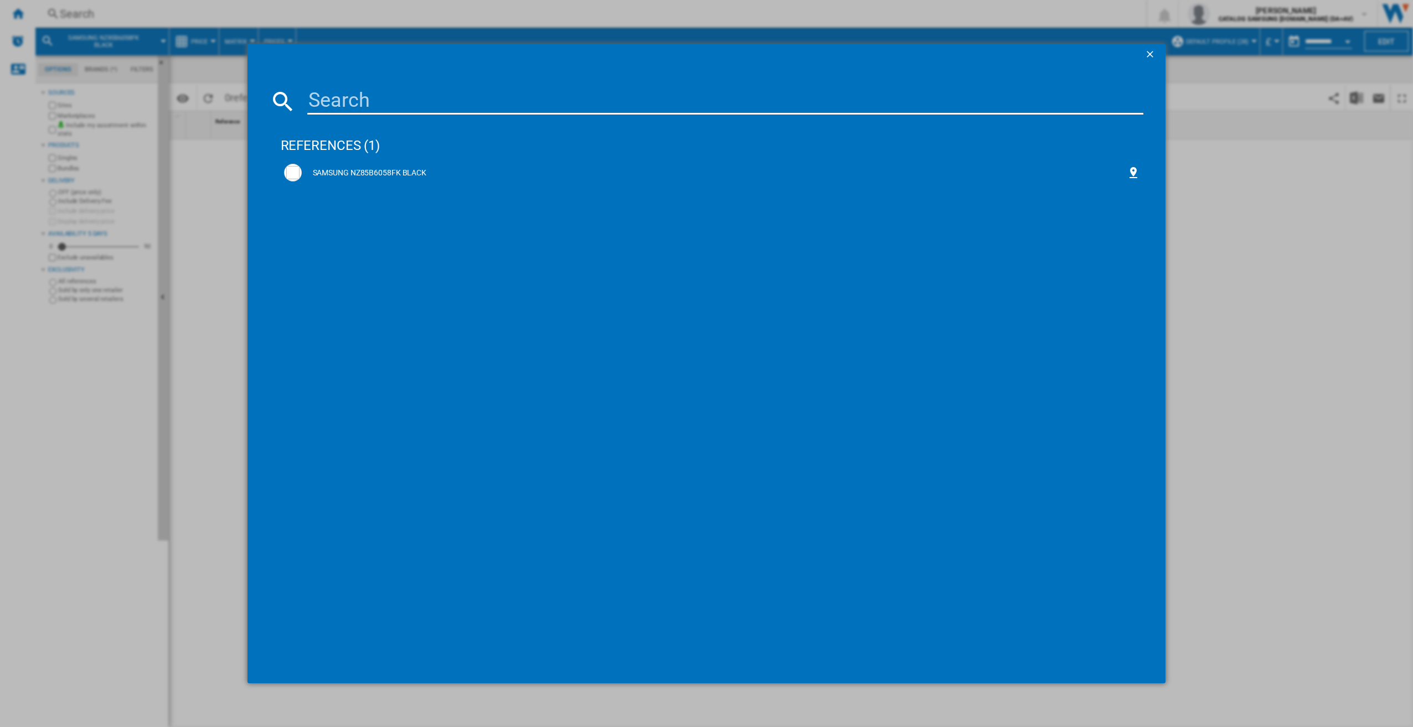
paste input "NQ5B5763DBK/U4"
type input "NQ5B5763DBK/U4"
click at [468, 178] on div "SAMSUNG NQ5B5763DBKU4 BLACK" at bounding box center [714, 173] width 825 height 11
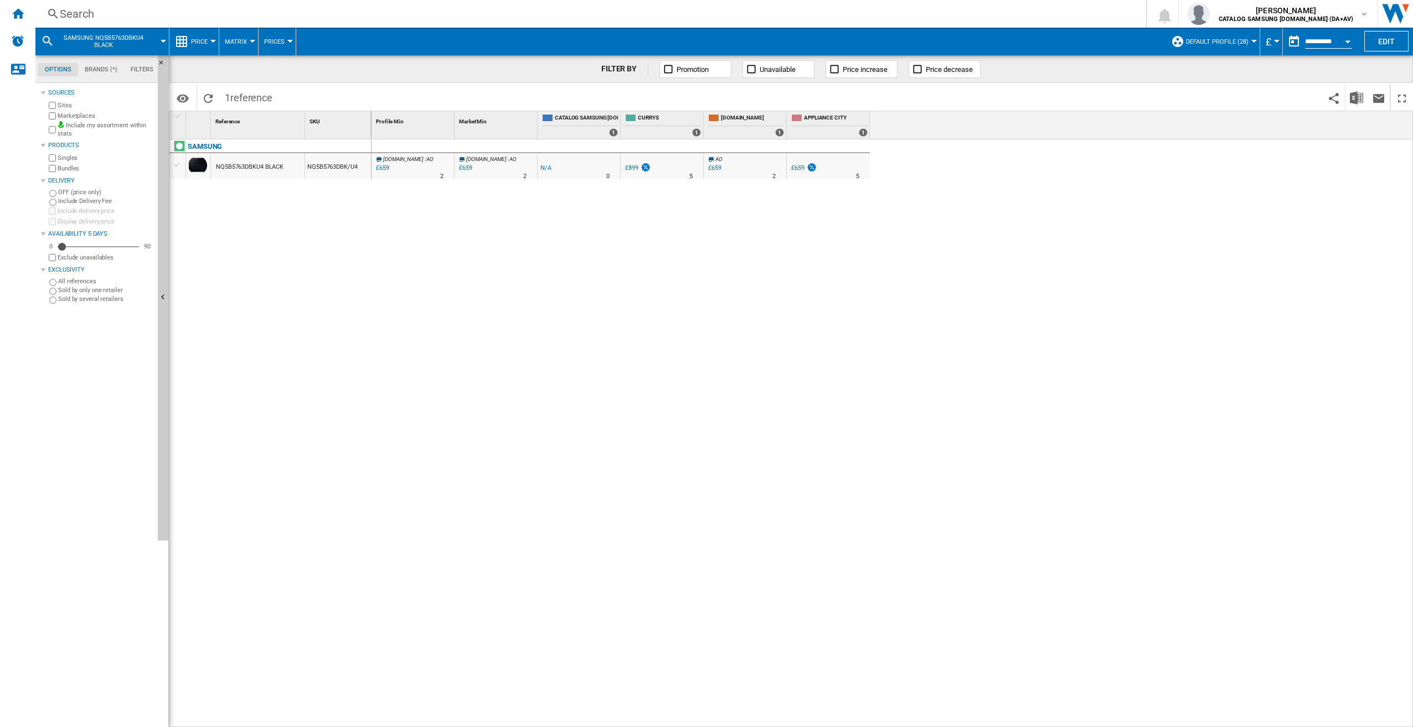
drag, startPoint x: 395, startPoint y: 178, endPoint x: 389, endPoint y: 184, distance: 8.6
drag, startPoint x: 389, startPoint y: 184, endPoint x: 265, endPoint y: 177, distance: 123.7
click at [265, 177] on div "NQ5B5763DBKU4 BLACK" at bounding box center [250, 166] width 68 height 25
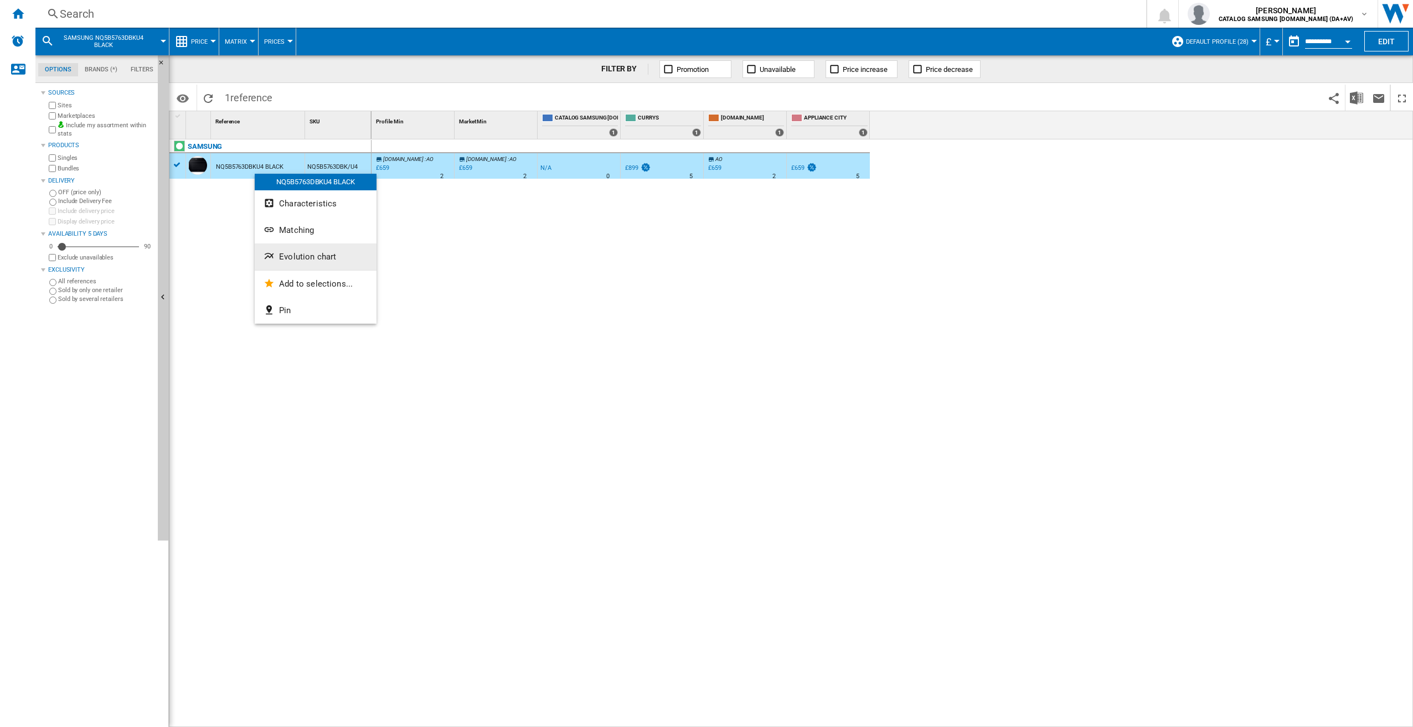
click at [298, 251] on button "Evolution chart" at bounding box center [316, 257] width 122 height 27
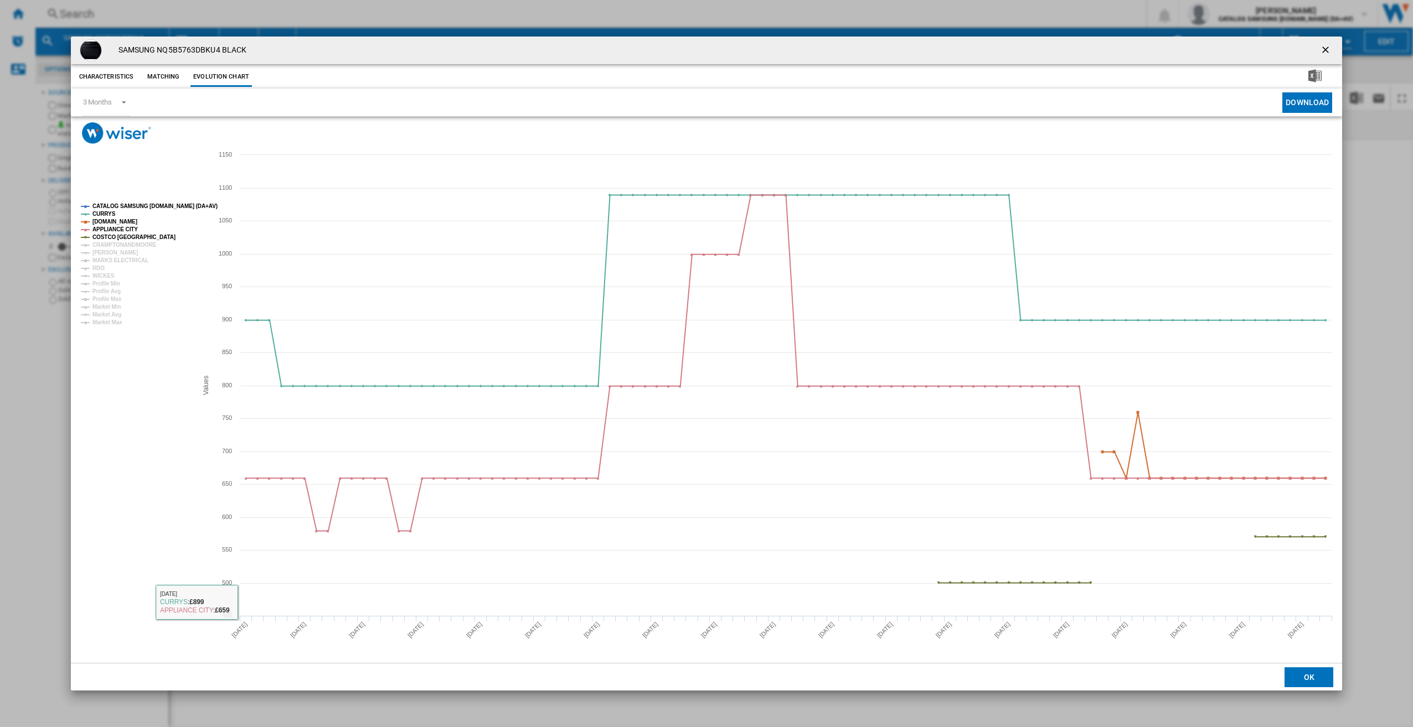
drag, startPoint x: 277, startPoint y: 86, endPoint x: 289, endPoint y: 90, distance: 12.6
click at [277, 86] on div "Characteristics Matching Evolution chart" at bounding box center [706, 76] width 1271 height 22
click at [1332, 49] on ng-md-icon "getI18NText('BUTTONS.CLOSE_DIALOG')" at bounding box center [1326, 50] width 13 height 13
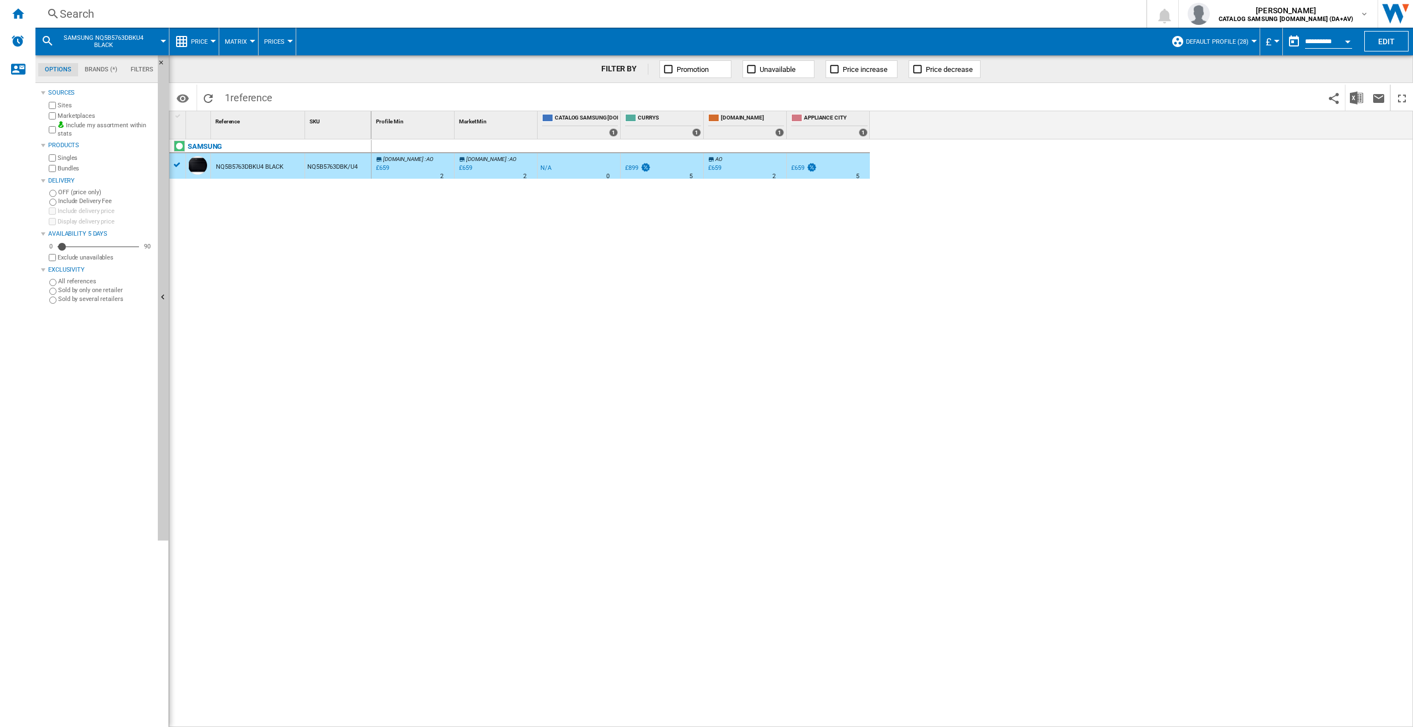
click at [112, 18] on div "Search" at bounding box center [588, 13] width 1057 height 15
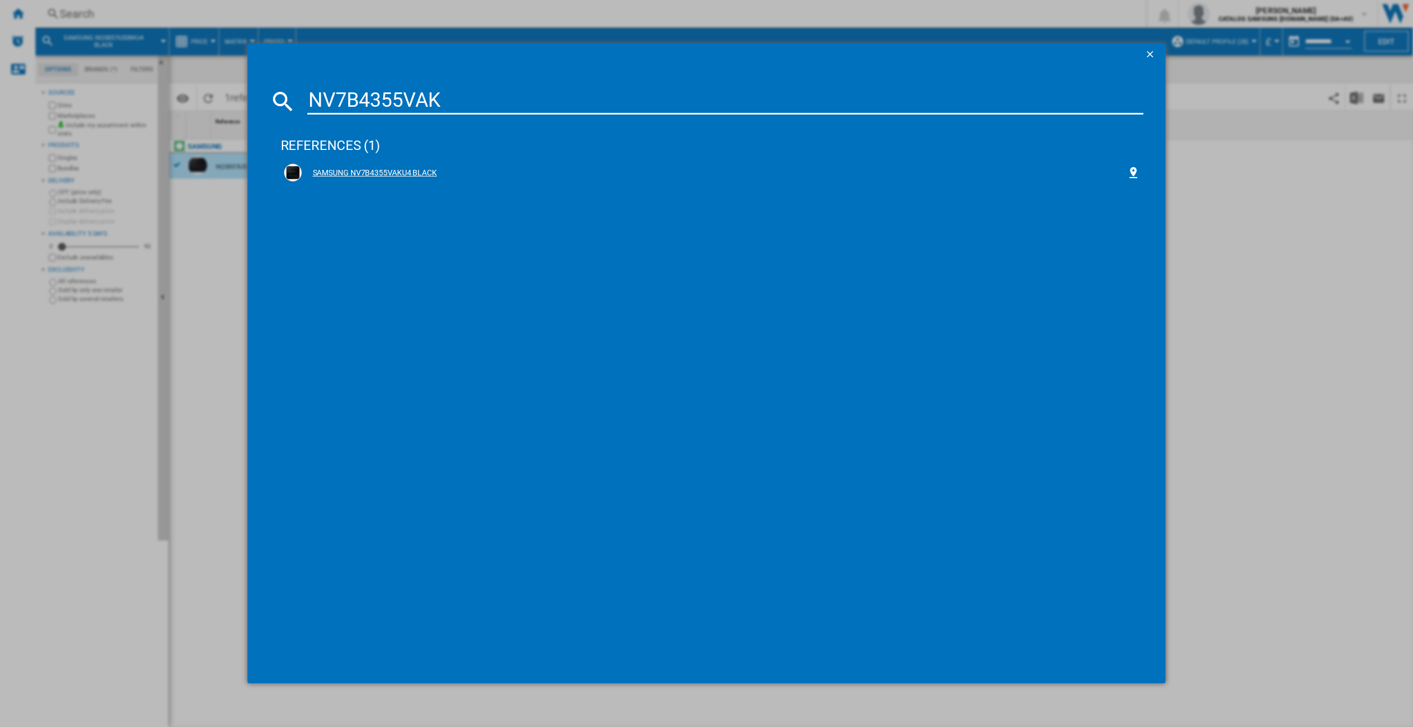
type input "NV7B4355VAK"
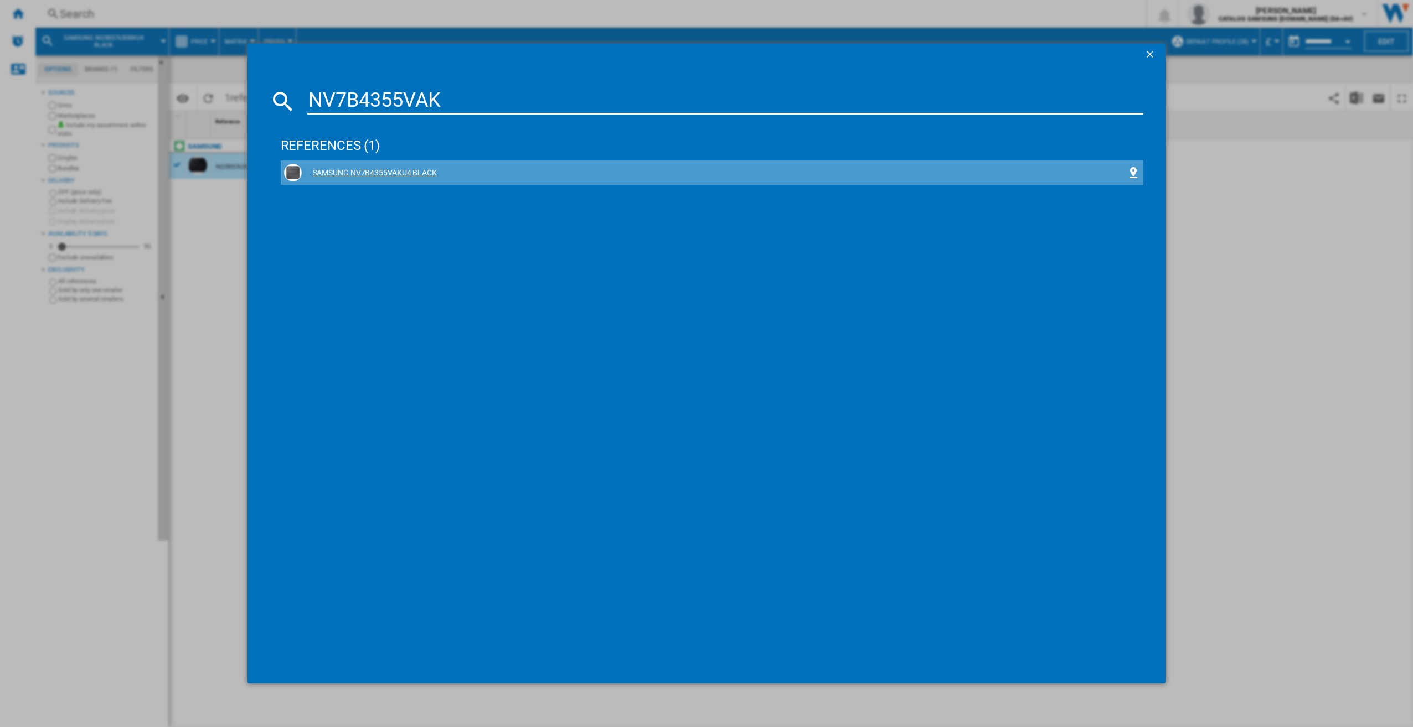
click at [503, 168] on div "SAMSUNG NV7B4355VAKU4 BLACK" at bounding box center [714, 173] width 825 height 11
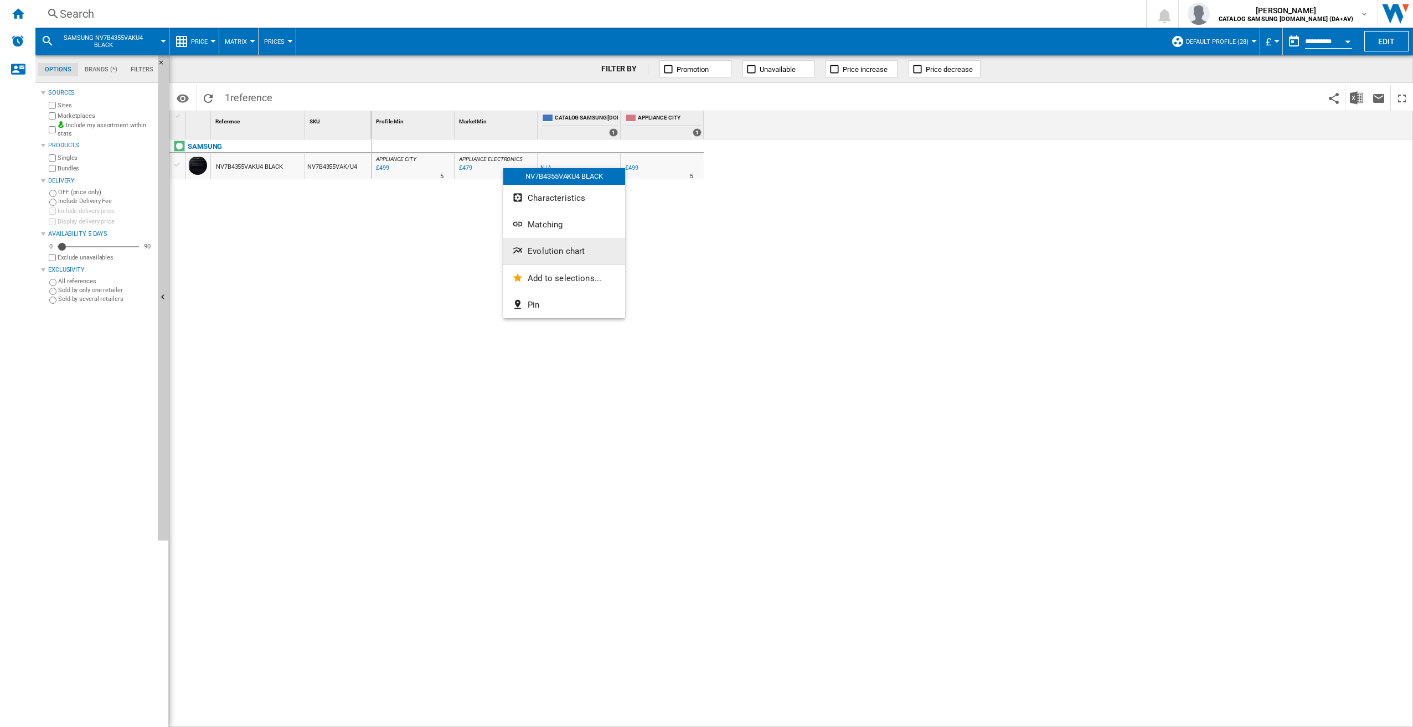
click at [585, 245] on button "Evolution chart" at bounding box center [564, 251] width 122 height 27
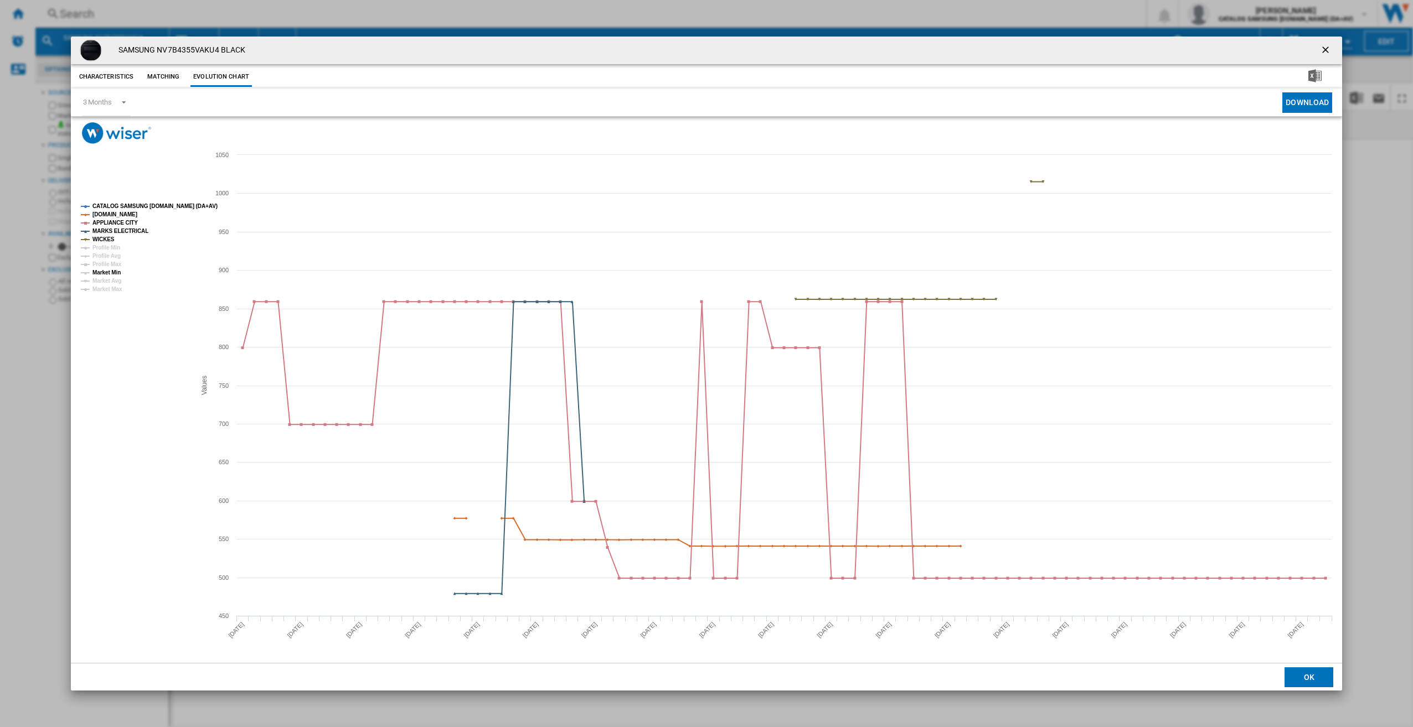
click at [115, 271] on tspan "Market Min" at bounding box center [106, 273] width 28 height 6
click at [1243, 390] on icon "Product popup" at bounding box center [1243, 385] width 0 height 461
click at [1331, 43] on button "Product popup" at bounding box center [1326, 50] width 22 height 22
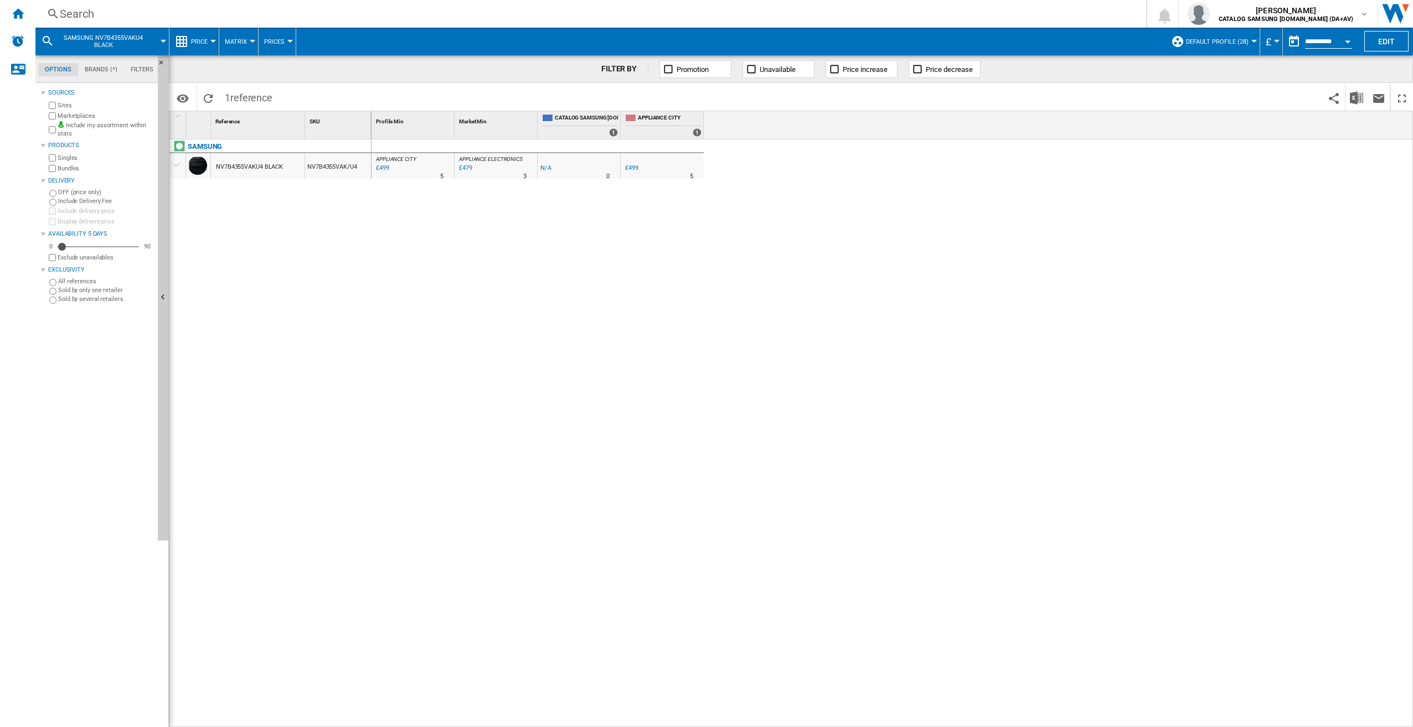
click at [186, 13] on div "Search" at bounding box center [588, 13] width 1057 height 15
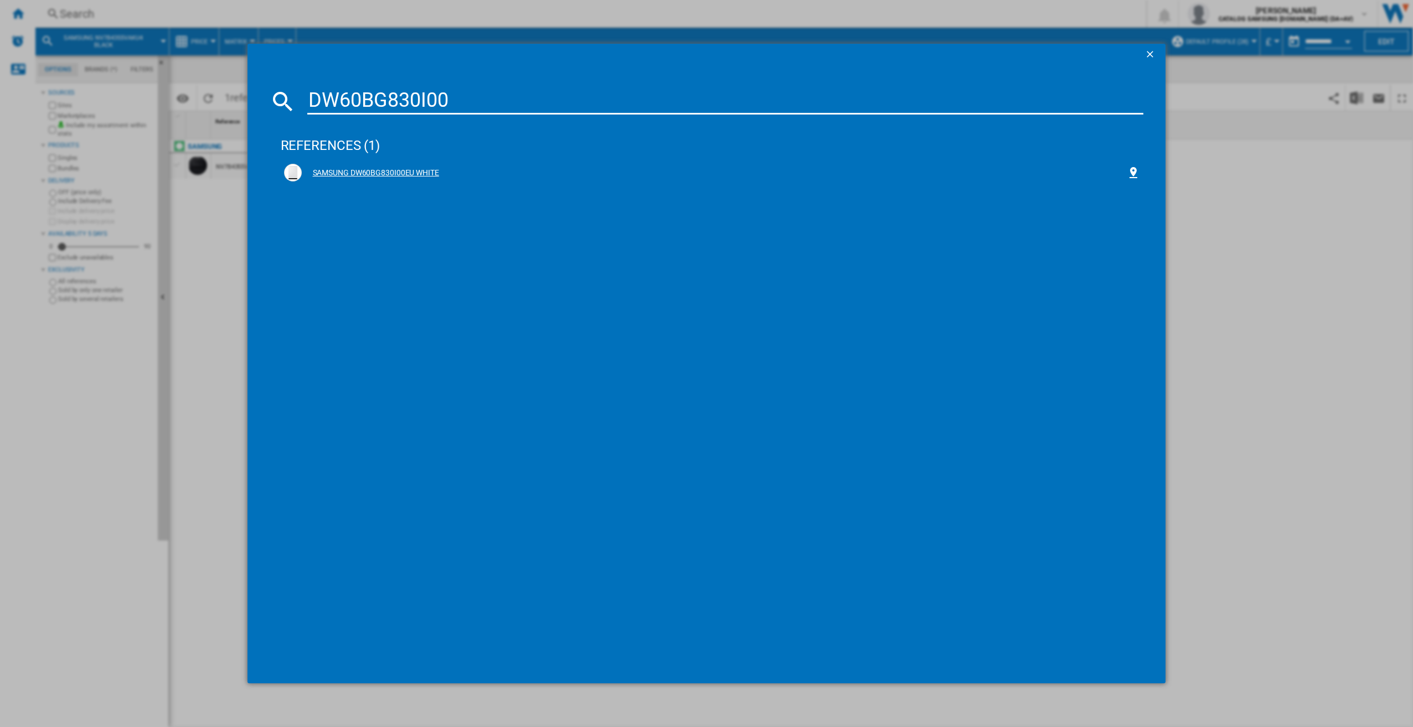
type input "DW60BG830I00"
drag, startPoint x: 468, startPoint y: 169, endPoint x: 474, endPoint y: 175, distance: 7.8
click at [469, 169] on div "SAMSUNG DW60BG830I00EU WHITE" at bounding box center [714, 173] width 825 height 11
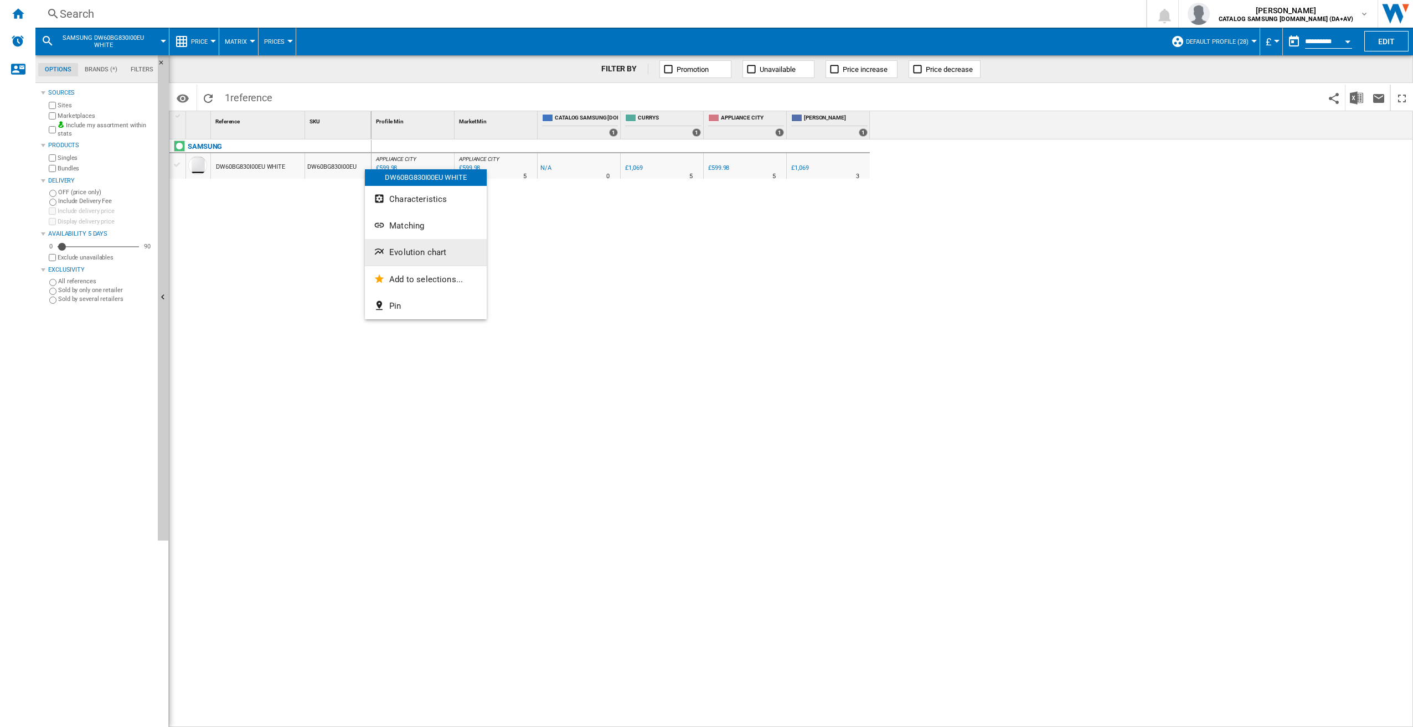
click at [428, 247] on button "Evolution chart" at bounding box center [426, 252] width 122 height 27
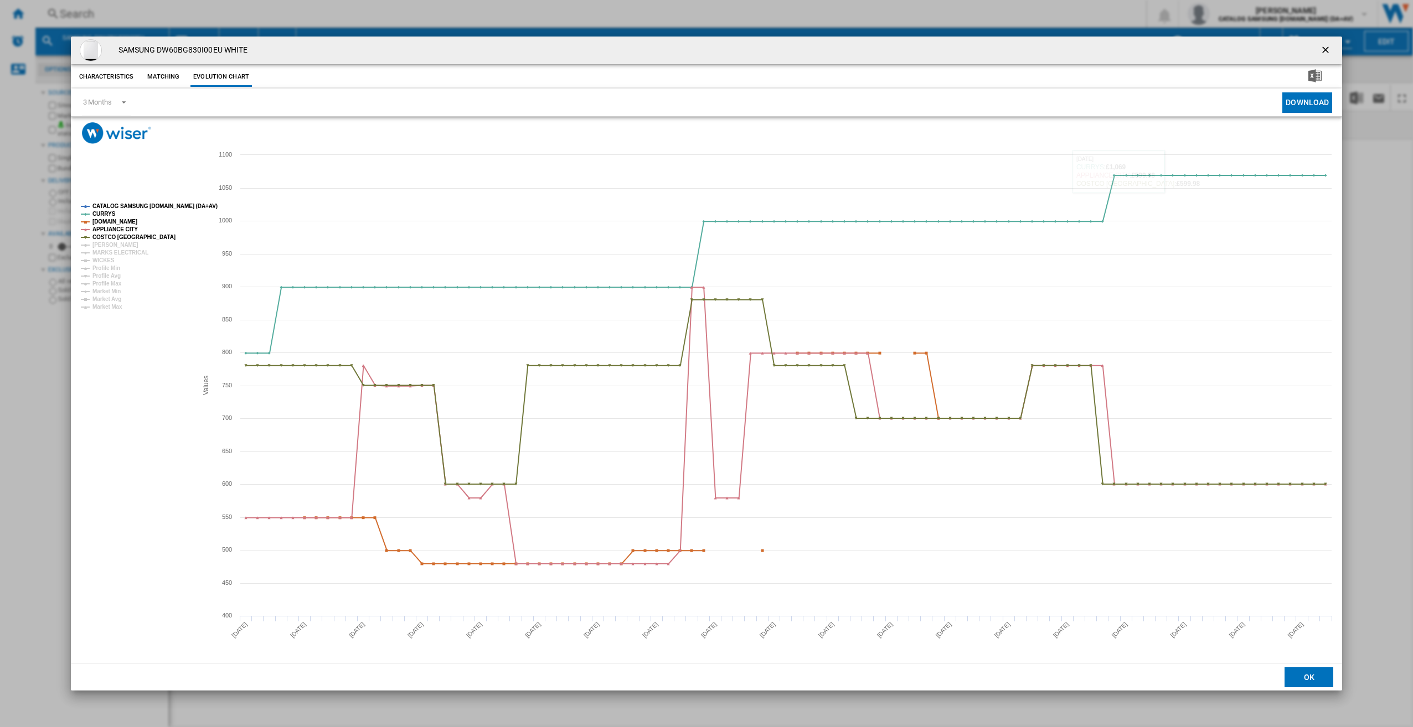
click at [1321, 45] on ng-md-icon "getI18NText('BUTTONS.CLOSE_DIALOG')" at bounding box center [1326, 50] width 13 height 13
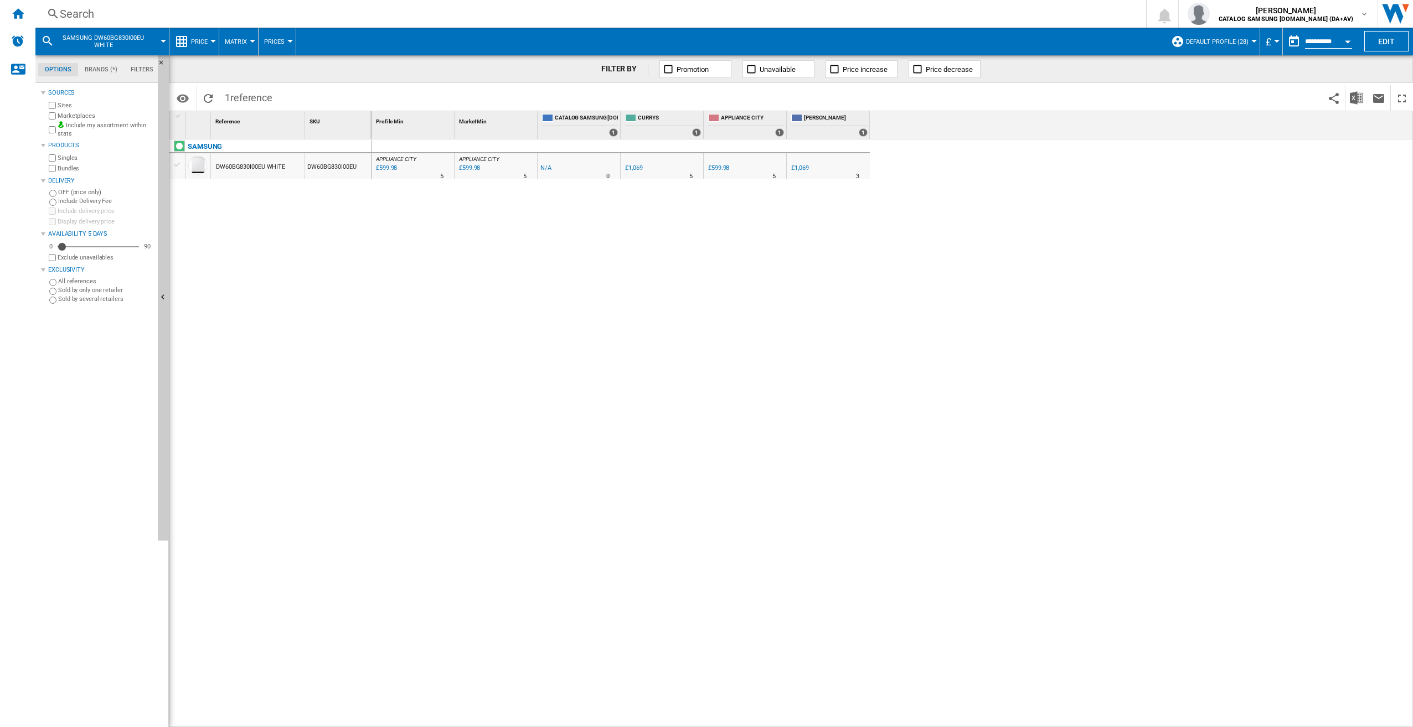
click at [328, 9] on div "Search" at bounding box center [588, 13] width 1057 height 15
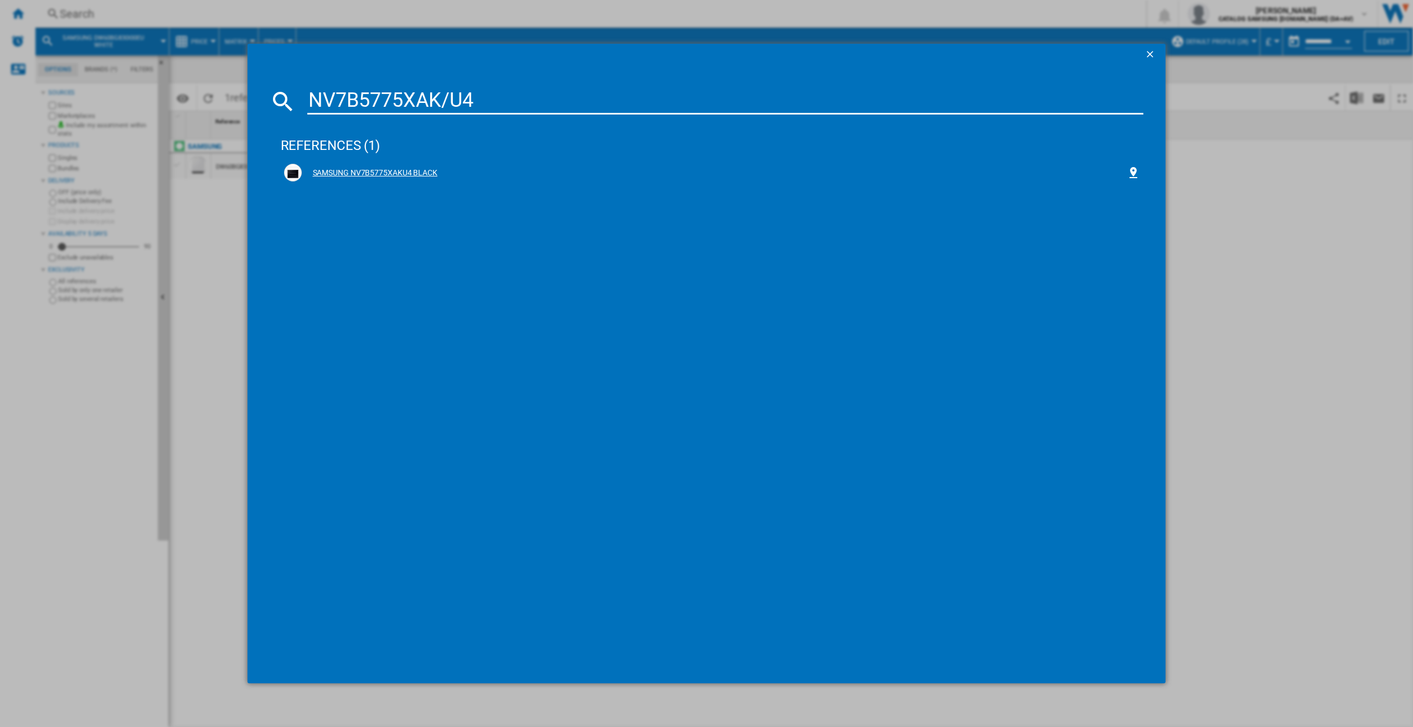
type input "NV7B5775XAK/U4"
click at [390, 169] on div "SAMSUNG NV7B5775XAKU4 BLACK" at bounding box center [714, 173] width 825 height 11
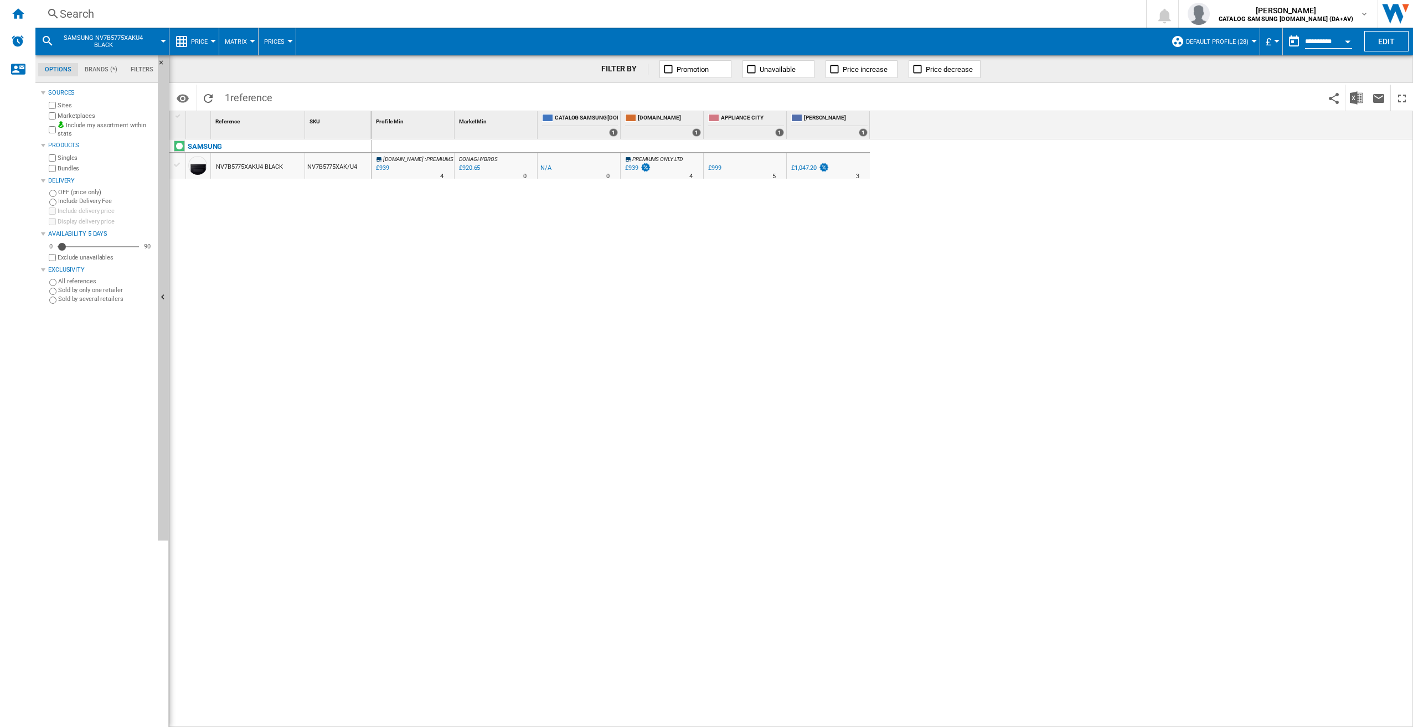
drag, startPoint x: 390, startPoint y: 169, endPoint x: 366, endPoint y: 178, distance: 26.1
click at [413, 270] on button "Evolution chart" at bounding box center [427, 261] width 122 height 27
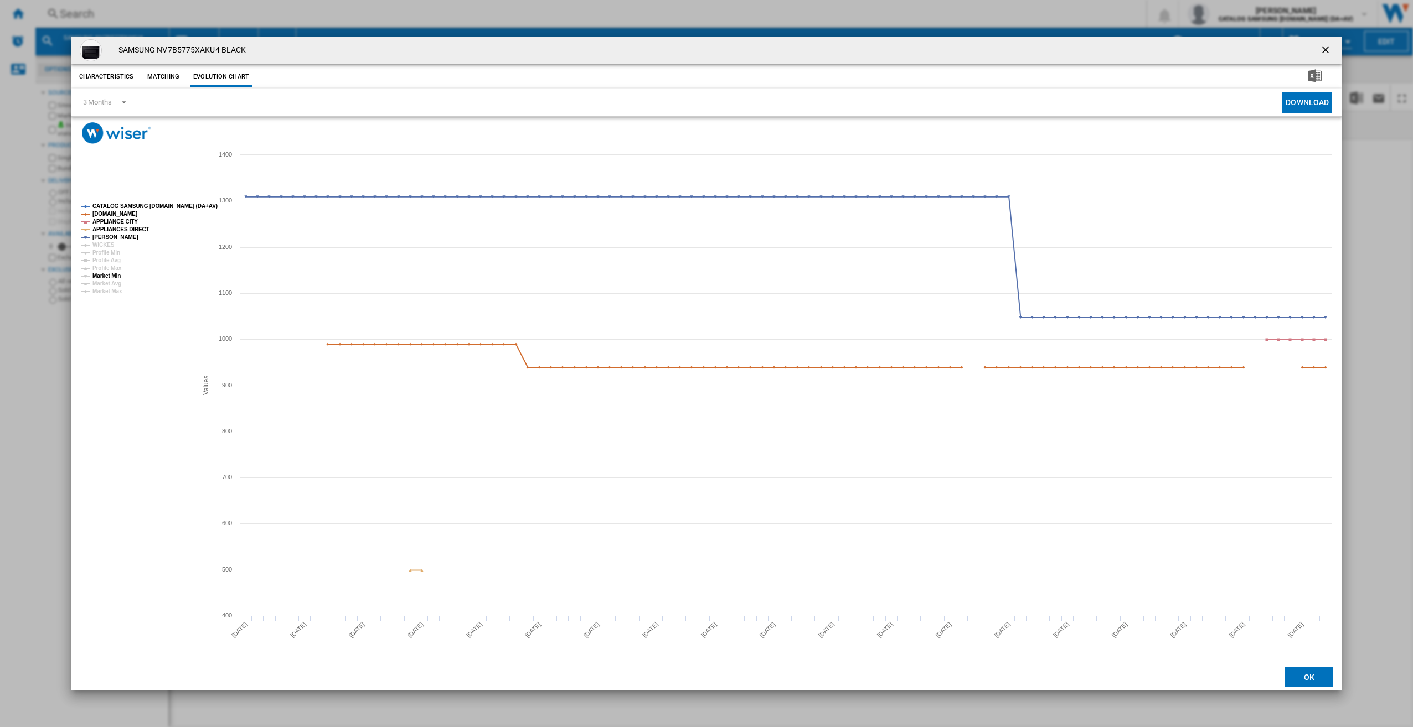
click at [118, 275] on tspan "Market Min" at bounding box center [106, 276] width 28 height 6
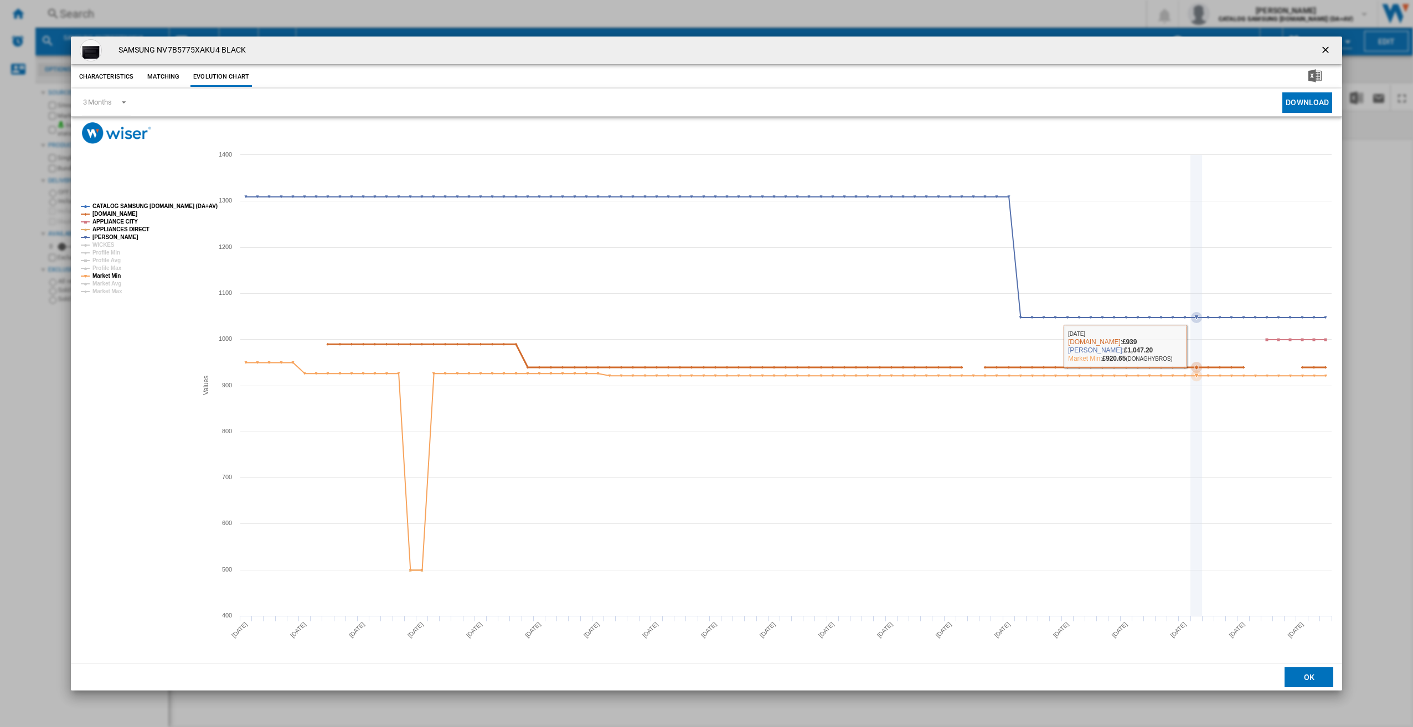
click at [1196, 393] on icon "Product popup" at bounding box center [1196, 385] width 0 height 461
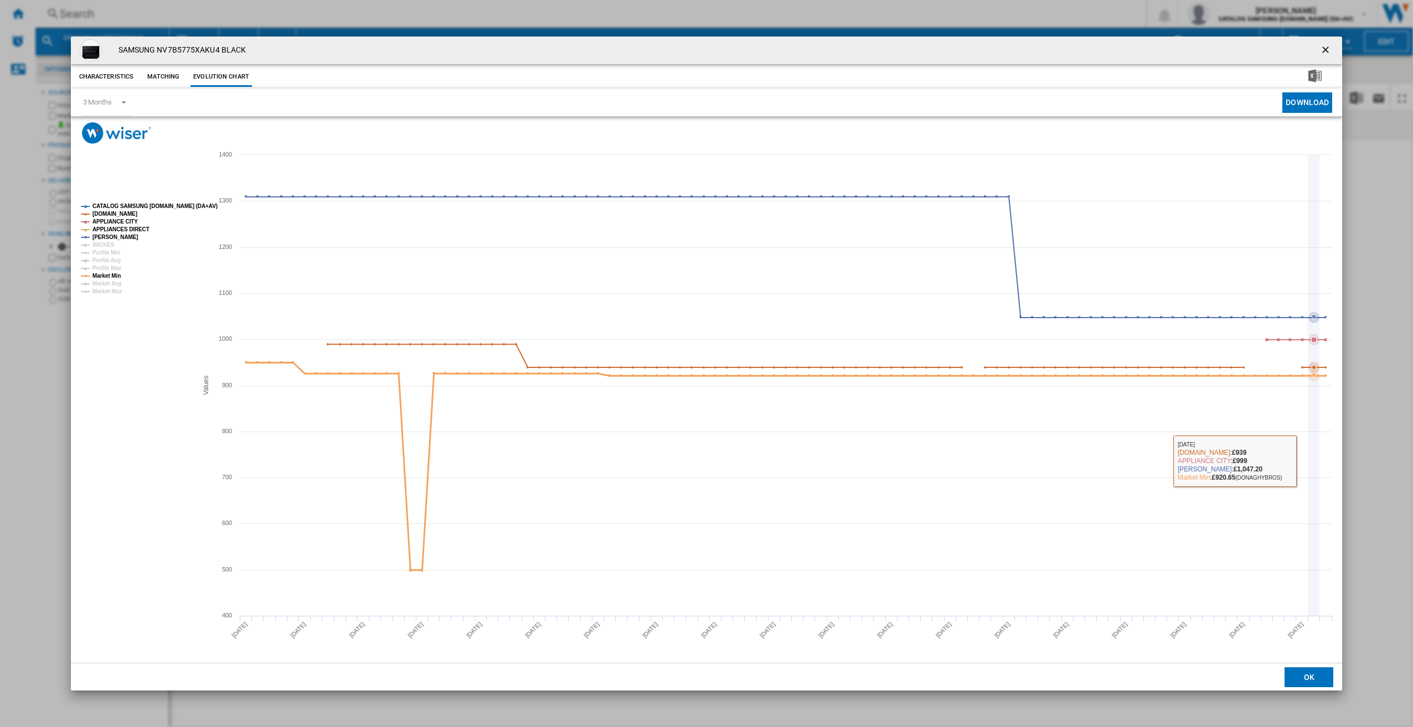
click at [1313, 461] on icon "Product popup" at bounding box center [1313, 385] width 0 height 461
drag, startPoint x: 1221, startPoint y: 428, endPoint x: 1239, endPoint y: 414, distance: 23.3
click at [1219, 428] on icon "Product popup" at bounding box center [1219, 385] width 0 height 461
drag, startPoint x: 1329, startPoint y: 46, endPoint x: 1238, endPoint y: 51, distance: 90.9
click at [1329, 46] on ng-md-icon "getI18NText('BUTTONS.CLOSE_DIALOG')" at bounding box center [1326, 50] width 13 height 13
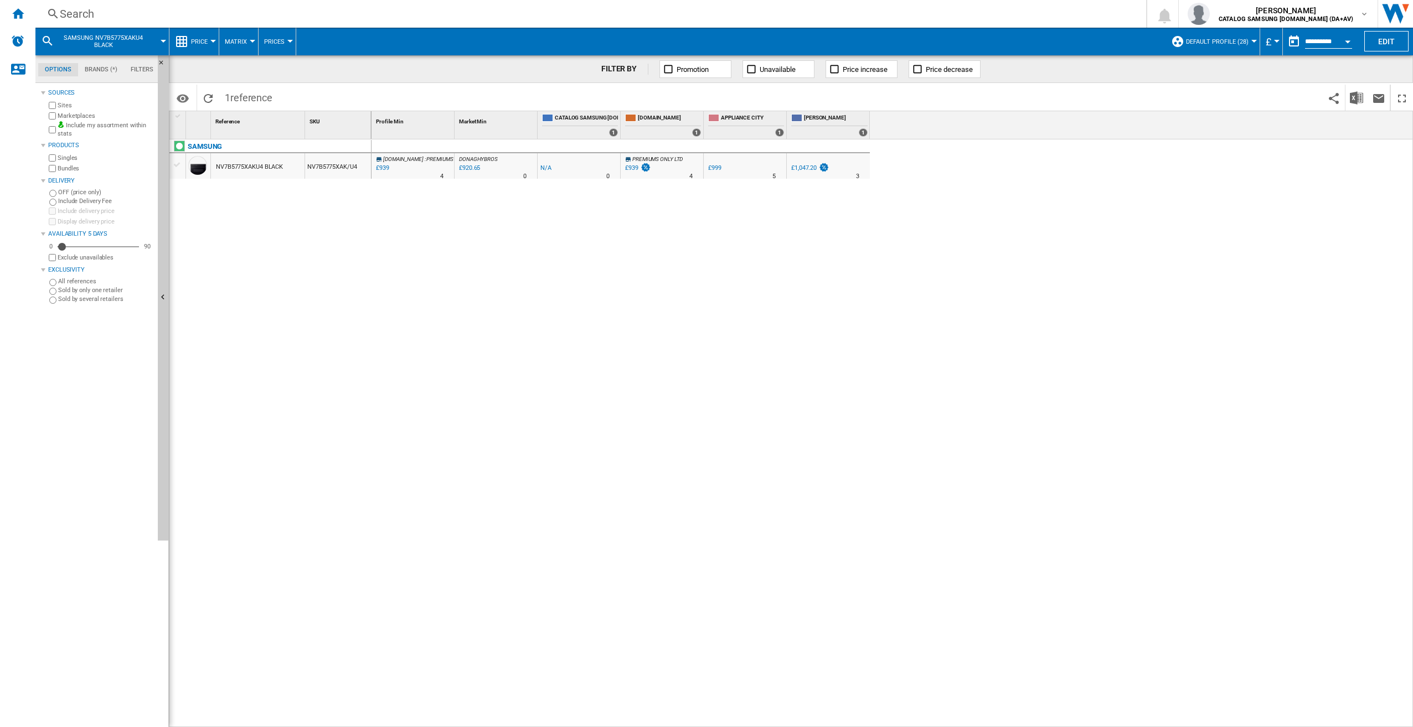
click at [247, 13] on div "Search" at bounding box center [588, 13] width 1057 height 15
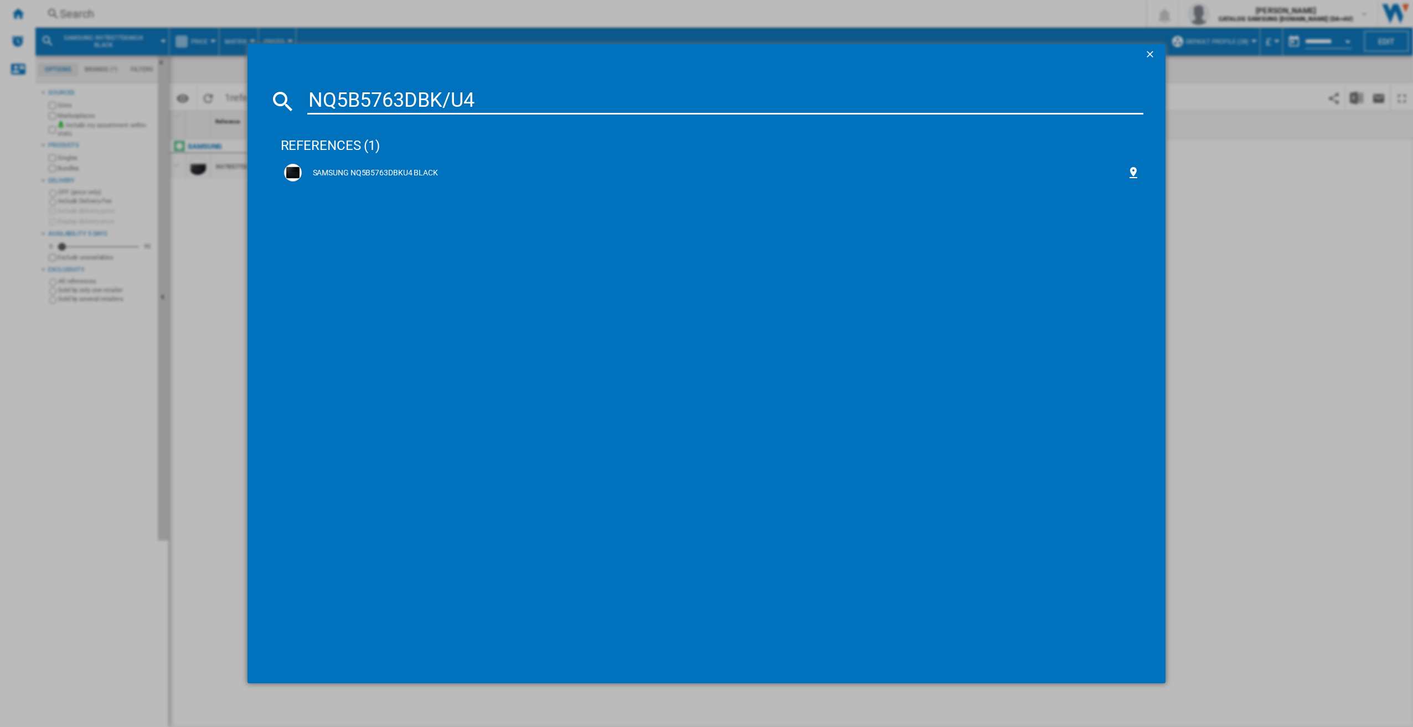
type input "NQ5B5763DBK/U4"
drag, startPoint x: 465, startPoint y: 170, endPoint x: 545, endPoint y: 585, distance: 422.7
click at [465, 170] on div "SAMSUNG NQ5B5763DBKU4 BLACK" at bounding box center [714, 173] width 825 height 11
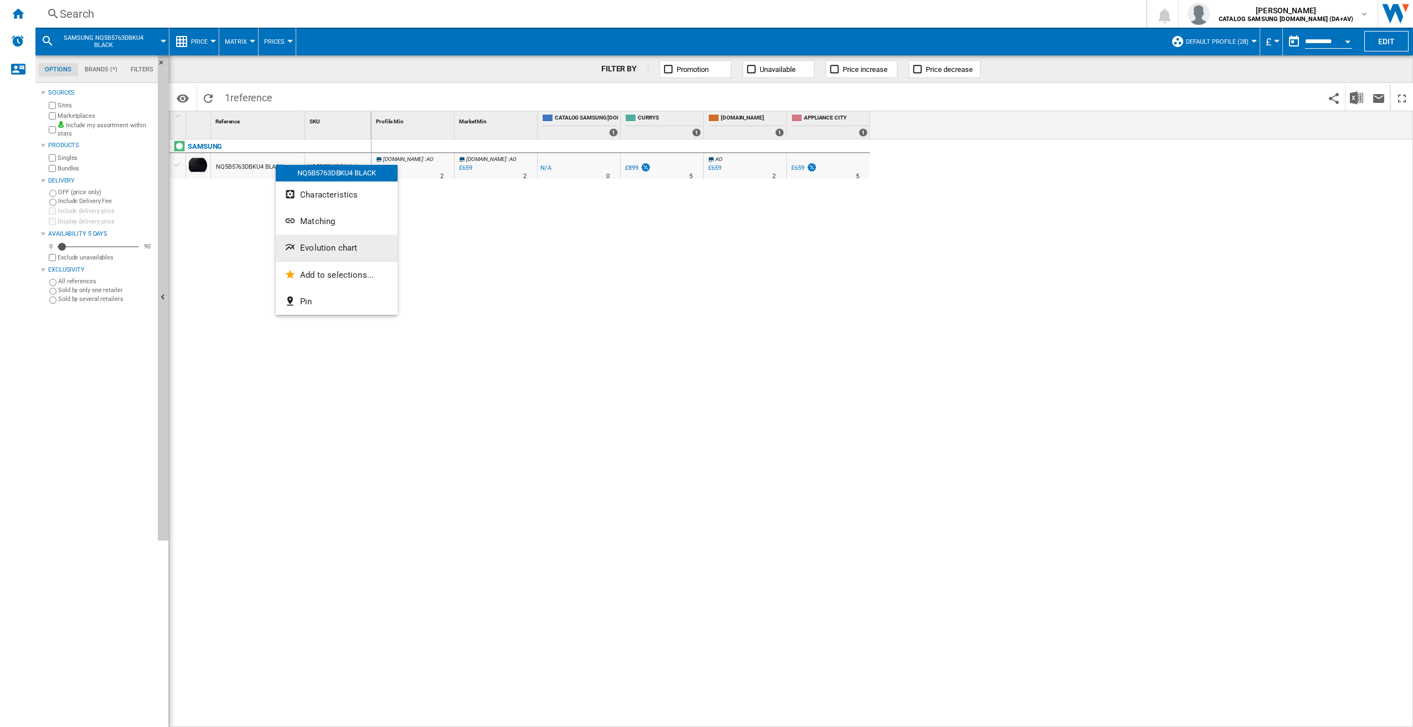
click at [318, 252] on span "Evolution chart" at bounding box center [328, 248] width 57 height 10
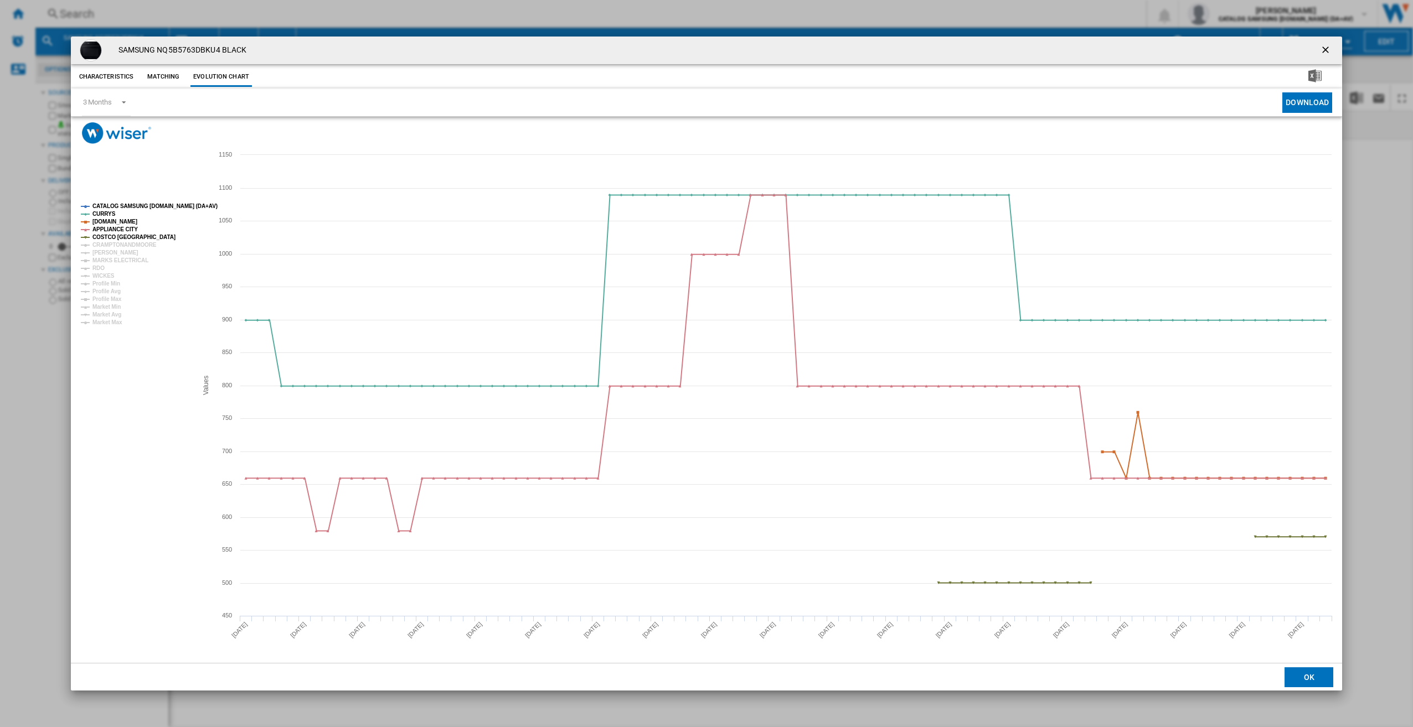
drag, startPoint x: 1325, startPoint y: 53, endPoint x: 1294, endPoint y: 52, distance: 30.5
click at [1325, 53] on ng-md-icon "getI18NText('BUTTONS.CLOSE_DIALOG')" at bounding box center [1326, 50] width 13 height 13
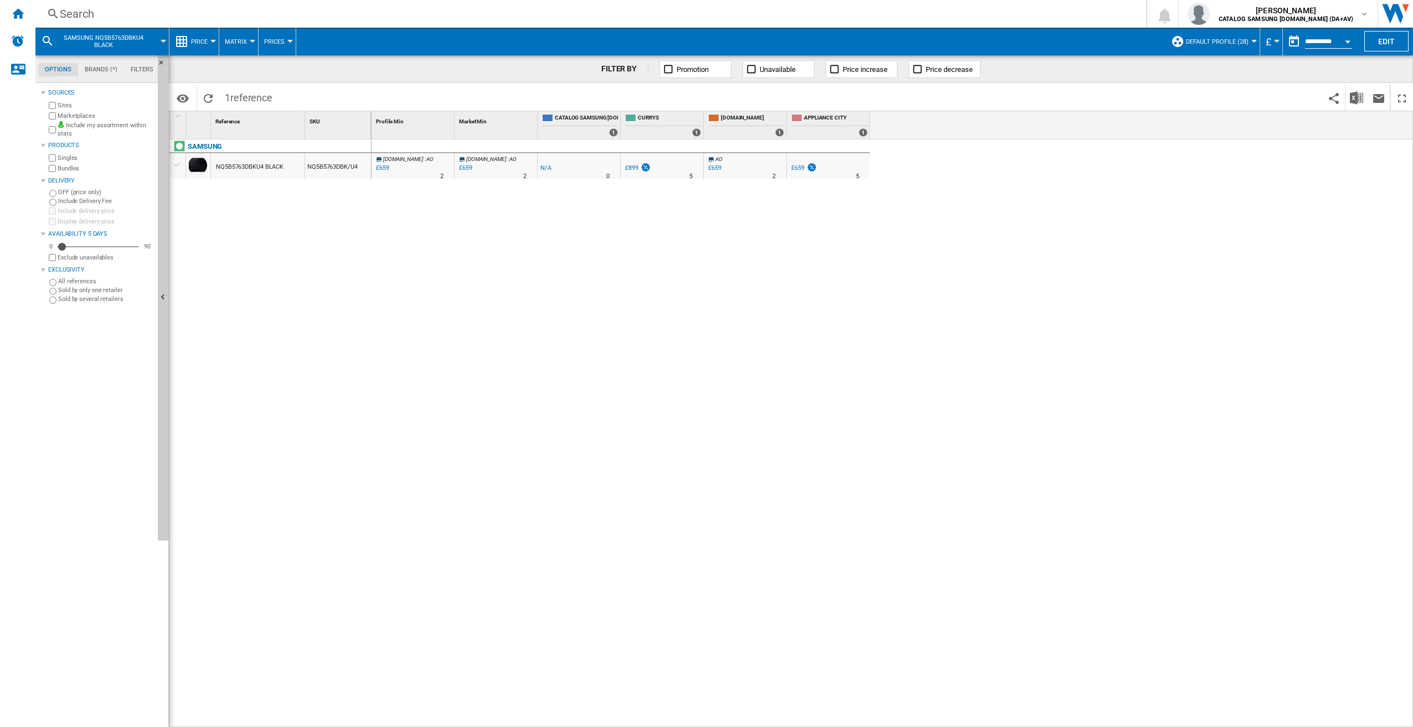
click at [324, 14] on div "Search" at bounding box center [588, 13] width 1057 height 15
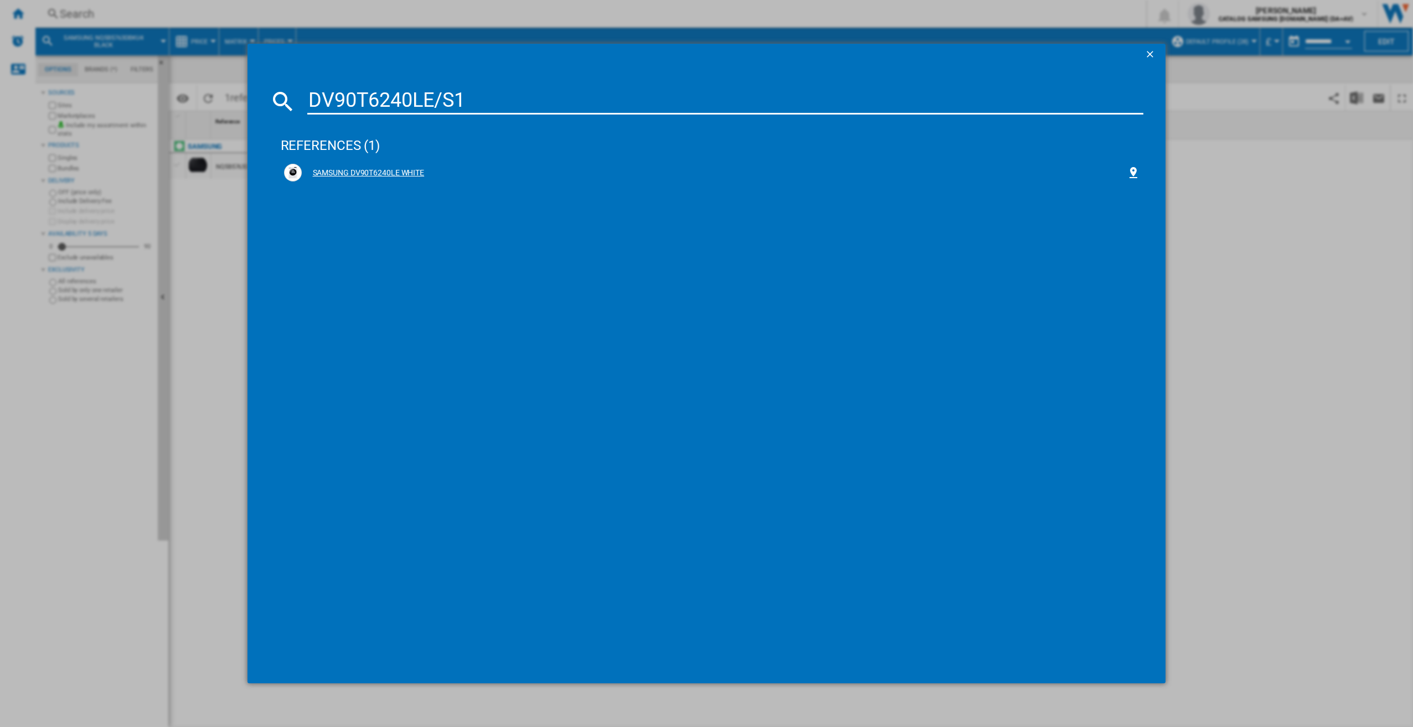
type input "DV90T6240LE/S1"
click at [448, 168] on div "SAMSUNG DV90T6240LE WHITE" at bounding box center [714, 173] width 825 height 11
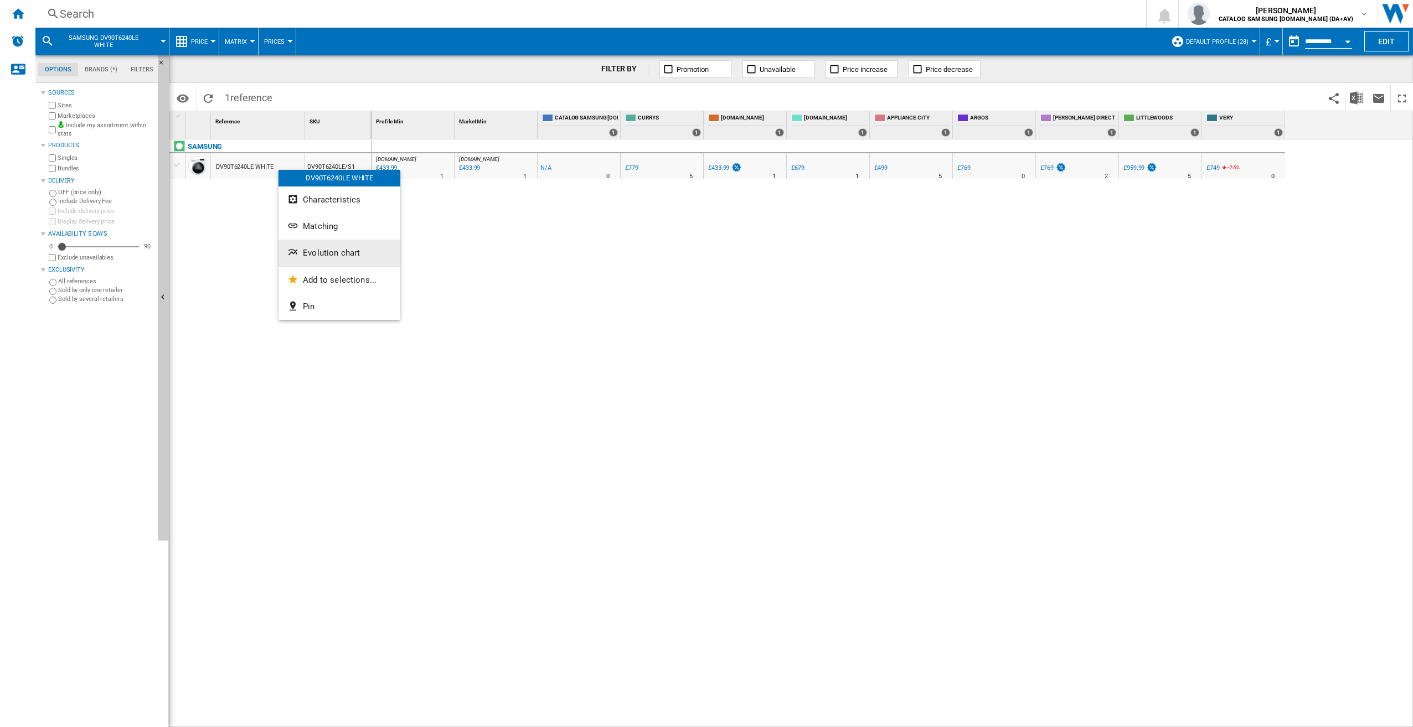
click at [352, 258] on button "Evolution chart" at bounding box center [339, 253] width 122 height 27
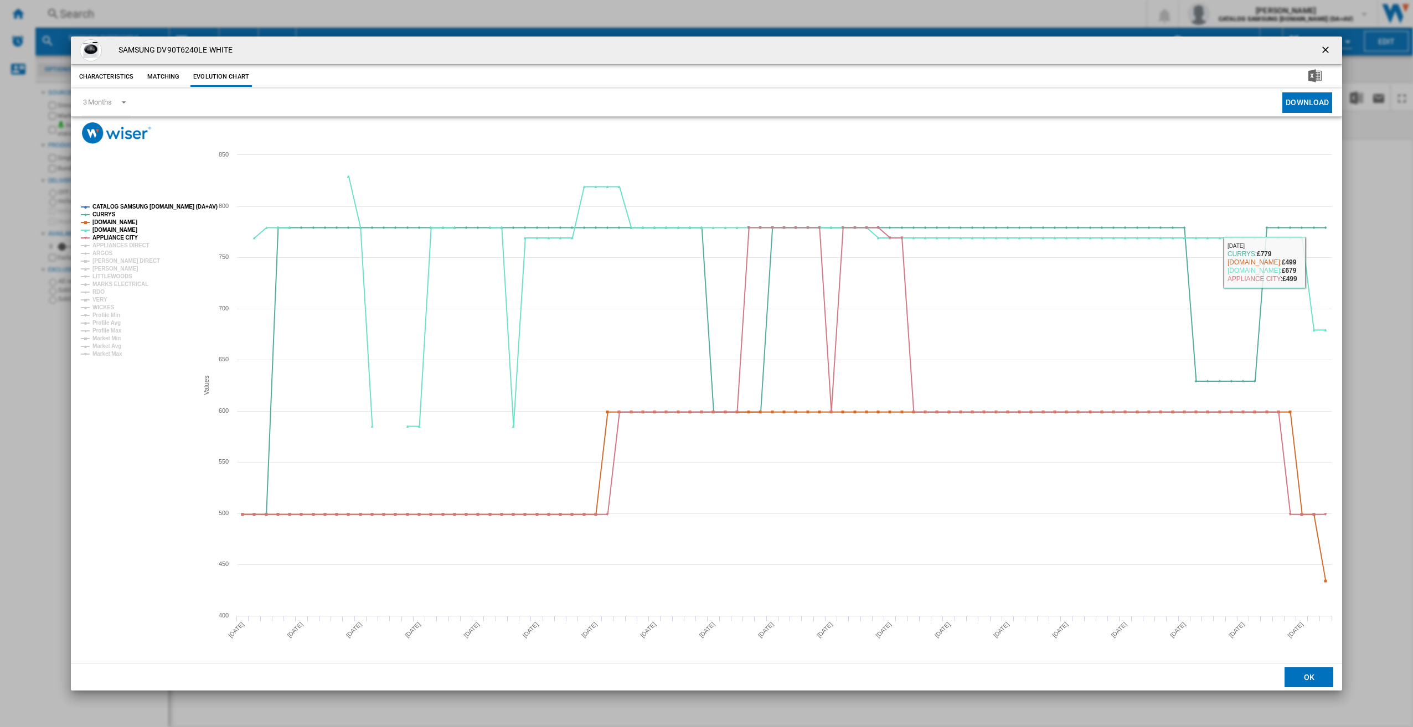
drag, startPoint x: 1325, startPoint y: 49, endPoint x: 1315, endPoint y: 106, distance: 58.3
click at [1325, 49] on ng-md-icon "getI18NText('BUTTONS.CLOSE_DIALOG')" at bounding box center [1326, 50] width 13 height 13
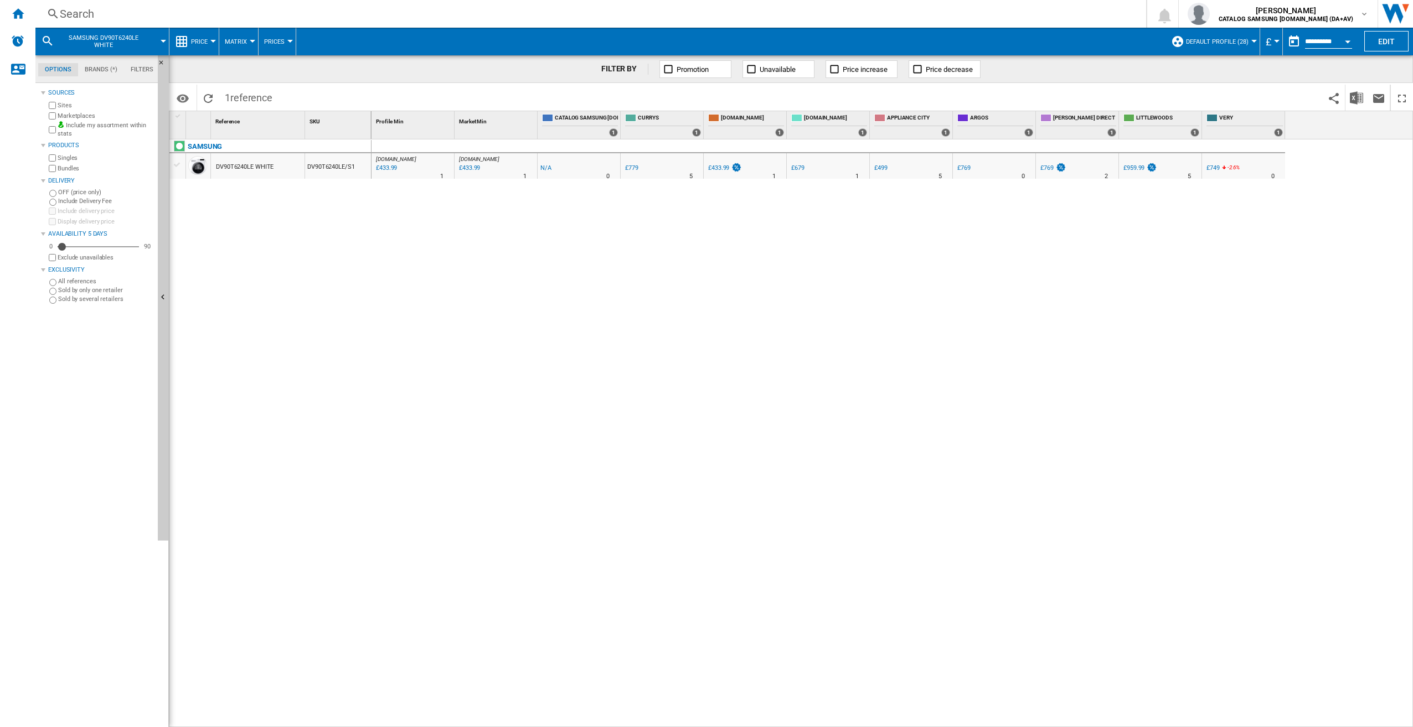
click at [158, 8] on div "Search" at bounding box center [588, 13] width 1057 height 15
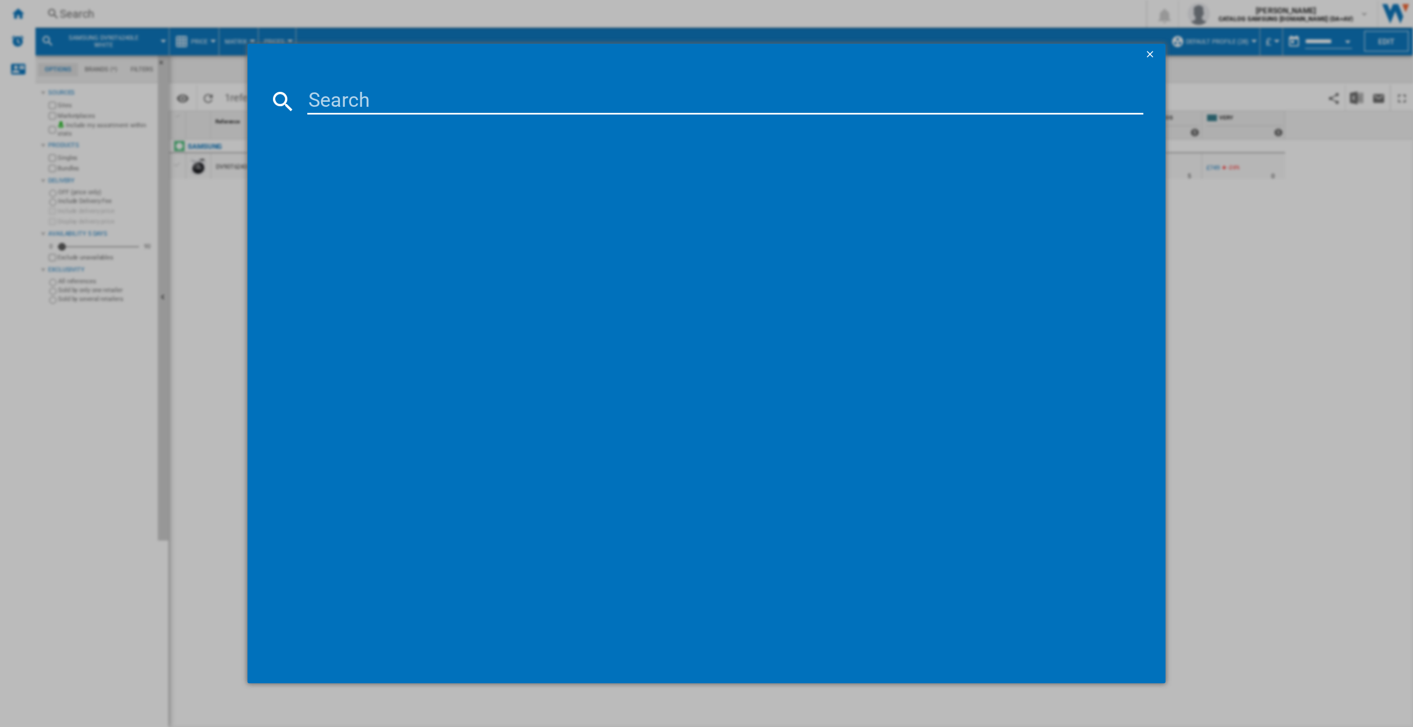
type input "NQ5B4353FBK"
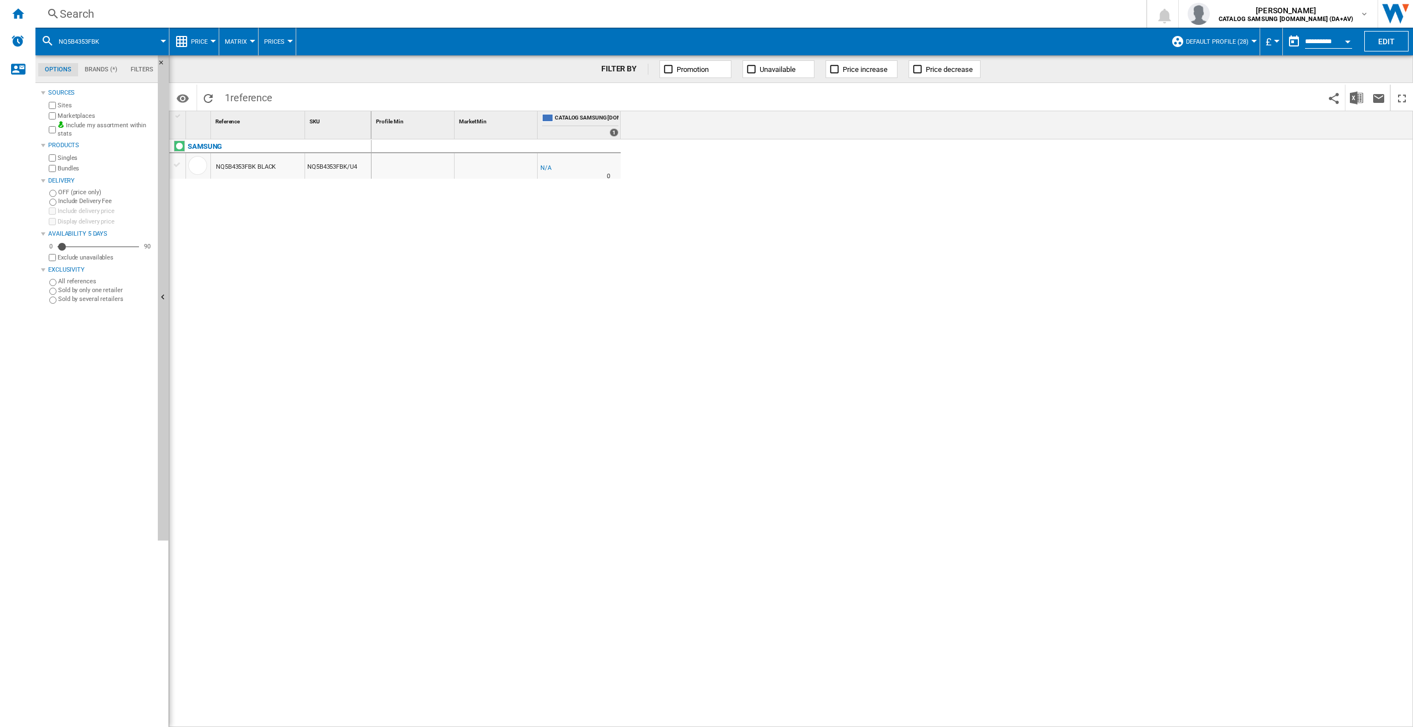
click at [220, 10] on div "Search" at bounding box center [588, 13] width 1057 height 15
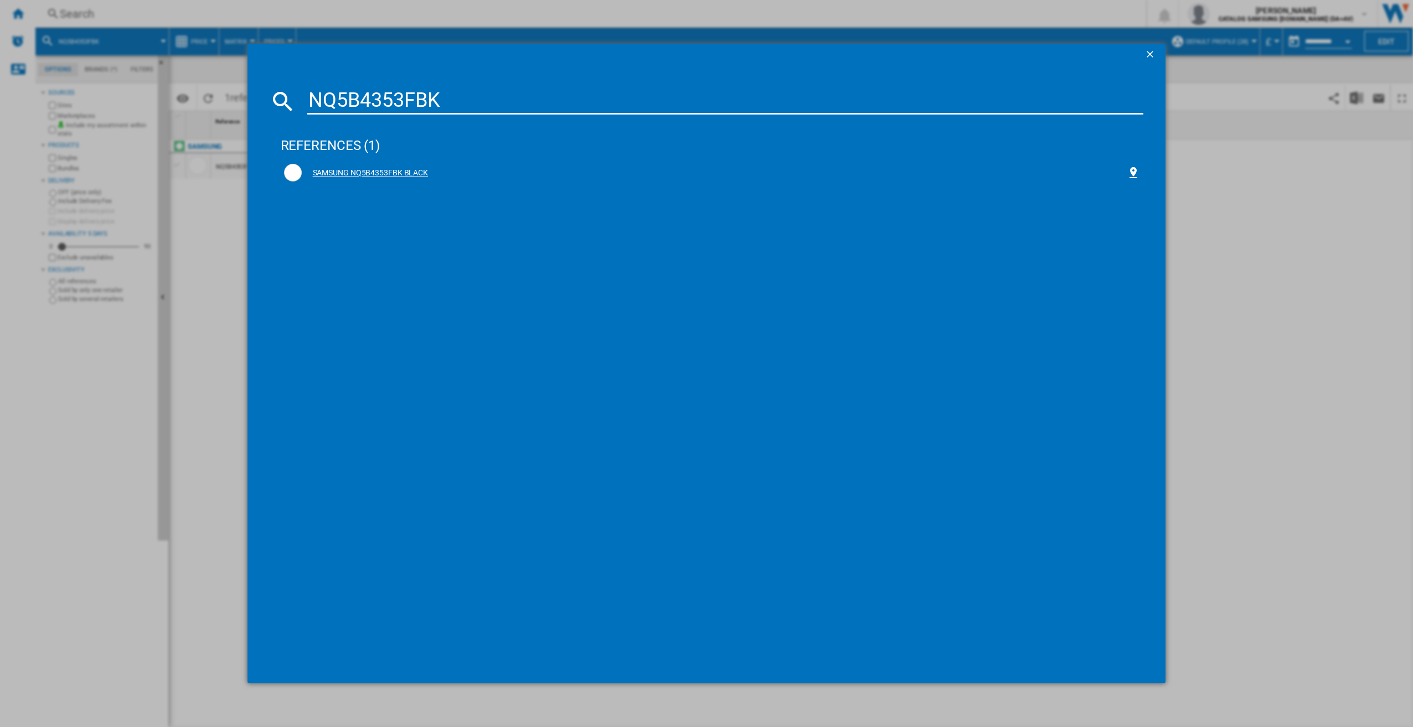
type input "NQ5B4353FBK"
drag, startPoint x: 580, startPoint y: 172, endPoint x: 591, endPoint y: 178, distance: 12.6
click at [580, 172] on div "SAMSUNG NQ5B4353FBK BLACK" at bounding box center [714, 173] width 825 height 11
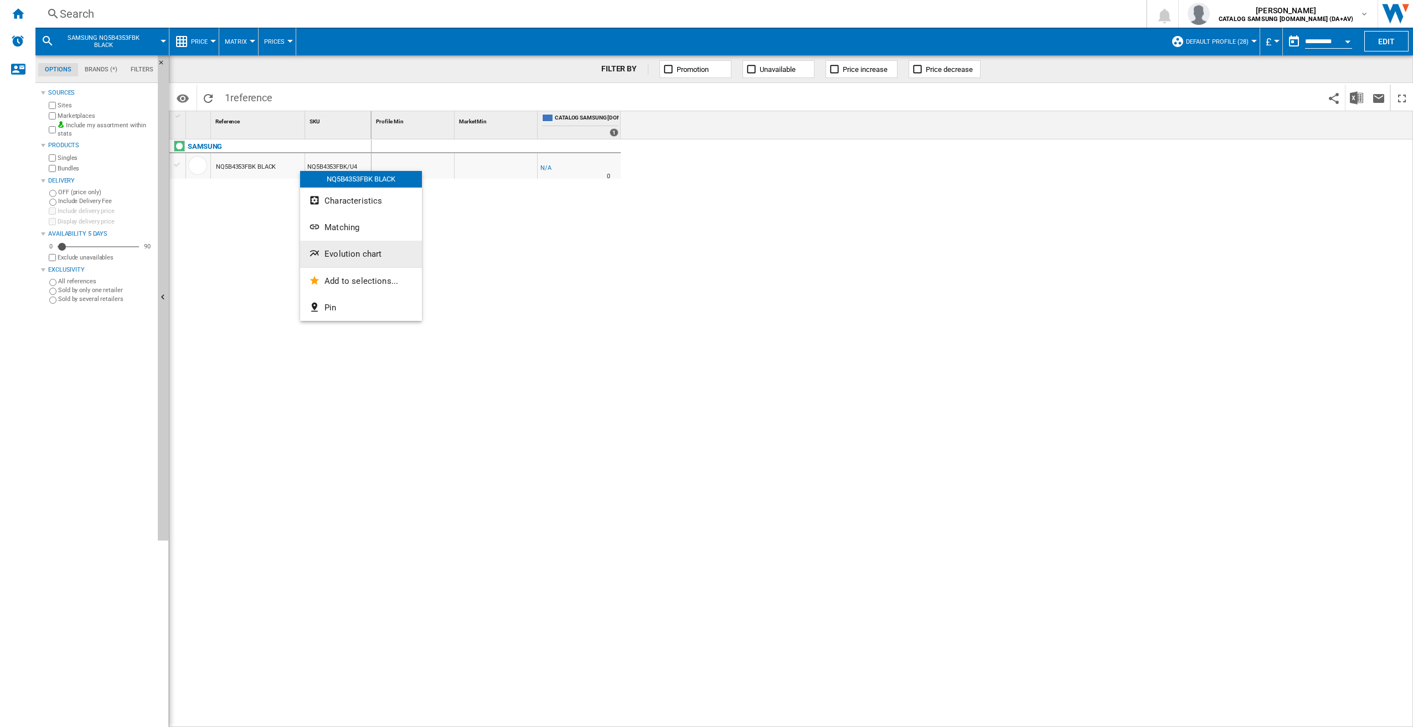
click at [376, 245] on button "Evolution chart" at bounding box center [361, 254] width 122 height 27
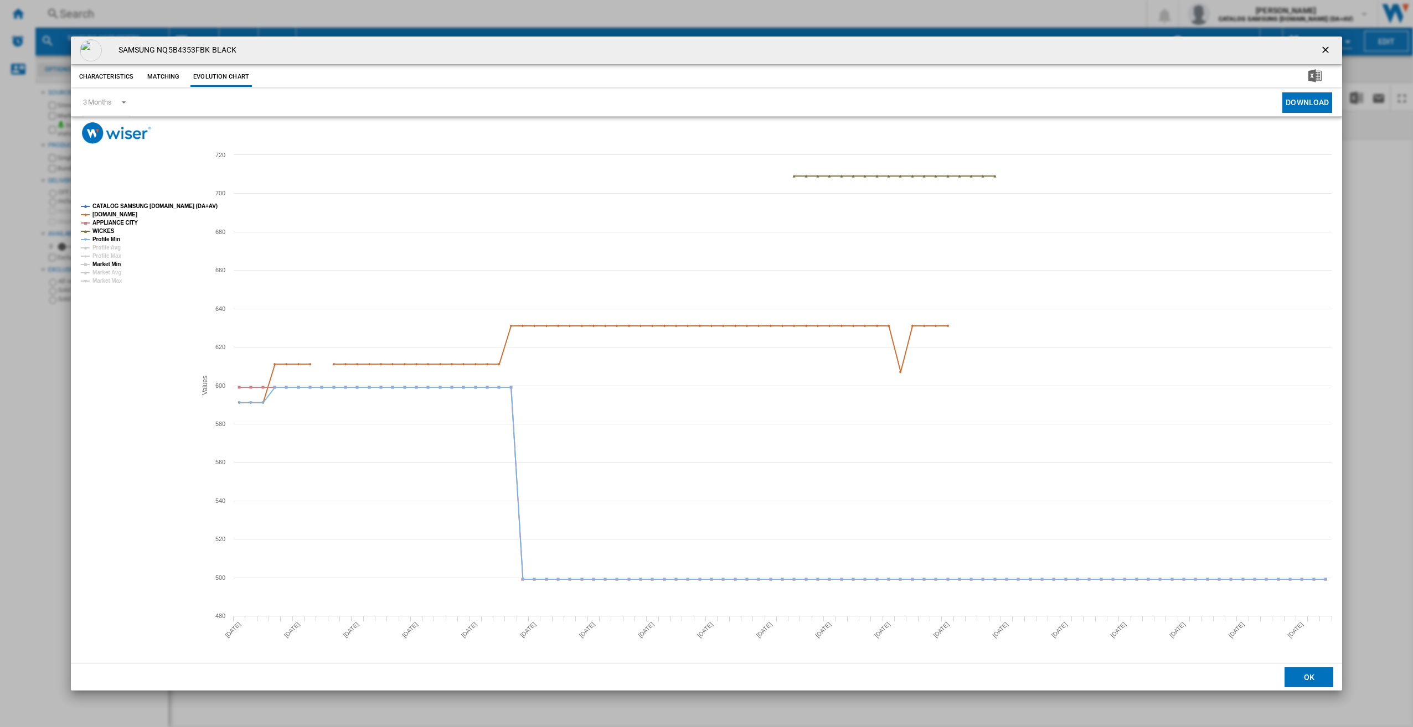
click at [115, 266] on tspan "Market Min" at bounding box center [106, 264] width 28 height 6
click at [1331, 51] on ng-md-icon "getI18NText('BUTTONS.CLOSE_DIALOG')" at bounding box center [1326, 50] width 13 height 13
